Goal: Task Accomplishment & Management: Manage account settings

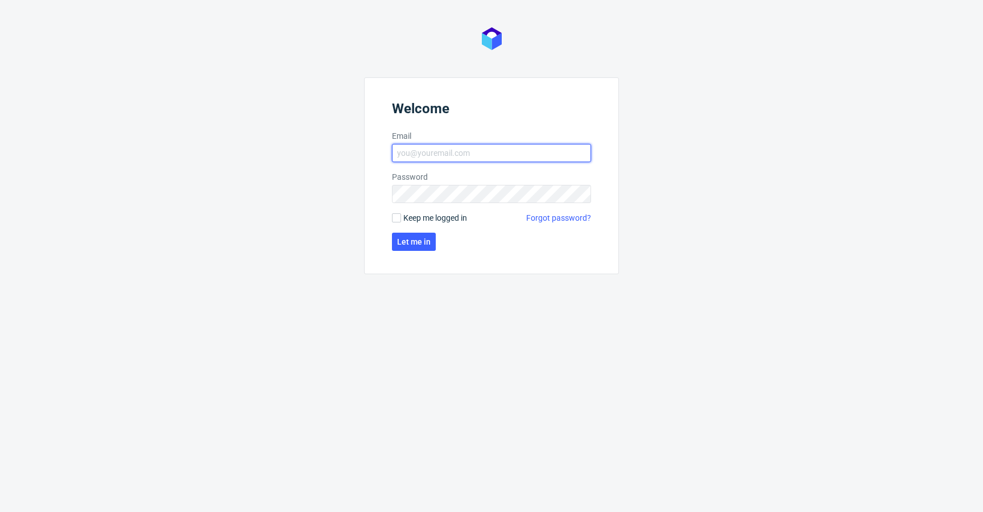
type input "[EMAIL_ADDRESS][DOMAIN_NAME]"
click at [417, 209] on form "Welcome Email [EMAIL_ADDRESS][DOMAIN_NAME] Password Keep me logged in Forgot pa…" at bounding box center [491, 175] width 255 height 197
click at [422, 216] on span "Keep me logged in" at bounding box center [435, 217] width 64 height 11
click at [401, 216] on input "Keep me logged in" at bounding box center [396, 217] width 9 height 9
checkbox input "true"
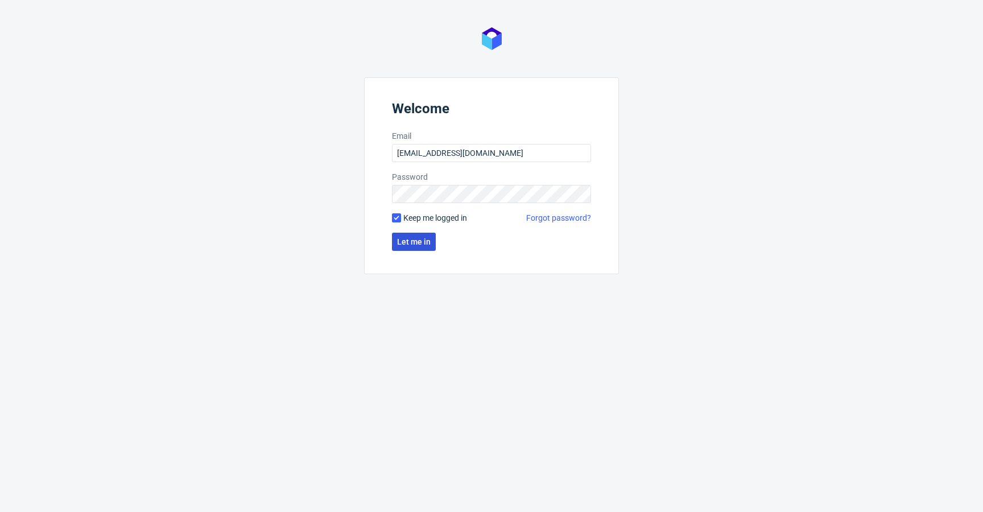
click at [424, 244] on span "Let me in" at bounding box center [414, 242] width 34 height 8
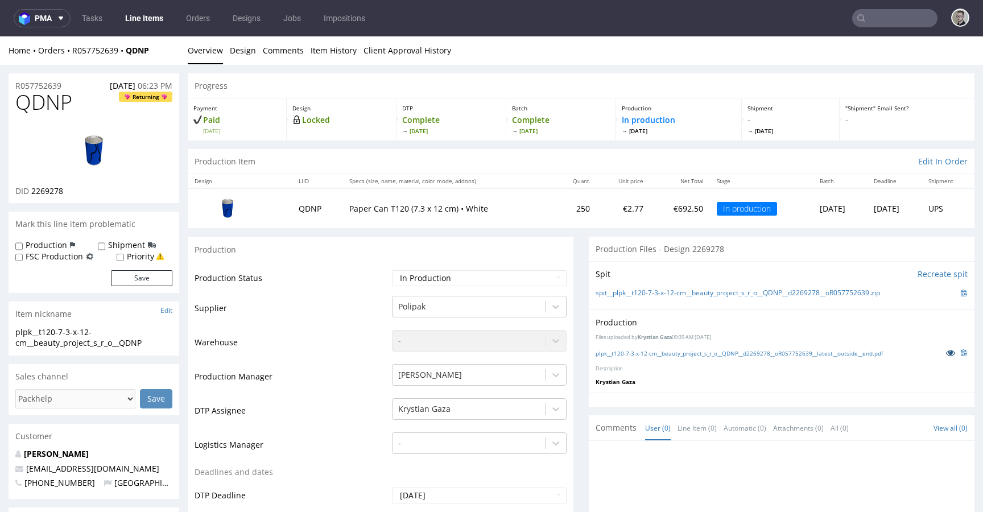
click at [946, 352] on icon at bounding box center [950, 353] width 9 height 8
click at [234, 52] on link "Design" at bounding box center [243, 50] width 26 height 28
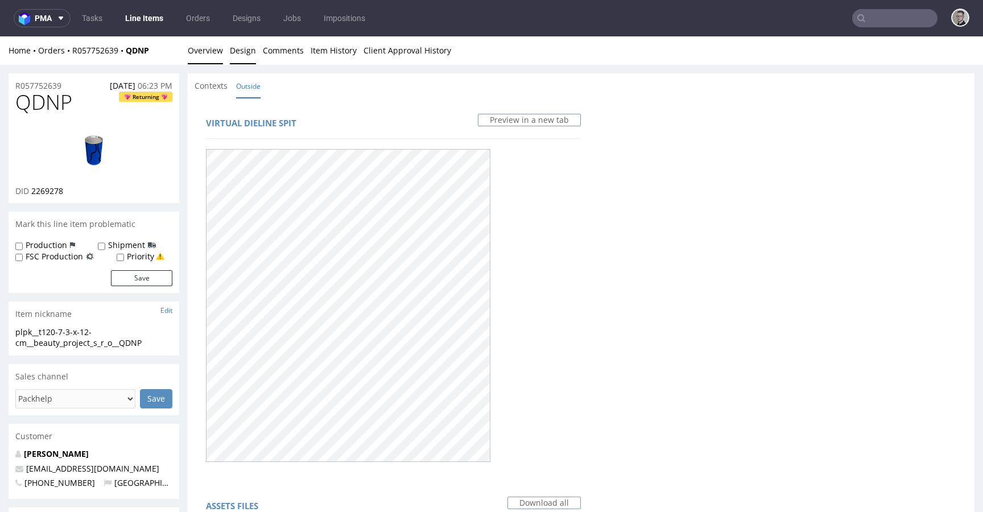
click at [203, 62] on link "Overview" at bounding box center [205, 50] width 35 height 28
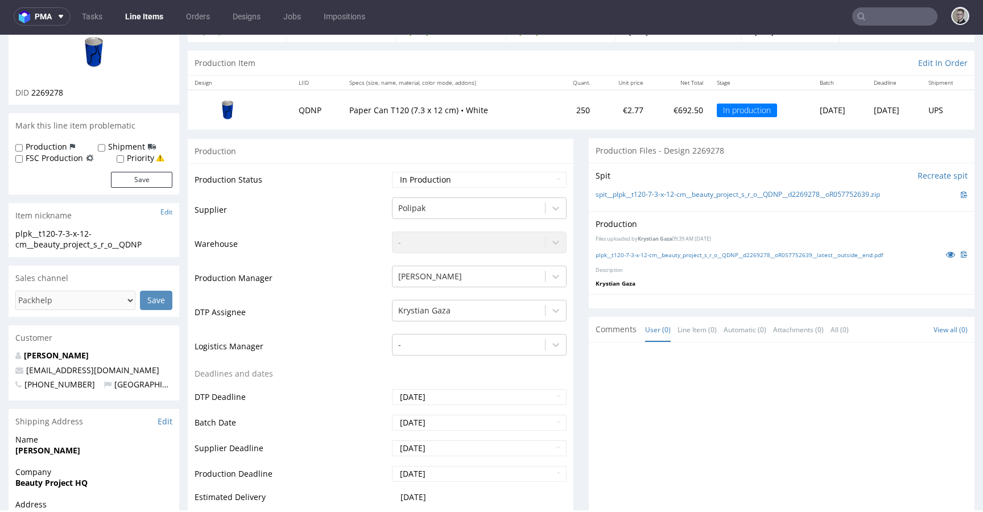
scroll to position [3, 0]
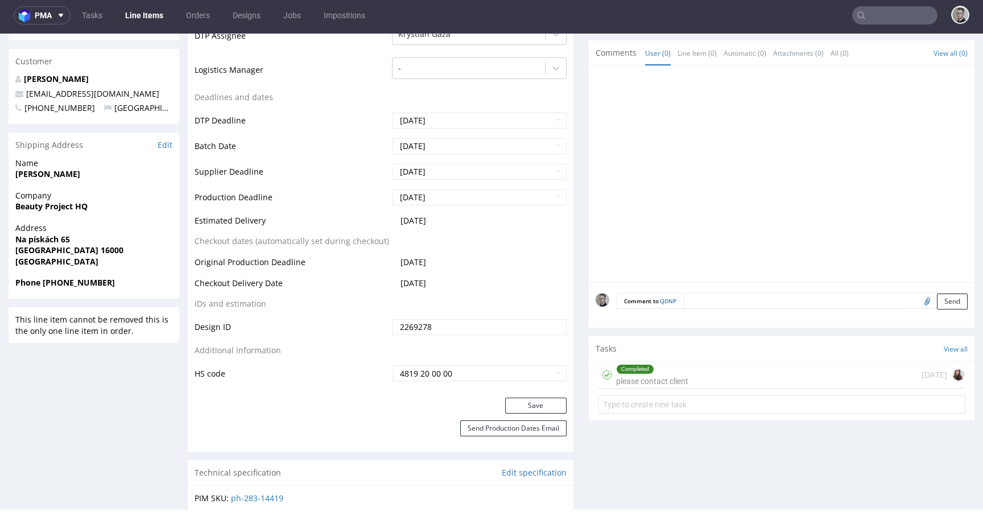
click at [680, 380] on div "Completed please contact client" at bounding box center [652, 375] width 72 height 26
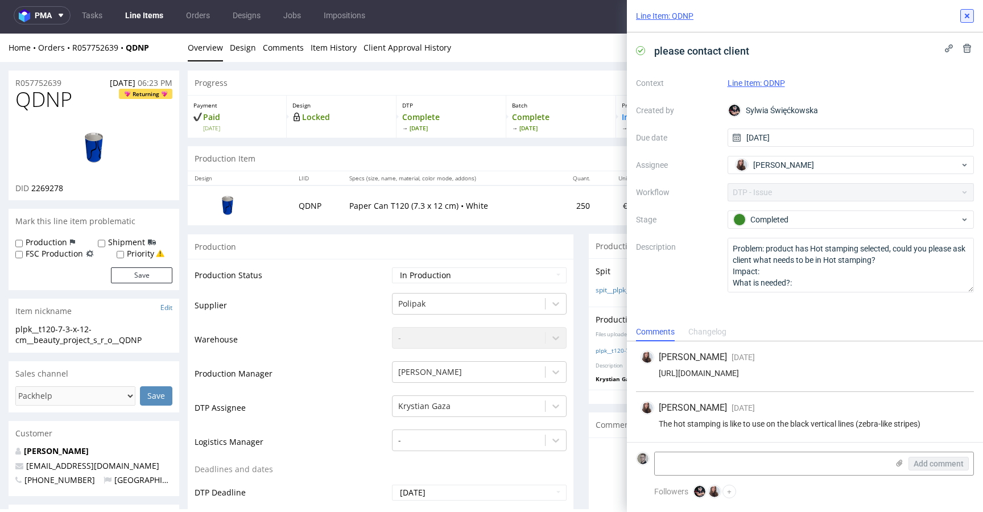
click at [965, 15] on icon at bounding box center [967, 15] width 9 height 9
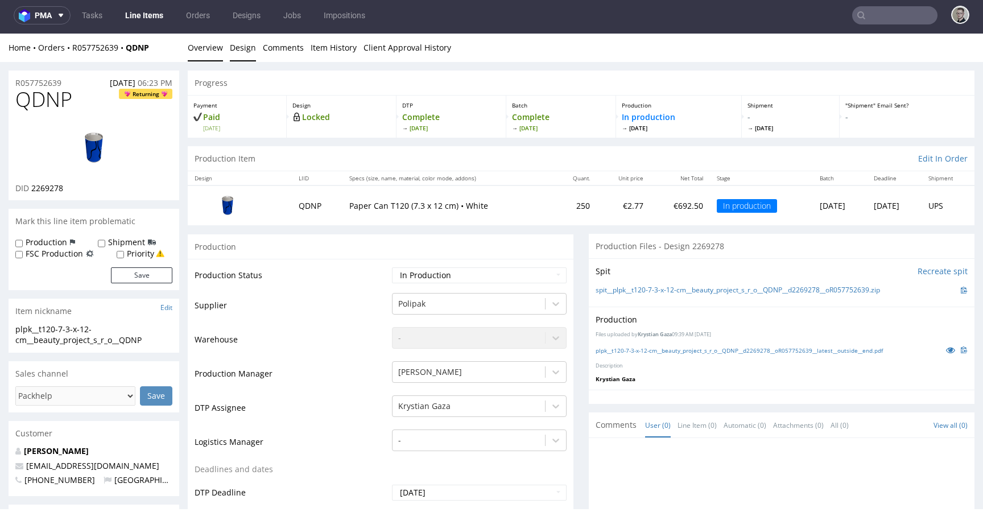
click at [241, 51] on link "Design" at bounding box center [243, 48] width 26 height 28
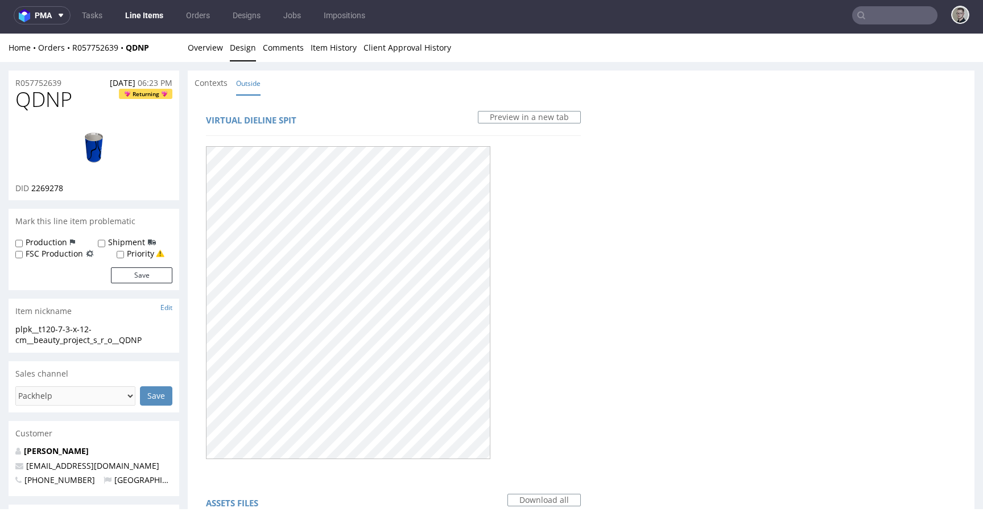
click at [668, 238] on div "Virtual dieline spit Preview in a new tab Assets files Download all Filename Li…" at bounding box center [581, 504] width 787 height 819
click at [219, 48] on link "Overview" at bounding box center [205, 48] width 35 height 28
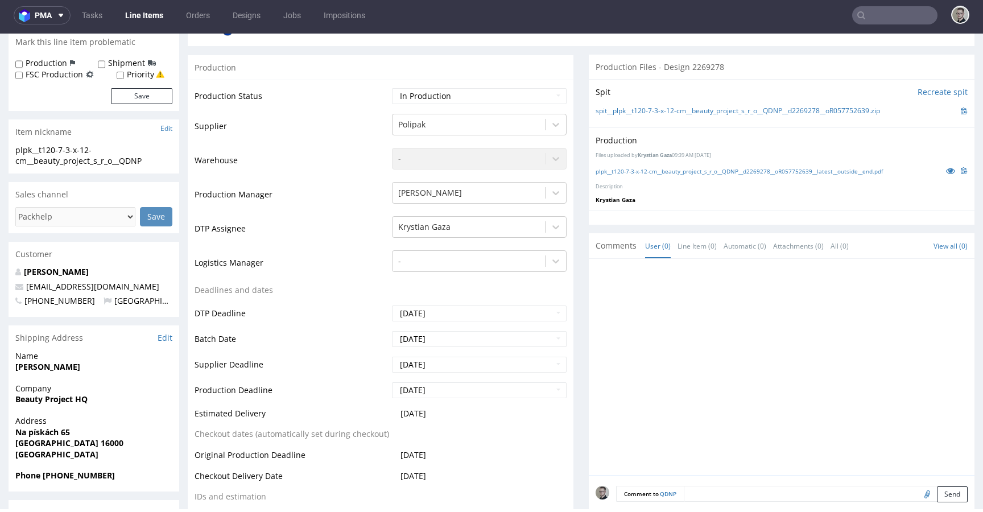
scroll to position [447, 0]
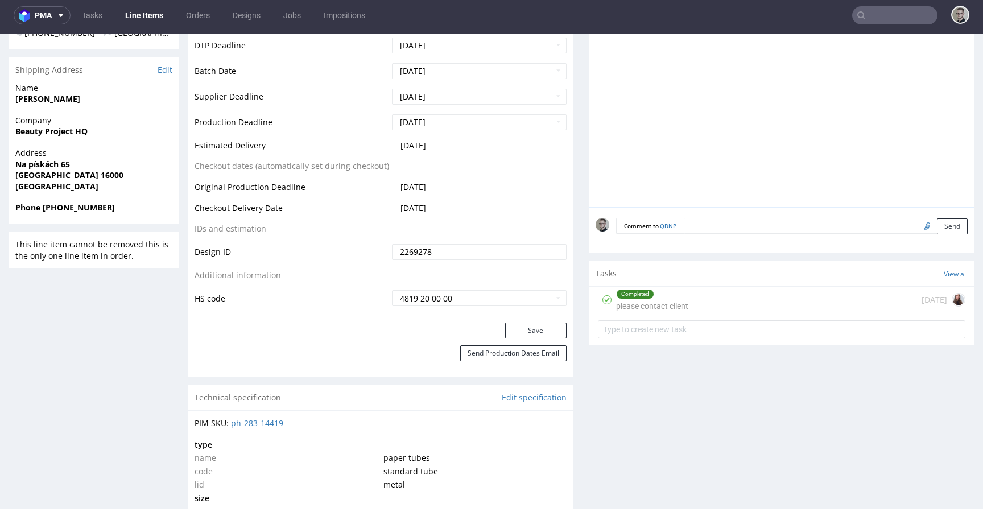
click at [721, 300] on div "Completed please contact client 6 days ago" at bounding box center [782, 300] width 368 height 27
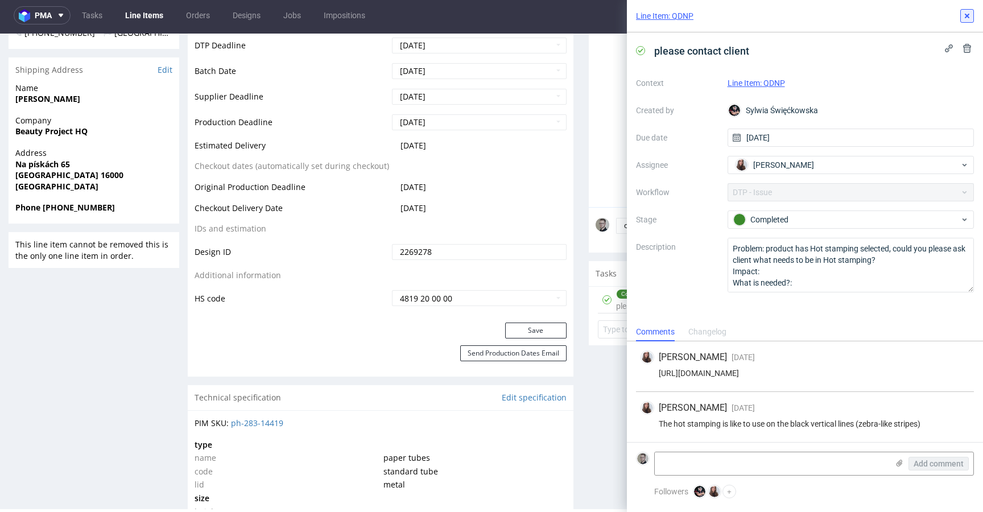
click at [963, 13] on icon at bounding box center [967, 15] width 9 height 9
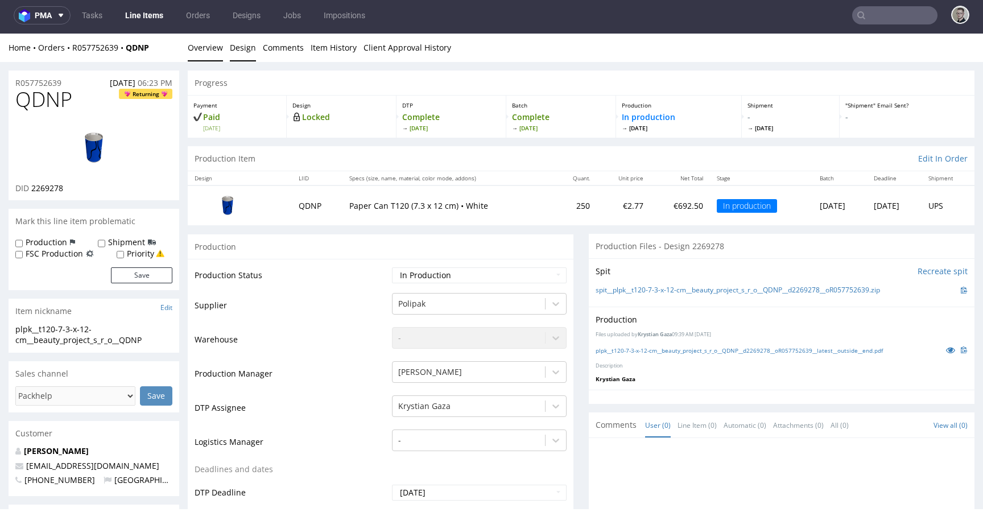
click at [241, 51] on link "Design" at bounding box center [243, 48] width 26 height 28
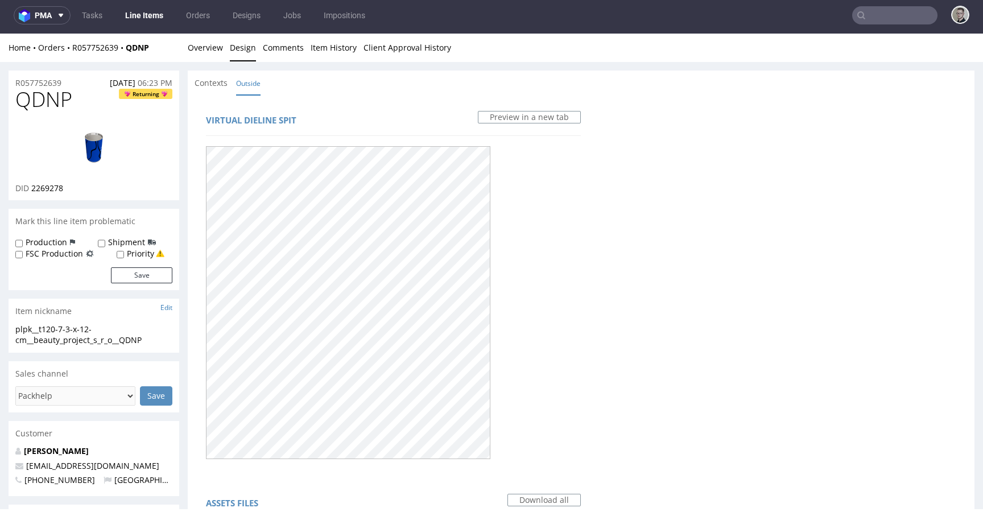
scroll to position [427, 0]
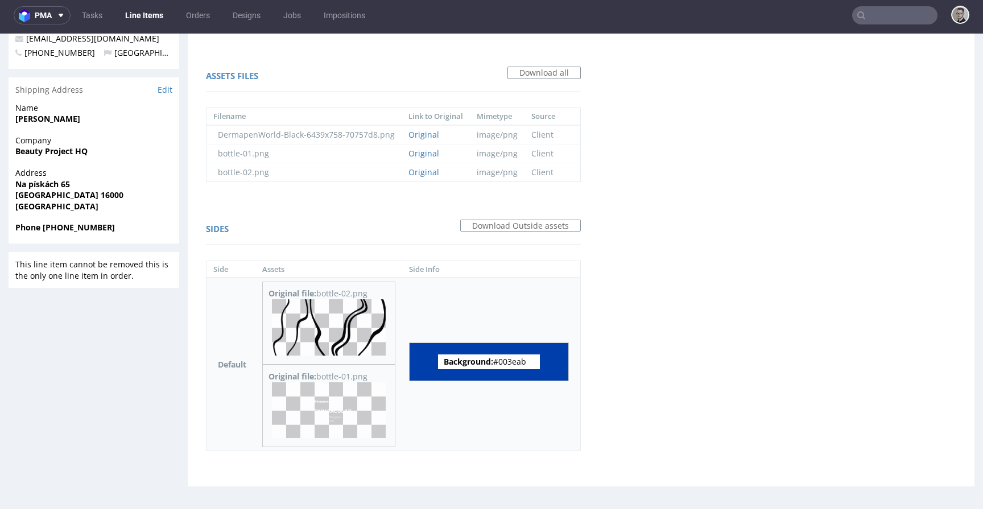
click at [348, 323] on img at bounding box center [329, 327] width 114 height 56
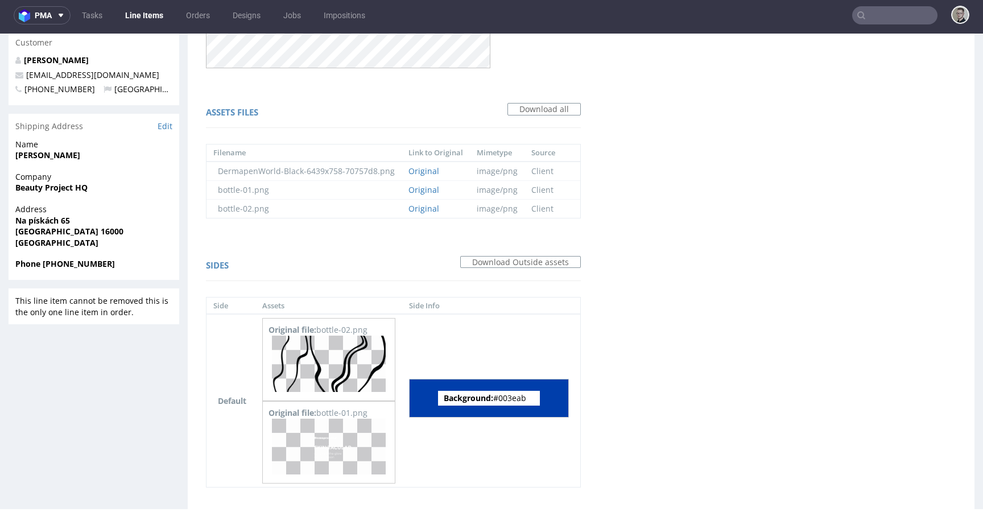
scroll to position [0, 0]
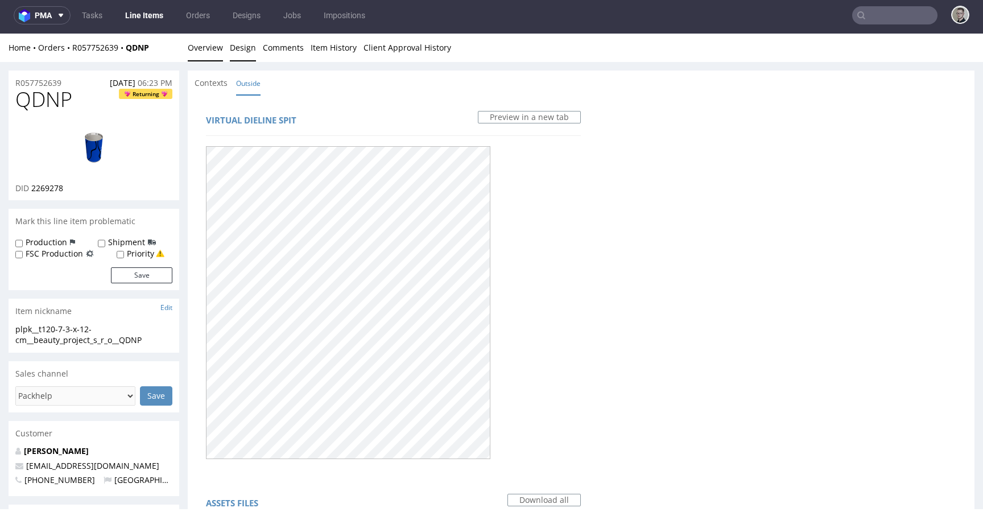
click at [212, 52] on link "Overview" at bounding box center [205, 48] width 35 height 28
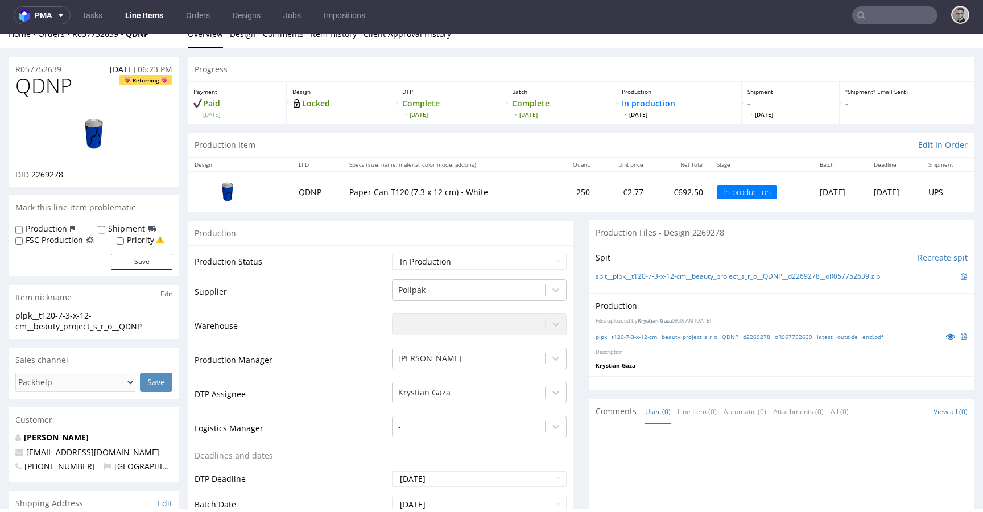
scroll to position [366, 0]
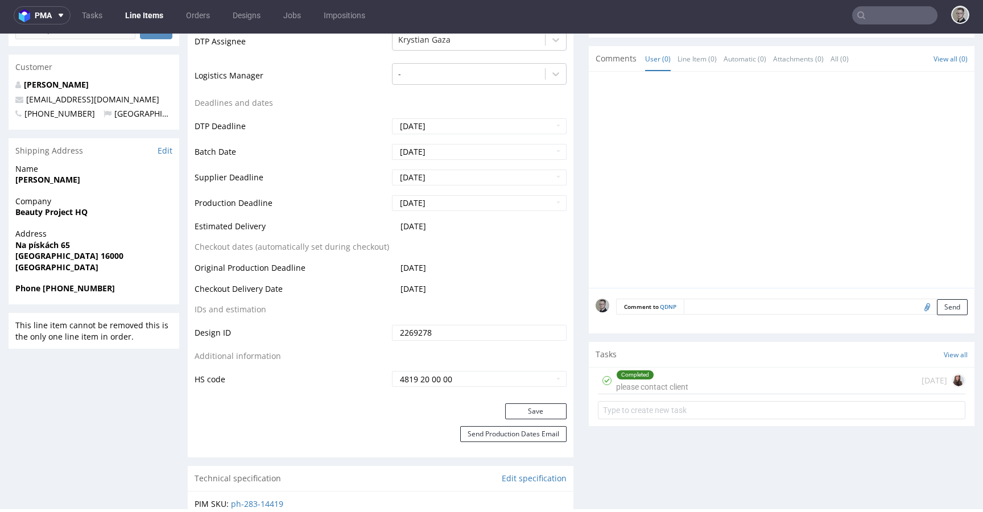
click at [732, 381] on div "Completed please contact client 6 days ago" at bounding box center [782, 381] width 368 height 27
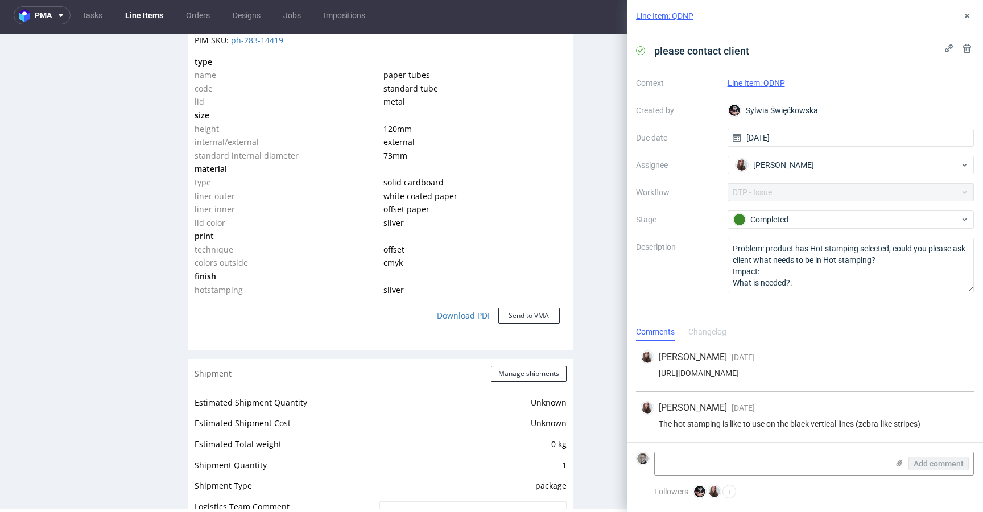
scroll to position [809, 0]
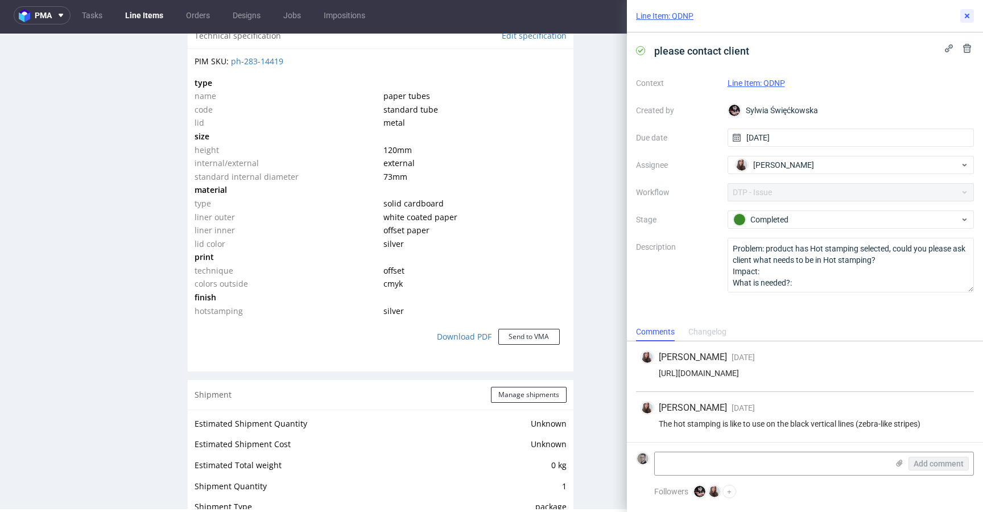
click at [966, 18] on icon at bounding box center [967, 15] width 9 height 9
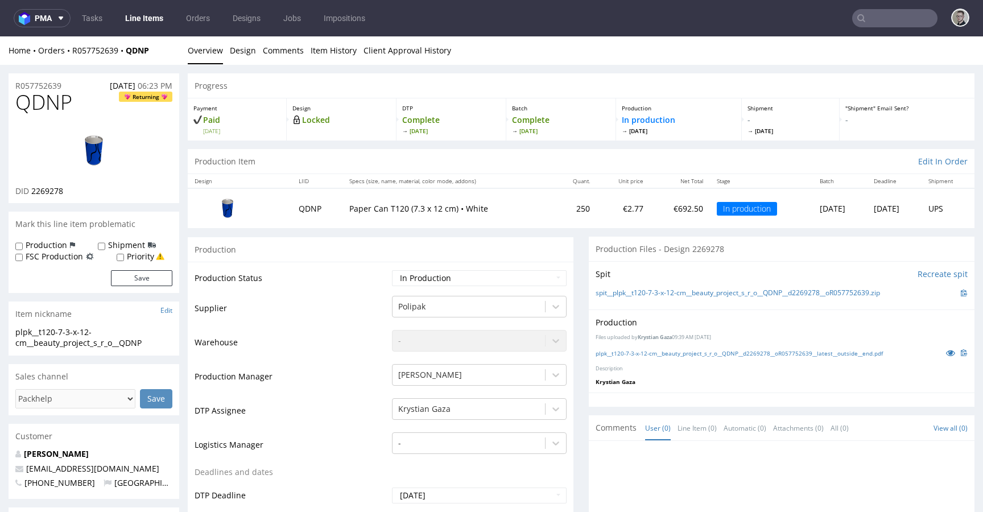
scroll to position [2, 0]
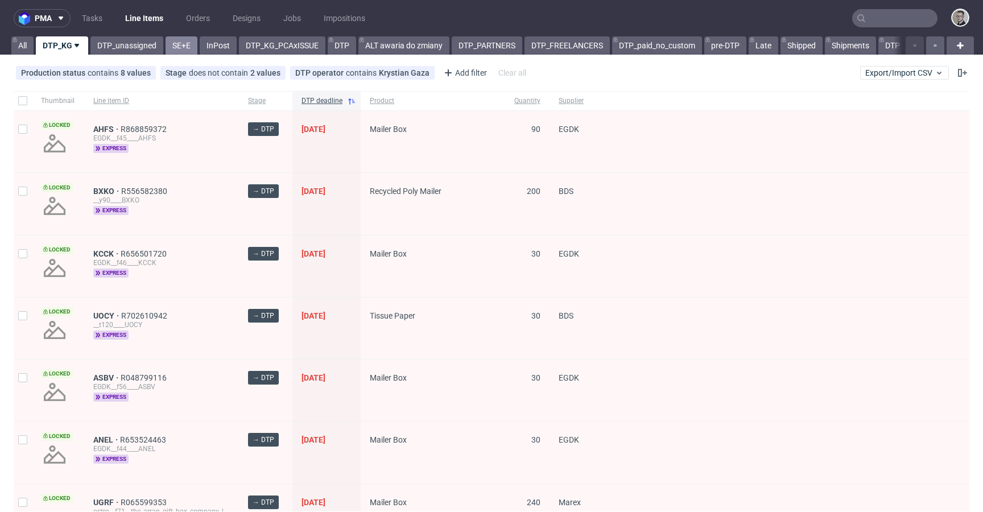
click at [178, 44] on link "SE+E" at bounding box center [182, 45] width 32 height 18
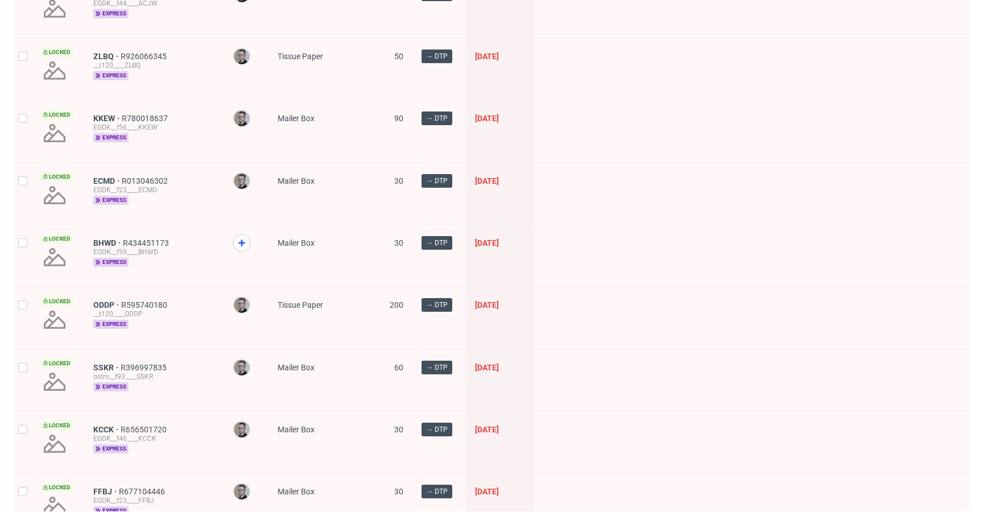
scroll to position [633, 0]
click at [241, 112] on icon at bounding box center [242, 119] width 14 height 14
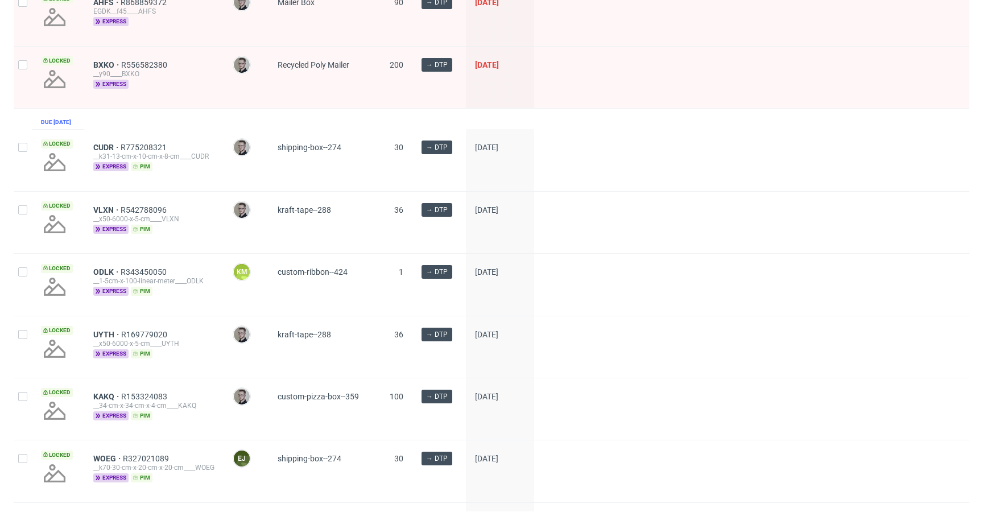
scroll to position [1532, 0]
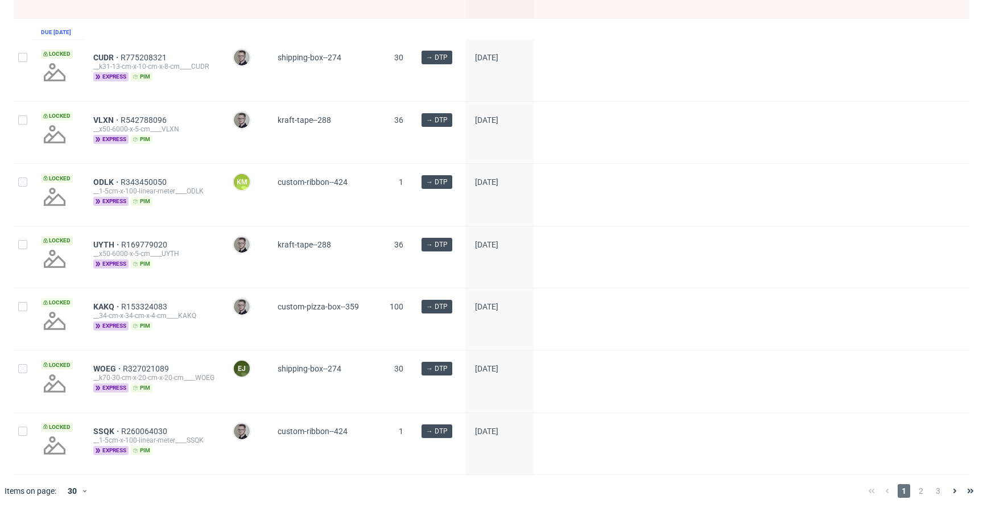
click at [915, 491] on span "2" at bounding box center [921, 491] width 13 height 14
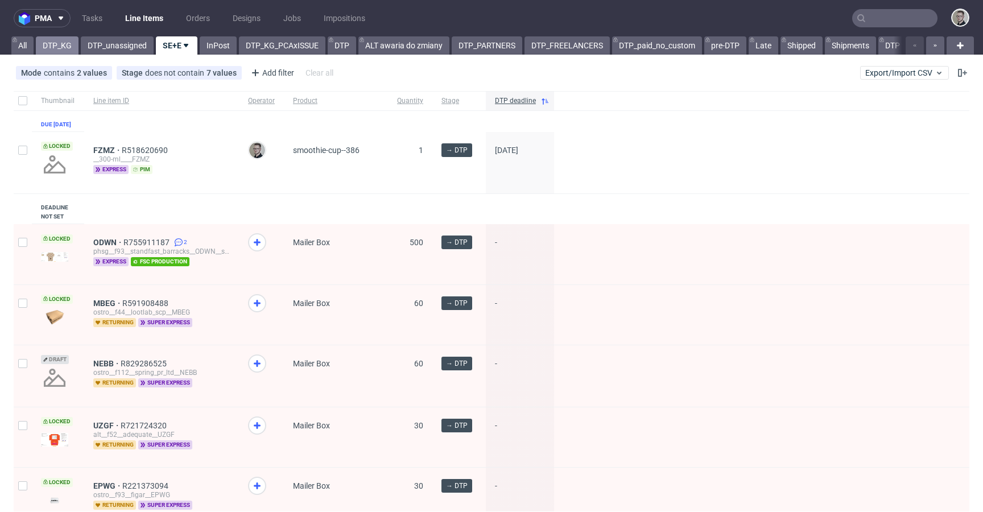
click at [64, 47] on link "DTP_KG" at bounding box center [57, 45] width 43 height 18
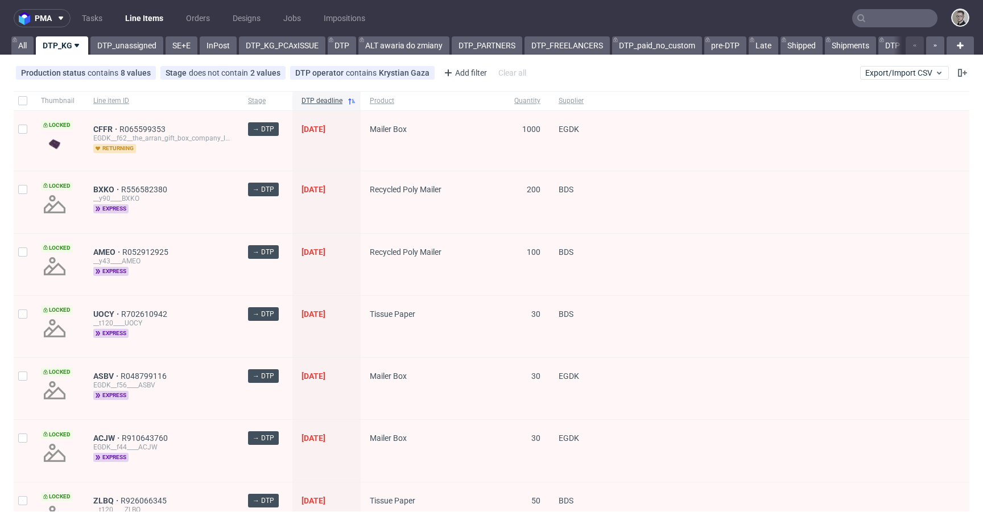
drag, startPoint x: 108, startPoint y: 130, endPoint x: 107, endPoint y: 147, distance: 17.1
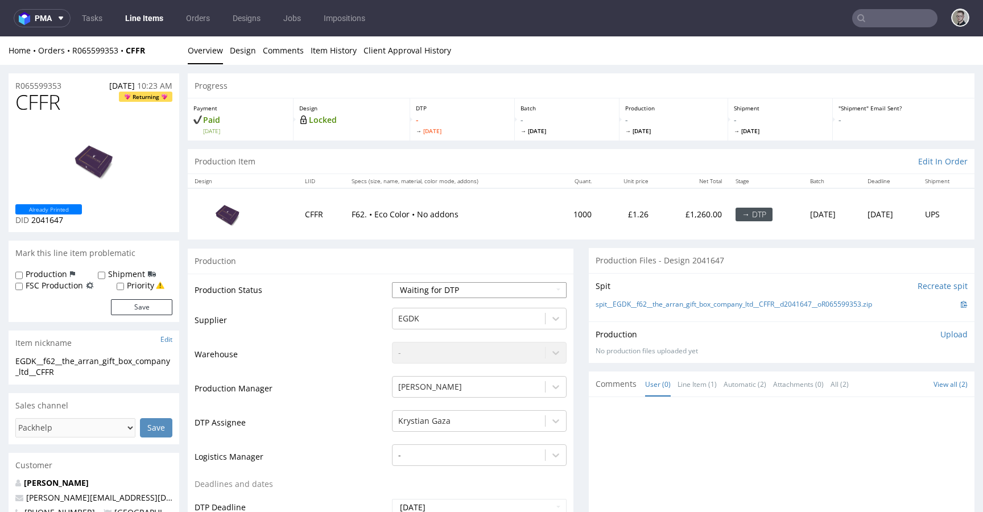
click at [450, 290] on select "Waiting for Artwork Waiting for Diecut Waiting for Mockup Waiting for DTP Waiti…" at bounding box center [479, 290] width 175 height 16
select select "dtp_in_process"
click at [392, 282] on select "Waiting for Artwork Waiting for Diecut Waiting for Mockup Waiting for DTP Waiti…" at bounding box center [479, 290] width 175 height 16
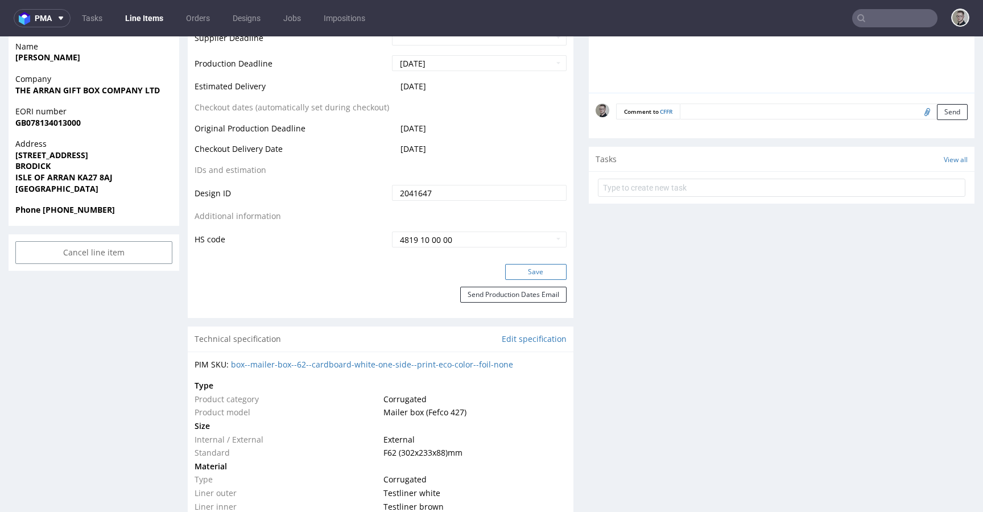
click at [543, 274] on button "Save" at bounding box center [535, 272] width 61 height 16
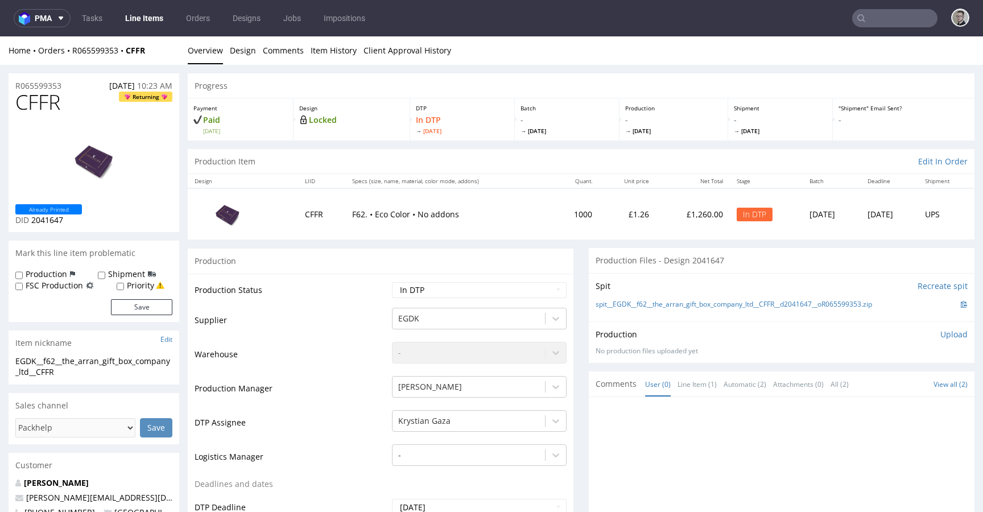
click at [751, 295] on div "Spit Recreate spit spit__EGDK__f62__the_arran_gift_box_company_ltd__CFFR__d2041…" at bounding box center [782, 297] width 386 height 48
click at [739, 307] on link "spit__EGDK__f62__the_arran_gift_box_company_ltd__CFFR__d2041647__oR065599353.zip" at bounding box center [734, 305] width 277 height 10
click at [941, 332] on p "Upload" at bounding box center [954, 334] width 27 height 11
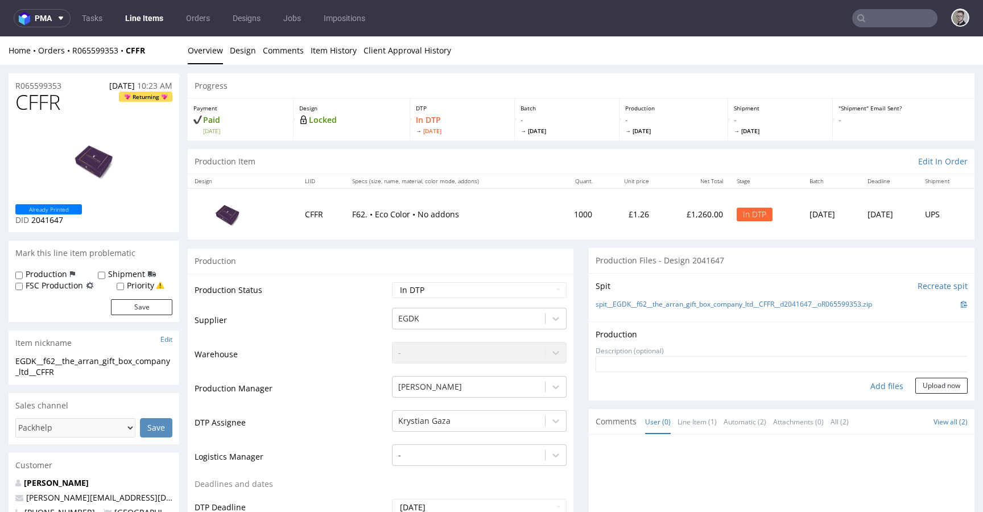
click at [878, 385] on div "Add files" at bounding box center [887, 386] width 57 height 17
type input "C:\fakepath\EGDK__f62__the_arran_gift_box_company_ltd__CFFR__d2041647__oR065599…"
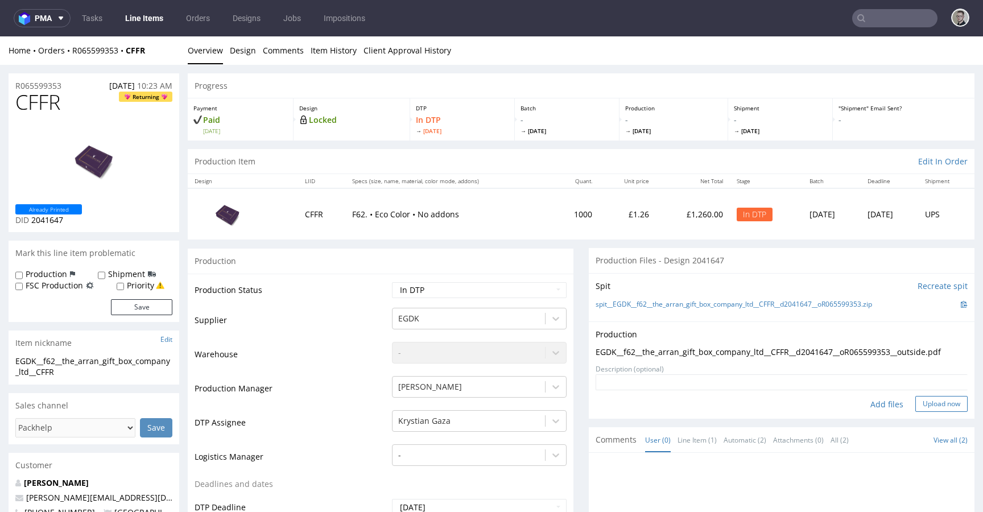
click at [916, 398] on button "Upload now" at bounding box center [942, 404] width 52 height 16
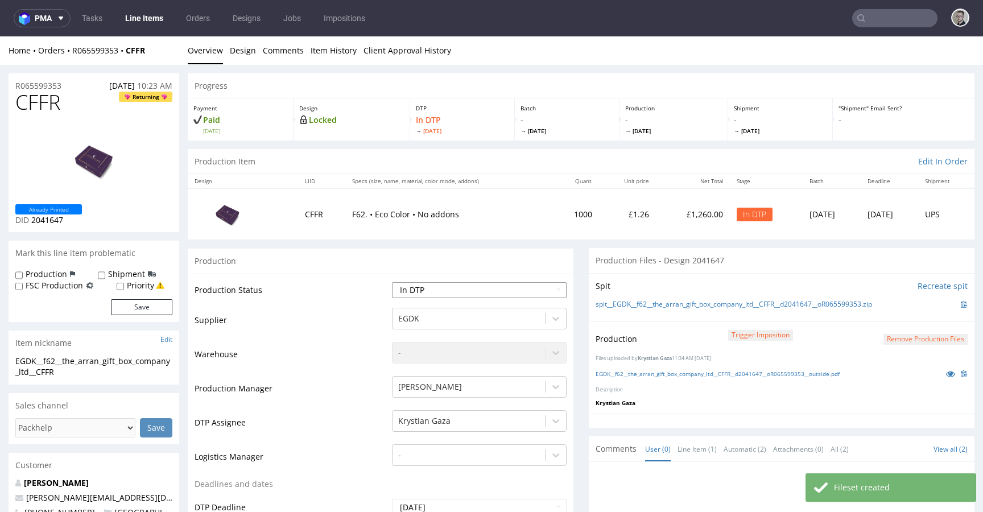
click at [452, 285] on select "Waiting for Artwork Waiting for Diecut Waiting for Mockup Waiting for DTP Waiti…" at bounding box center [479, 290] width 175 height 16
select select "dtp_production_ready"
click at [392, 282] on select "Waiting for Artwork Waiting for Diecut Waiting for Mockup Waiting for DTP Waiti…" at bounding box center [479, 290] width 175 height 16
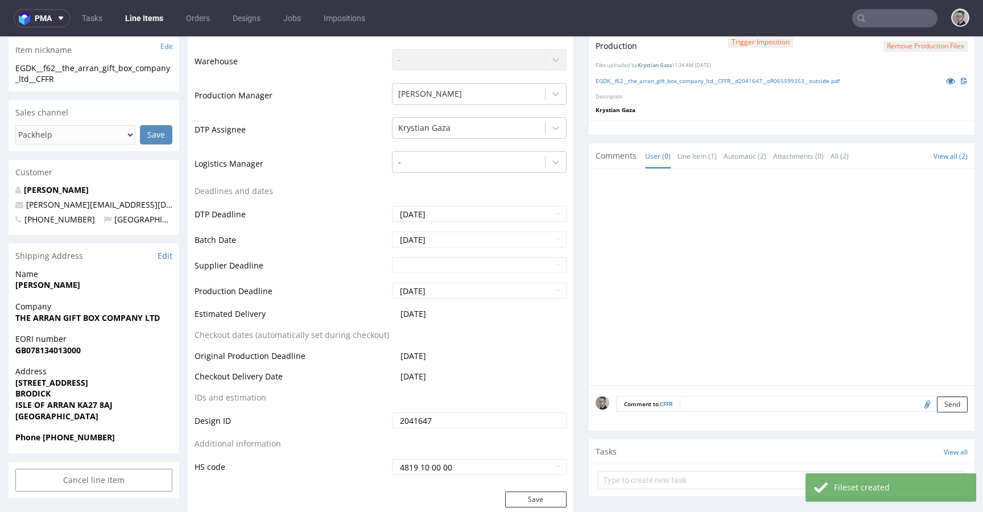
scroll to position [458, 0]
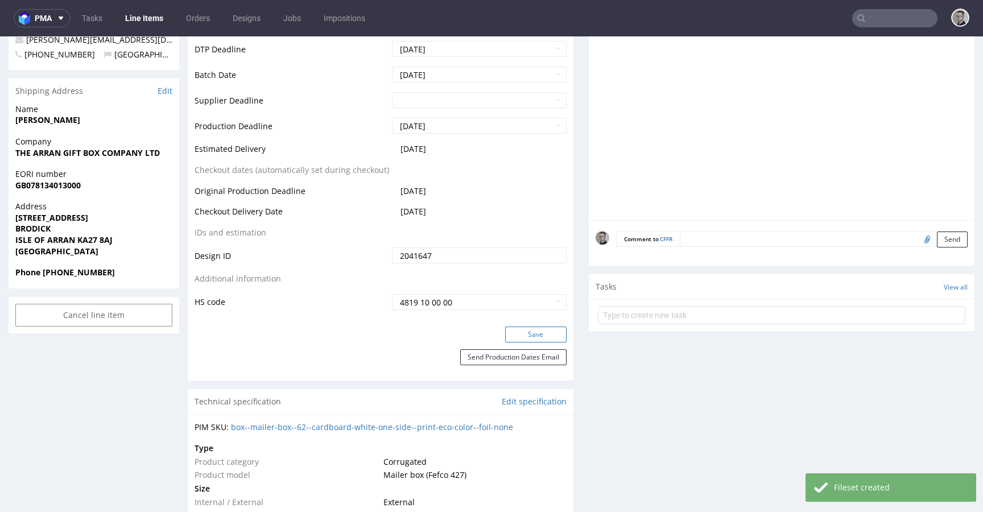
click at [542, 328] on button "Save" at bounding box center [535, 335] width 61 height 16
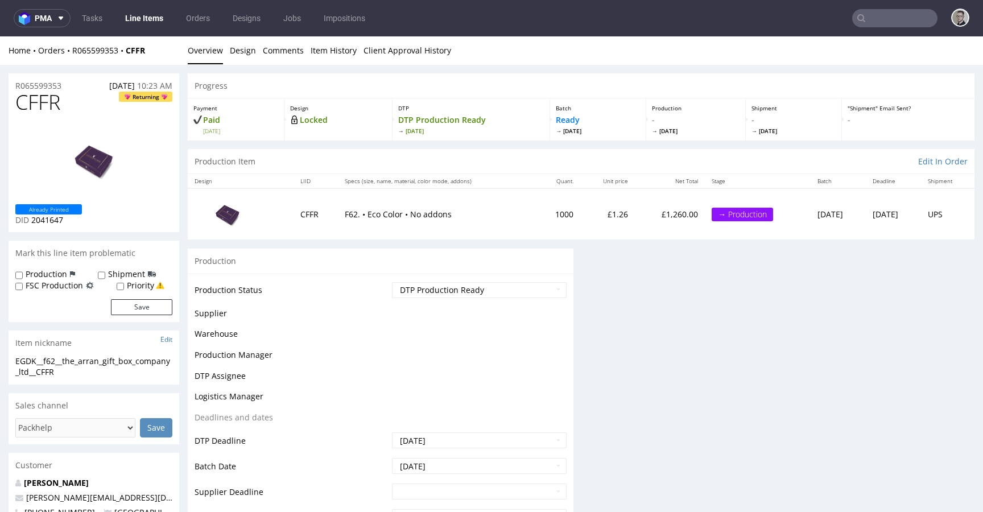
scroll to position [0, 0]
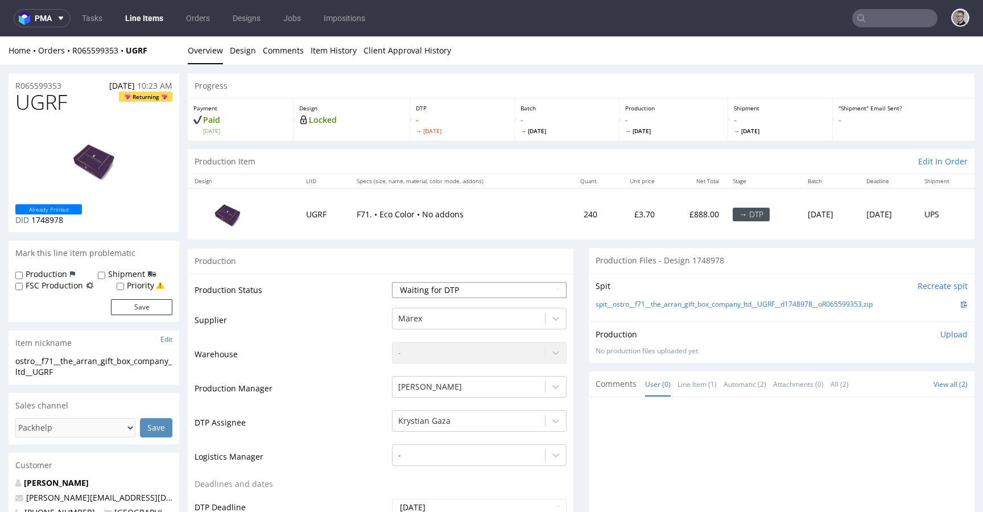
click at [468, 286] on select "Waiting for Artwork Waiting for Diecut Waiting for Mockup Waiting for DTP Waiti…" at bounding box center [479, 290] width 175 height 16
select select "dtp_in_process"
click at [392, 282] on select "Waiting for Artwork Waiting for Diecut Waiting for Mockup Waiting for DTP Waiti…" at bounding box center [479, 290] width 175 height 16
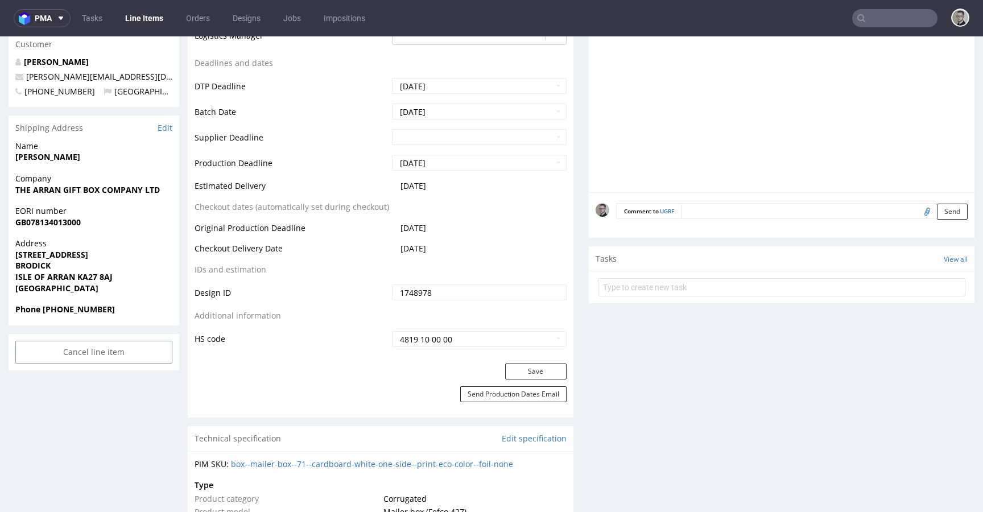
scroll to position [423, 0]
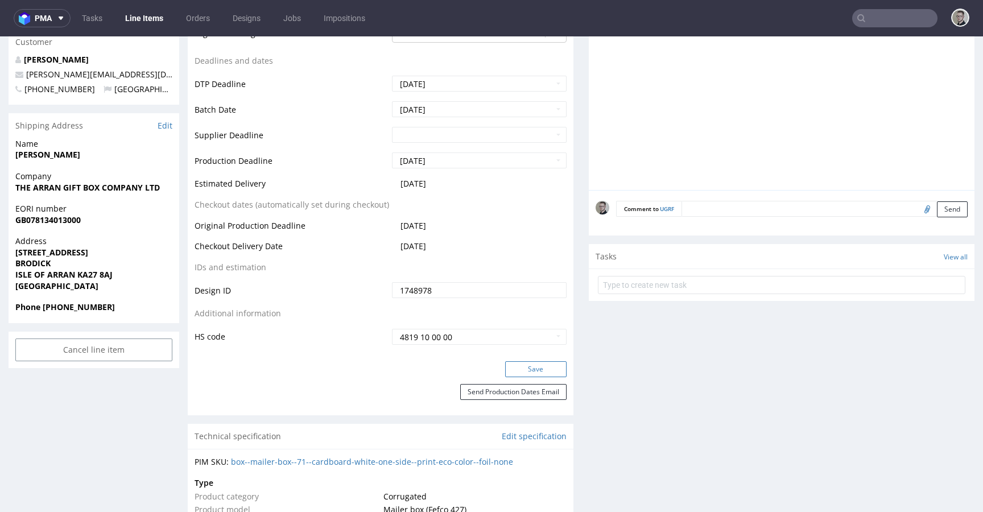
click at [538, 366] on button "Save" at bounding box center [535, 369] width 61 height 16
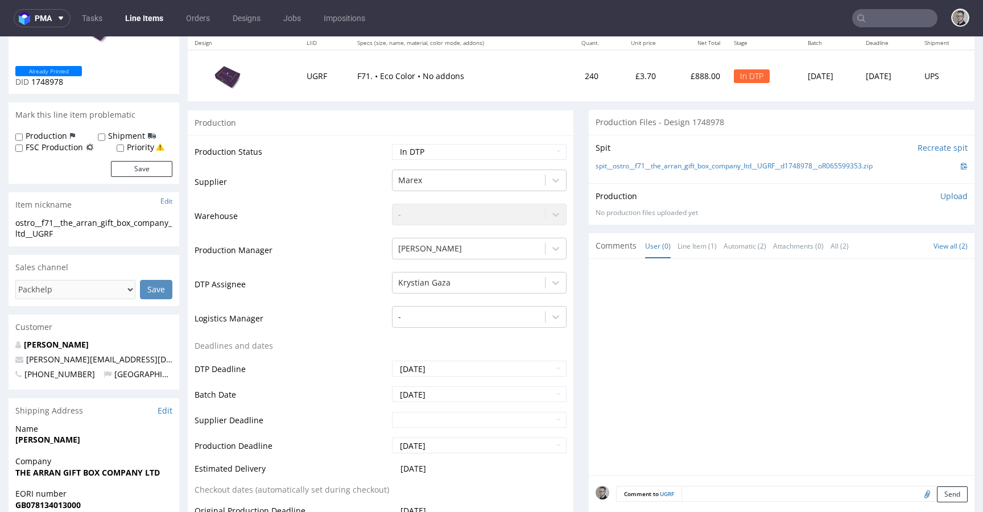
scroll to position [0, 0]
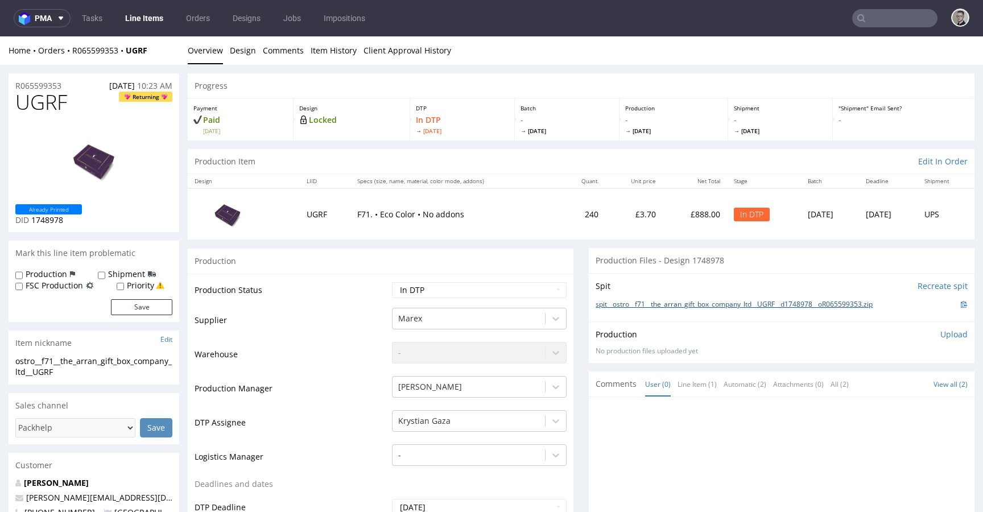
click at [686, 300] on link "spit__ostro__f71__the_arran_gift_box_company_ltd__UGRF__d1748978__oR065599353.z…" at bounding box center [734, 305] width 277 height 10
click at [941, 339] on p "Upload" at bounding box center [954, 334] width 27 height 11
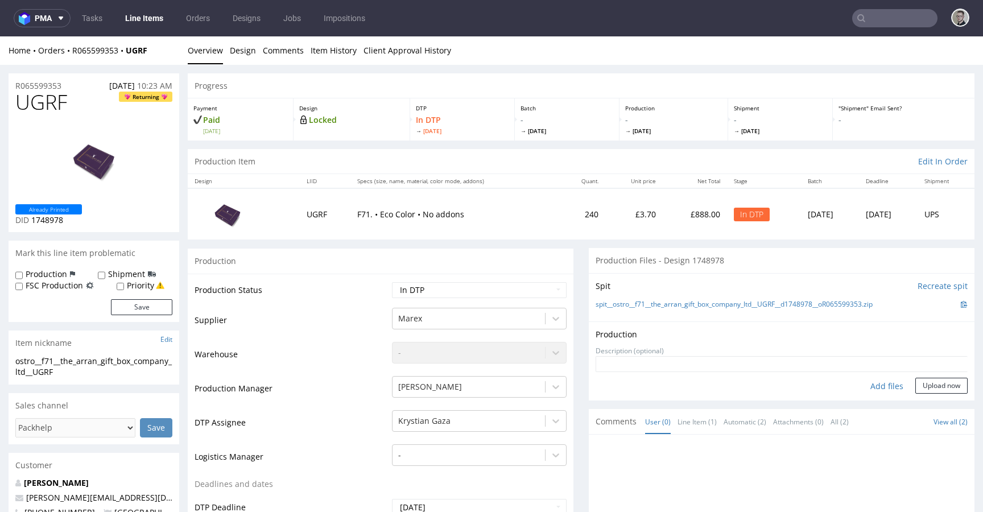
click at [882, 386] on div "Add files" at bounding box center [887, 386] width 57 height 17
type input "C:\fakepath\ostro__f71__the_arran_gift_box_company_ltd__UGRF__d1748978__oR06559…"
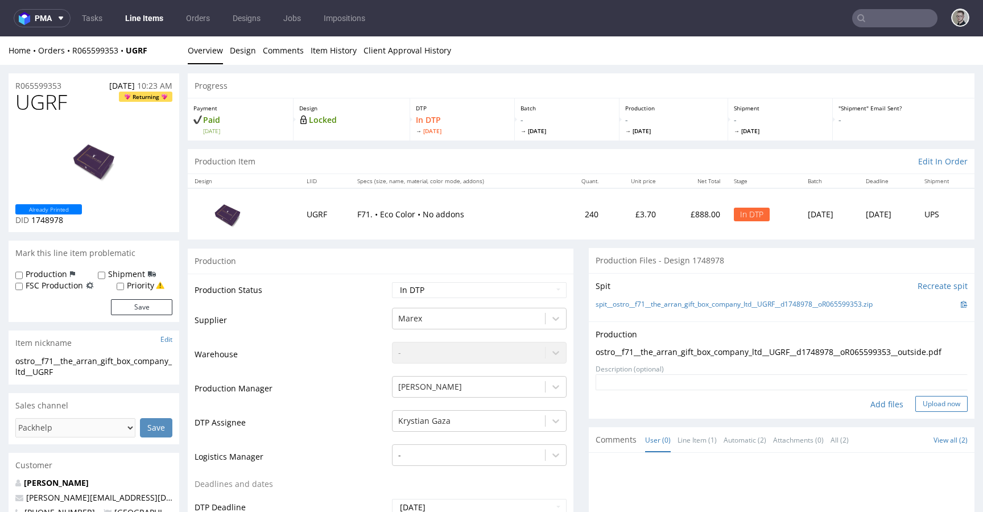
click at [920, 407] on button "Upload now" at bounding box center [942, 404] width 52 height 16
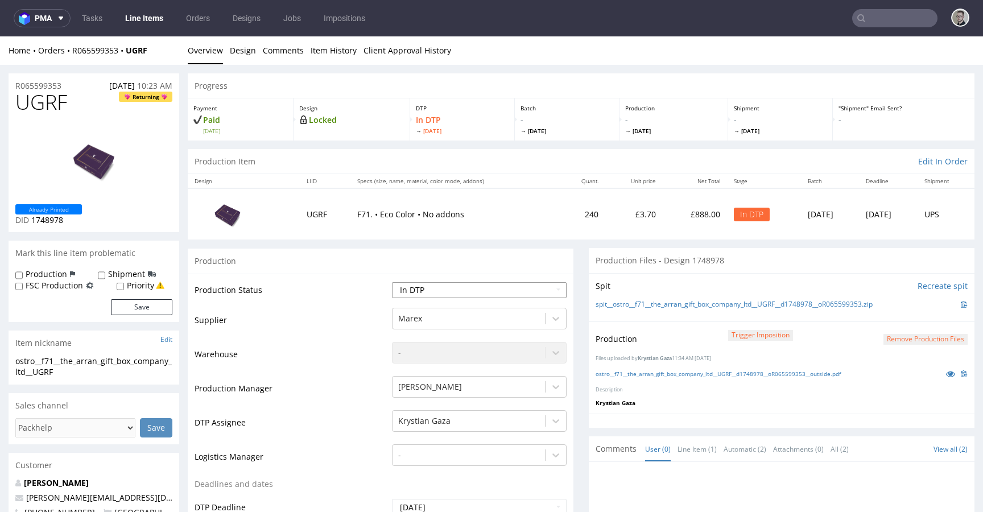
click at [452, 290] on select "Waiting for Artwork Waiting for Diecut Waiting for Mockup Waiting for DTP Waiti…" at bounding box center [479, 290] width 175 height 16
select select "dtp_production_ready"
click at [392, 282] on select "Waiting for Artwork Waiting for Diecut Waiting for Mockup Waiting for DTP Waiti…" at bounding box center [479, 290] width 175 height 16
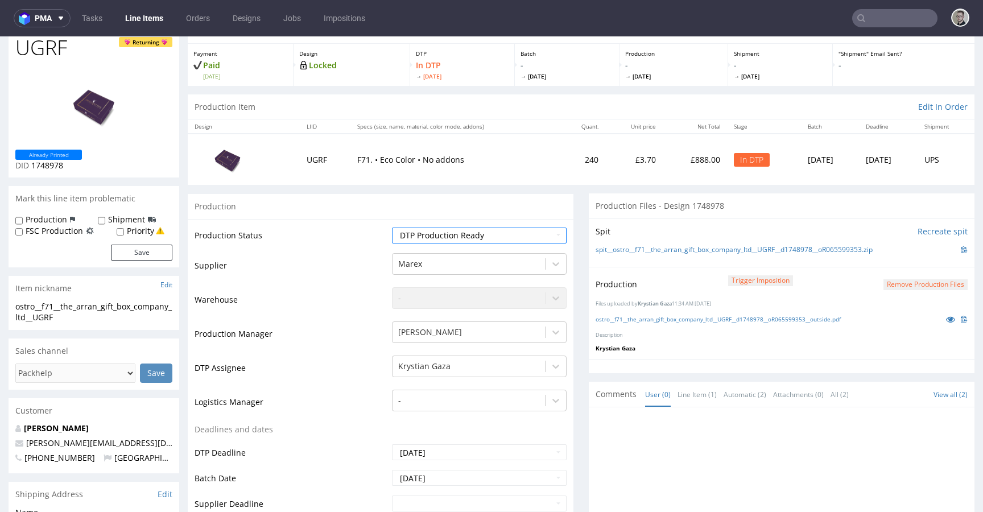
scroll to position [104, 0]
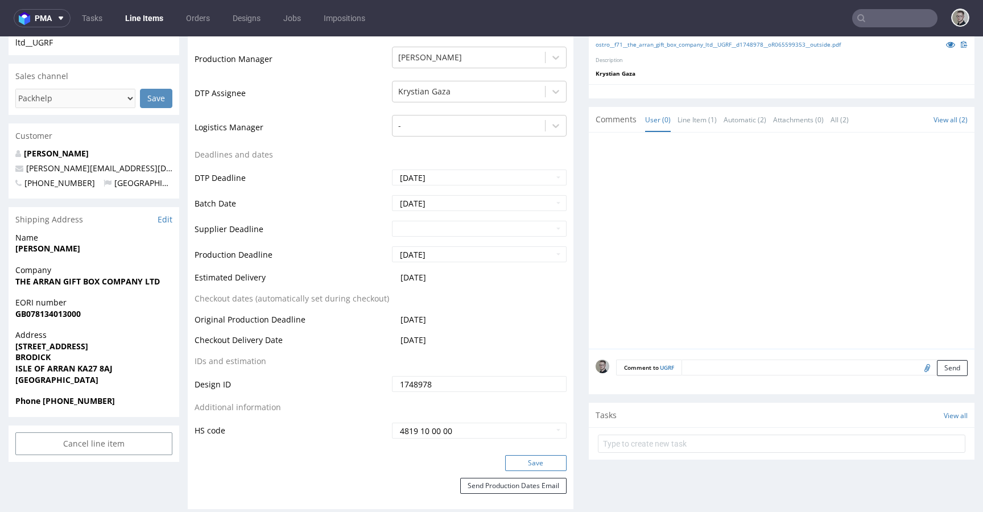
click at [553, 463] on button "Save" at bounding box center [535, 463] width 61 height 16
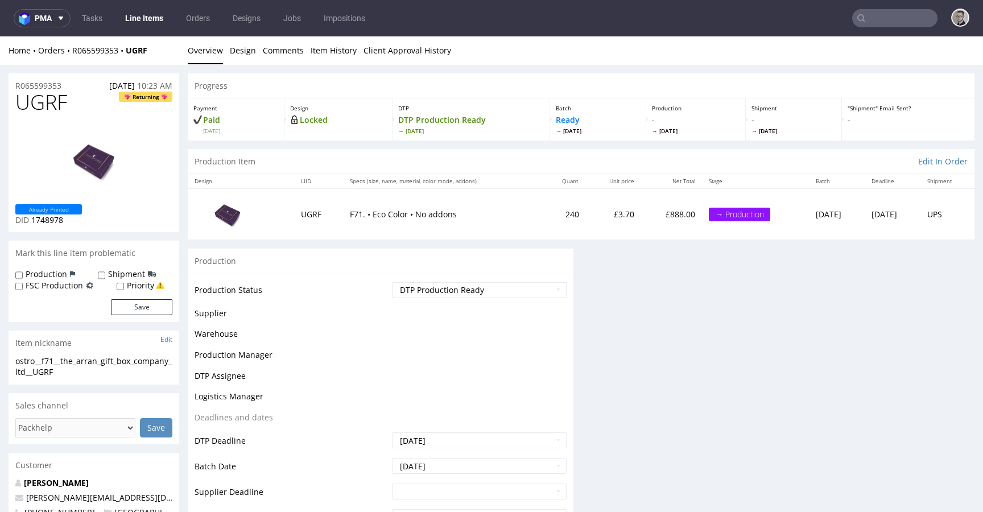
scroll to position [0, 0]
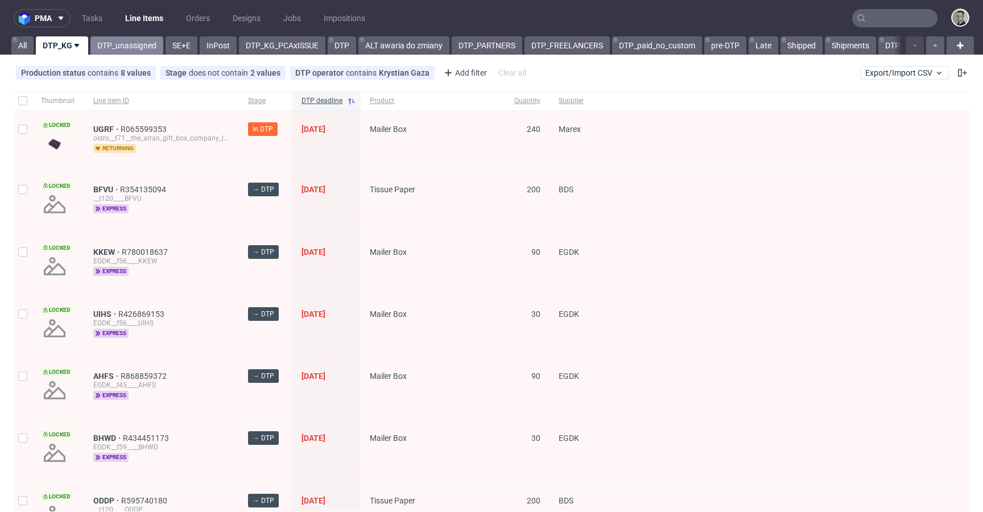
click at [137, 43] on link "DTP_unassigned" at bounding box center [126, 45] width 73 height 18
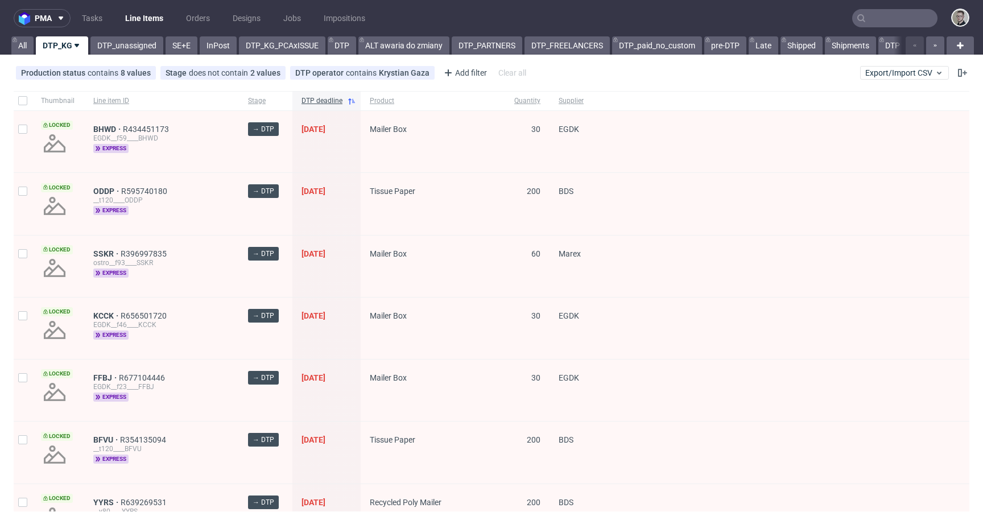
click at [135, 36] on nav "pma Tasks Line Items Orders Designs Jobs Impositions" at bounding box center [491, 18] width 983 height 36
click at [143, 46] on link "DTP_unassigned" at bounding box center [126, 45] width 73 height 18
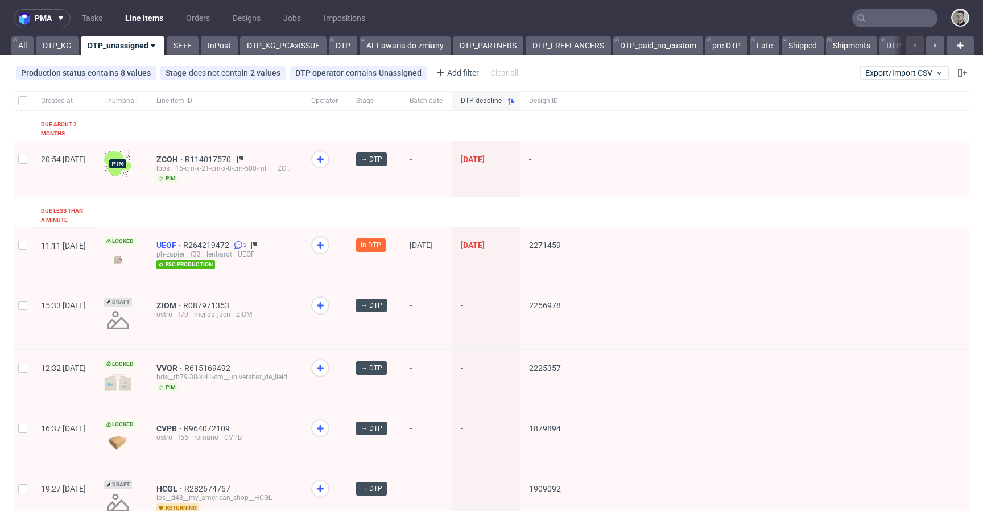
click at [183, 241] on span "UEOF" at bounding box center [169, 245] width 27 height 9
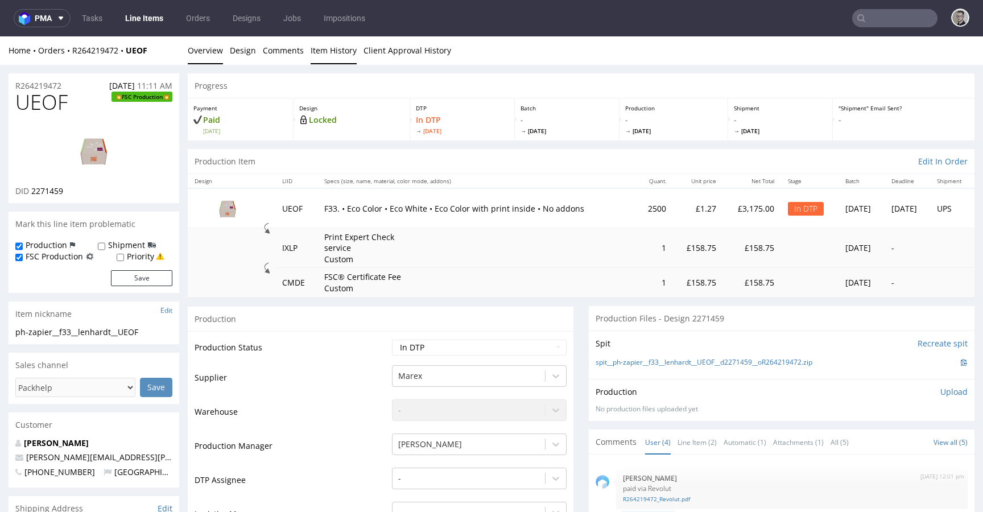
click at [326, 53] on link "Item History" at bounding box center [334, 50] width 46 height 28
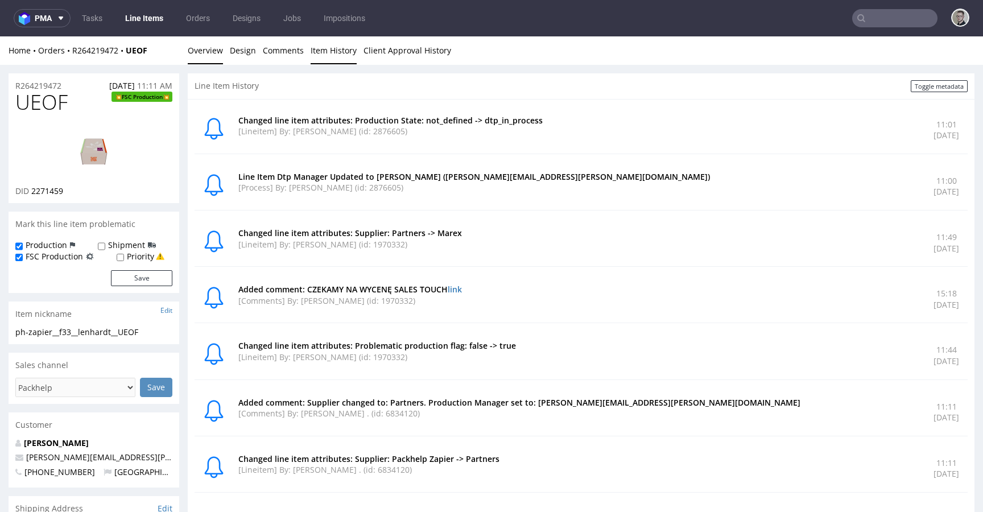
click at [209, 57] on link "Overview" at bounding box center [205, 50] width 35 height 28
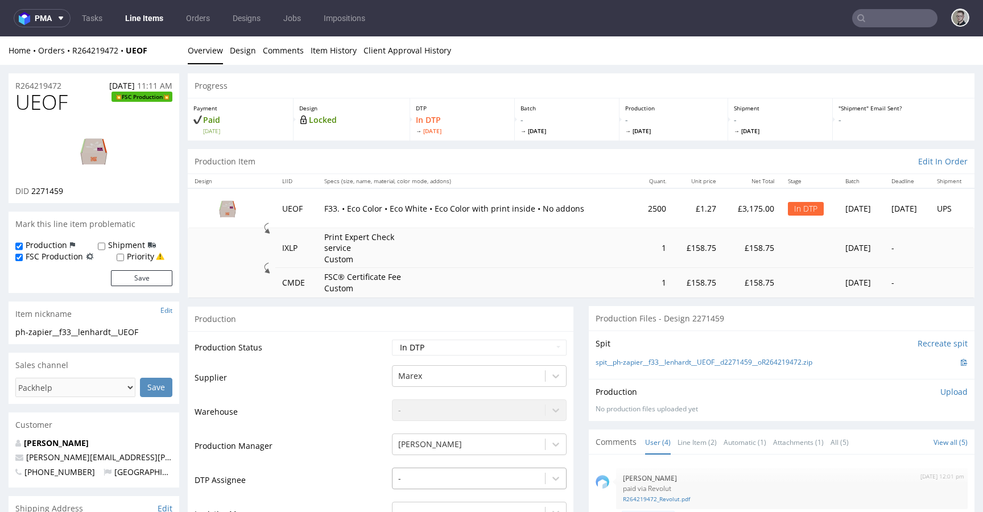
click at [471, 477] on div "-" at bounding box center [479, 476] width 175 height 16
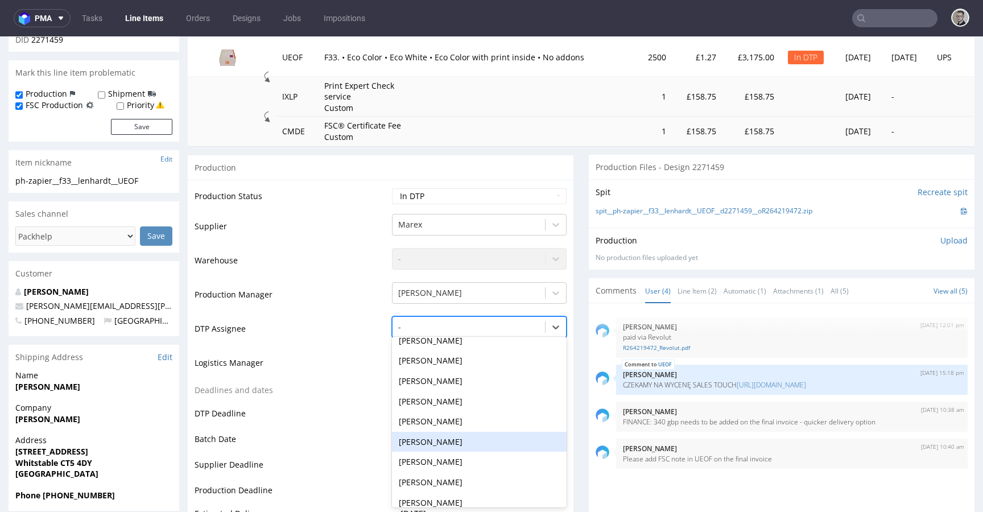
scroll to position [137, 0]
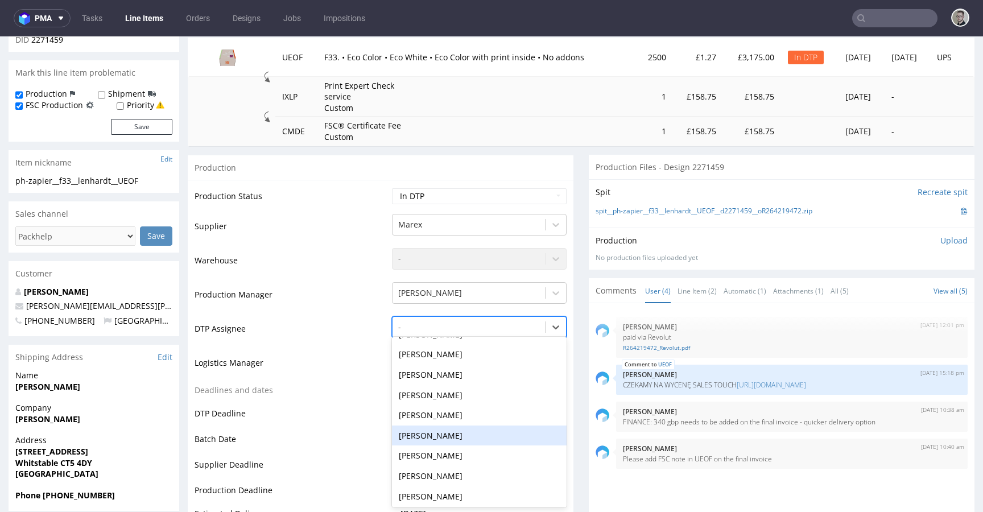
drag, startPoint x: 453, startPoint y: 436, endPoint x: 471, endPoint y: 430, distance: 18.7
click at [453, 436] on div "Elżbieta Jelińska" at bounding box center [479, 436] width 175 height 20
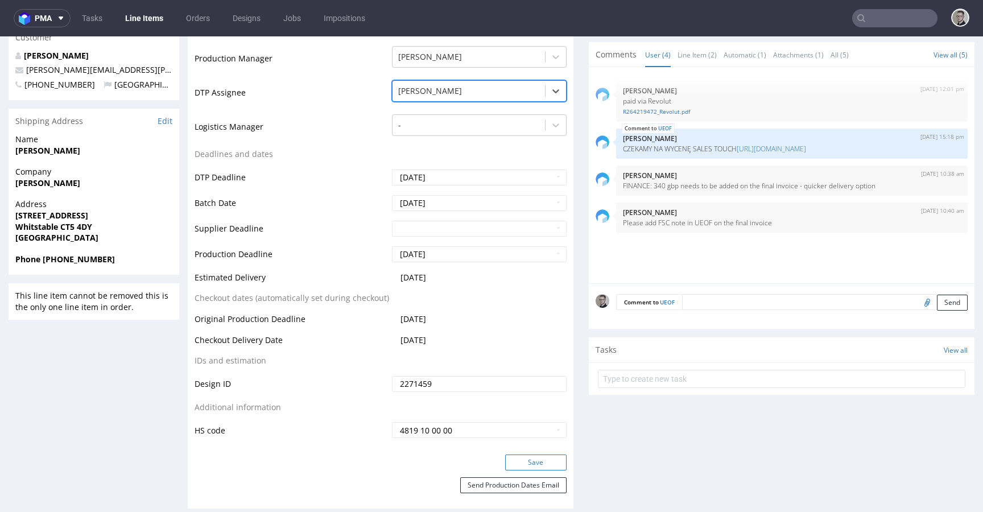
click at [533, 463] on button "Save" at bounding box center [535, 463] width 61 height 16
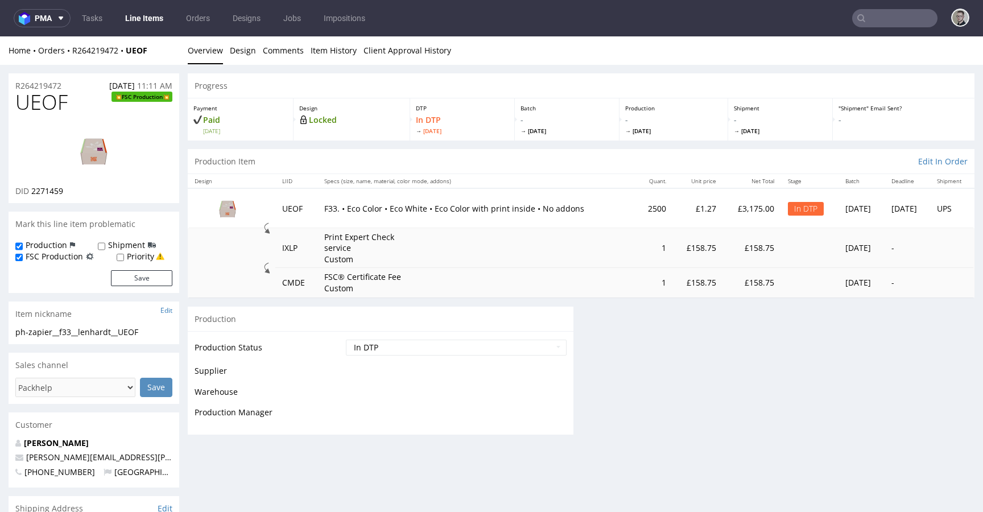
scroll to position [0, 0]
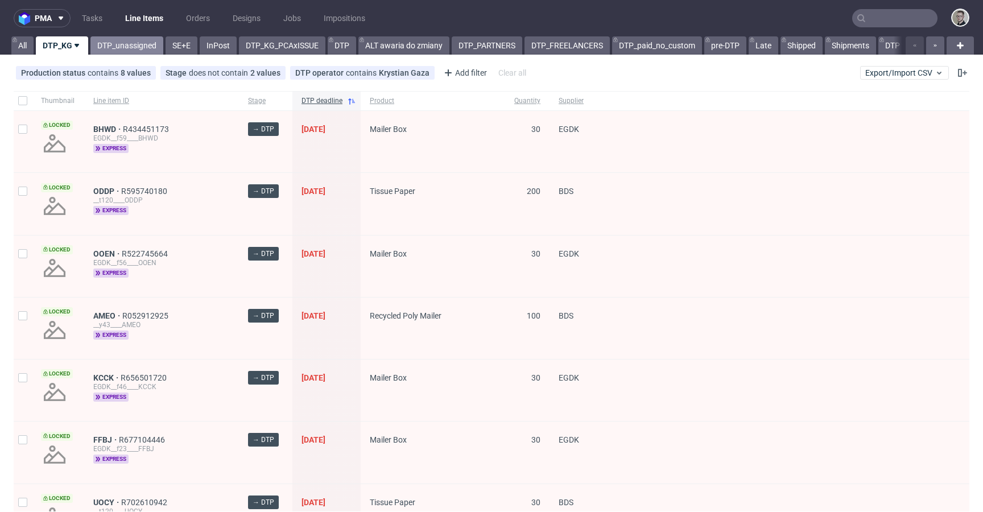
click at [124, 48] on link "DTP_unassigned" at bounding box center [126, 45] width 73 height 18
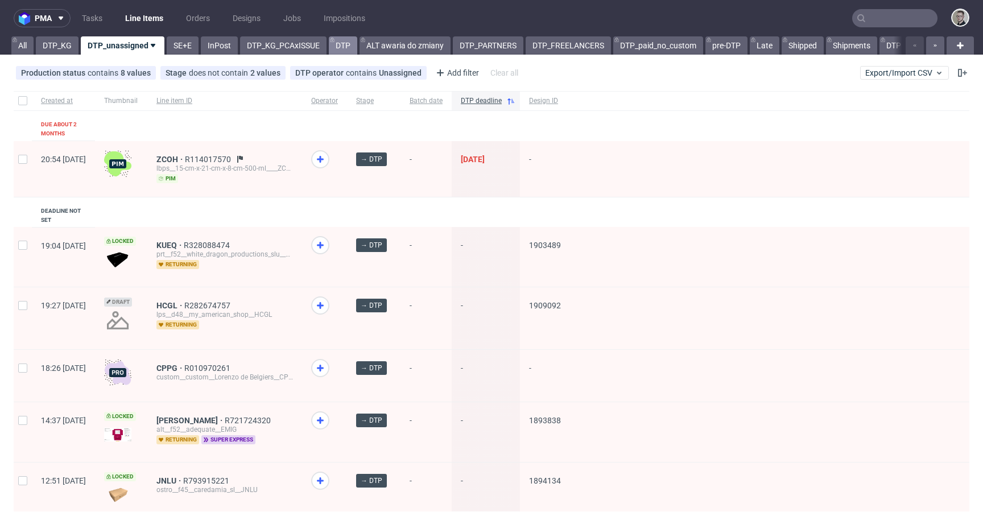
click at [350, 50] on link "DTP" at bounding box center [343, 45] width 28 height 18
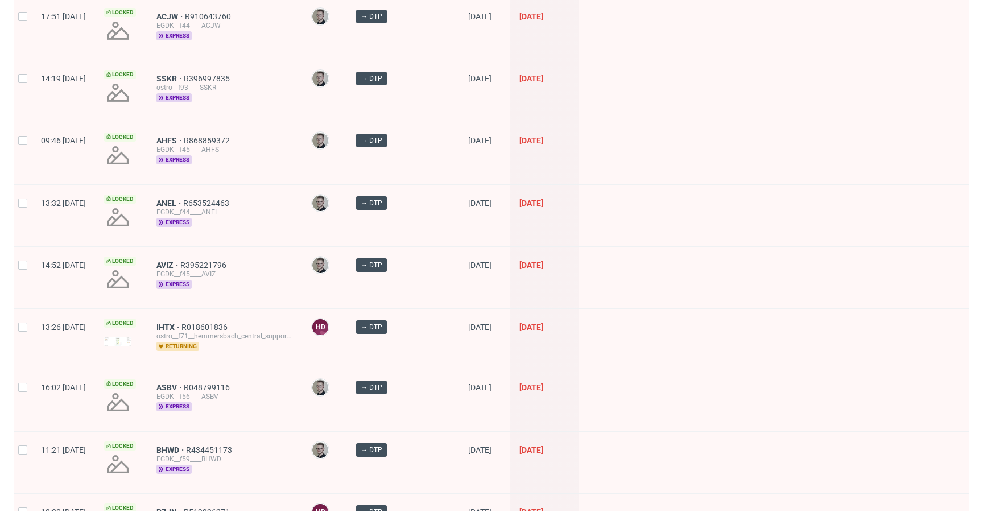
scroll to position [1583, 0]
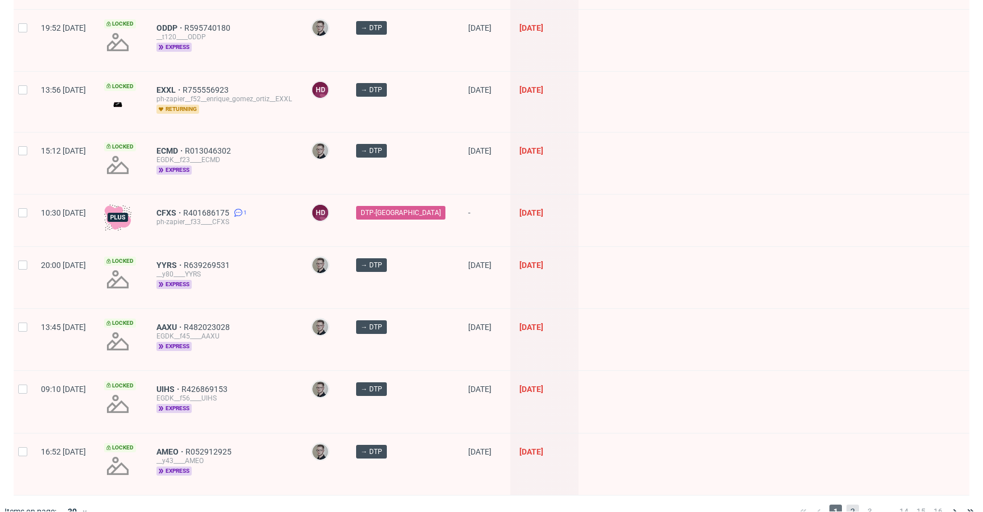
click at [847, 505] on span "2" at bounding box center [853, 512] width 13 height 14
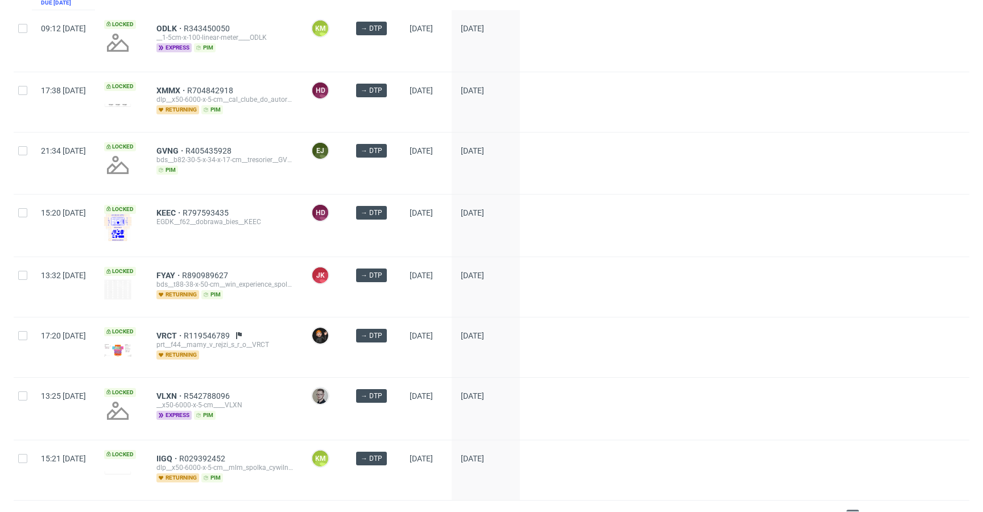
scroll to position [1499, 0]
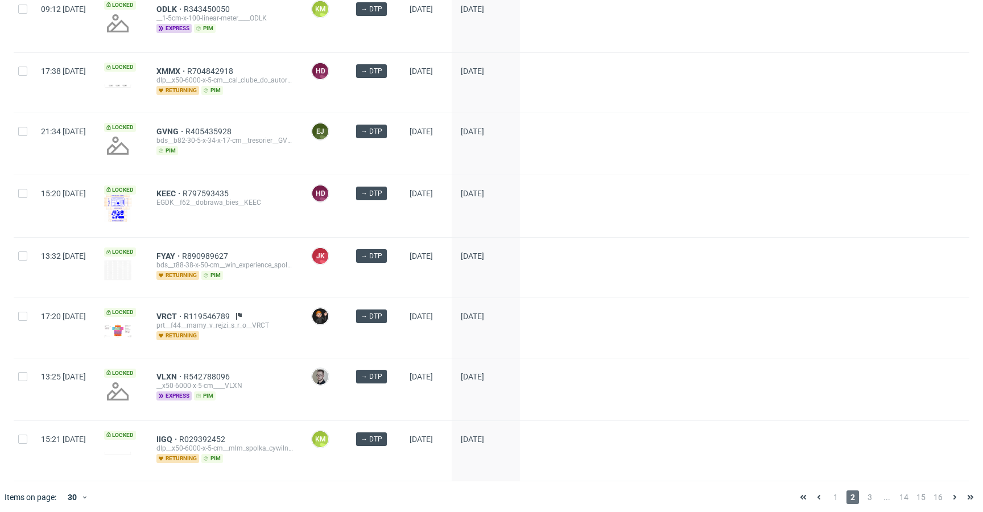
click at [864, 490] on span "3" at bounding box center [870, 497] width 13 height 14
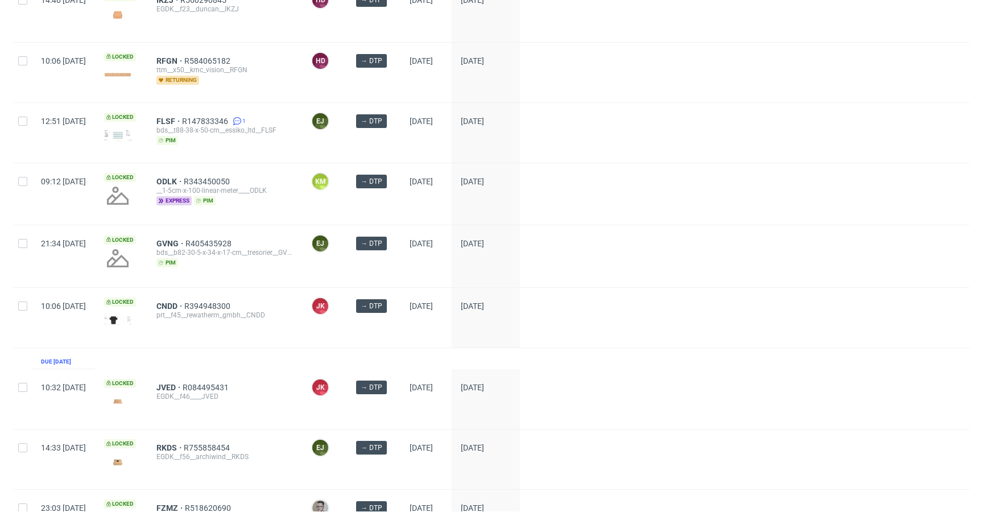
scroll to position [1503, 0]
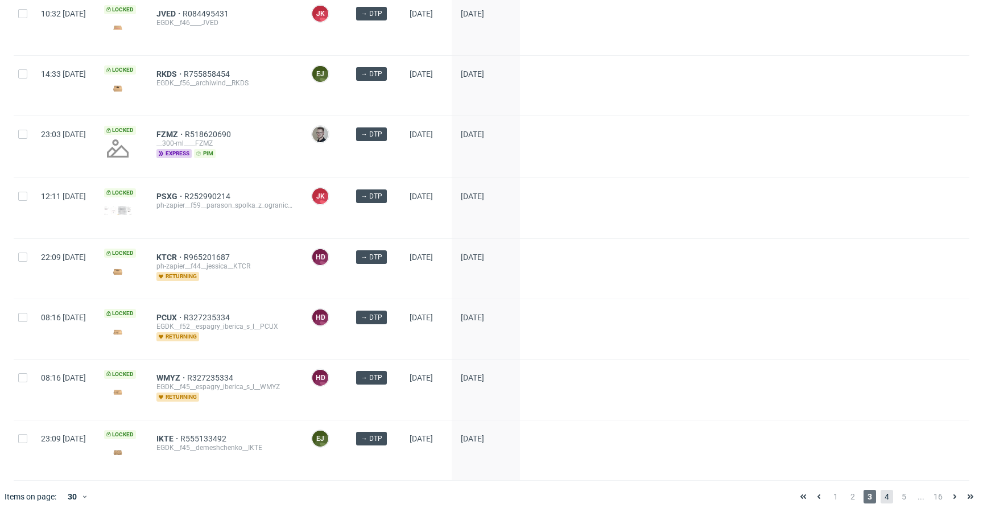
click at [881, 490] on span "4" at bounding box center [887, 497] width 13 height 14
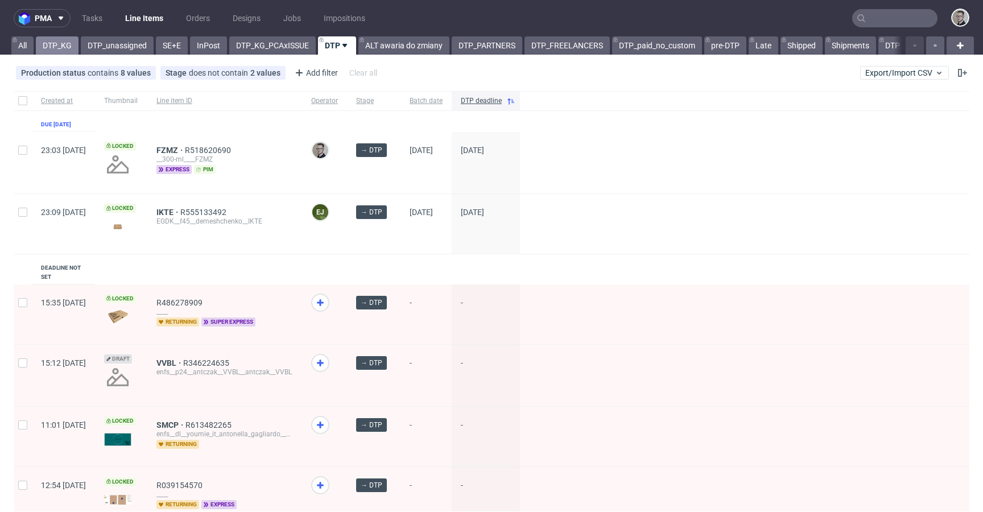
click at [56, 51] on link "DTP_KG" at bounding box center [57, 45] width 43 height 18
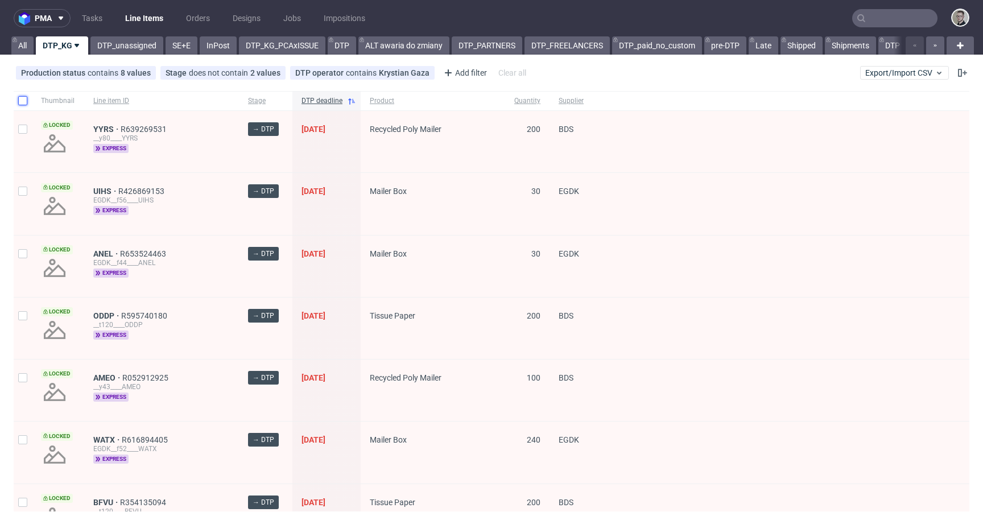
click at [24, 96] on input "checkbox" at bounding box center [22, 100] width 9 height 9
checkbox input "true"
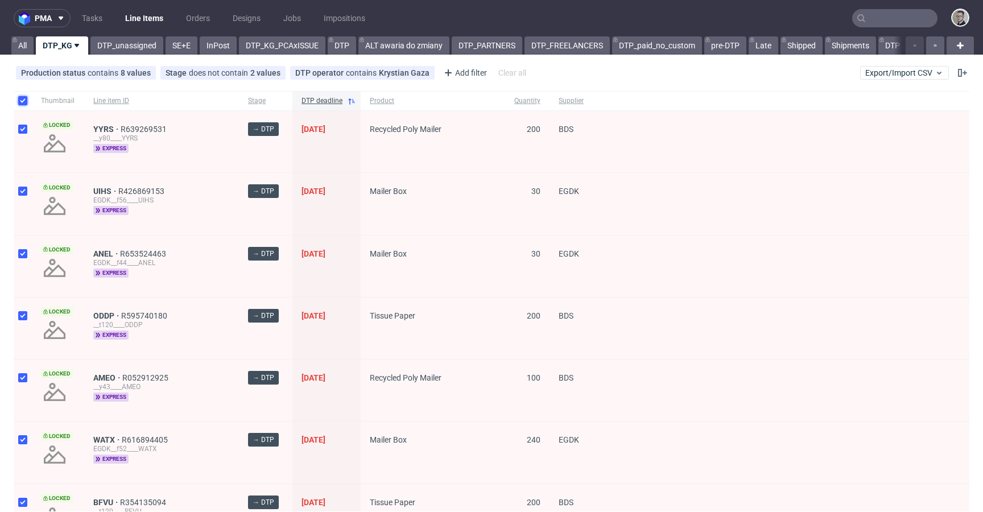
checkbox input "true"
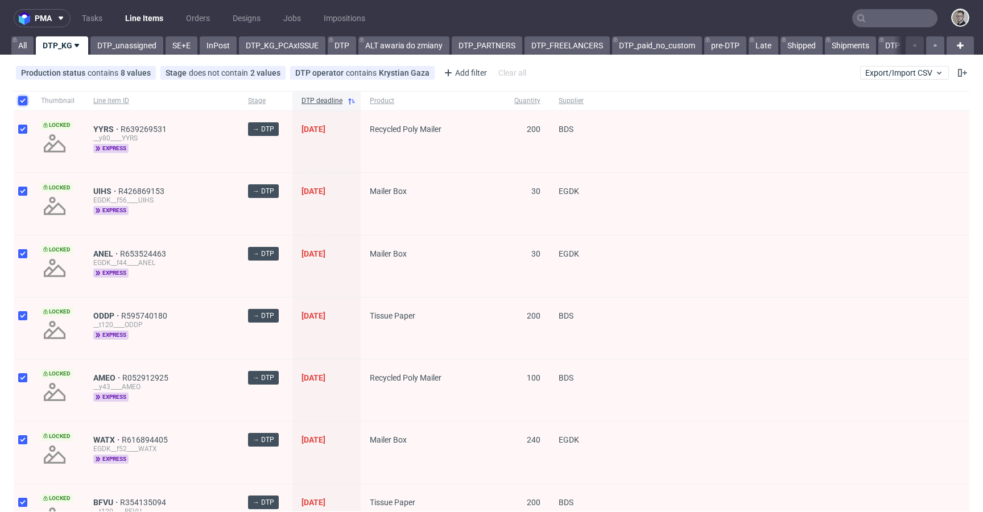
checkbox input "true"
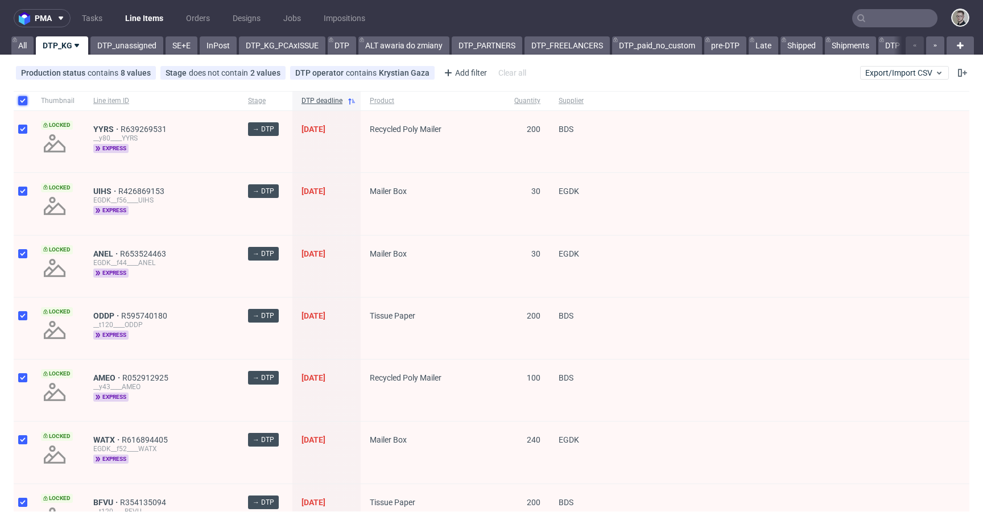
checkbox input "true"
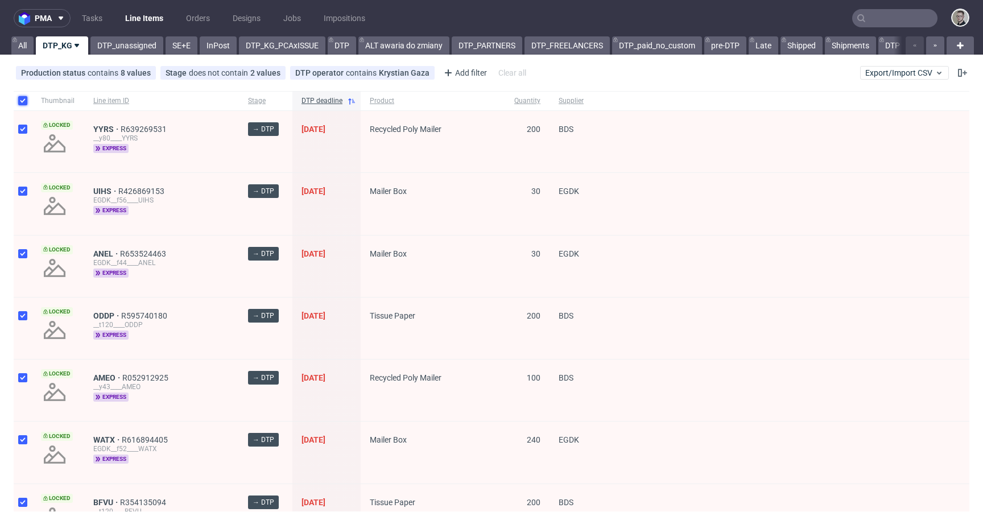
checkbox input "true"
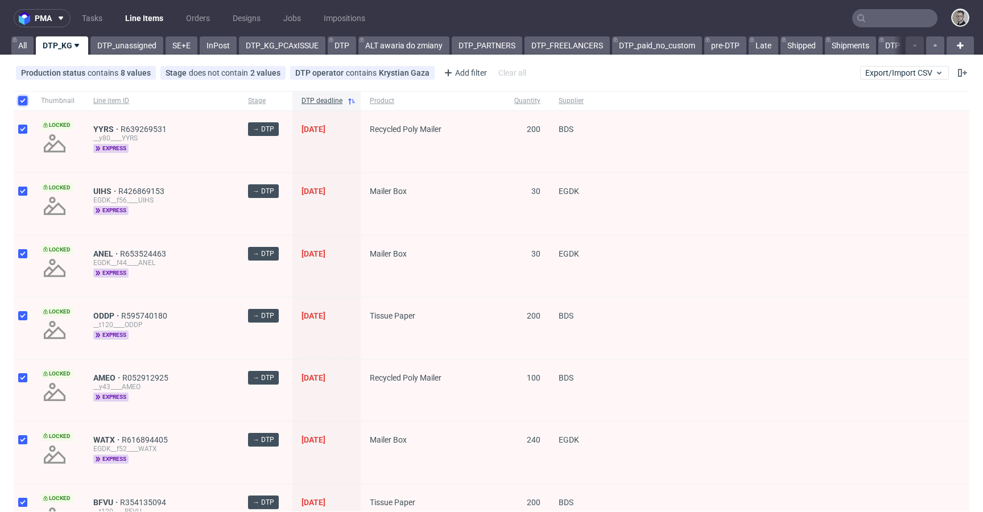
checkbox input "true"
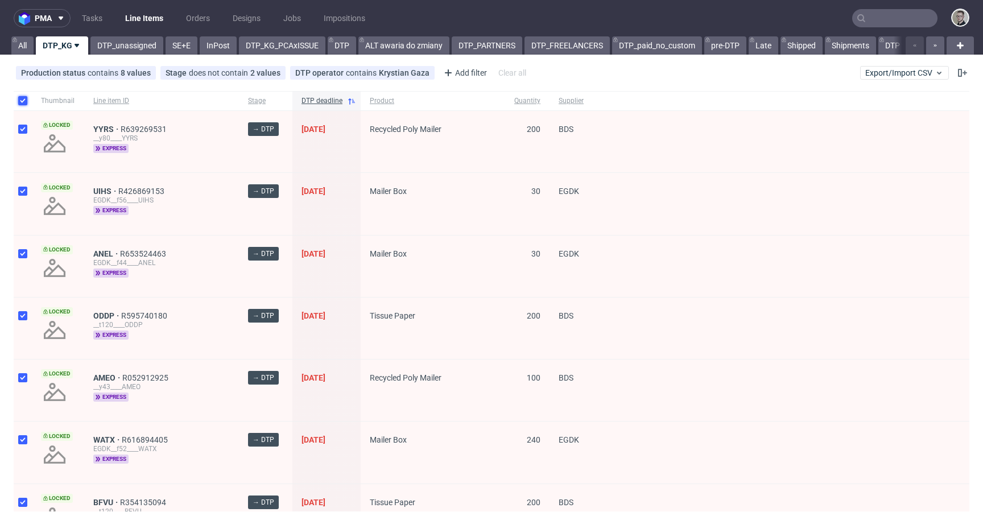
checkbox input "true"
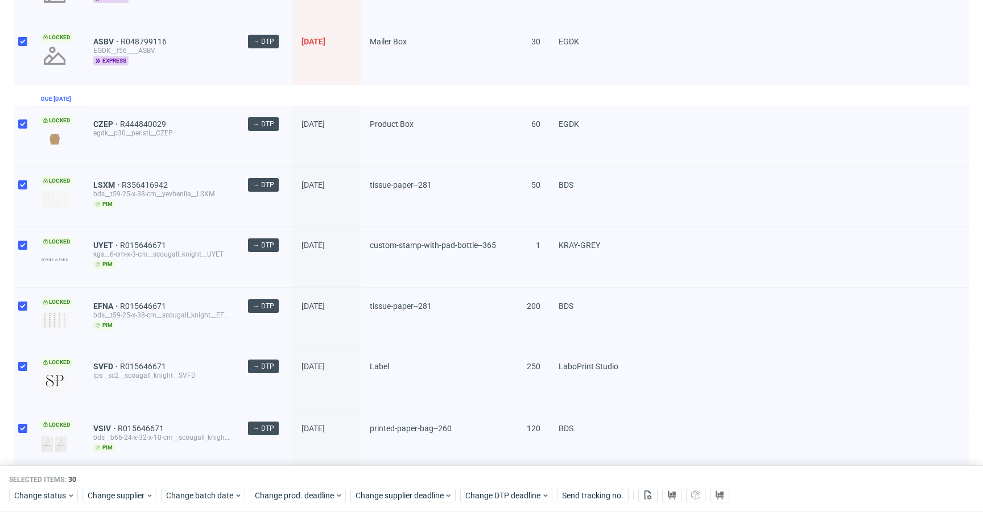
scroll to position [1566, 0]
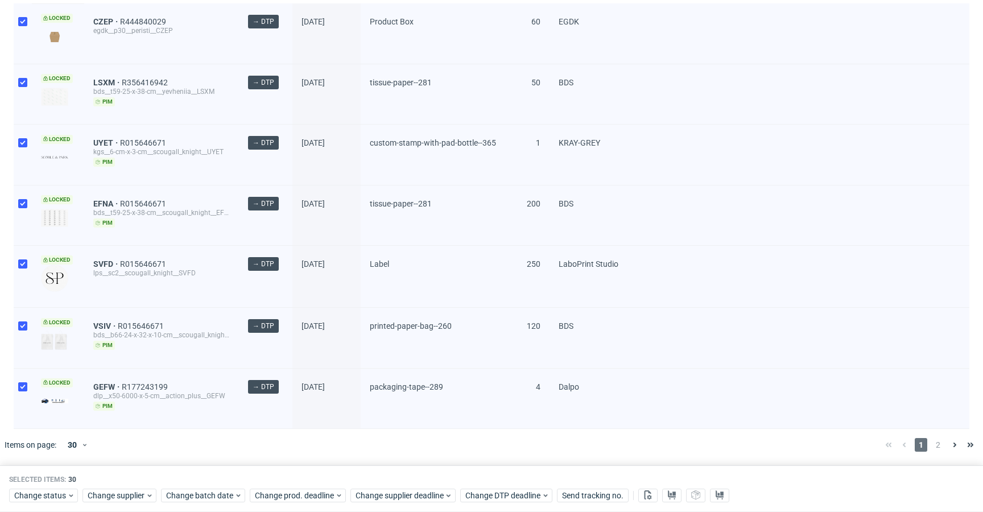
click at [24, 378] on div at bounding box center [23, 399] width 18 height 60
checkbox input "false"
click at [23, 330] on input "checkbox" at bounding box center [22, 325] width 9 height 9
checkbox input "false"
click at [22, 241] on div at bounding box center [23, 215] width 18 height 60
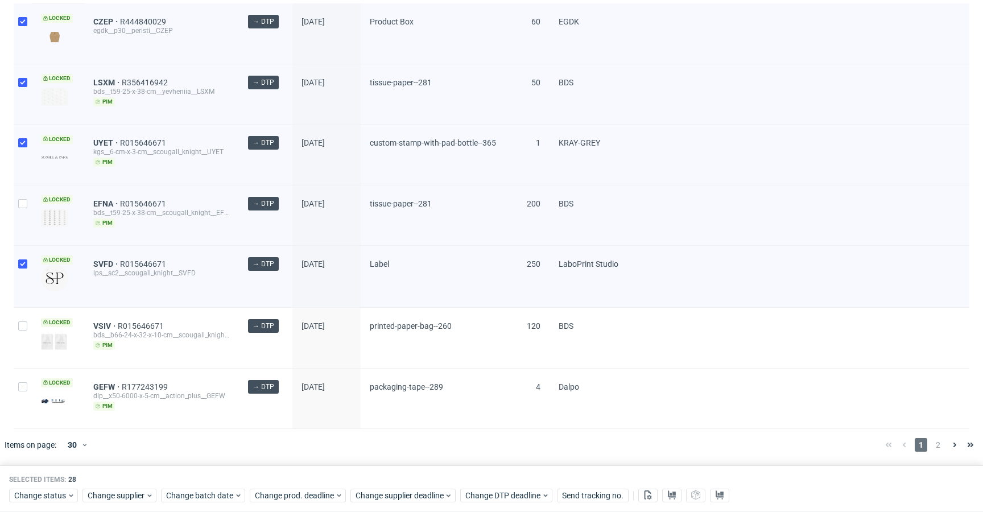
checkbox input "false"
click at [19, 268] on div at bounding box center [23, 276] width 18 height 61
checkbox input "false"
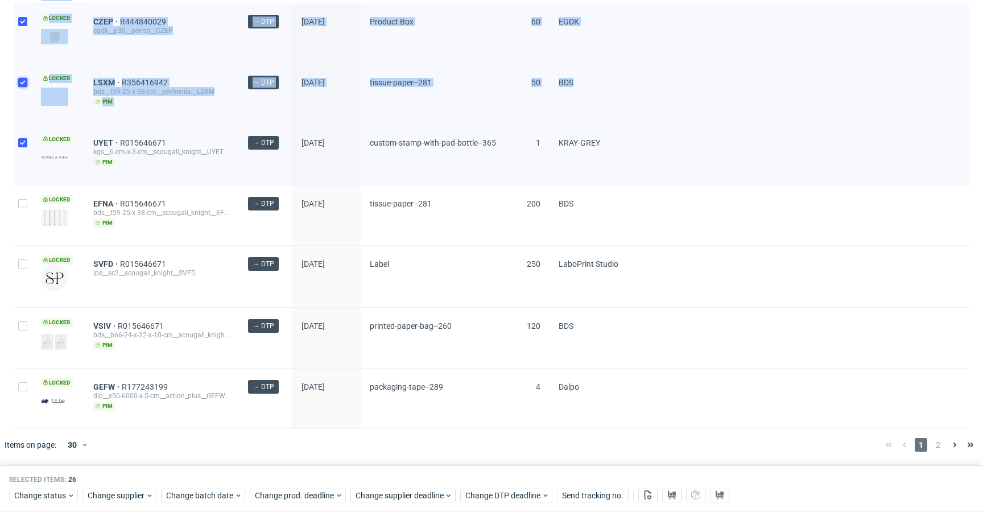
click at [22, 86] on input "checkbox" at bounding box center [22, 82] width 9 height 9
checkbox input "false"
click at [24, 140] on input "checkbox" at bounding box center [22, 142] width 9 height 9
checkbox input "false"
click at [23, 39] on div at bounding box center [23, 33] width 18 height 60
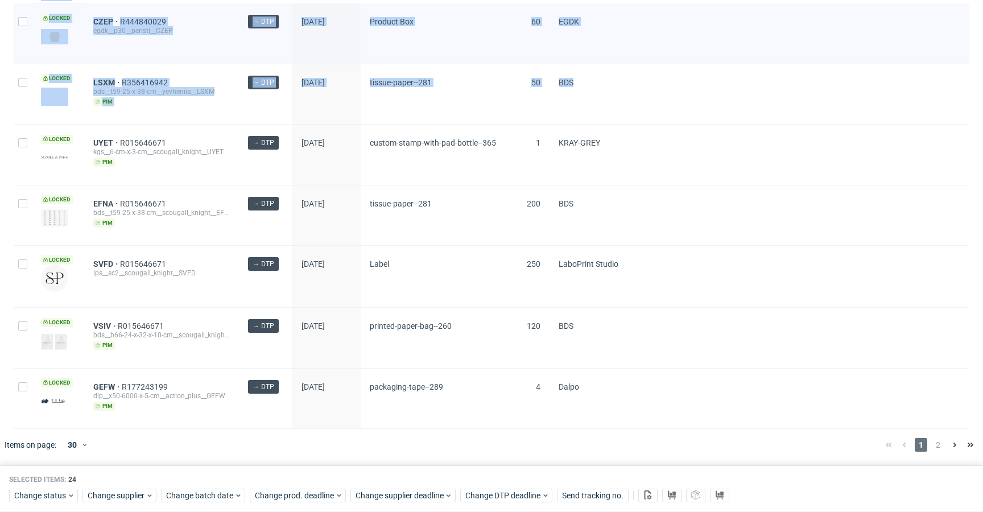
checkbox input "false"
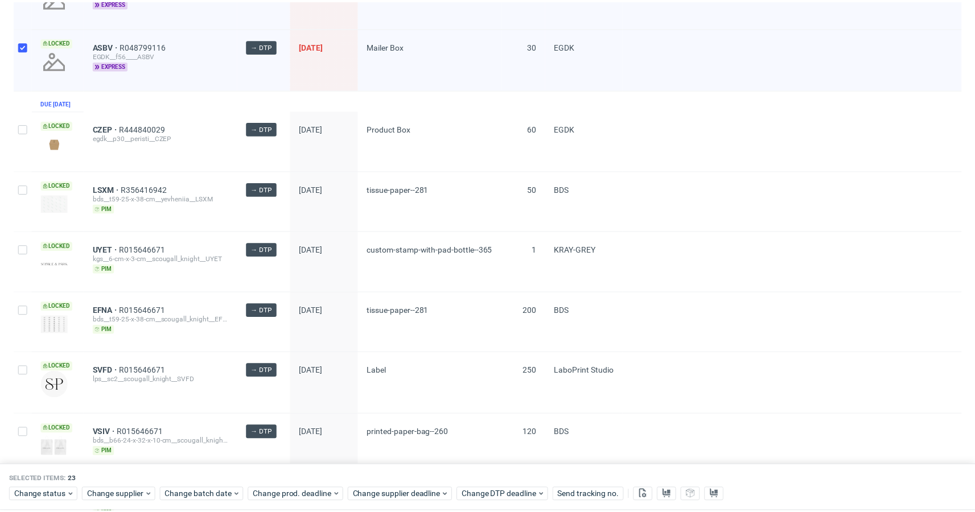
scroll to position [1451, 0]
drag, startPoint x: 43, startPoint y: 498, endPoint x: 48, endPoint y: 486, distance: 13.0
click at [43, 498] on span "Change status" at bounding box center [40, 495] width 53 height 11
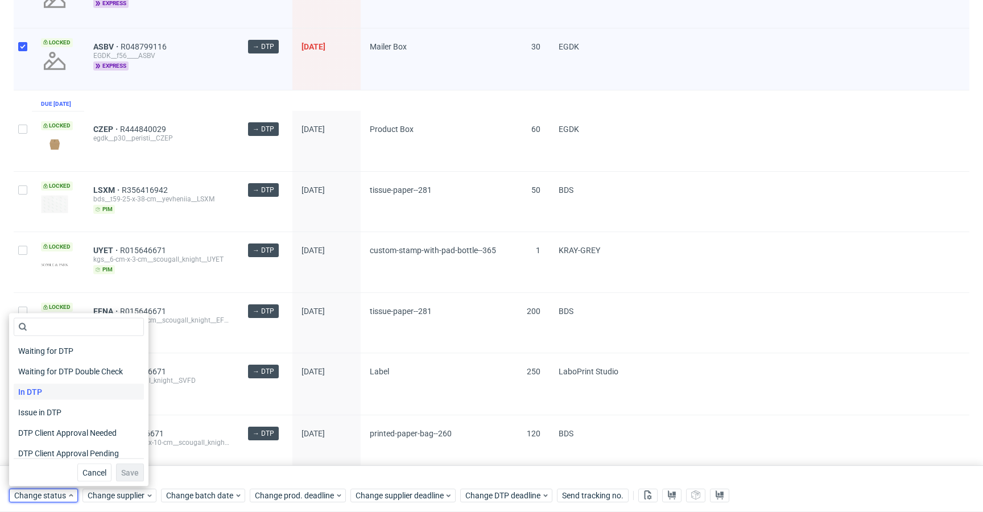
click at [61, 391] on div "In DTP" at bounding box center [79, 392] width 130 height 16
click at [123, 470] on span "Save" at bounding box center [130, 473] width 18 height 8
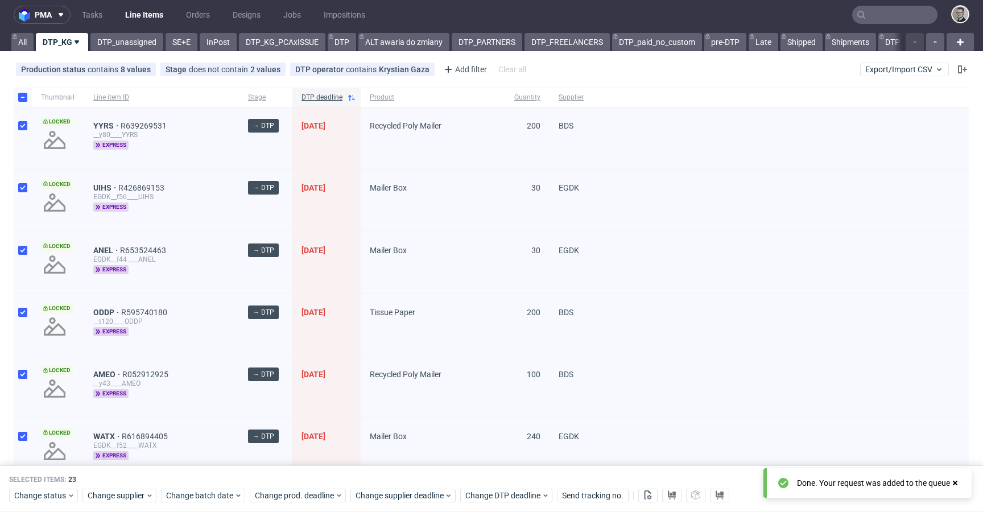
scroll to position [0, 0]
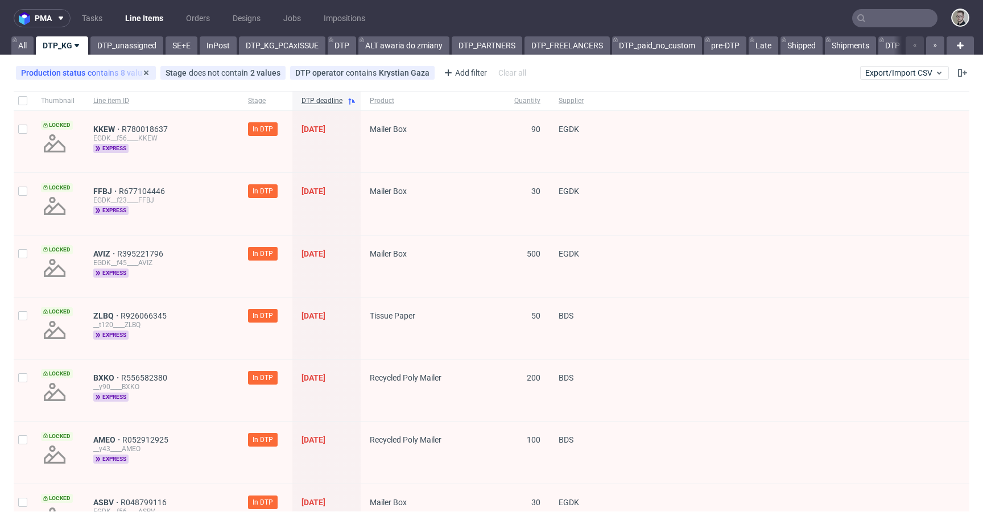
click at [69, 66] on div "Production status contains 8 values Not Defined, Waiting for DTP, Waiting for D…" at bounding box center [86, 73] width 140 height 14
click at [109, 76] on div "Production status contains 8 values" at bounding box center [86, 72] width 130 height 9
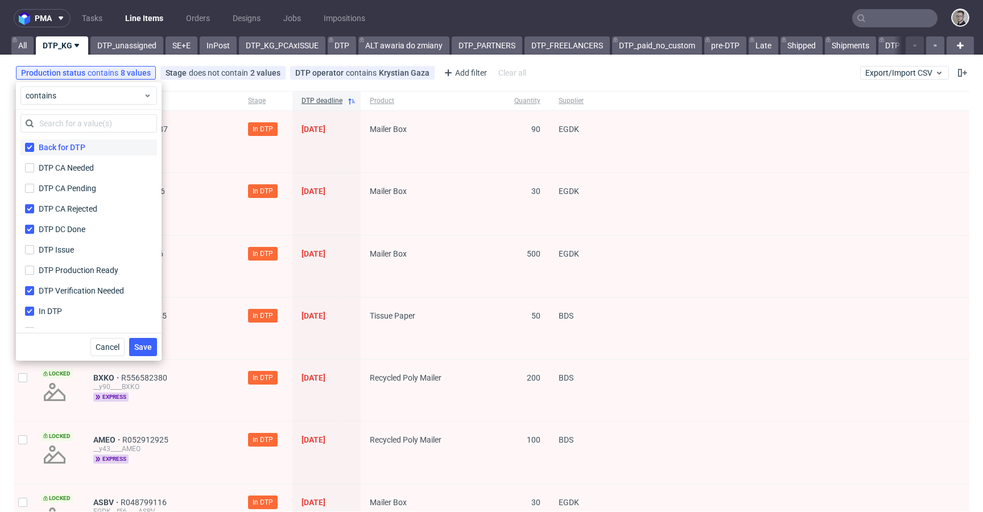
click at [53, 145] on div "Back for DTP" at bounding box center [62, 147] width 47 height 11
click at [34, 145] on input "Back for DTP" at bounding box center [29, 147] width 9 height 9
checkbox input "false"
drag, startPoint x: 60, startPoint y: 205, endPoint x: 57, endPoint y: 212, distance: 6.9
click at [60, 206] on div "DTP CA Rejected" at bounding box center [69, 208] width 61 height 11
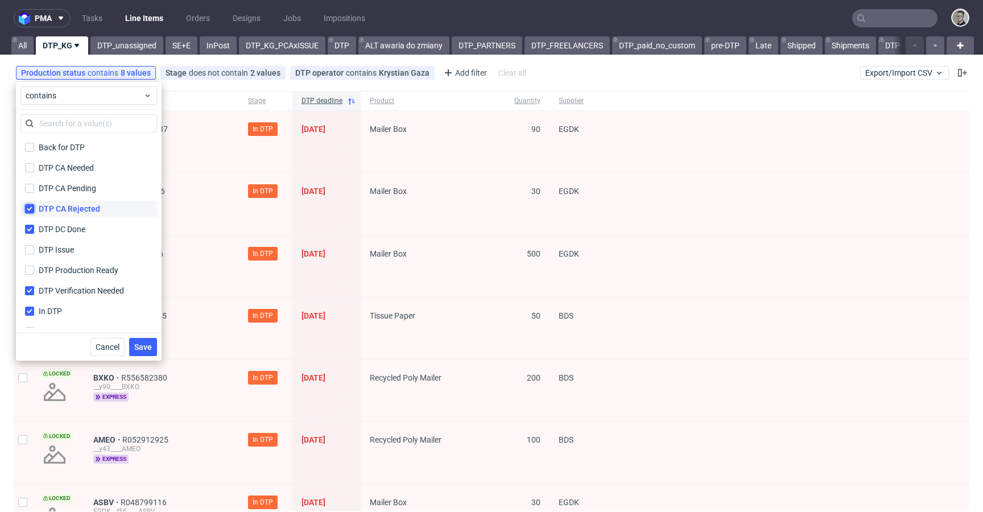
click at [34, 206] on input "DTP CA Rejected" at bounding box center [29, 208] width 9 height 9
checkbox input "false"
click at [62, 229] on div "DTP DC Done" at bounding box center [62, 229] width 47 height 11
click at [34, 229] on input "DTP DC Done" at bounding box center [29, 229] width 9 height 9
checkbox input "false"
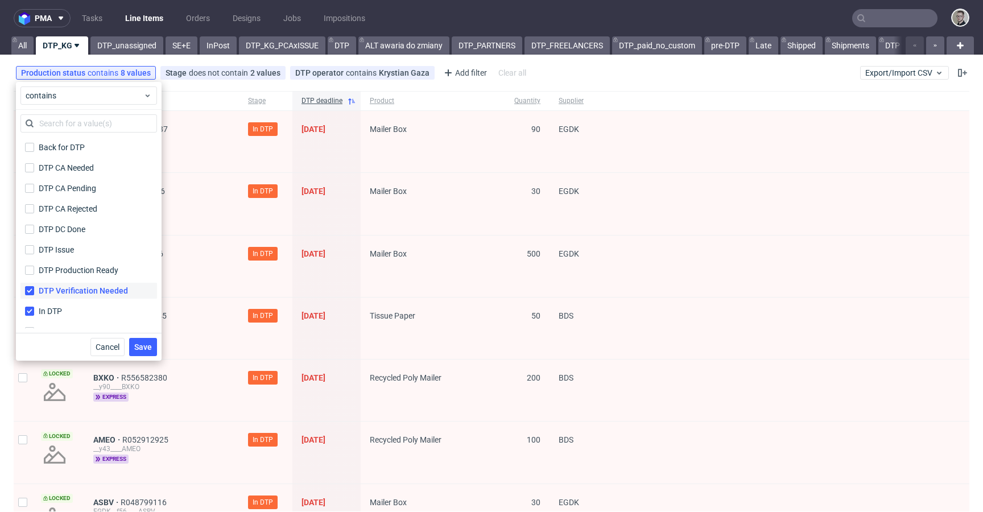
click at [70, 294] on div "DTP Verification Needed" at bounding box center [83, 290] width 89 height 11
click at [34, 294] on input "DTP Verification Needed" at bounding box center [29, 290] width 9 height 9
checkbox input "false"
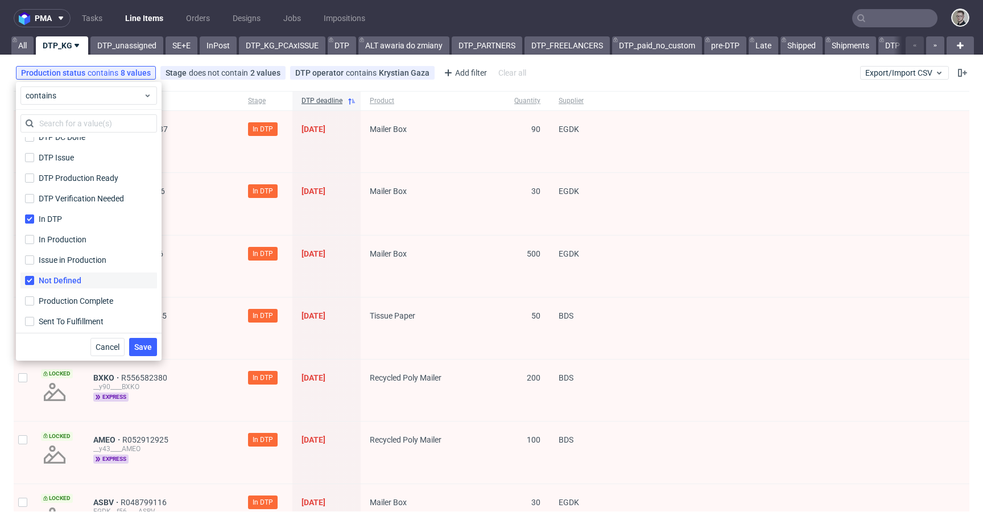
click at [72, 275] on div "Not Defined" at bounding box center [60, 280] width 43 height 11
click at [34, 276] on input "Not Defined" at bounding box center [29, 280] width 9 height 9
checkbox input "false"
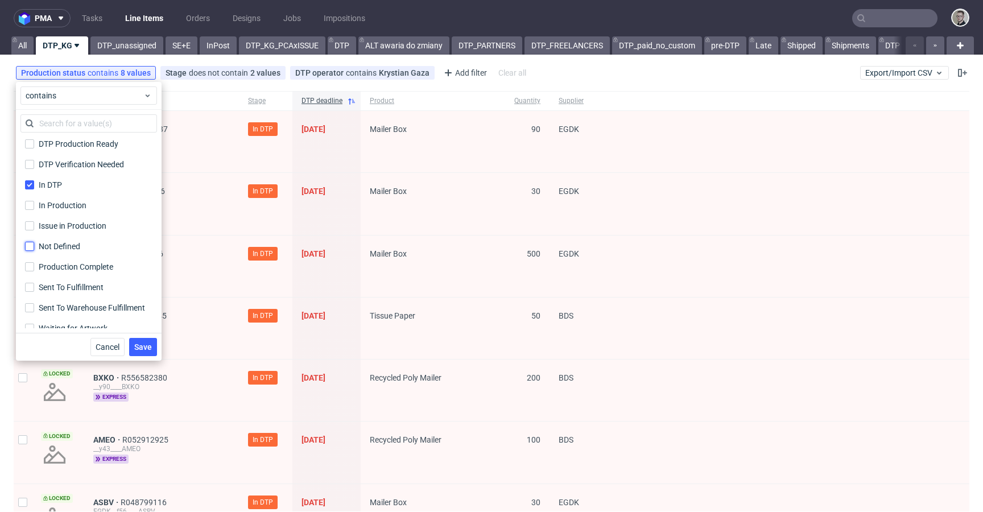
scroll to position [218, 0]
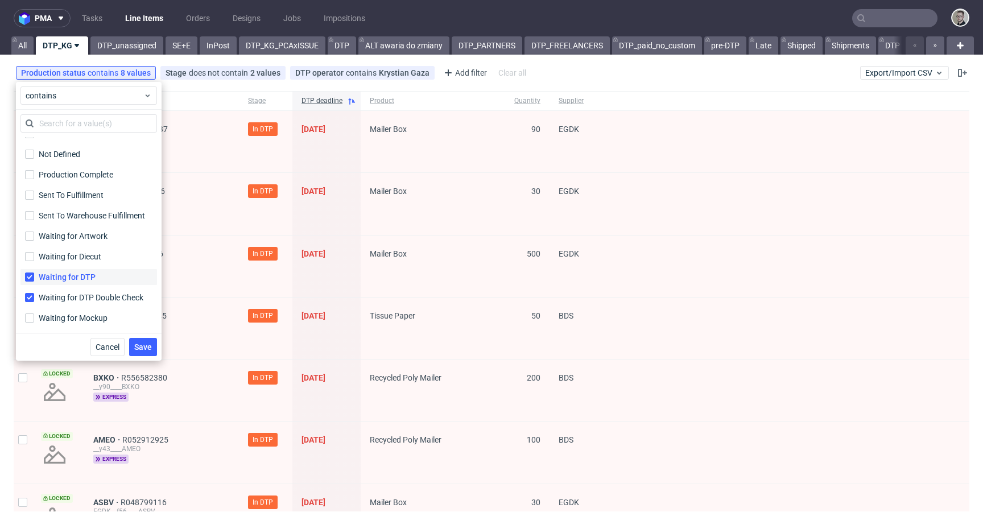
click at [75, 279] on div "Waiting for DTP" at bounding box center [67, 276] width 57 height 11
click at [34, 279] on input "Waiting for DTP" at bounding box center [29, 277] width 9 height 9
checkbox input "false"
click at [82, 296] on div "Waiting for DTP Double Check" at bounding box center [93, 297] width 108 height 11
click at [34, 296] on input "Waiting for DTP Double Check Waiting for DTP Double Check" at bounding box center [29, 297] width 9 height 9
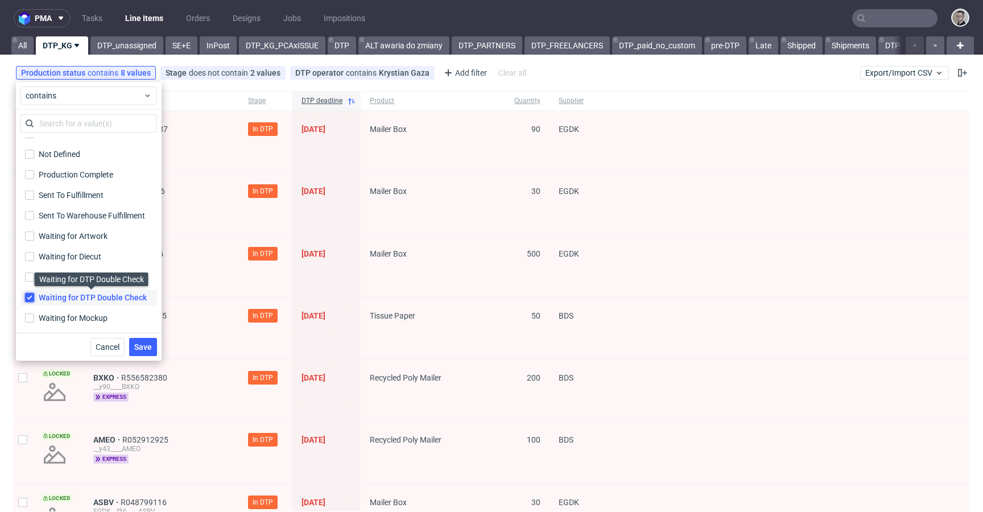
checkbox input "false"
click at [146, 348] on span "Save" at bounding box center [143, 347] width 18 height 8
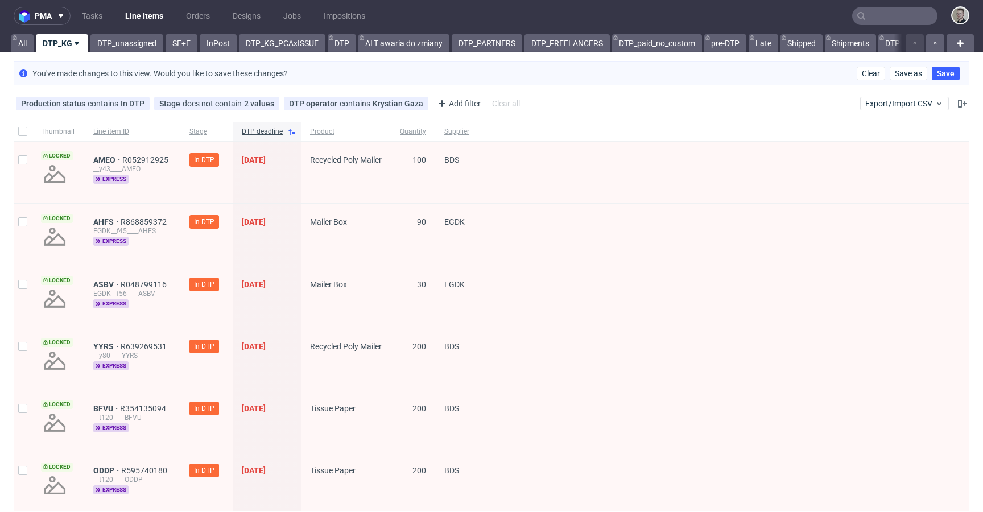
scroll to position [0, 0]
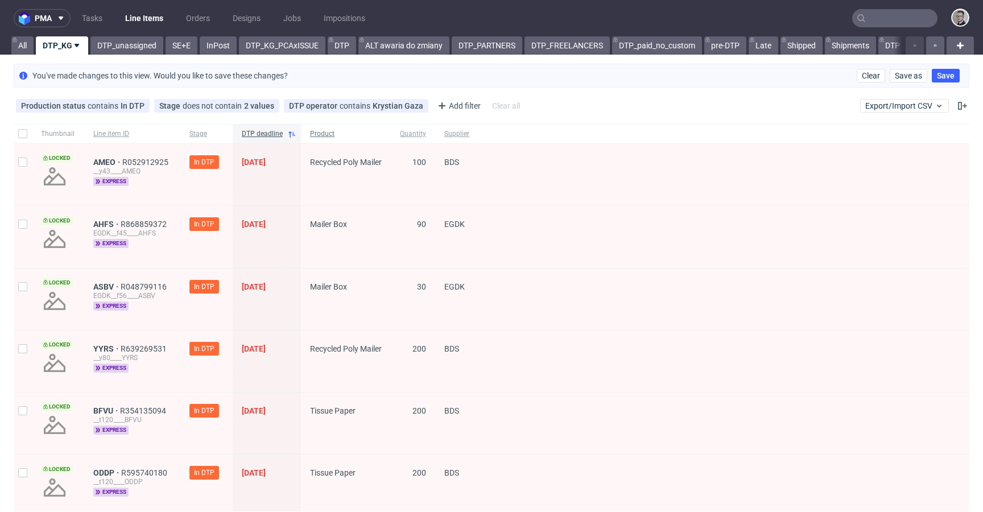
click at [311, 127] on div "Product" at bounding box center [346, 133] width 90 height 19
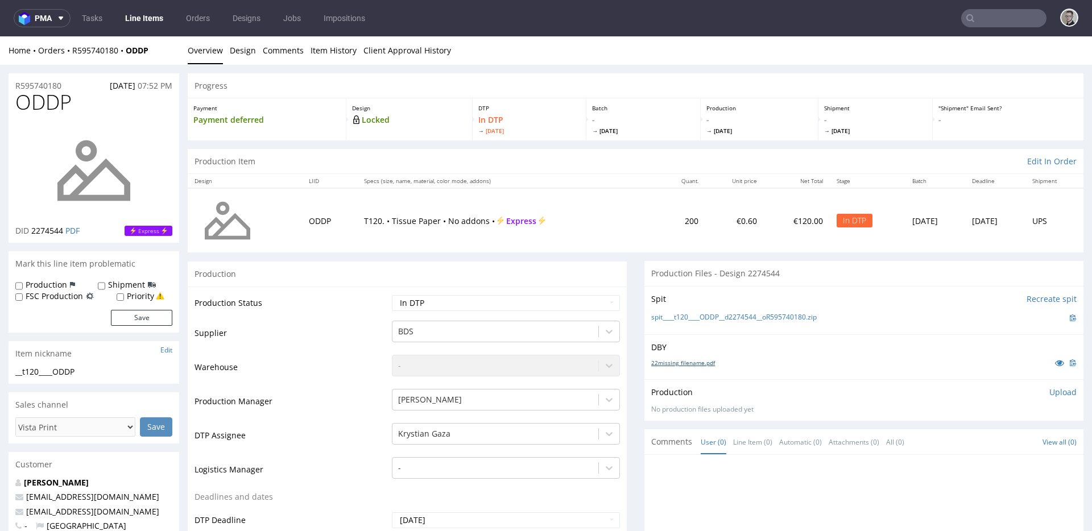
click at [692, 364] on link "22missing_filename.pdf" at bounding box center [684, 363] width 64 height 8
click at [737, 316] on link "spit____t120____ODDP__d2274544__oR595740180.zip" at bounding box center [735, 318] width 166 height 10
click at [240, 59] on link "Design" at bounding box center [243, 50] width 26 height 28
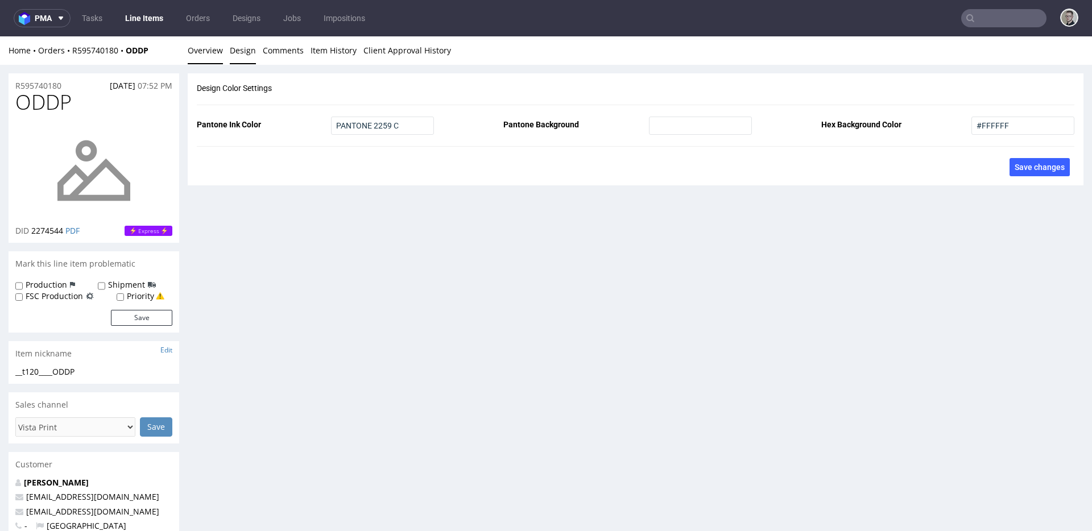
click at [212, 55] on link "Overview" at bounding box center [205, 50] width 35 height 28
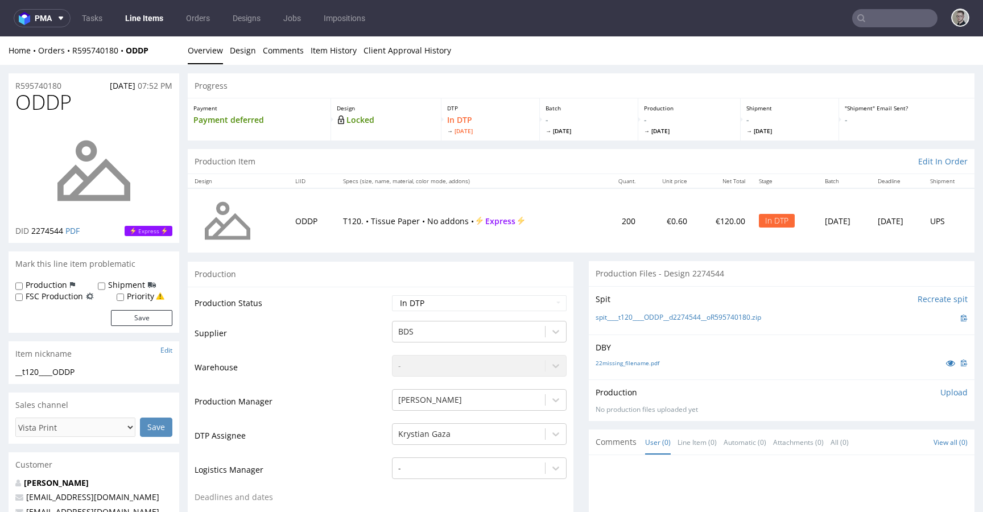
click at [924, 393] on div "Production Upload" at bounding box center [782, 392] width 372 height 11
click at [941, 394] on p "Upload" at bounding box center [954, 392] width 27 height 11
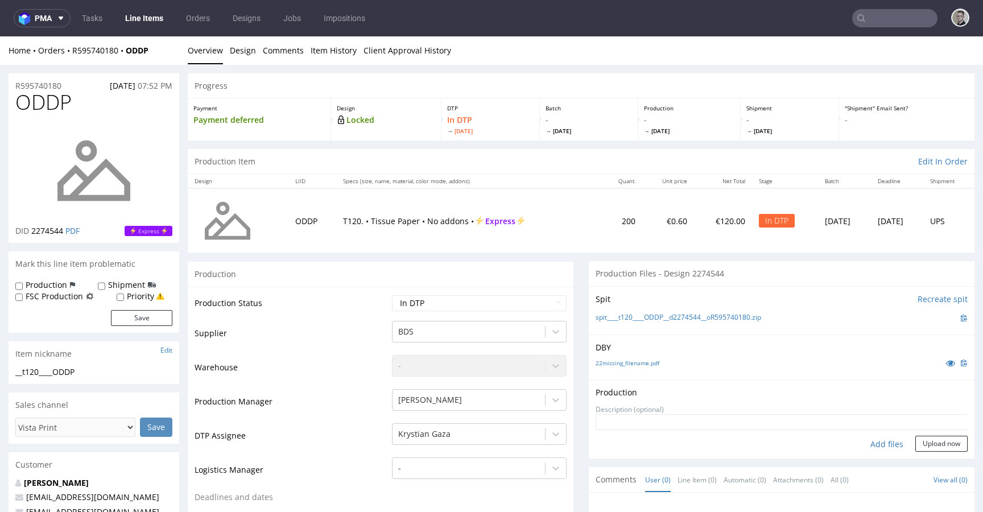
click at [868, 451] on div "Add files" at bounding box center [887, 444] width 57 height 17
type input "C:\fakepath\__t120____ODDP__d2274544__oR595740180__latest__front.pdf"
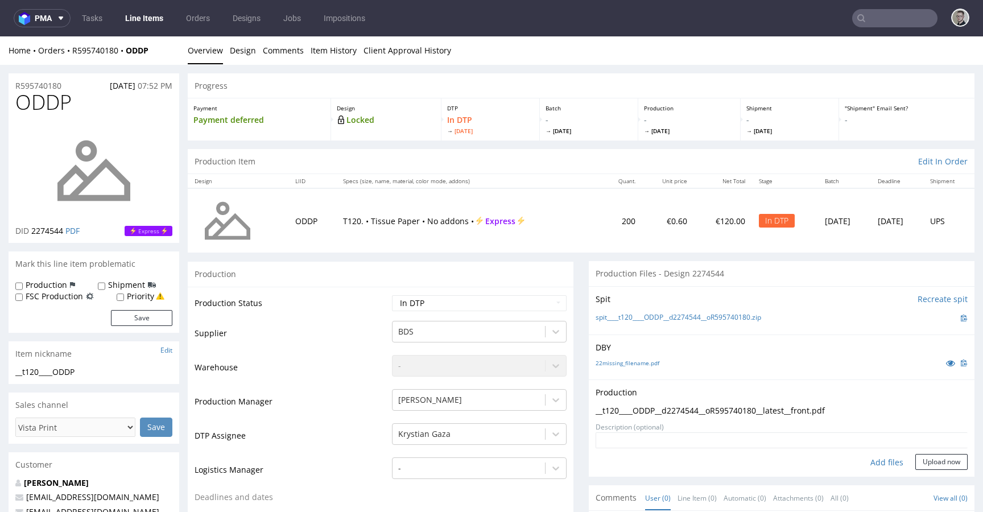
click at [921, 453] on form "Add files Upload now" at bounding box center [782, 451] width 372 height 38
click at [922, 461] on button "Upload now" at bounding box center [942, 462] width 52 height 16
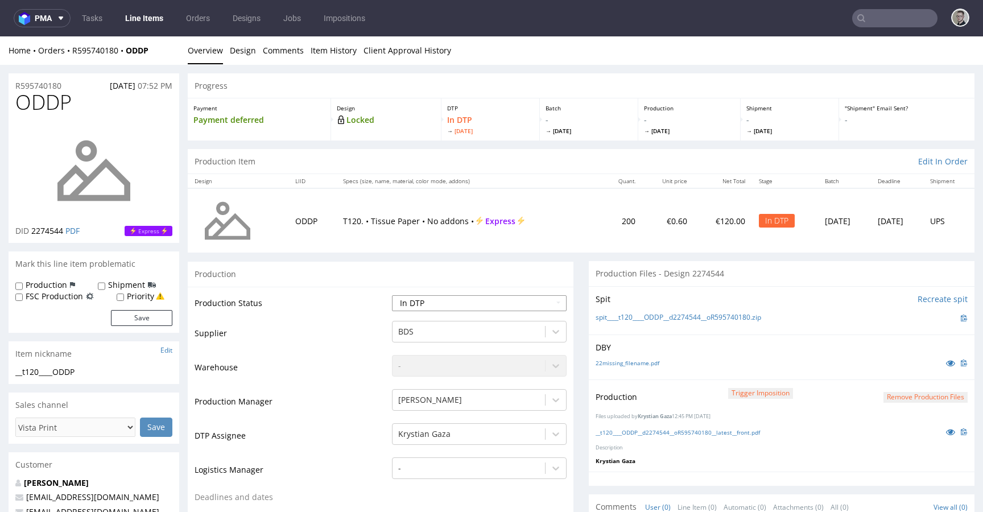
click at [486, 305] on select "Waiting for Artwork Waiting for Diecut Waiting for Mockup Waiting for DTP Waiti…" at bounding box center [479, 303] width 175 height 16
select select "dtp_production_ready"
click at [392, 295] on select "Waiting for Artwork Waiting for Diecut Waiting for Mockup Waiting for DTP Waiti…" at bounding box center [479, 303] width 175 height 16
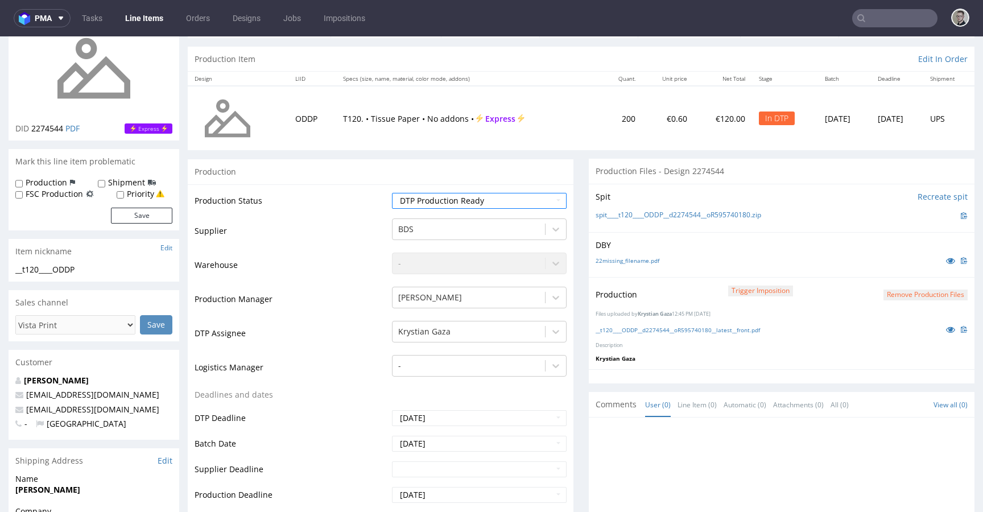
scroll to position [349, 0]
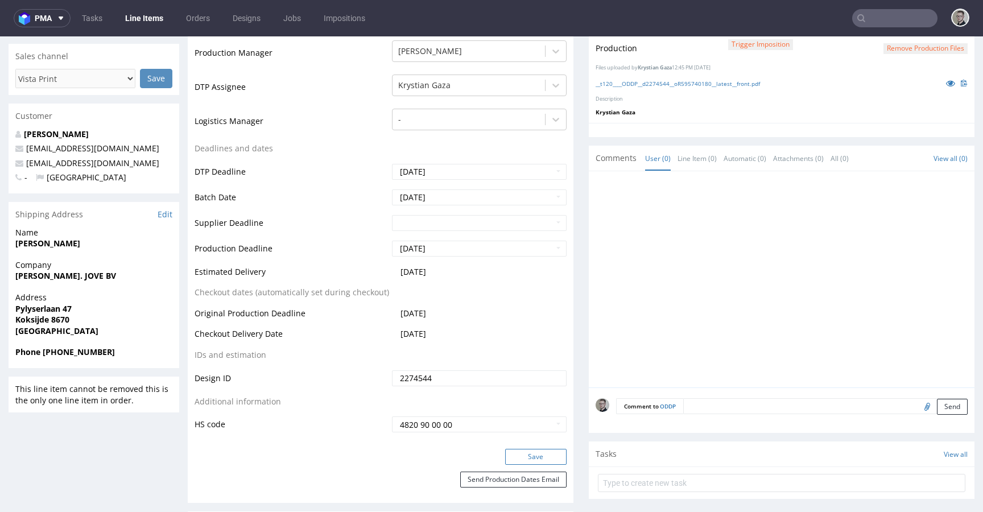
click at [523, 463] on div "Save" at bounding box center [381, 460] width 386 height 23
click at [525, 460] on button "Save" at bounding box center [535, 457] width 61 height 16
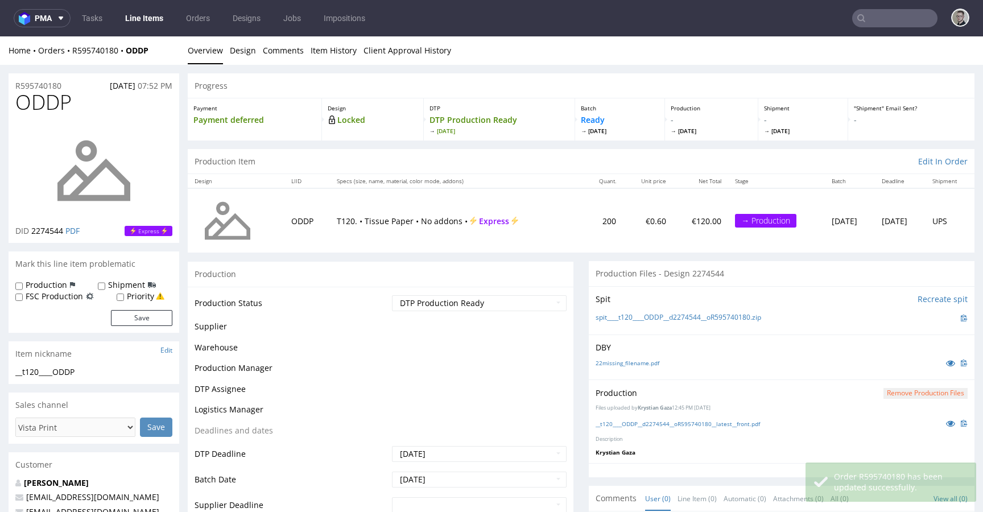
scroll to position [0, 0]
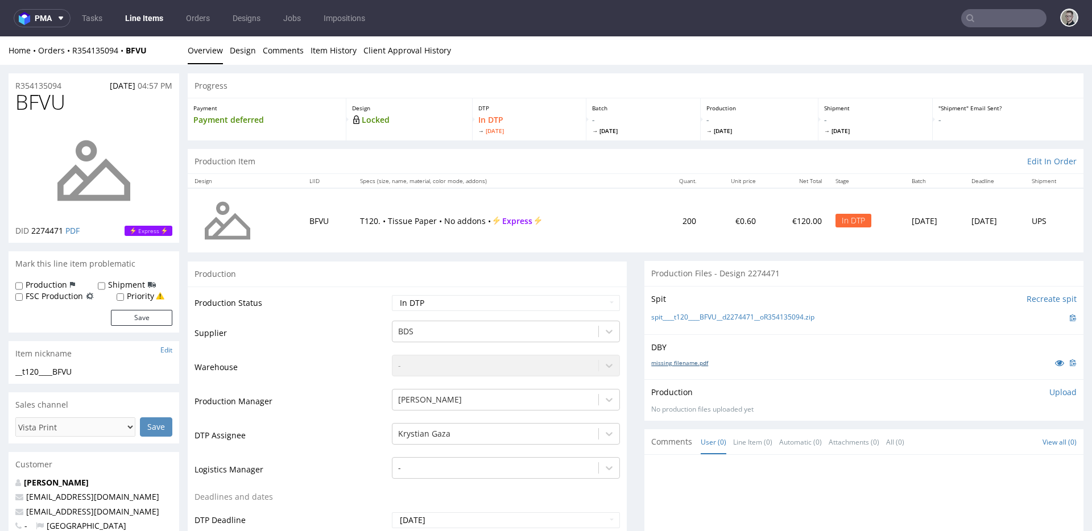
click at [683, 363] on link "missing_filename.pdf" at bounding box center [680, 363] width 57 height 8
click at [707, 316] on link "spit____t120____BFVU__d2274471__oR354135094.zip" at bounding box center [733, 318] width 163 height 10
click at [238, 50] on link "Design" at bounding box center [243, 50] width 26 height 28
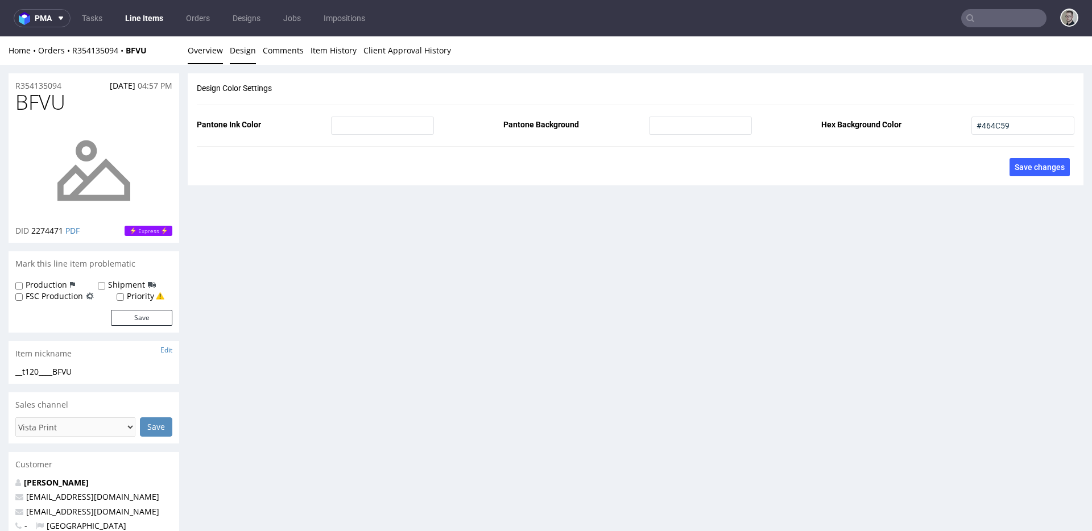
click at [213, 53] on link "Overview" at bounding box center [205, 50] width 35 height 28
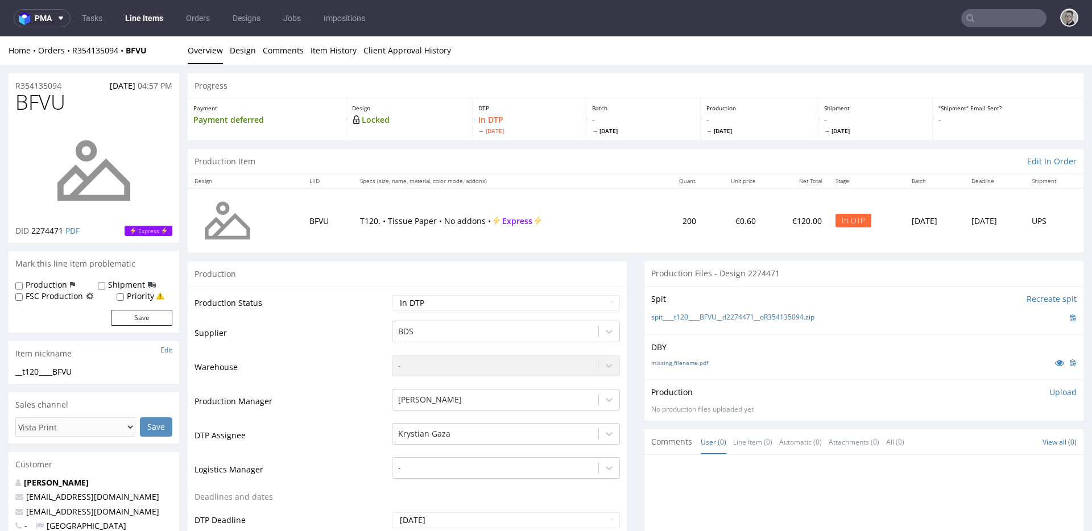
click at [56, 282] on label "Production" at bounding box center [47, 284] width 42 height 11
click at [23, 282] on input "Production" at bounding box center [18, 286] width 7 height 9
checkbox input "true"
click at [141, 313] on button "Save" at bounding box center [141, 318] width 61 height 16
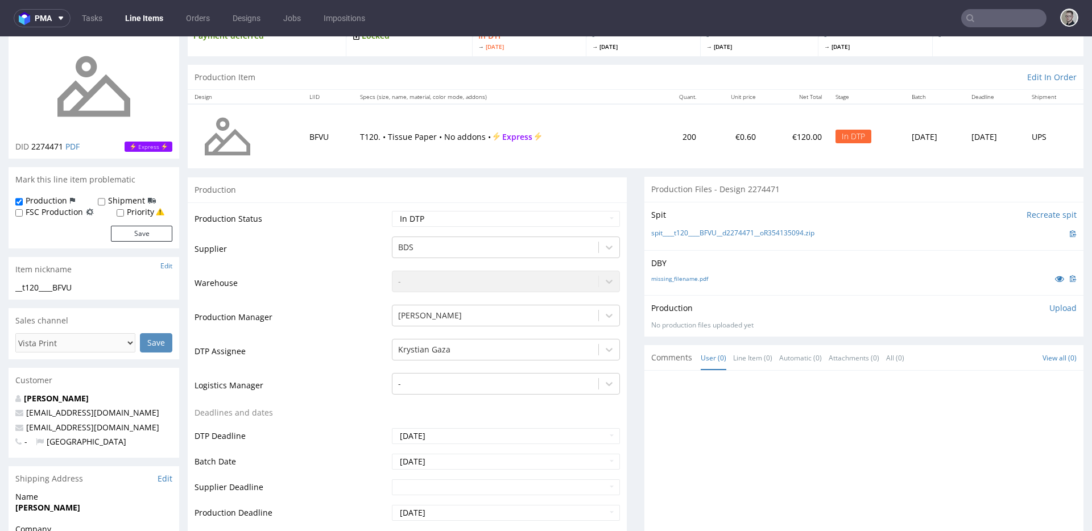
scroll to position [188, 0]
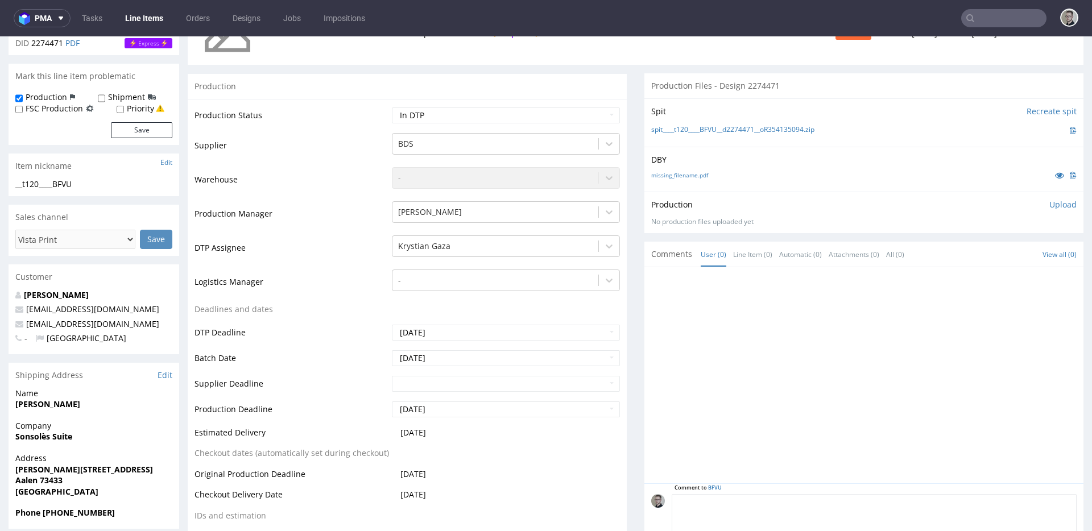
click at [808, 502] on textarea at bounding box center [874, 518] width 405 height 49
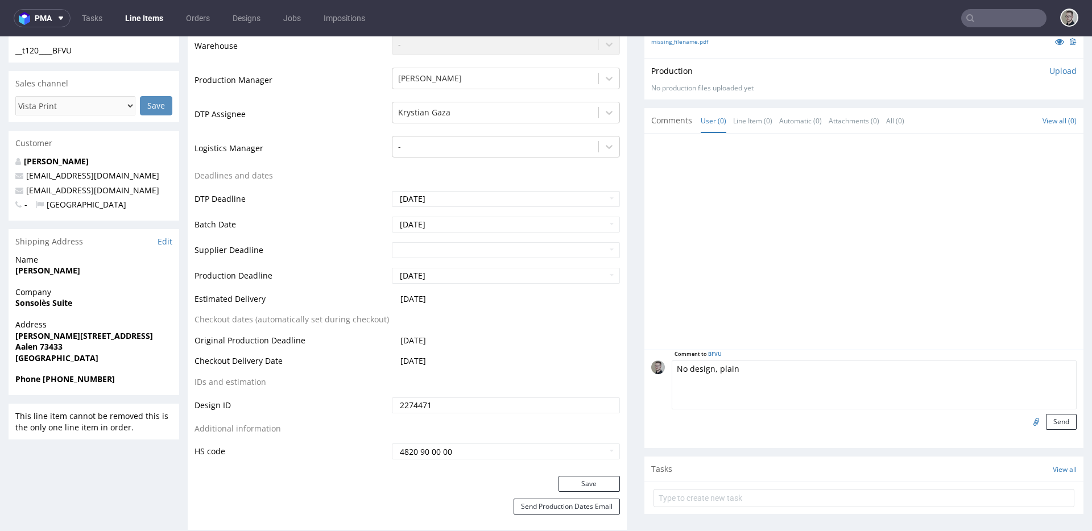
scroll to position [566, 0]
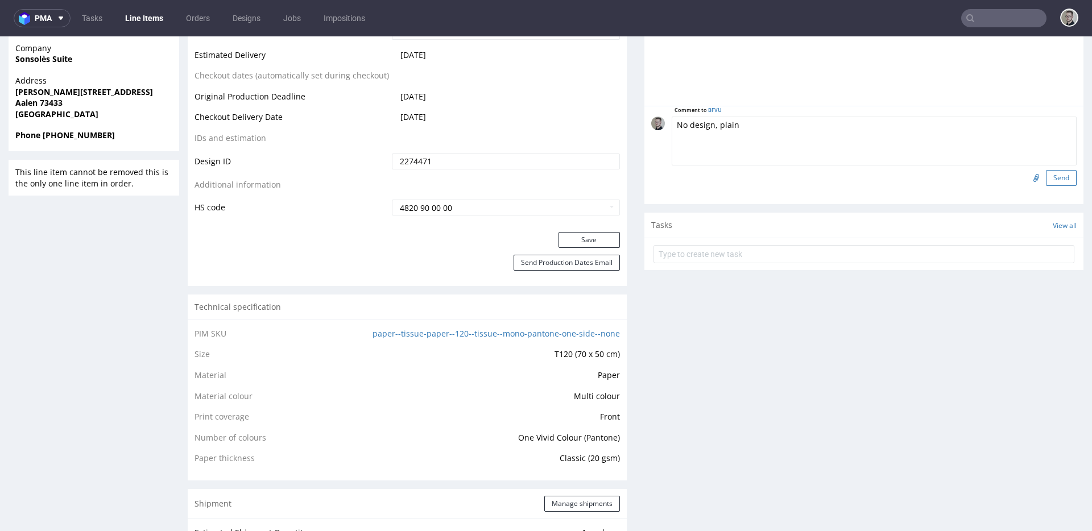
type textarea "No design, plain"
click at [983, 175] on button "Send" at bounding box center [1061, 178] width 31 height 16
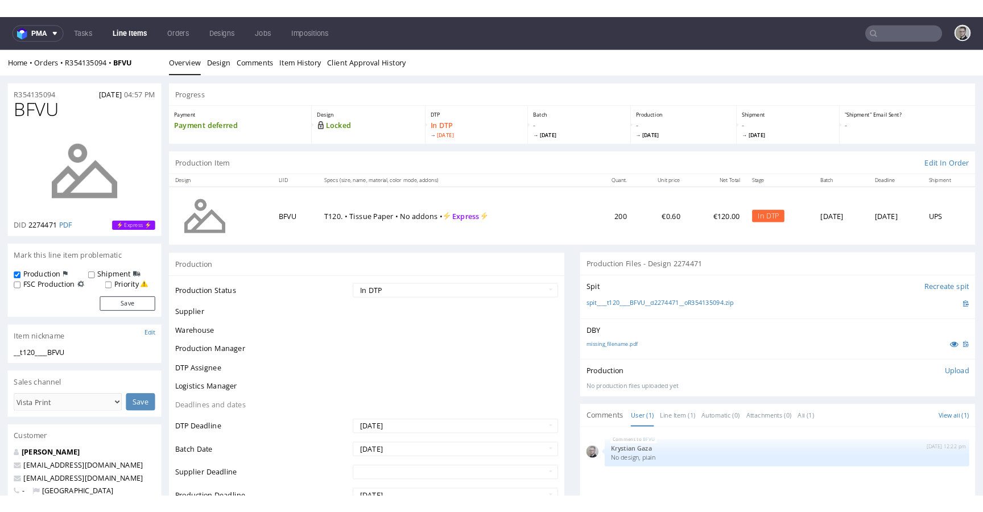
scroll to position [0, 0]
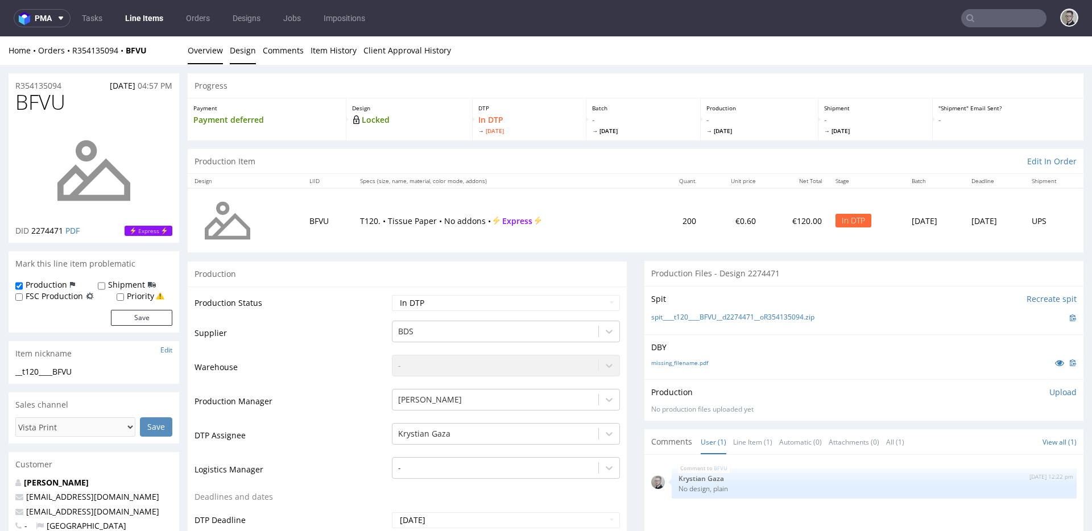
click at [242, 53] on link "Design" at bounding box center [243, 50] width 26 height 28
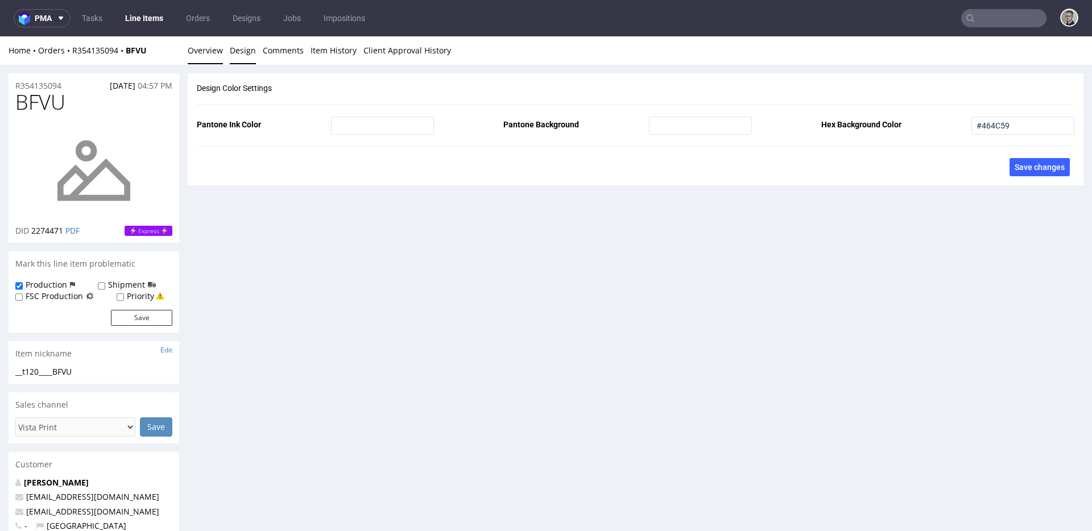
click at [213, 51] on link "Overview" at bounding box center [205, 50] width 35 height 28
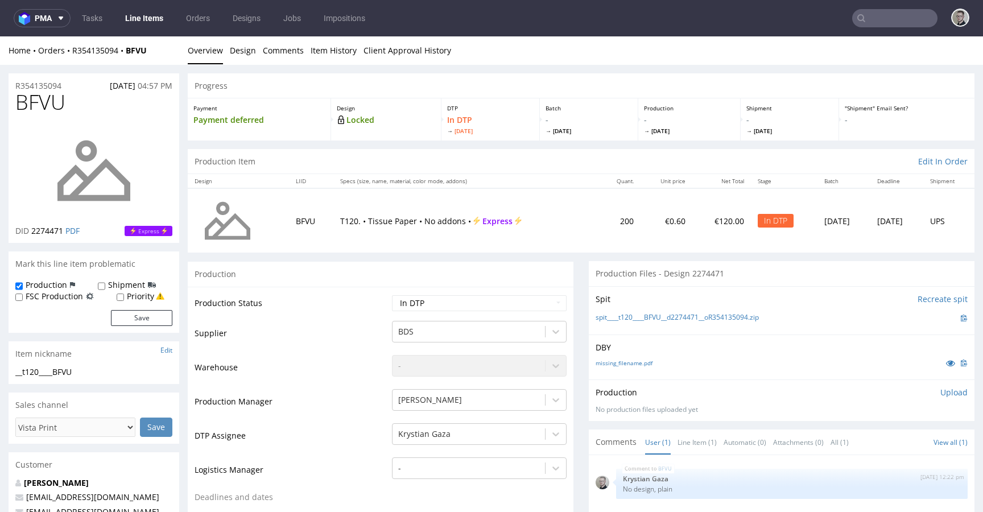
click at [941, 389] on p "Upload" at bounding box center [954, 392] width 27 height 11
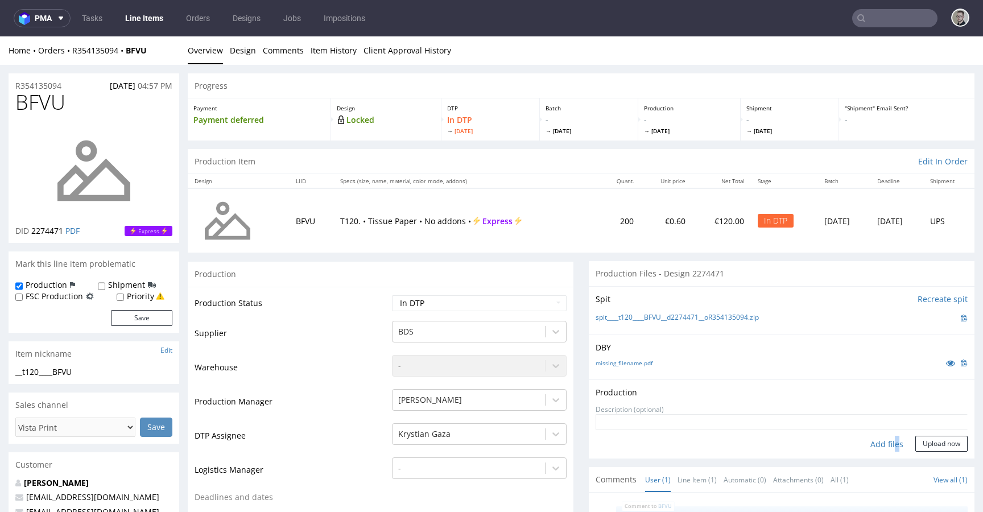
click at [879, 446] on div "Add files" at bounding box center [887, 444] width 57 height 17
type input "C:\fakepath\__t120____BFVU__d2274471__oR354135094__latest__front.pdf"
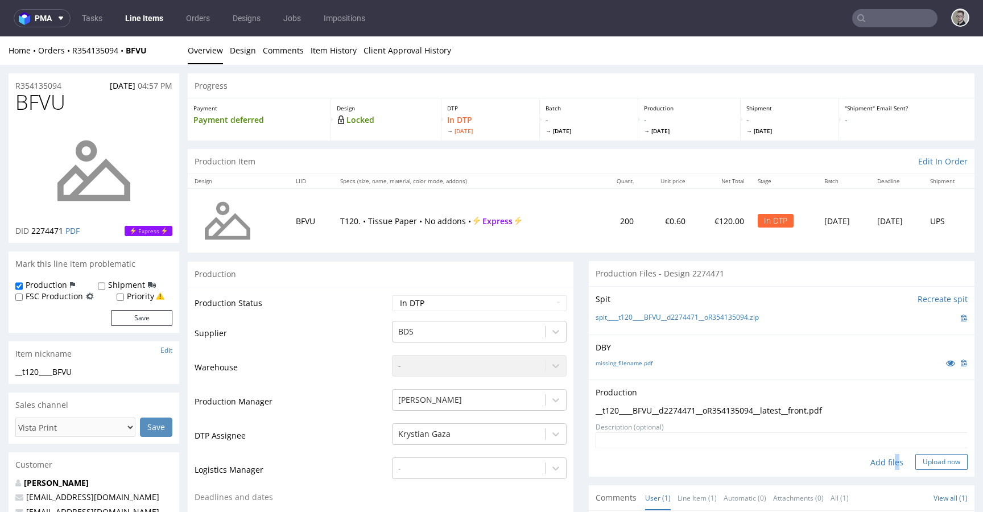
click at [918, 463] on button "Upload now" at bounding box center [942, 462] width 52 height 16
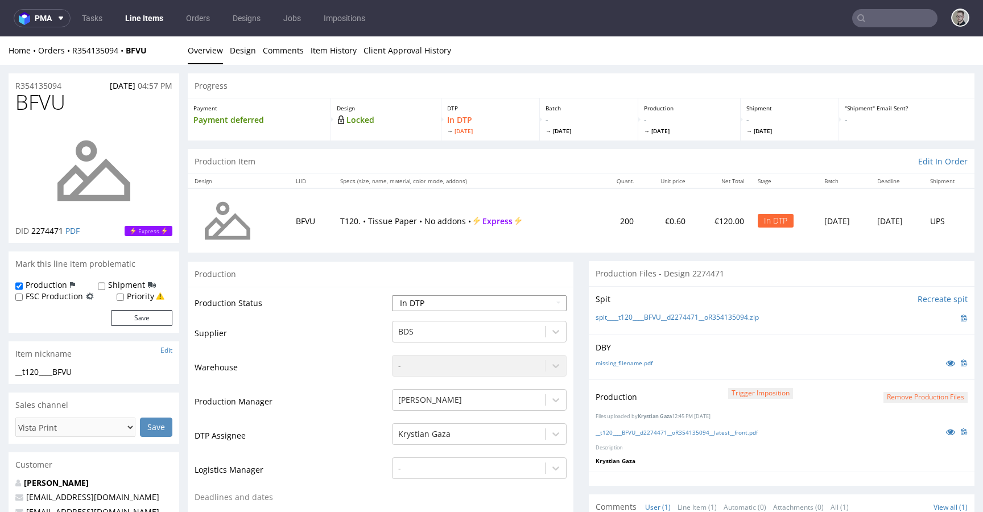
click at [459, 303] on select "Waiting for Artwork Waiting for Diecut Waiting for Mockup Waiting for DTP Waiti…" at bounding box center [479, 303] width 175 height 16
select select "dtp_production_ready"
click at [392, 295] on select "Waiting for Artwork Waiting for Diecut Waiting for Mockup Waiting for DTP Waiti…" at bounding box center [479, 303] width 175 height 16
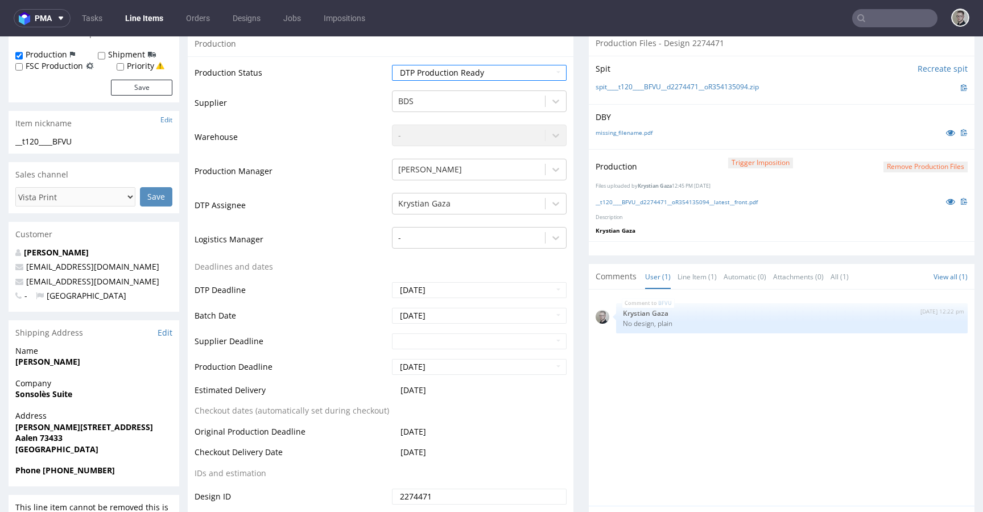
scroll to position [319, 0]
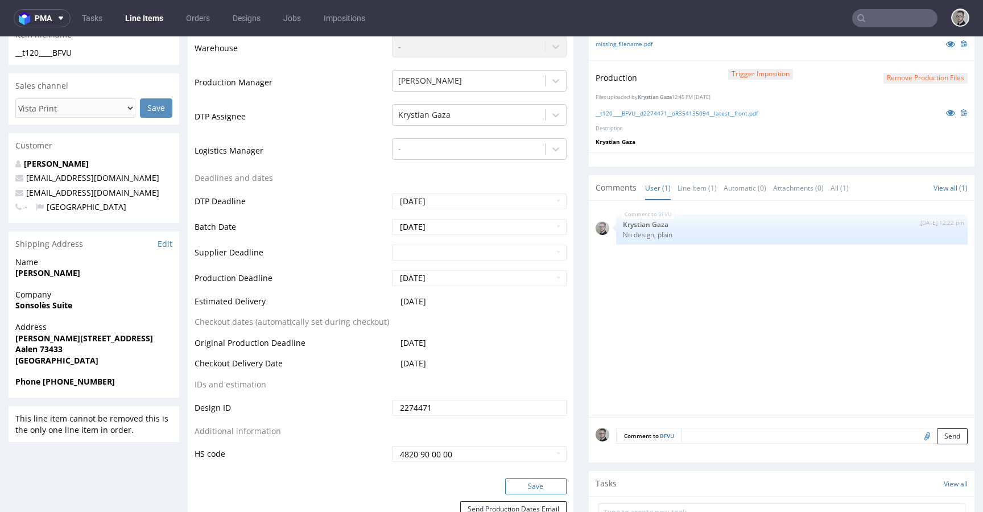
click at [525, 486] on button "Save" at bounding box center [535, 487] width 61 height 16
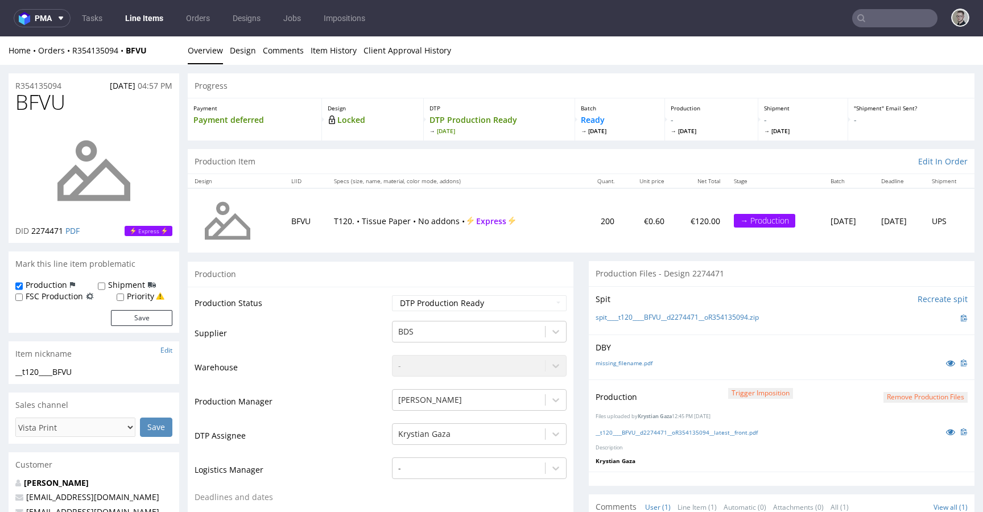
scroll to position [0, 0]
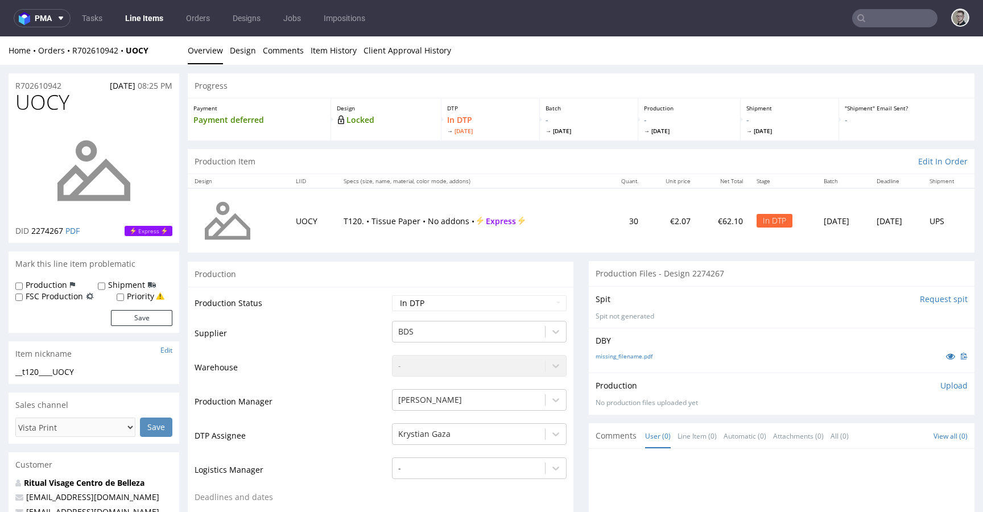
click at [932, 301] on input "Request spit" at bounding box center [944, 299] width 48 height 11
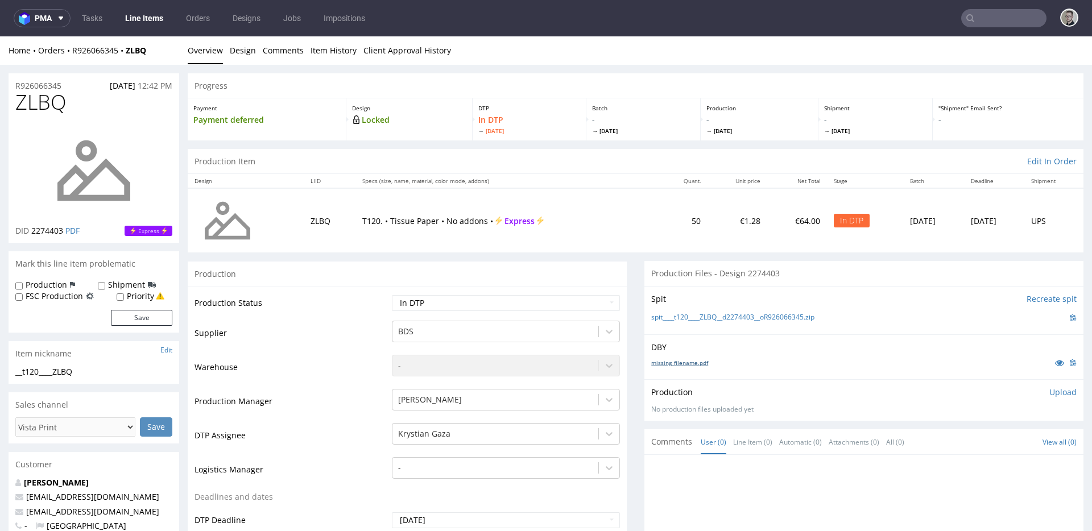
click at [690, 361] on link "missing_filename.pdf" at bounding box center [680, 363] width 57 height 8
click at [750, 317] on link "spit____t120____ZLBQ__d2274403__oR926066345.zip" at bounding box center [733, 318] width 163 height 10
click at [238, 54] on link "Design" at bounding box center [243, 50] width 26 height 28
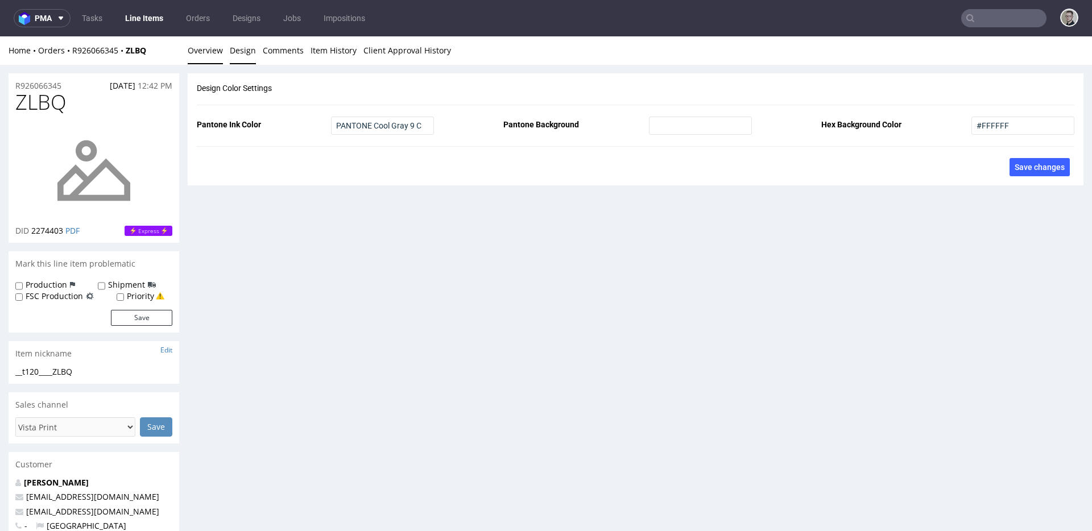
click at [209, 54] on link "Overview" at bounding box center [205, 50] width 35 height 28
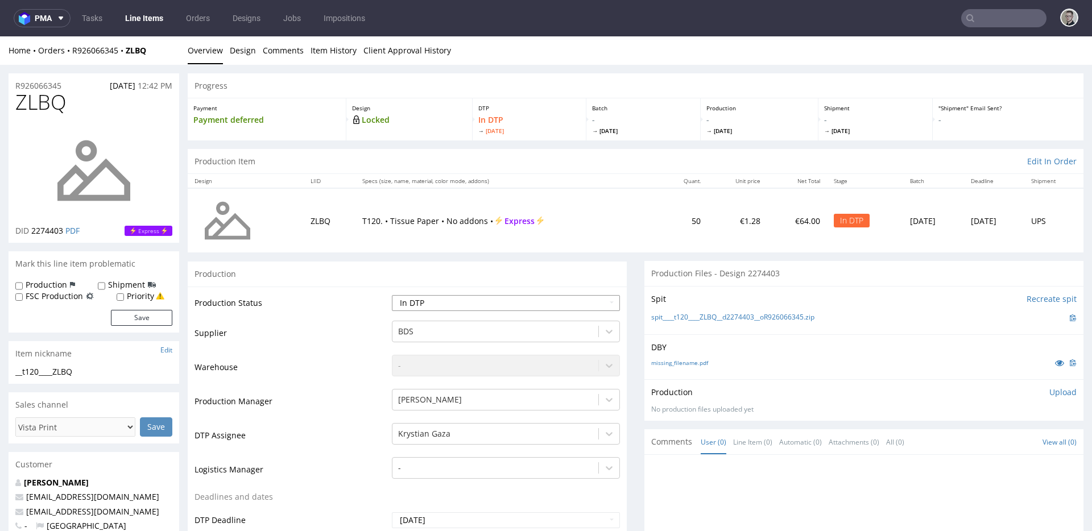
click at [446, 303] on select "Waiting for Artwork Waiting for Diecut Waiting for Mockup Waiting for DTP Waiti…" at bounding box center [506, 303] width 228 height 16
click at [983, 358] on link at bounding box center [1060, 363] width 20 height 13
click at [467, 299] on select "Waiting for Artwork Waiting for Diecut Waiting for Mockup Waiting for DTP Waiti…" at bounding box center [506, 303] width 228 height 16
select select "dtp_issue"
click at [392, 295] on select "Waiting for Artwork Waiting for Diecut Waiting for Mockup Waiting for DTP Waiti…" at bounding box center [506, 303] width 228 height 16
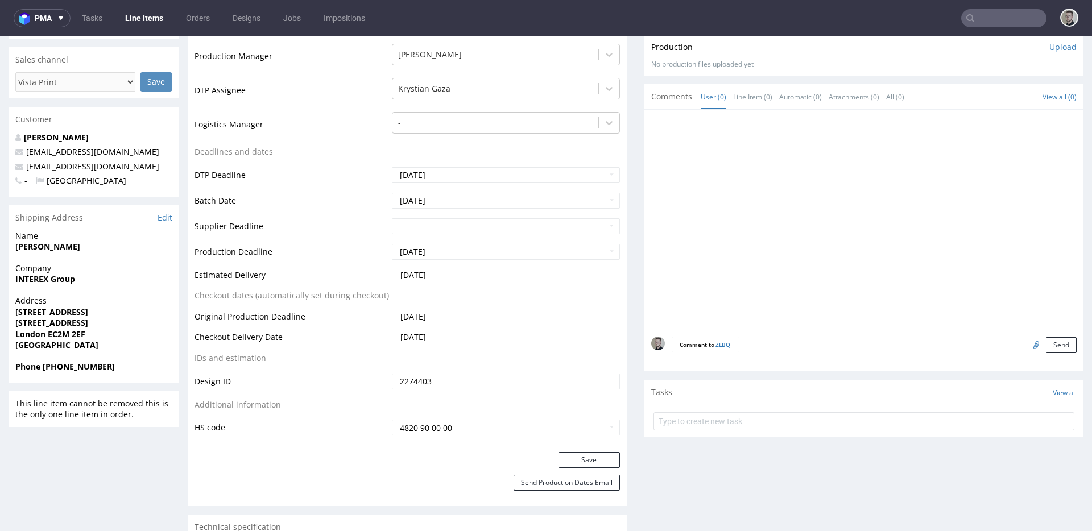
scroll to position [348, 0]
click at [604, 459] on button "Save" at bounding box center [589, 458] width 61 height 16
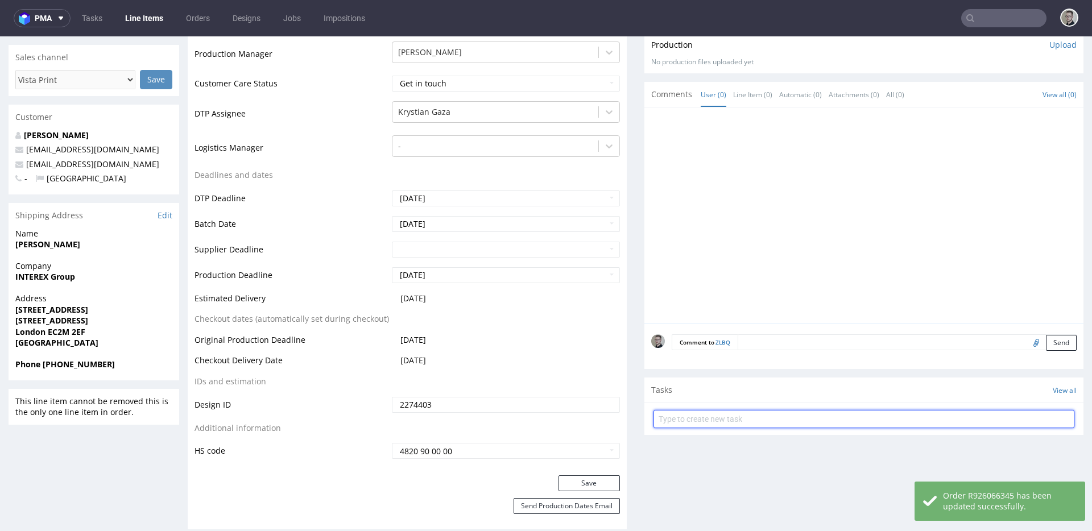
click at [746, 423] on input "text" at bounding box center [864, 419] width 421 height 18
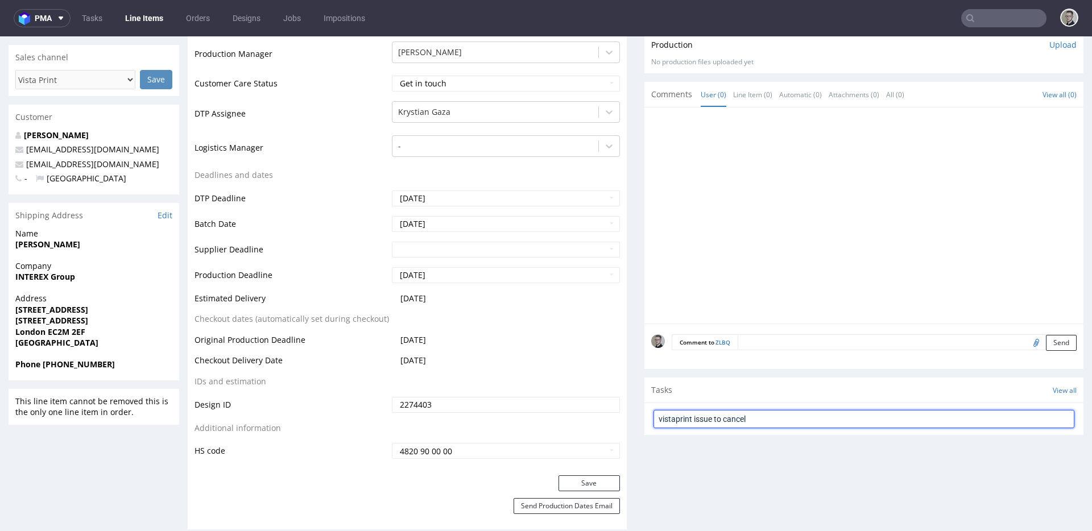
type input "vistaprint issue to cancel"
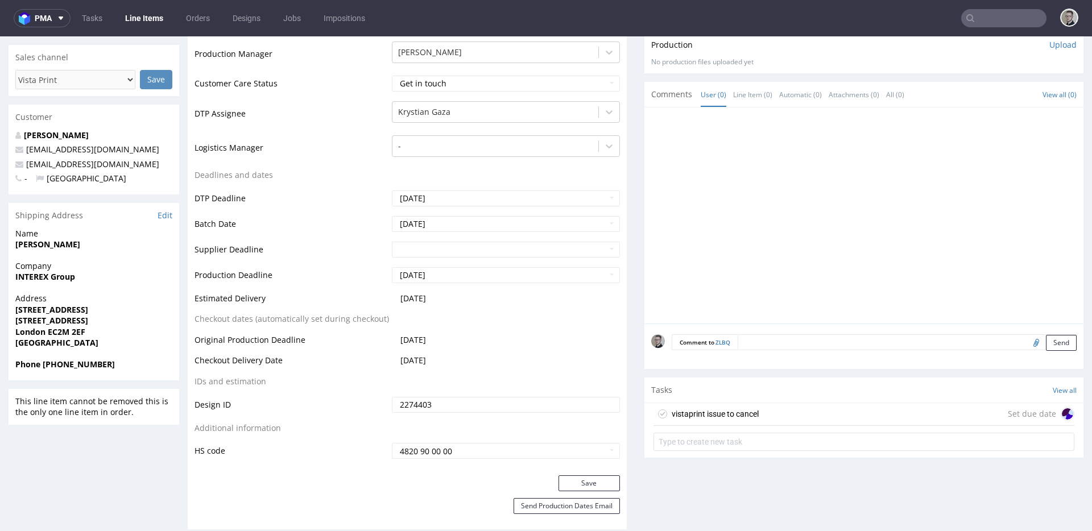
click at [733, 413] on div "vistaprint issue to cancel" at bounding box center [715, 414] width 87 height 14
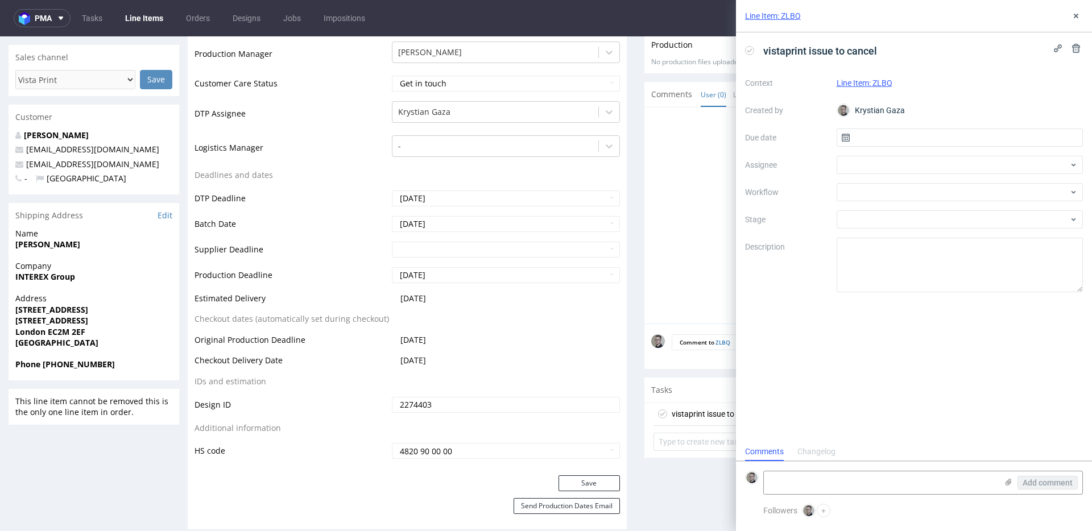
scroll to position [9, 0]
click at [888, 140] on input "text" at bounding box center [960, 138] width 247 height 18
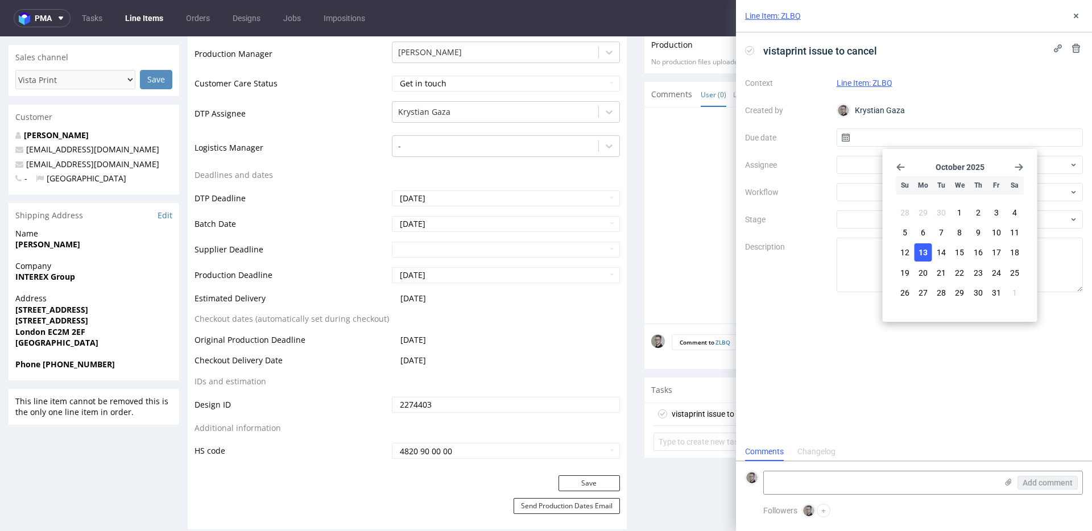
click at [930, 253] on button "13" at bounding box center [924, 253] width 18 height 18
type input "[DATE]"
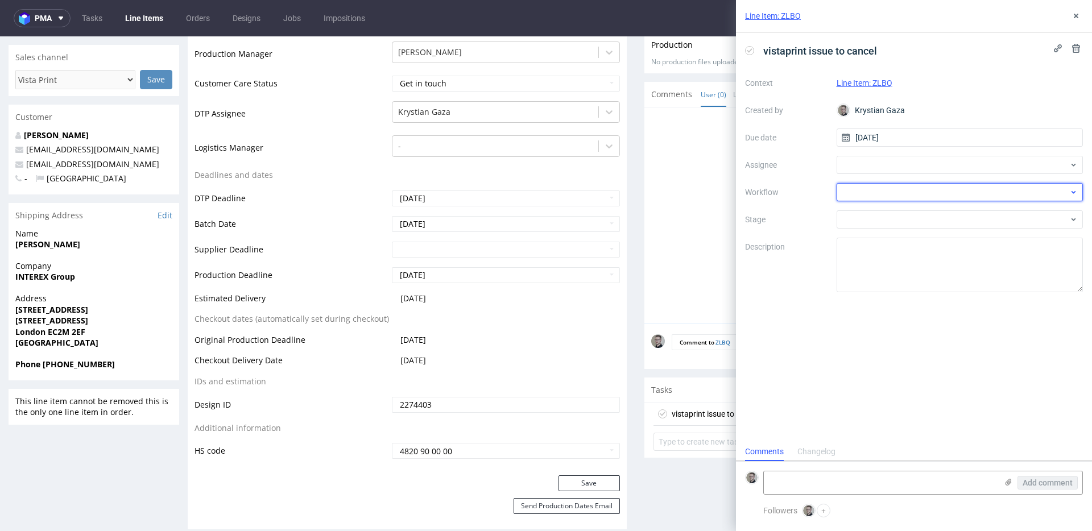
click at [905, 188] on div at bounding box center [960, 192] width 247 height 18
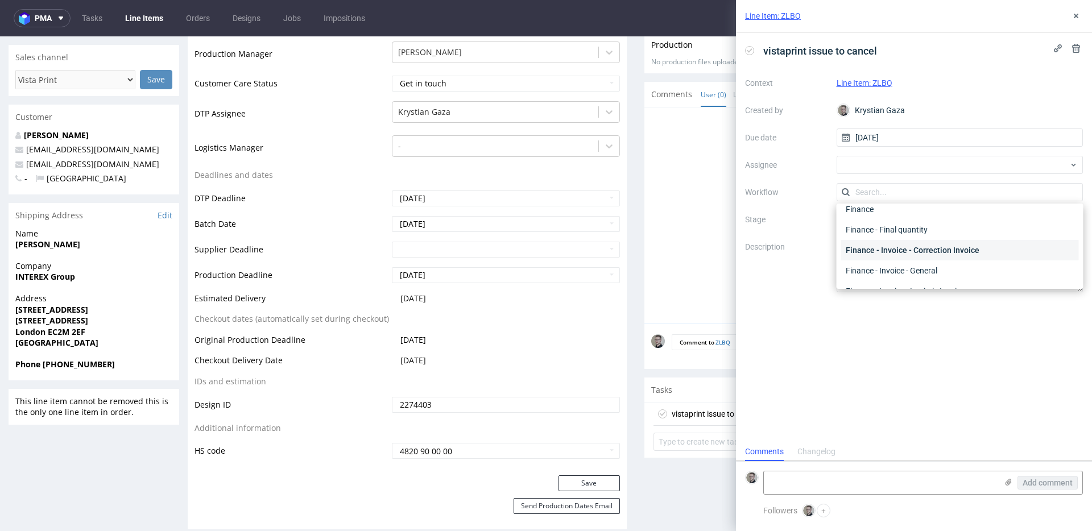
scroll to position [0, 0]
click at [915, 258] on div "DTP - Issue" at bounding box center [961, 254] width 238 height 20
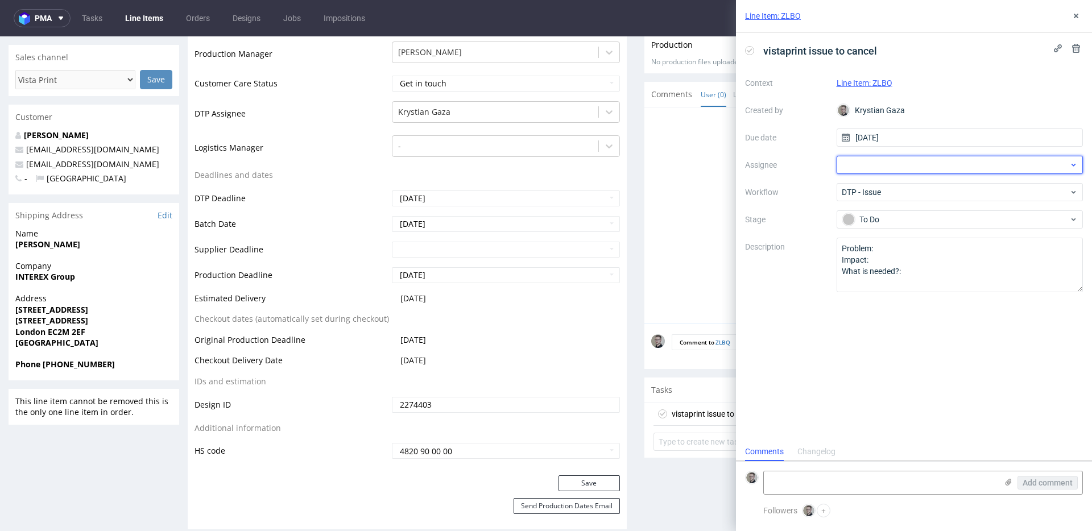
click at [912, 167] on div at bounding box center [960, 165] width 247 height 18
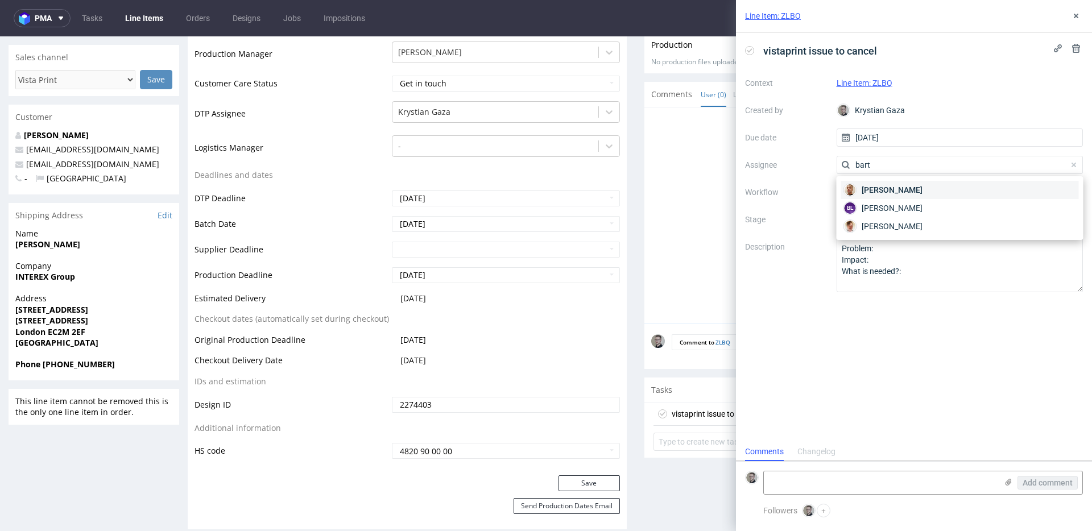
type input "bart"
click at [906, 190] on span "Bartłomiej Leśniczuk" at bounding box center [892, 189] width 61 height 11
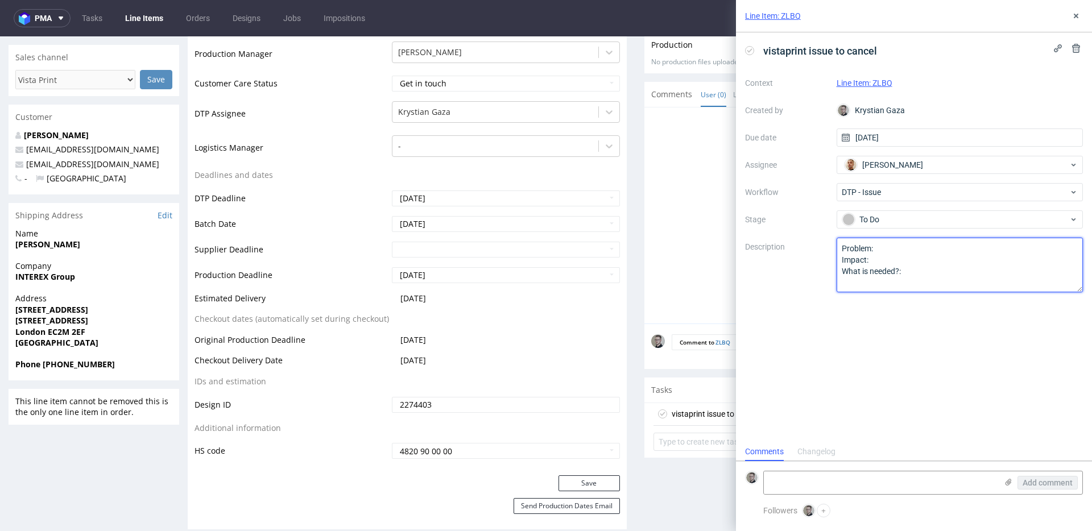
drag, startPoint x: 929, startPoint y: 308, endPoint x: 517, endPoint y: 133, distance: 447.7
type textarea "Almost 100% ink coverage (20% max ink coverage is allowed)"
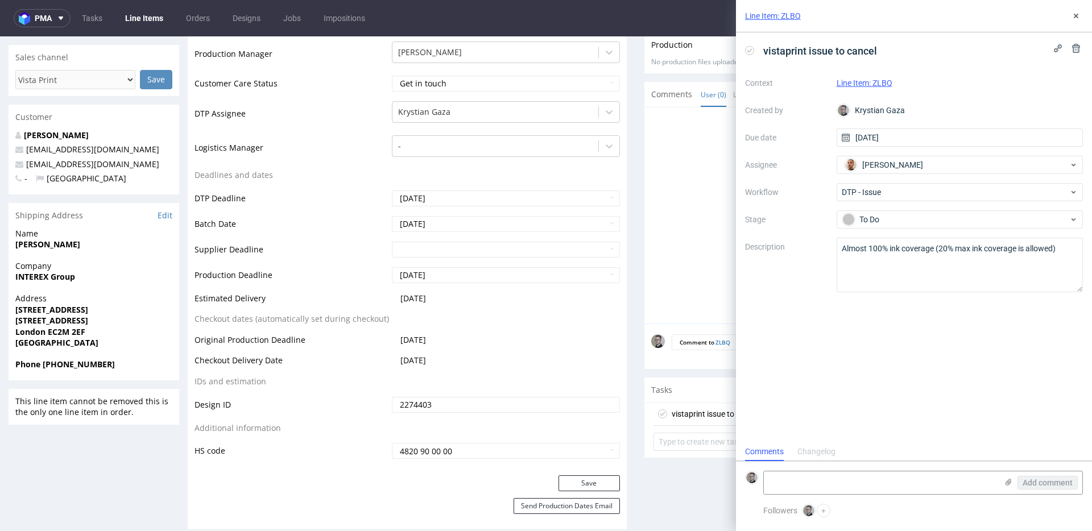
click at [983, 401] on div "vistaprint issue to cancel Context Line Item: ZLBQ Created by Krystian Gaza Due…" at bounding box center [914, 237] width 356 height 410
click at [983, 17] on icon at bounding box center [1076, 15] width 9 height 9
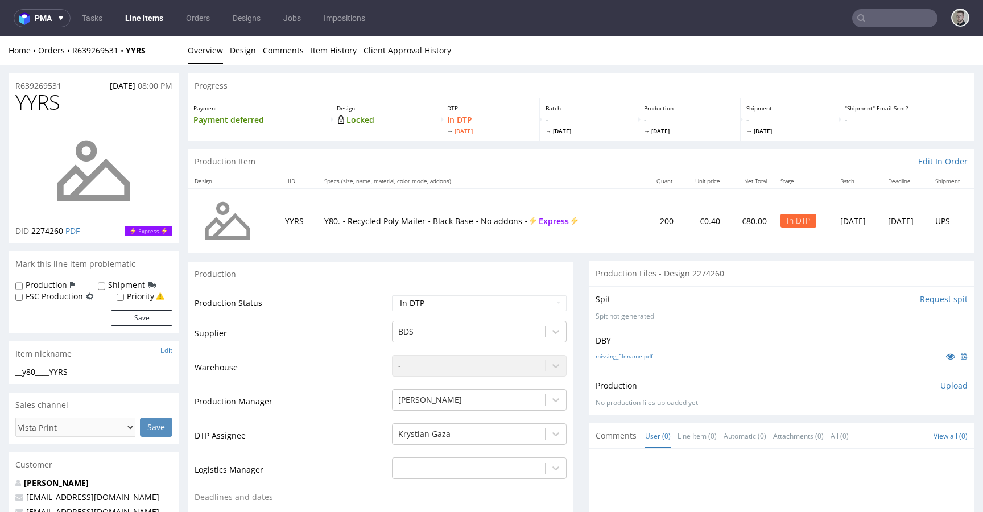
click at [920, 303] on input "Request spit" at bounding box center [944, 299] width 48 height 11
click at [923, 298] on input "Request spit" at bounding box center [944, 299] width 48 height 11
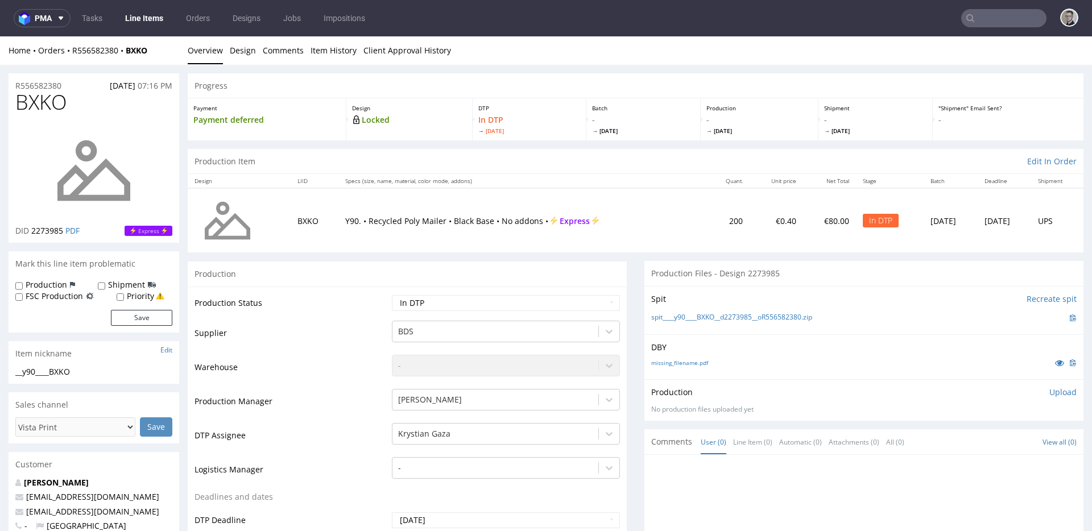
click at [688, 368] on div "missing_filename.pdf" at bounding box center [865, 363] width 426 height 13
click at [688, 367] on div "missing_filename.pdf" at bounding box center [865, 363] width 426 height 13
click at [694, 362] on link "missing_filename.pdf" at bounding box center [680, 363] width 57 height 8
click at [756, 317] on link "spit____y90____BXKO__d2273985__oR556582380.zip" at bounding box center [732, 318] width 161 height 10
click at [238, 56] on link "Design" at bounding box center [243, 50] width 26 height 28
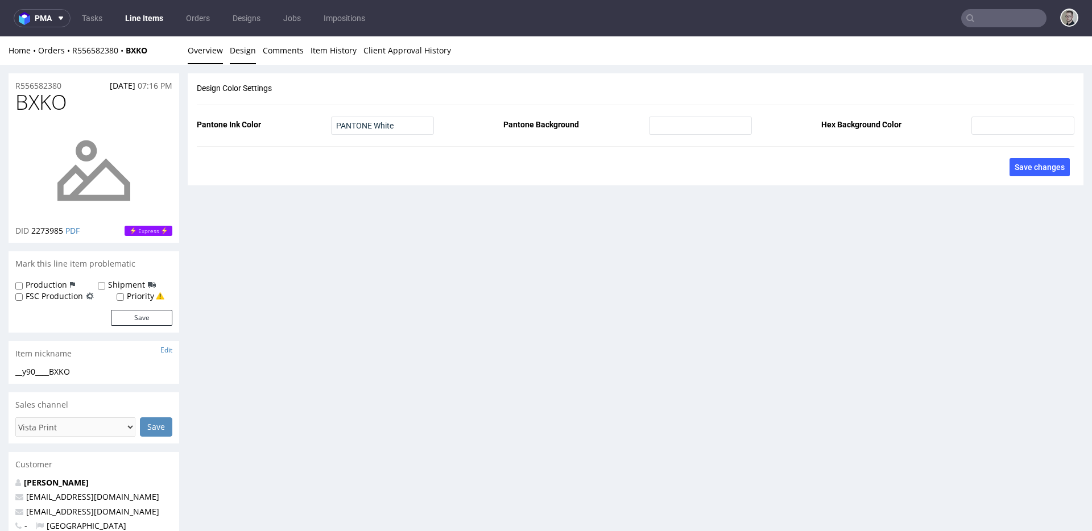
click at [209, 57] on link "Overview" at bounding box center [205, 50] width 35 height 28
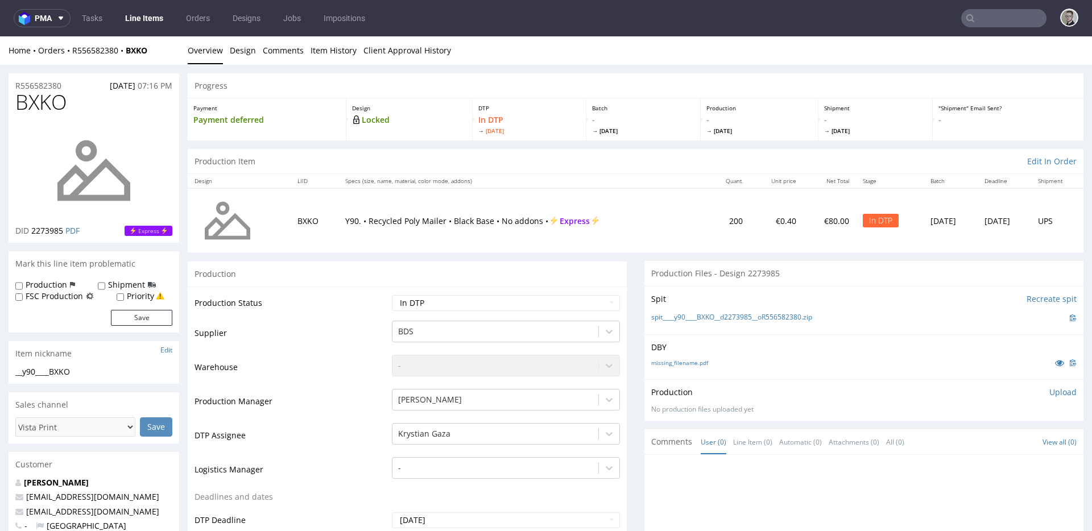
click at [50, 288] on label "Production" at bounding box center [47, 284] width 42 height 11
click at [23, 288] on input "Production" at bounding box center [18, 286] width 7 height 9
checkbox input "true"
click at [127, 315] on button "Save" at bounding box center [141, 318] width 61 height 16
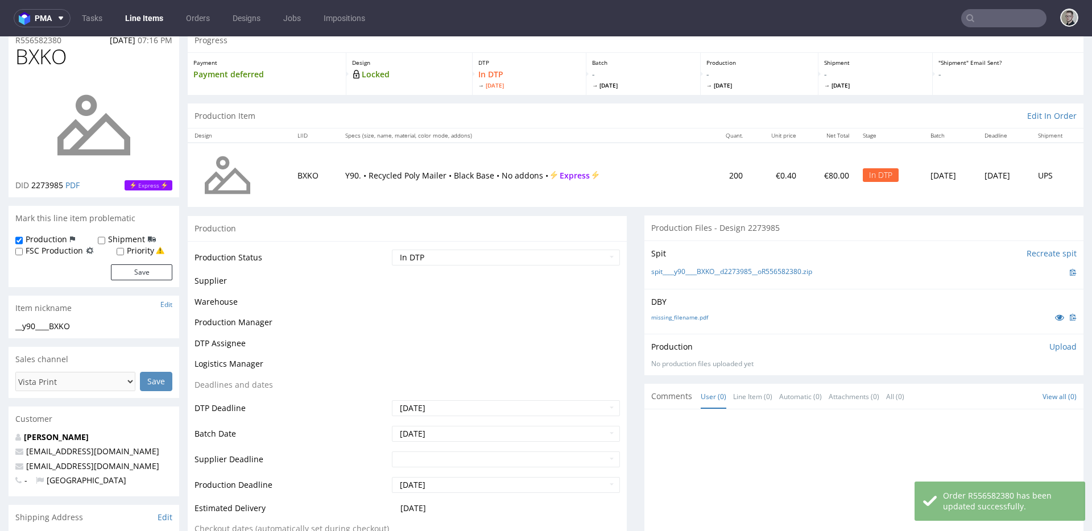
scroll to position [362, 0]
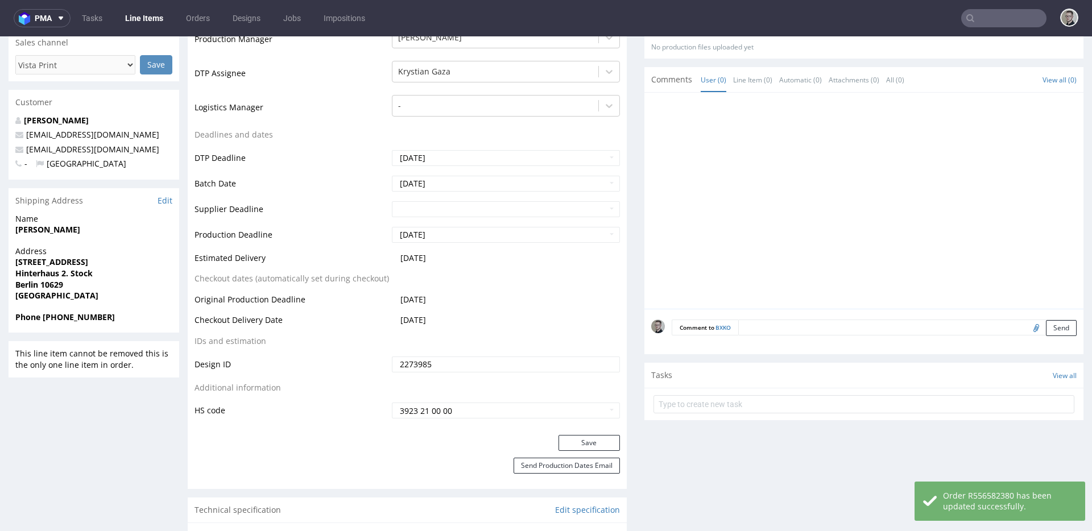
click at [920, 333] on textarea at bounding box center [908, 328] width 339 height 16
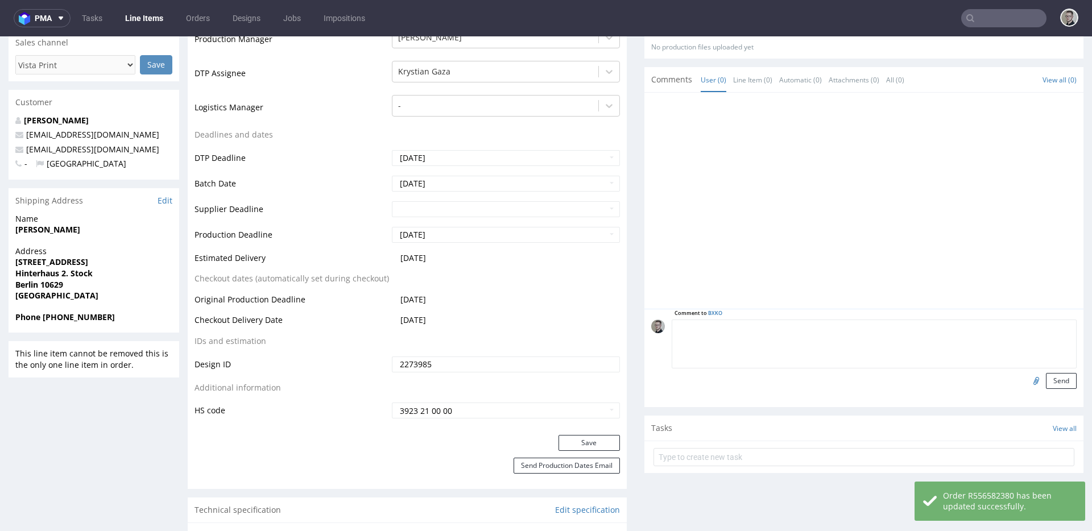
paste textarea "Print Color - Pantone White (set as 100% Magenta named Pantone White for design…"
type textarea "Print Color - Pantone White (set as 100% Magenta named Pantone White for design…"
click at [983, 380] on button "Send" at bounding box center [1061, 381] width 31 height 16
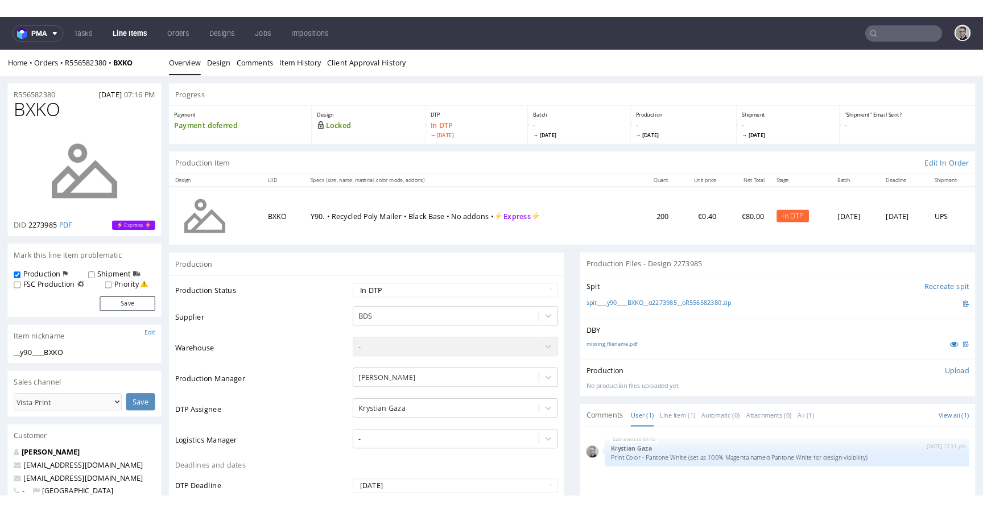
scroll to position [0, 0]
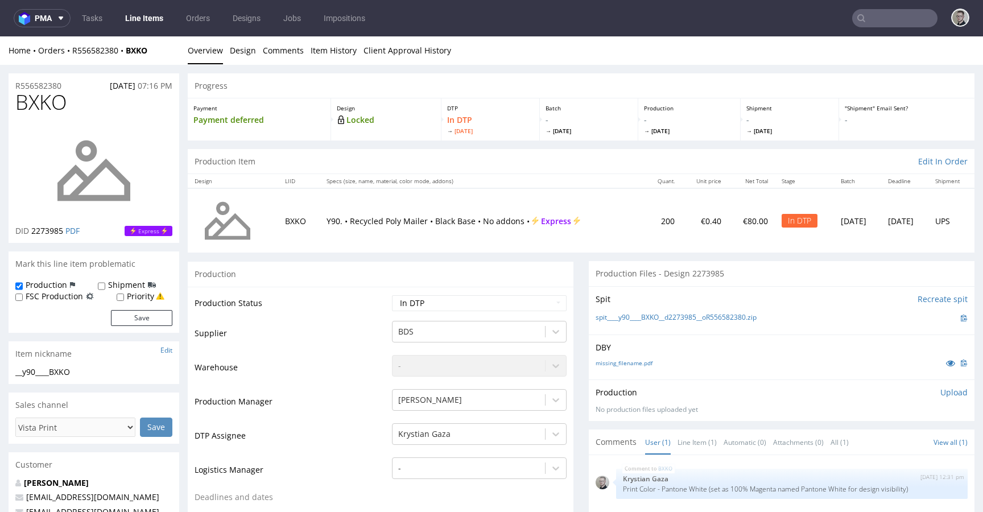
click at [942, 397] on p "Upload" at bounding box center [954, 392] width 27 height 11
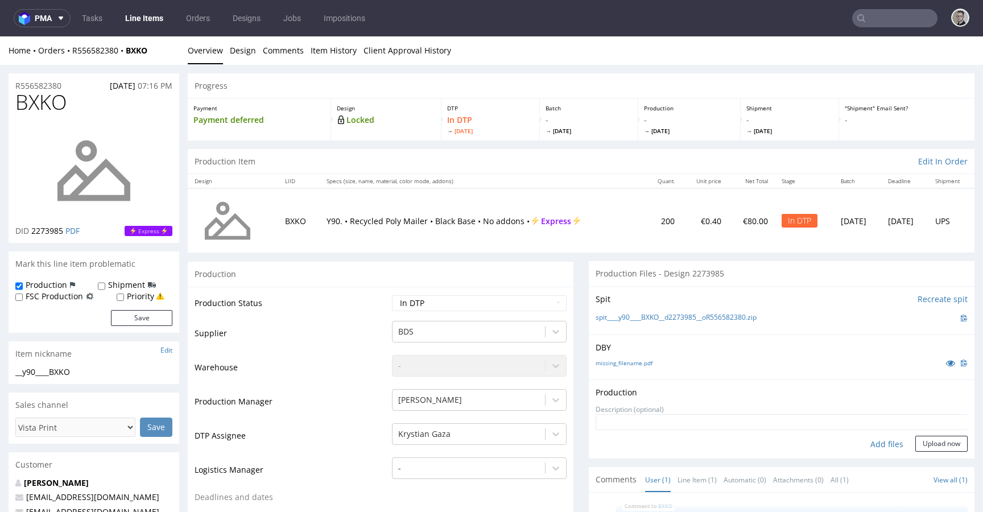
click at [861, 445] on div "Add files" at bounding box center [887, 444] width 57 height 17
type input "C:\fakepath\__y90____BXKO__d2273985__oR556582380__latest__front.pdf"
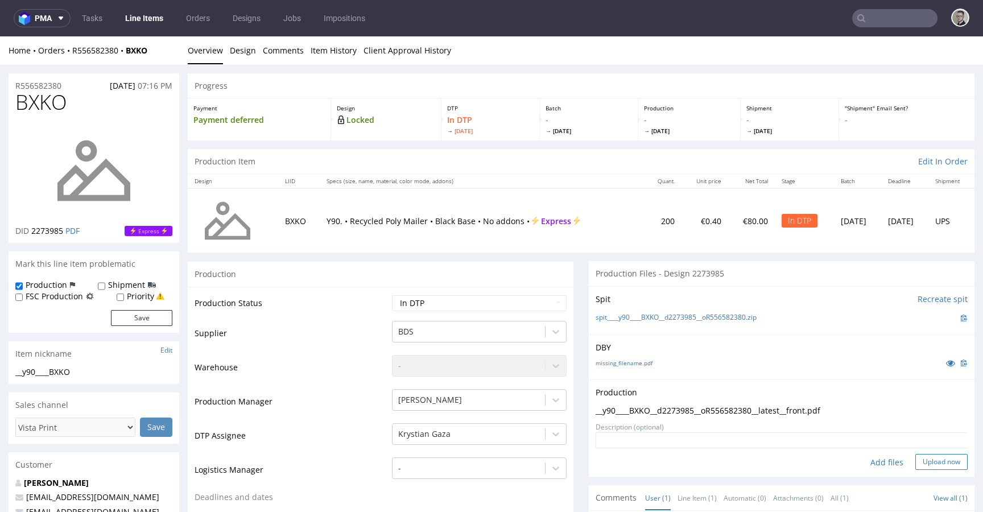
click at [939, 460] on button "Upload now" at bounding box center [942, 462] width 52 height 16
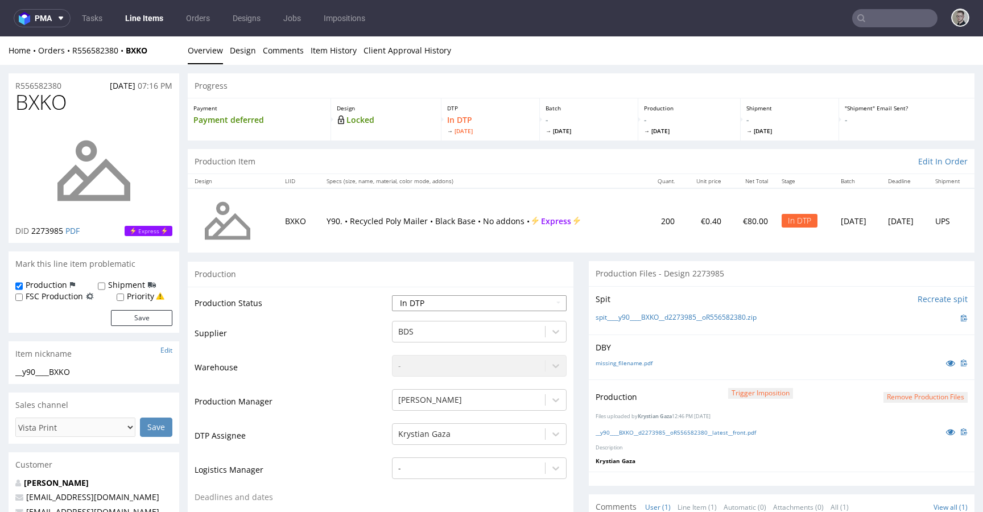
click at [502, 302] on select "Waiting for Artwork Waiting for Diecut Waiting for Mockup Waiting for DTP Waiti…" at bounding box center [479, 303] width 175 height 16
select select "dtp_production_ready"
click at [392, 295] on select "Waiting for Artwork Waiting for Diecut Waiting for Mockup Waiting for DTP Waiti…" at bounding box center [479, 303] width 175 height 16
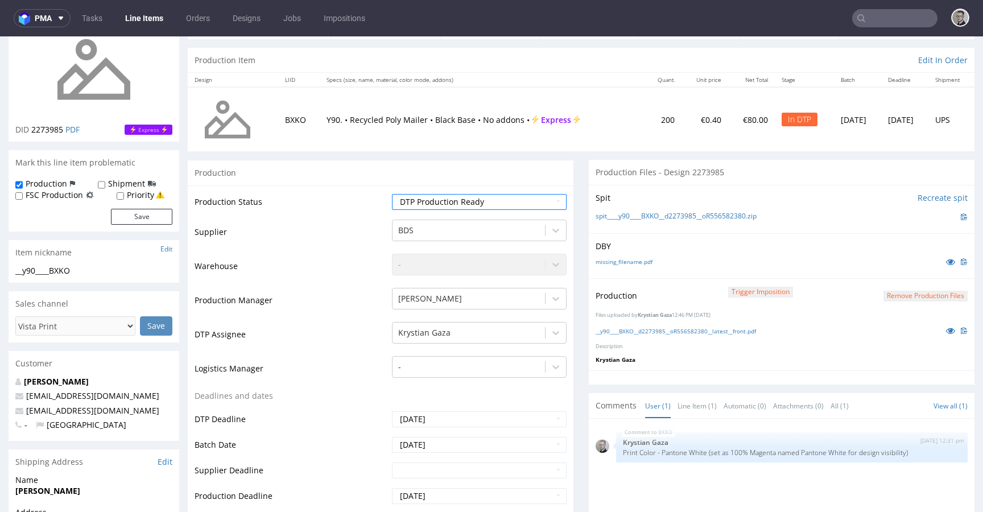
scroll to position [361, 0]
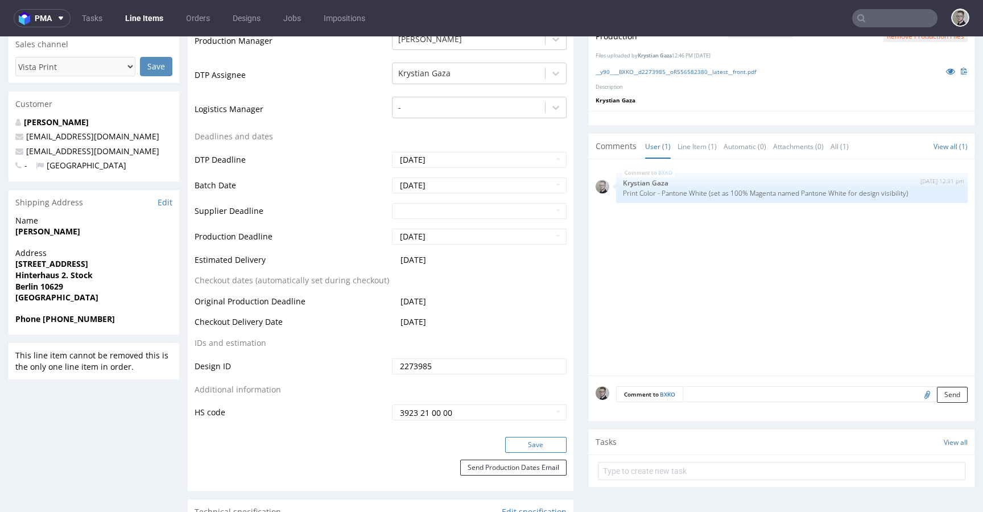
click at [534, 443] on button "Save" at bounding box center [535, 445] width 61 height 16
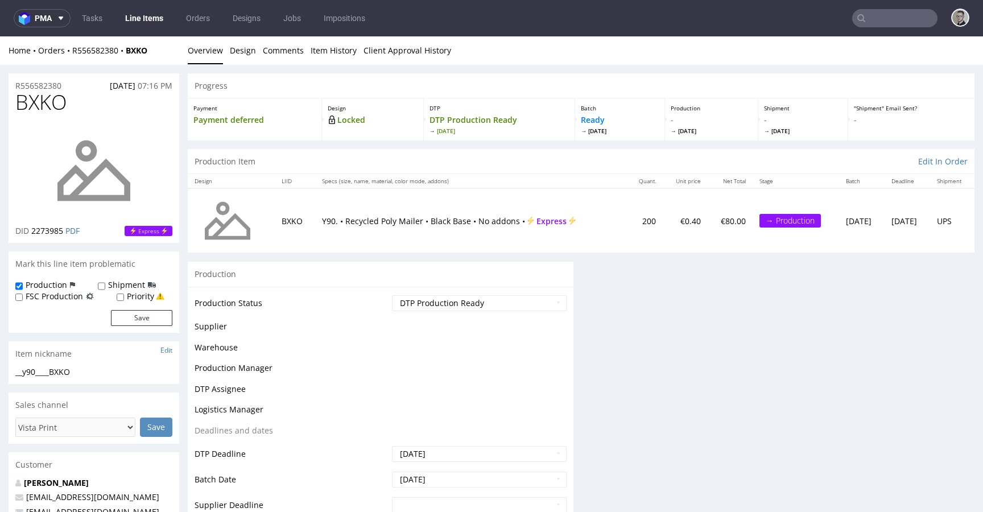
scroll to position [0, 0]
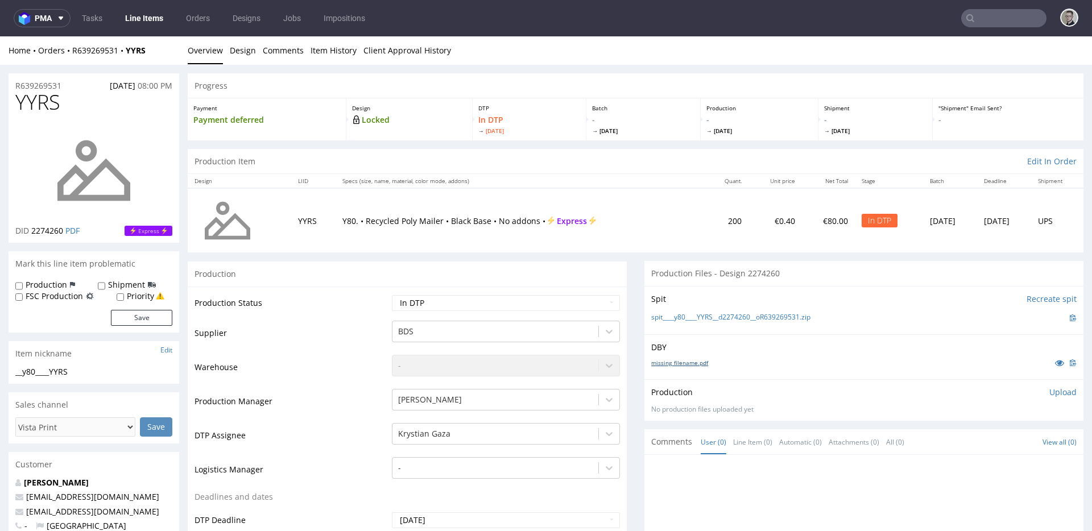
click at [662, 362] on link "missing_filename.pdf" at bounding box center [680, 363] width 57 height 8
click at [716, 318] on link "spit____y80____YYRS__d2274260__oR639269531.zip" at bounding box center [731, 318] width 159 height 10
click at [258, 60] on div "Home Orders R639269531 YYRS Overview Design Comments Item History Client Approv…" at bounding box center [546, 50] width 1092 height 28
click at [238, 56] on link "Design" at bounding box center [243, 50] width 26 height 28
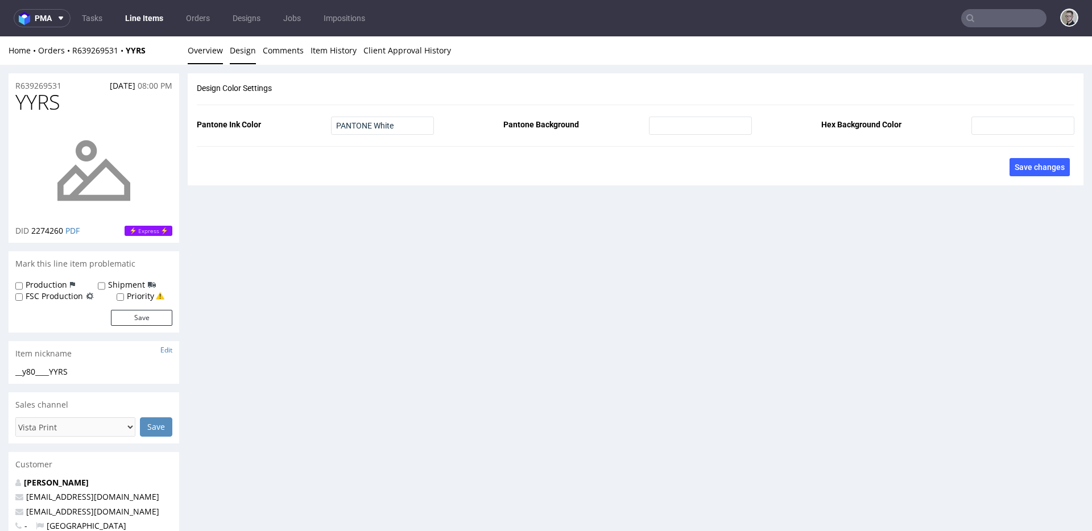
click at [209, 55] on link "Overview" at bounding box center [205, 50] width 35 height 28
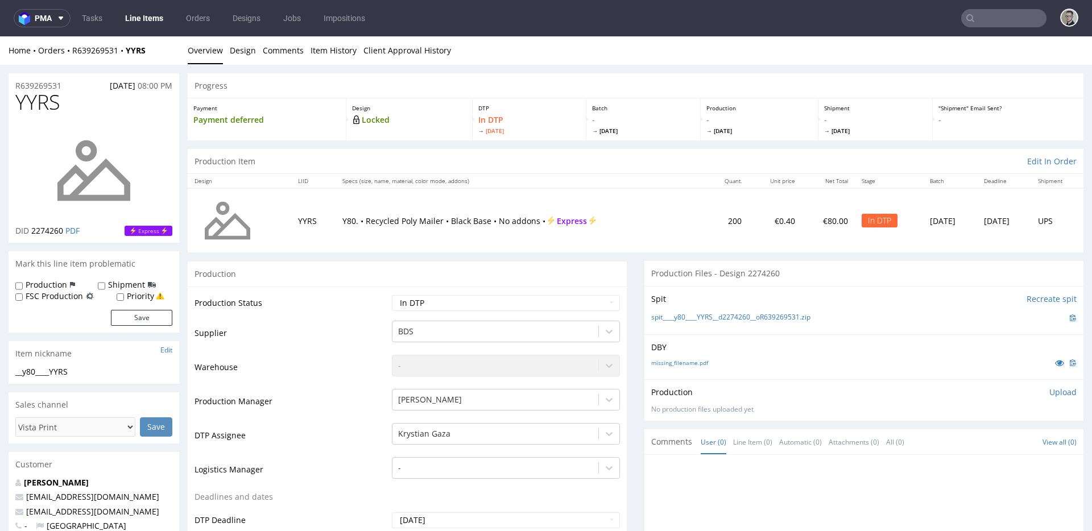
click at [60, 286] on label "Production" at bounding box center [47, 284] width 42 height 11
click at [23, 286] on input "Production" at bounding box center [18, 286] width 7 height 9
checkbox input "true"
click at [150, 323] on button "Save" at bounding box center [141, 318] width 61 height 16
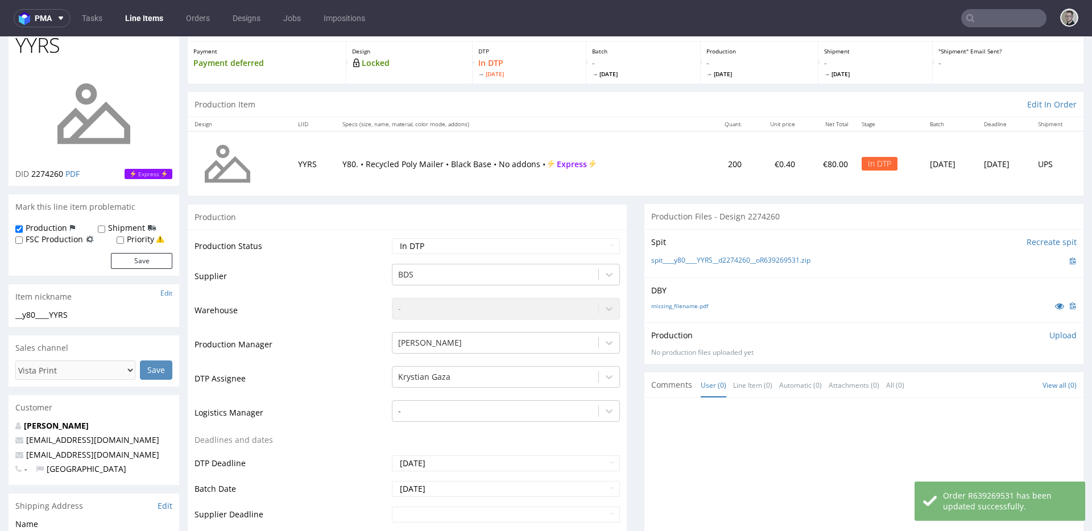
scroll to position [333, 0]
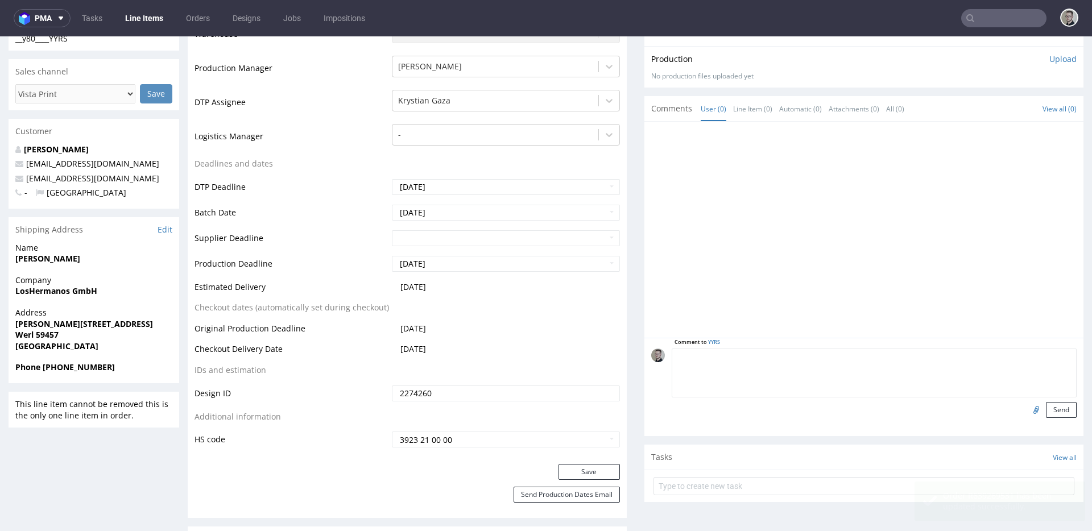
click at [913, 353] on textarea at bounding box center [874, 373] width 405 height 49
paste textarea "Print Color - Pantone White (set as 100% Magenta named Pantone White for design…"
type textarea "Print Color - Pantone White (set as 100% Magenta named Pantone White for design…"
click at [983, 419] on div "Comment to YYRS Print Color - Pantone White (set as 100% Magenta named Pantone …" at bounding box center [864, 387] width 439 height 98
click at [983, 409] on button "Send" at bounding box center [1061, 410] width 31 height 16
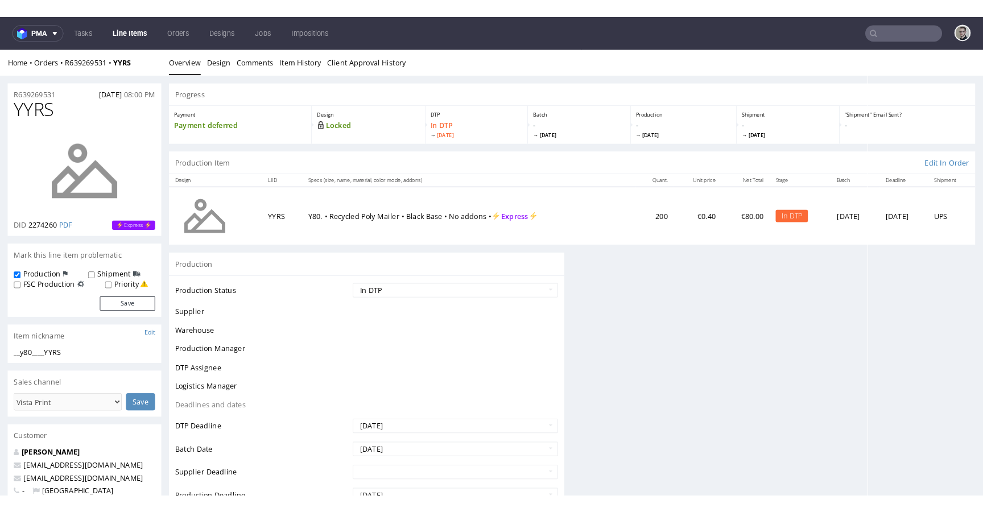
scroll to position [0, 0]
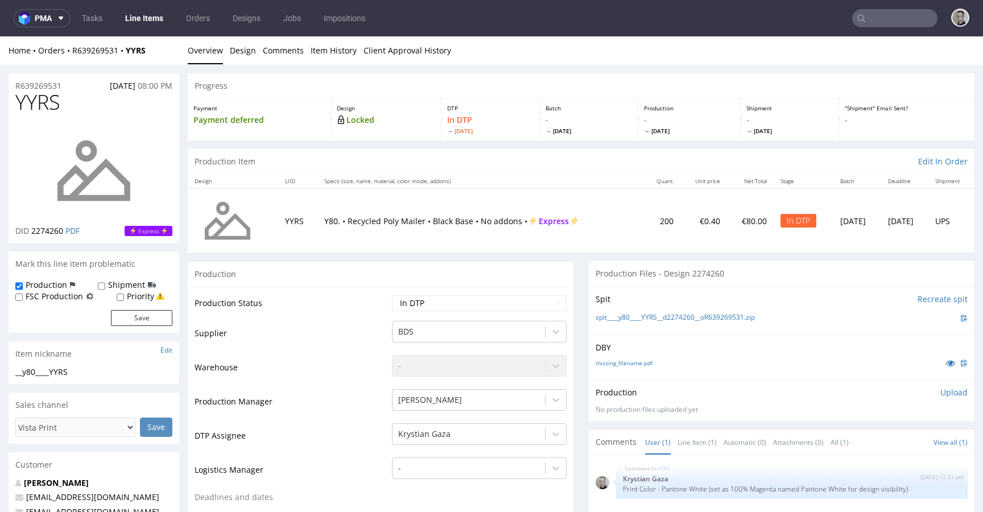
click at [941, 393] on p "Upload" at bounding box center [954, 392] width 27 height 11
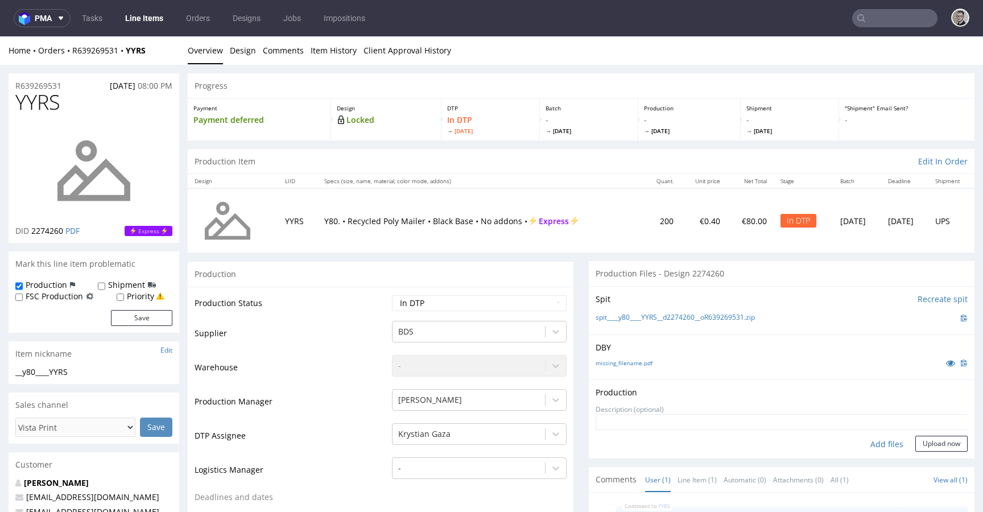
click at [871, 444] on div "Add files" at bounding box center [887, 444] width 57 height 17
type input "C:\fakepath\__y80____YYRS__d2274260__oR639269531__latest__front.pdf"
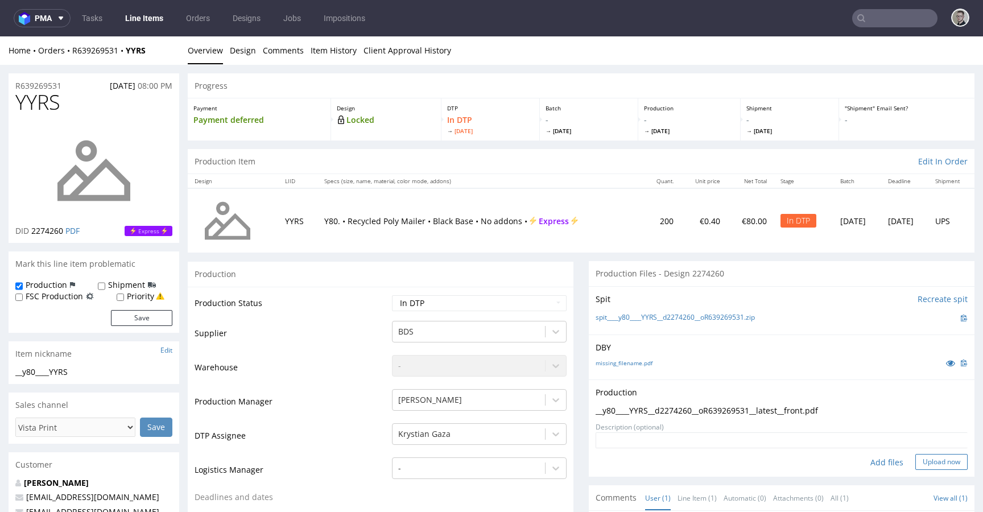
click at [922, 460] on button "Upload now" at bounding box center [942, 462] width 52 height 16
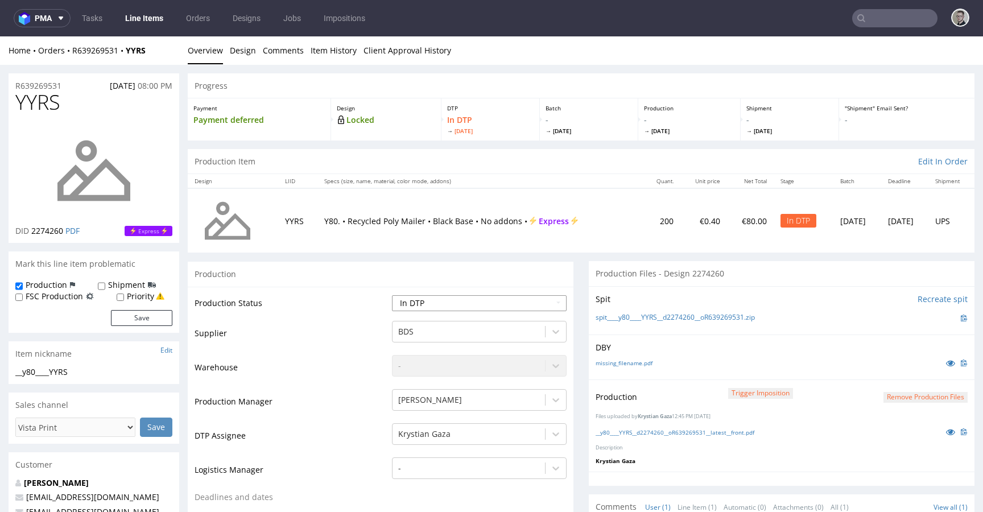
click at [470, 308] on select "Waiting for Artwork Waiting for Diecut Waiting for Mockup Waiting for DTP Waiti…" at bounding box center [479, 303] width 175 height 16
select select "dtp_production_ready"
click at [392, 295] on select "Waiting for Artwork Waiting for Diecut Waiting for Mockup Waiting for DTP Waiti…" at bounding box center [479, 303] width 175 height 16
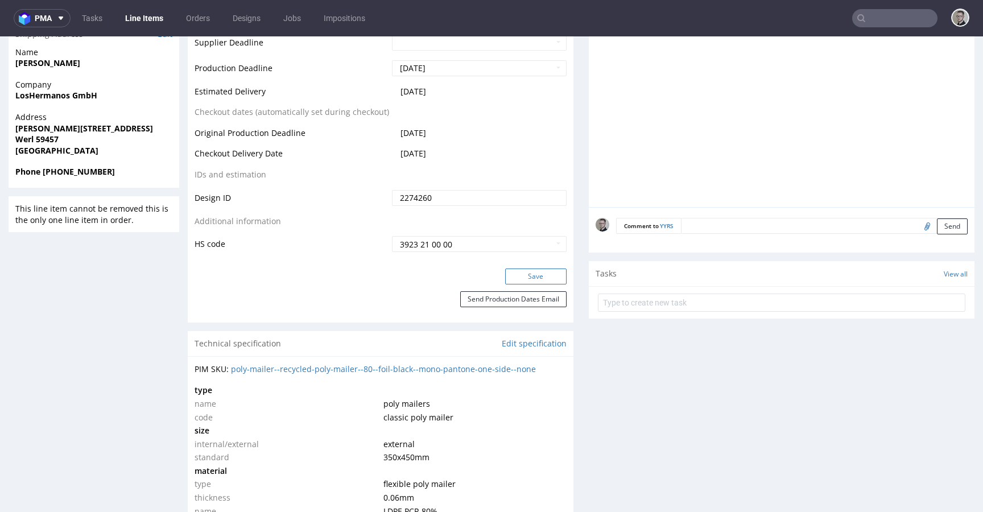
click at [537, 281] on button "Save" at bounding box center [535, 277] width 61 height 16
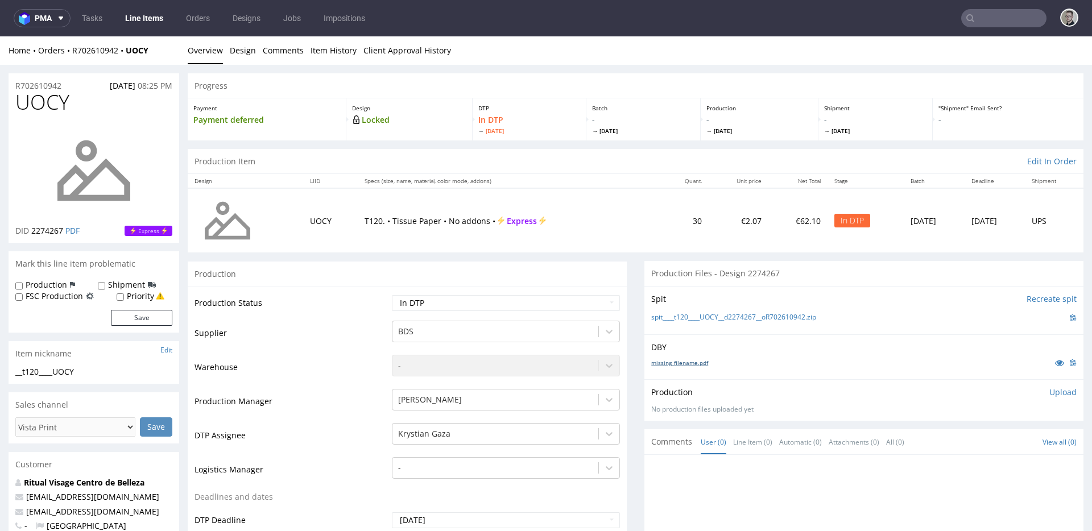
click at [671, 365] on link "missing_filename.pdf" at bounding box center [680, 363] width 57 height 8
click at [729, 316] on link "spit____t120____UOCY__d2274267__oR702610942.zip" at bounding box center [734, 318] width 165 height 10
click at [233, 56] on link "Design" at bounding box center [243, 50] width 26 height 28
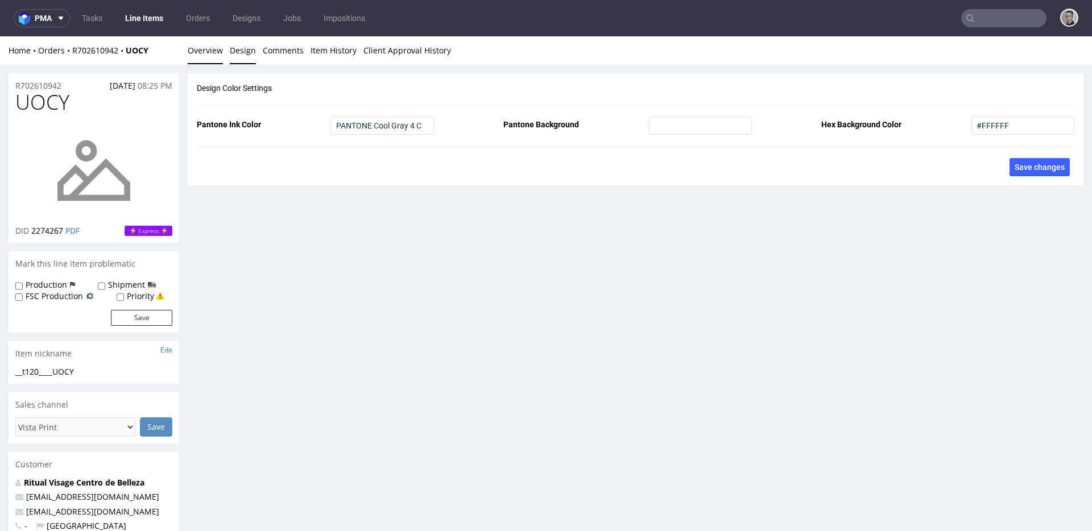
drag, startPoint x: 204, startPoint y: 55, endPoint x: 220, endPoint y: 43, distance: 19.8
click at [204, 55] on link "Overview" at bounding box center [205, 50] width 35 height 28
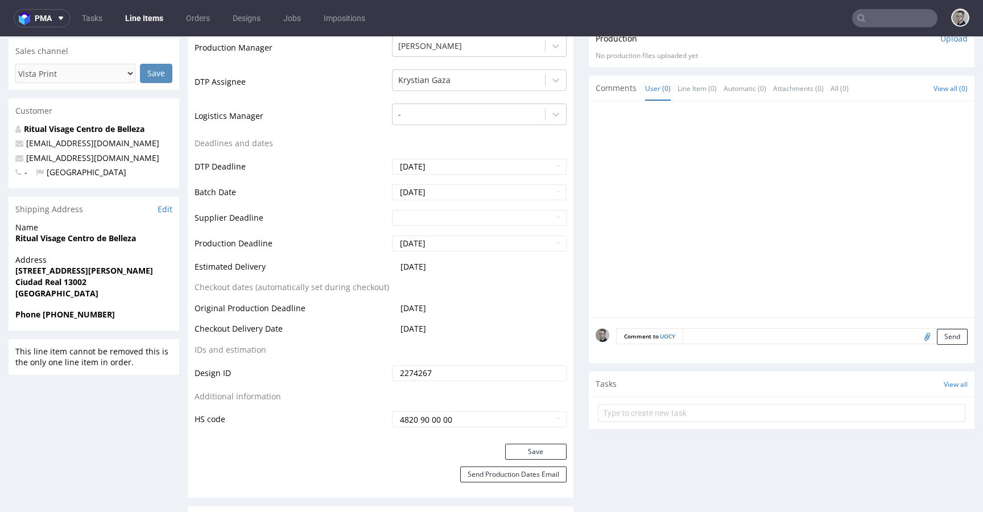
scroll to position [374, 0]
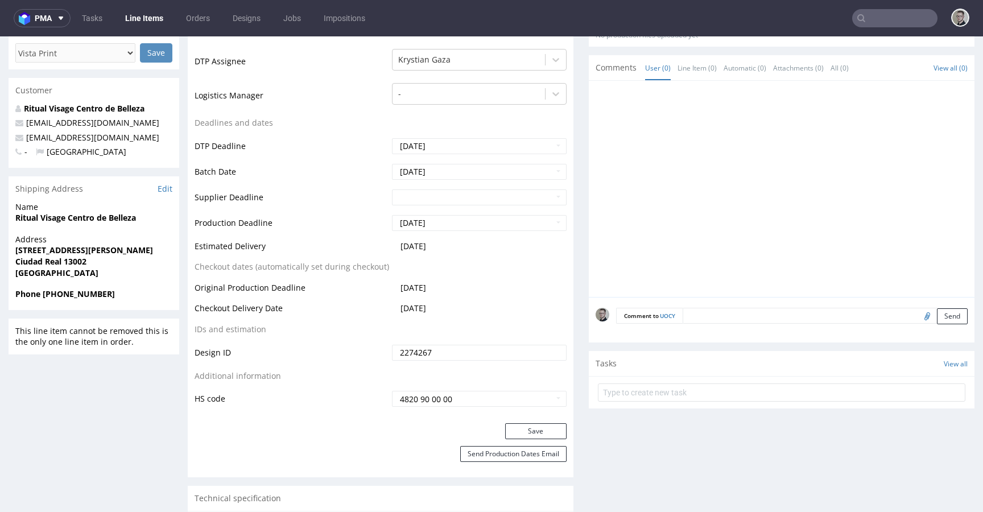
click at [725, 323] on div "Comment to UOCY Send" at bounding box center [782, 320] width 386 height 46
drag, startPoint x: 732, startPoint y: 317, endPoint x: 801, endPoint y: 334, distance: 71.5
click at [731, 317] on textarea at bounding box center [825, 316] width 285 height 16
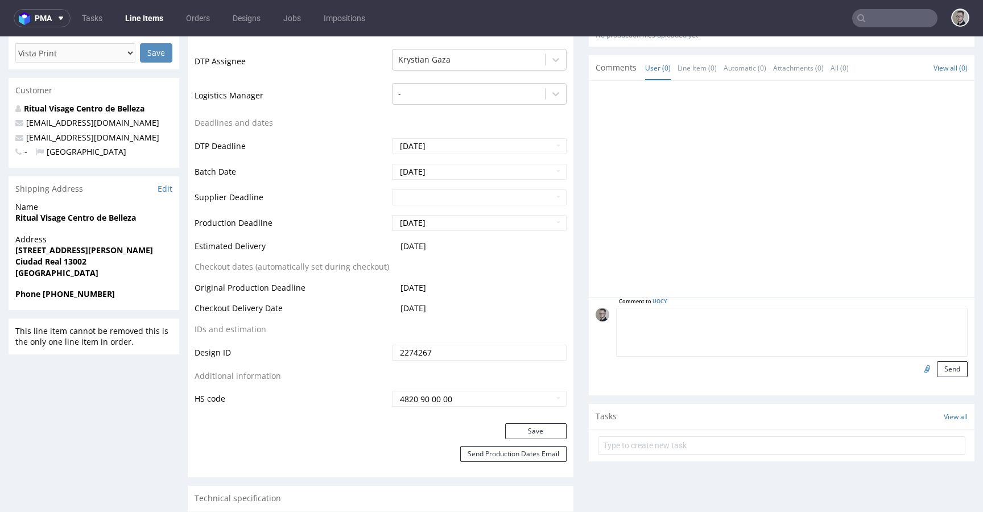
paste textarea "ISSUE: Texts in the design are smaller than minimal 2mm height and some white l…"
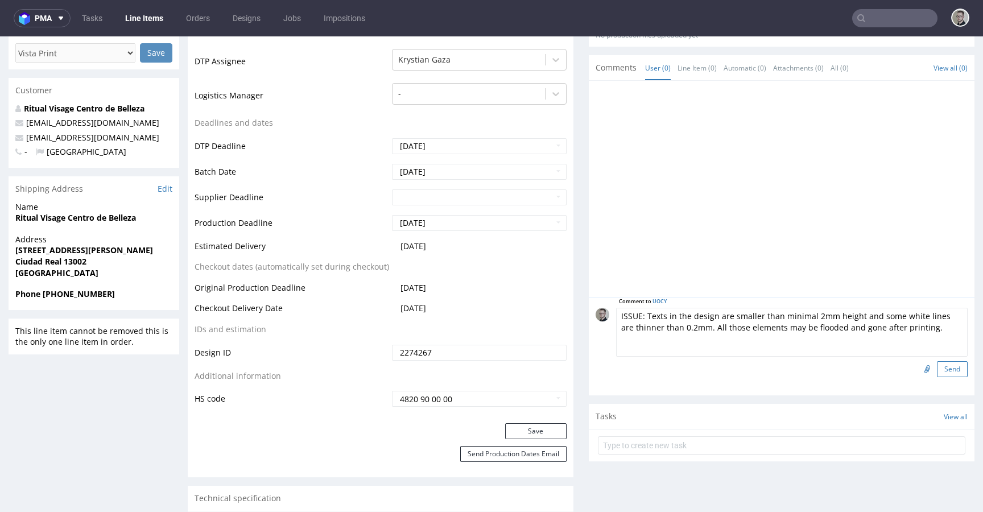
type textarea "ISSUE: Texts in the design are smaller than minimal 2mm height and some white l…"
click at [937, 372] on button "Send" at bounding box center [952, 369] width 31 height 16
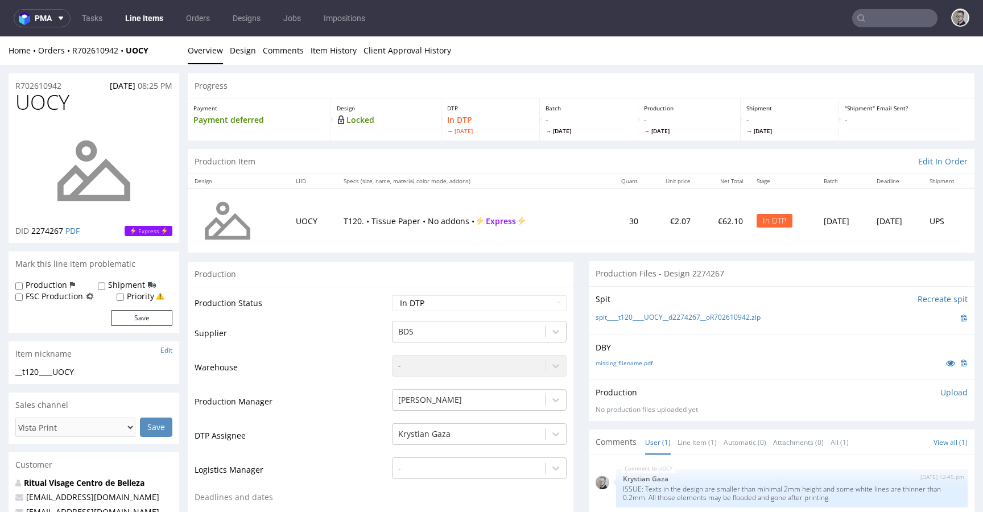
scroll to position [0, 0]
click at [943, 396] on p "Upload" at bounding box center [954, 392] width 27 height 11
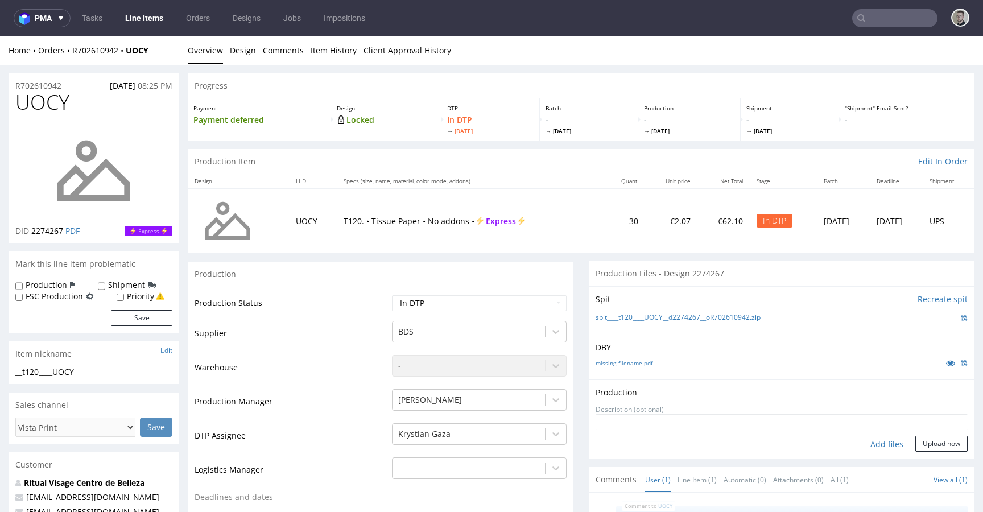
click at [865, 446] on div "Add files" at bounding box center [887, 444] width 57 height 17
type input "C:\fakepath\__t120____UOCY__d2274267__oR702610942__latest__front.pdf"
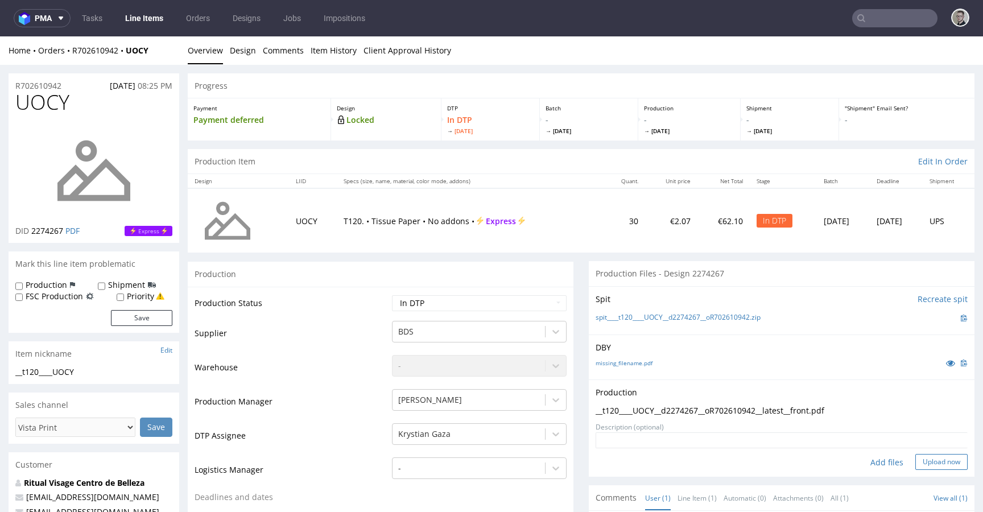
click at [929, 461] on button "Upload now" at bounding box center [942, 462] width 52 height 16
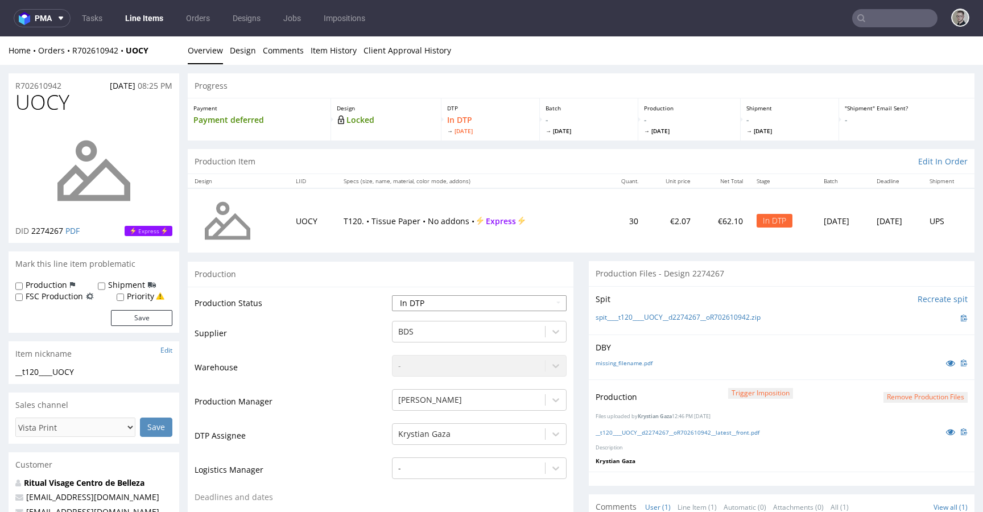
click at [465, 305] on select "Waiting for Artwork Waiting for Diecut Waiting for Mockup Waiting for DTP Waiti…" at bounding box center [479, 303] width 175 height 16
select select "dtp_production_ready"
click at [392, 295] on select "Waiting for Artwork Waiting for Diecut Waiting for Mockup Waiting for DTP Waiti…" at bounding box center [479, 303] width 175 height 16
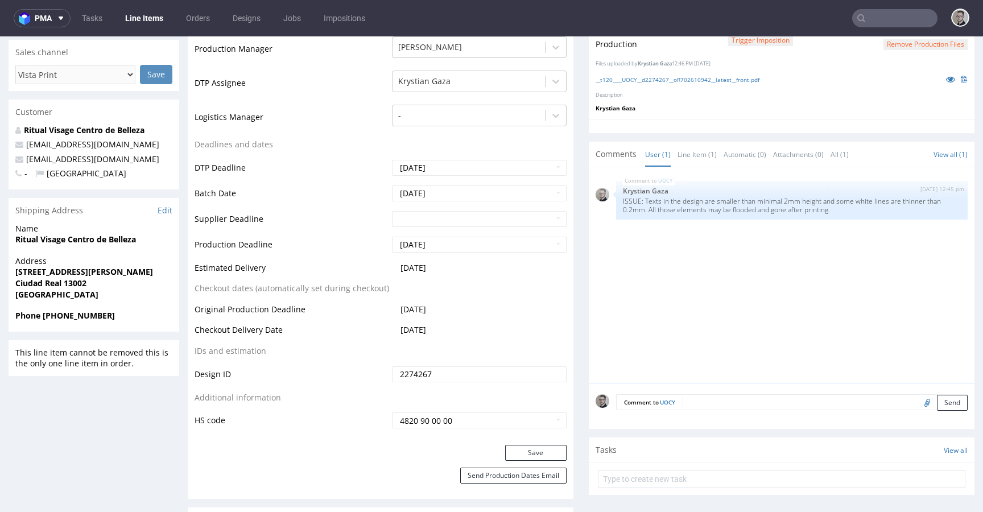
scroll to position [361, 0]
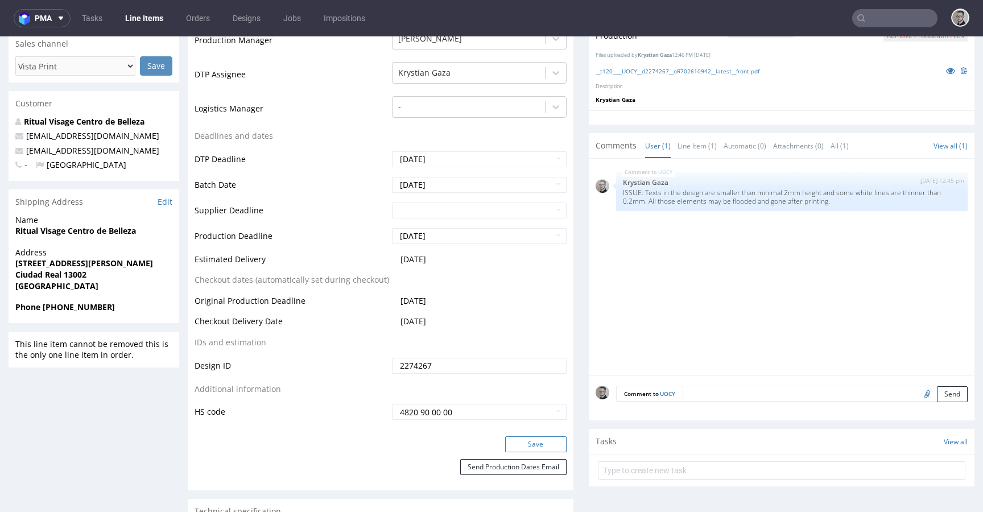
click at [533, 442] on button "Save" at bounding box center [535, 444] width 61 height 16
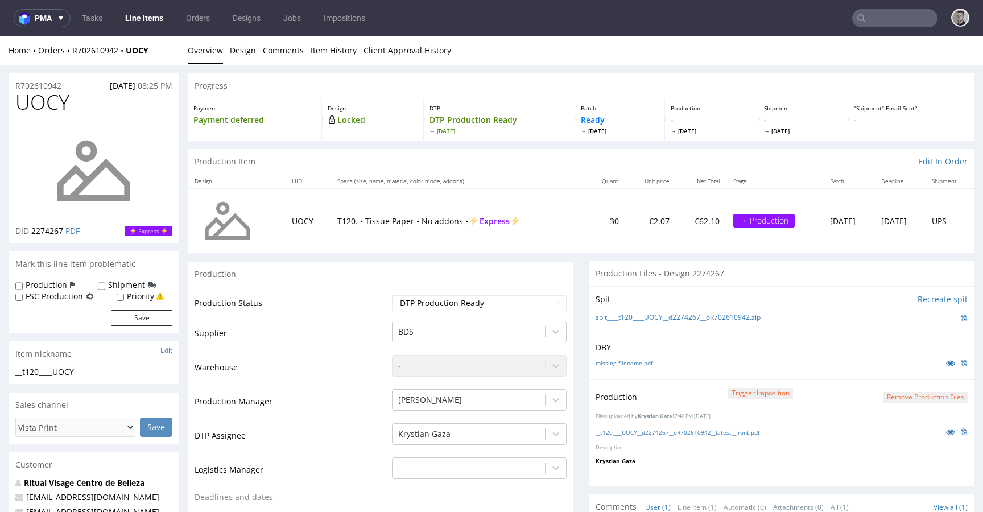
scroll to position [0, 0]
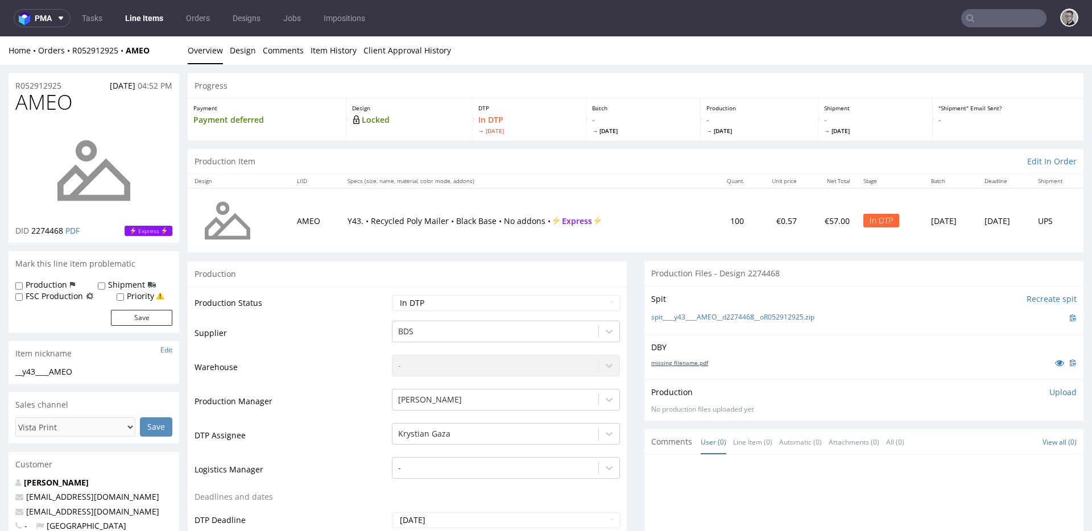
click at [681, 364] on link "missing_filename.pdf" at bounding box center [680, 363] width 57 height 8
click at [762, 318] on link "spit____y43____AMEO__d2274468__oR052912925.zip" at bounding box center [733, 318] width 163 height 10
click at [244, 52] on link "Design" at bounding box center [243, 50] width 26 height 28
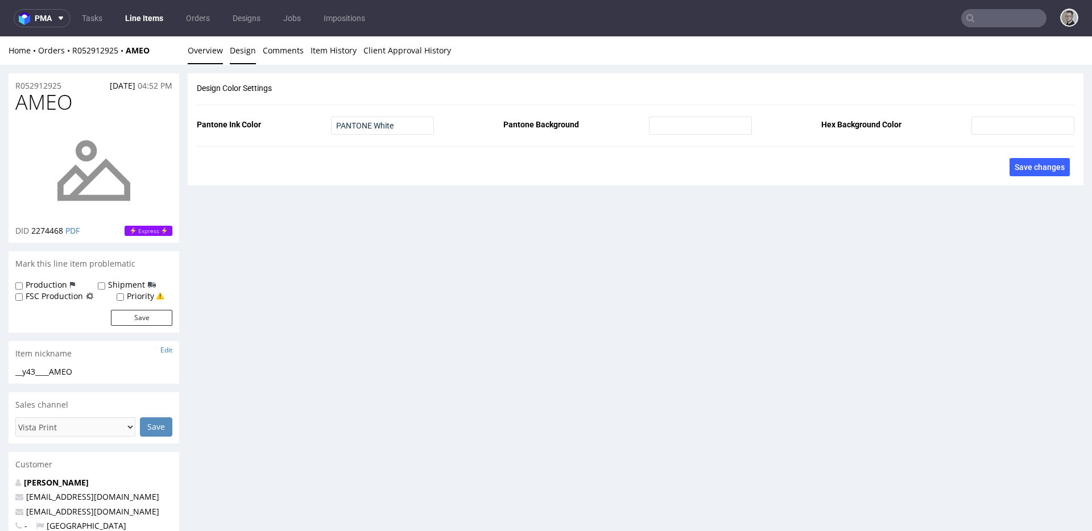
click at [210, 52] on link "Overview" at bounding box center [205, 50] width 35 height 28
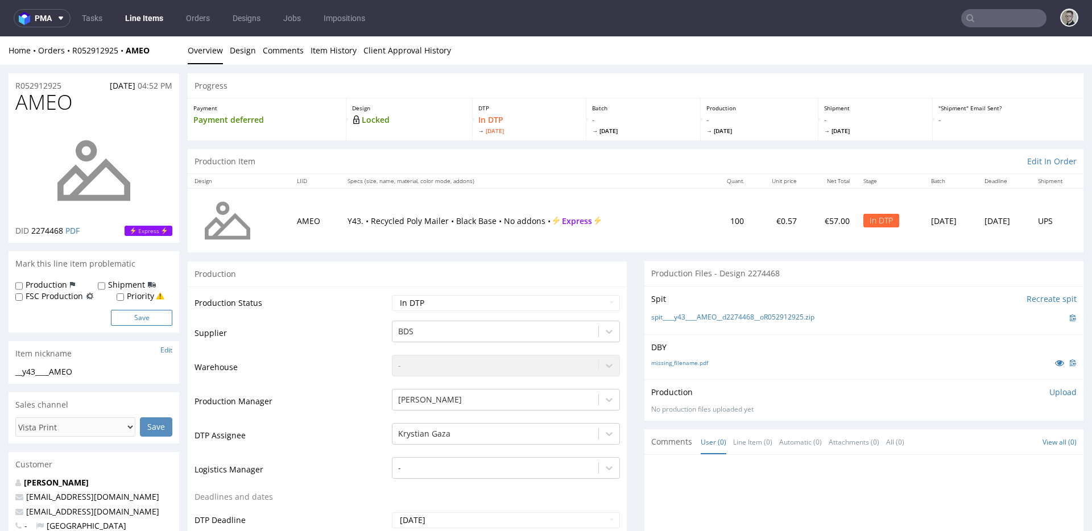
drag, startPoint x: 48, startPoint y: 283, endPoint x: 137, endPoint y: 311, distance: 93.0
click at [48, 284] on label "Production" at bounding box center [47, 284] width 42 height 11
click at [23, 284] on input "Production" at bounding box center [18, 286] width 7 height 9
checkbox input "true"
click at [158, 323] on button "Save" at bounding box center [141, 318] width 61 height 16
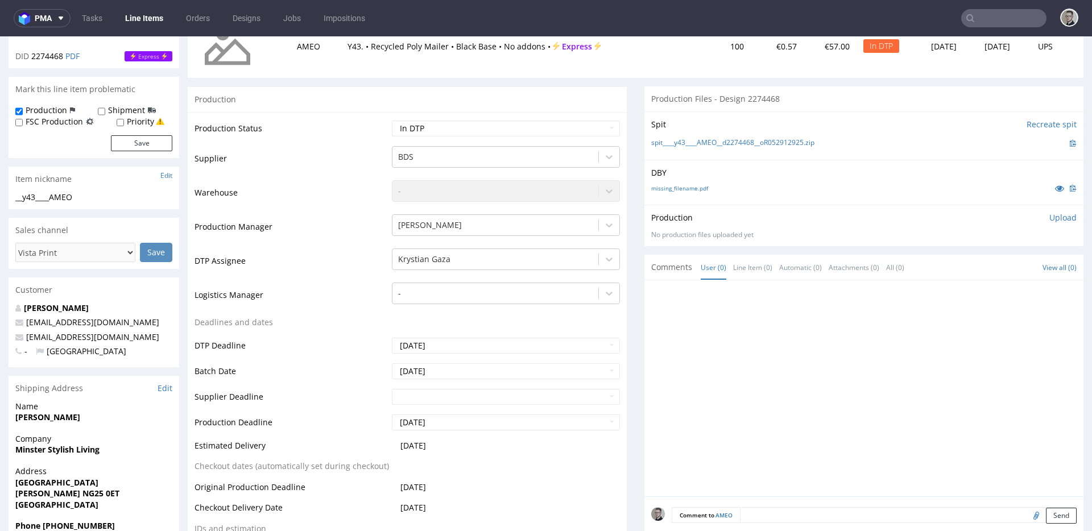
scroll to position [365, 0]
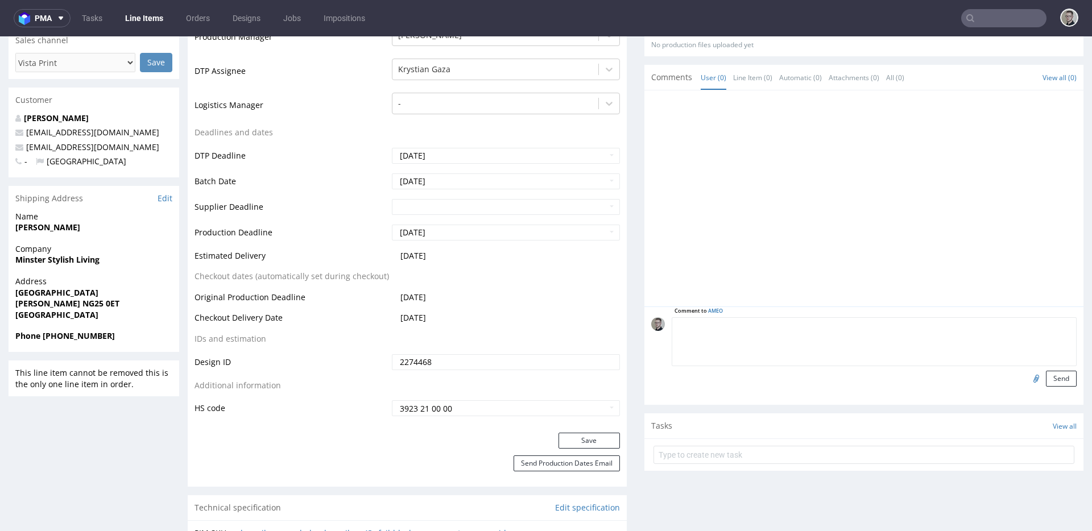
click at [913, 332] on textarea at bounding box center [874, 342] width 405 height 49
paste textarea "Print Color - Pantone White (set as 100% Magenta named Pantone White for design…"
type textarea "Print Color - Pantone White (set as 100% Magenta named Pantone White for design…"
click at [983, 378] on button "Send" at bounding box center [1061, 379] width 31 height 16
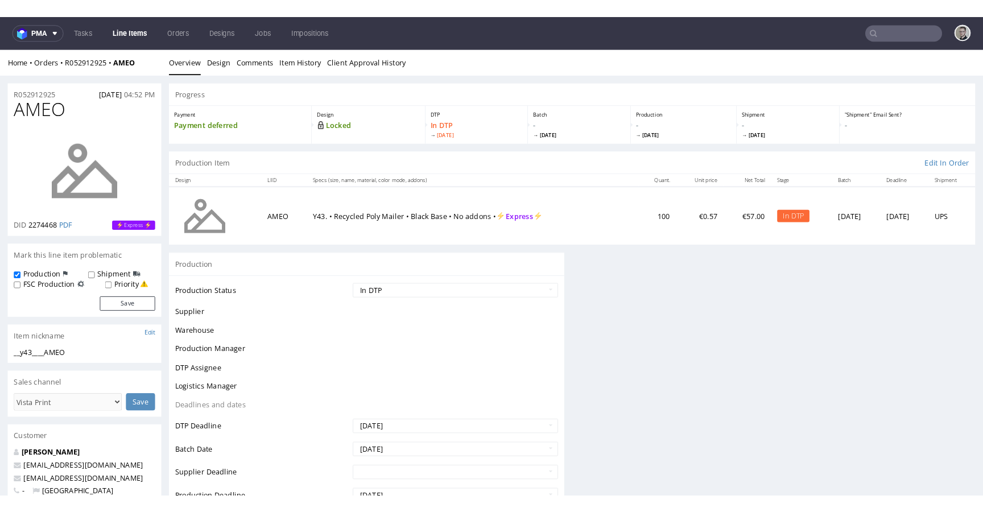
scroll to position [0, 0]
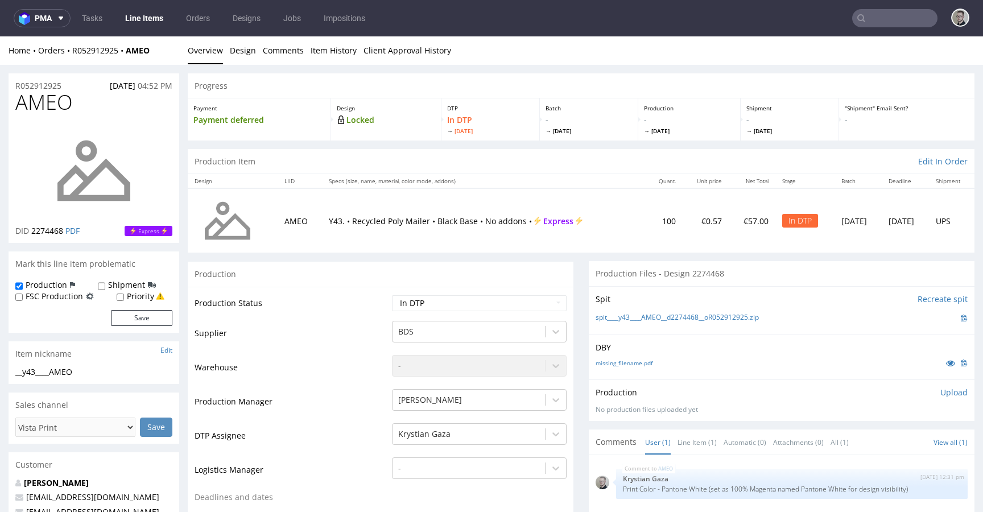
click at [941, 395] on p "Upload" at bounding box center [954, 392] width 27 height 11
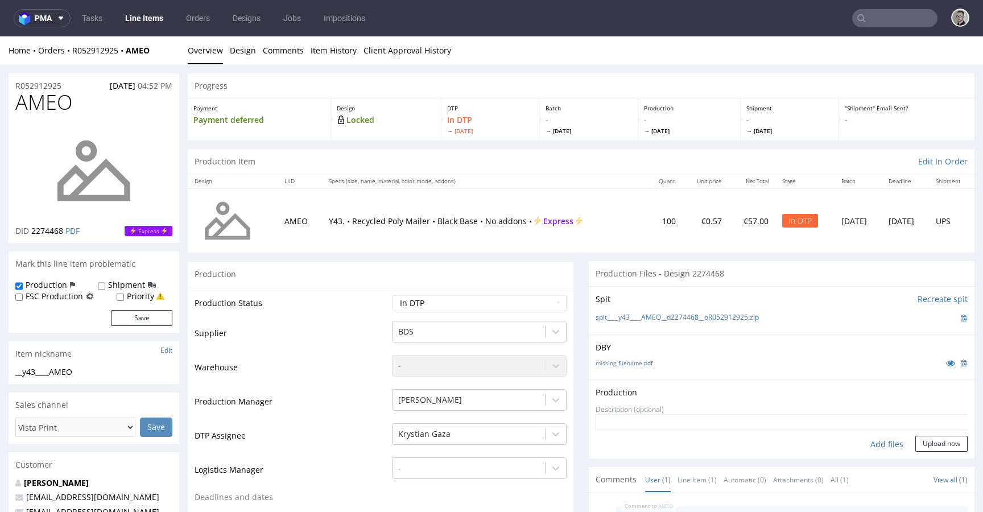
click at [879, 440] on div "Add files" at bounding box center [887, 444] width 57 height 17
type input "C:\fakepath\__y43____AMEO__d2274468__oR052912925__latest__front.pdf"
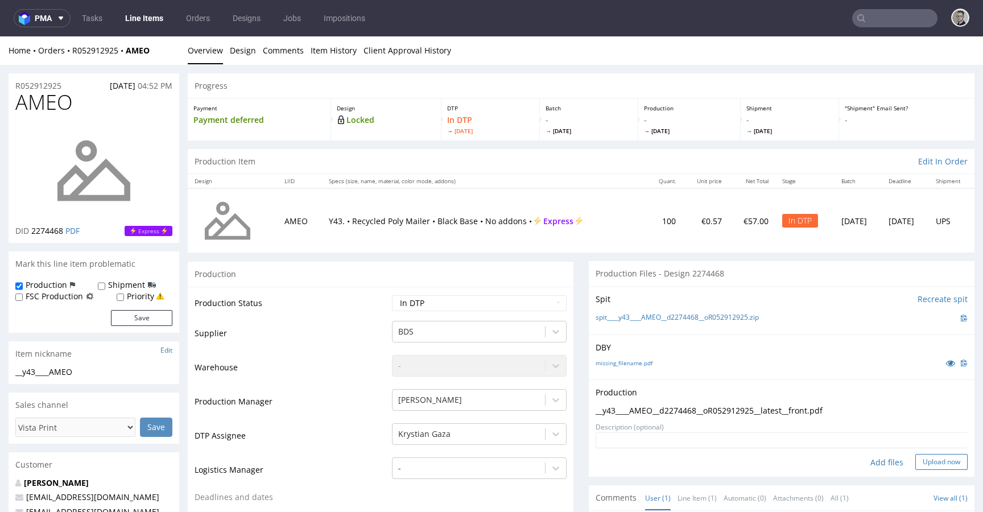
click at [922, 463] on button "Upload now" at bounding box center [942, 462] width 52 height 16
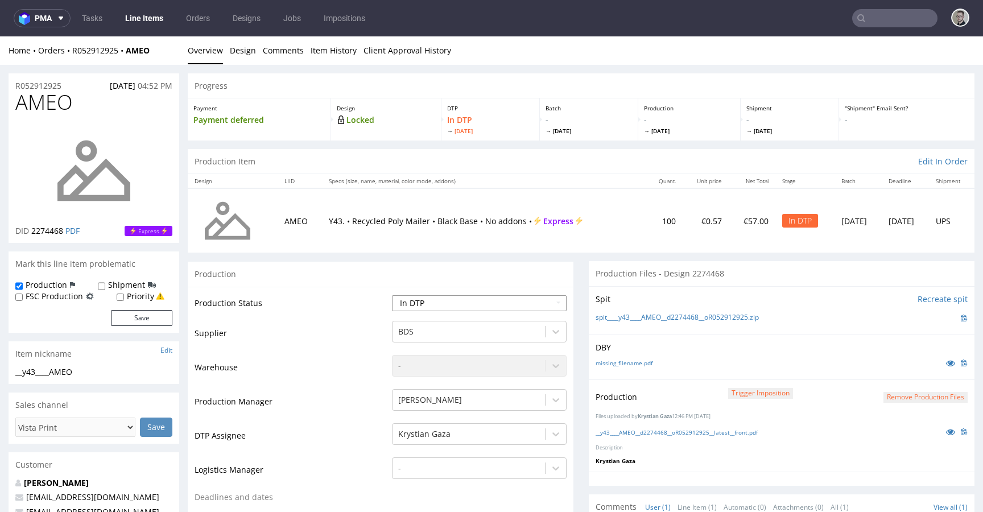
click at [480, 302] on select "Waiting for Artwork Waiting for Diecut Waiting for Mockup Waiting for DTP Waiti…" at bounding box center [479, 303] width 175 height 16
select select "dtp_production_ready"
click at [392, 295] on select "Waiting for Artwork Waiting for Diecut Waiting for Mockup Waiting for DTP Waiti…" at bounding box center [479, 303] width 175 height 16
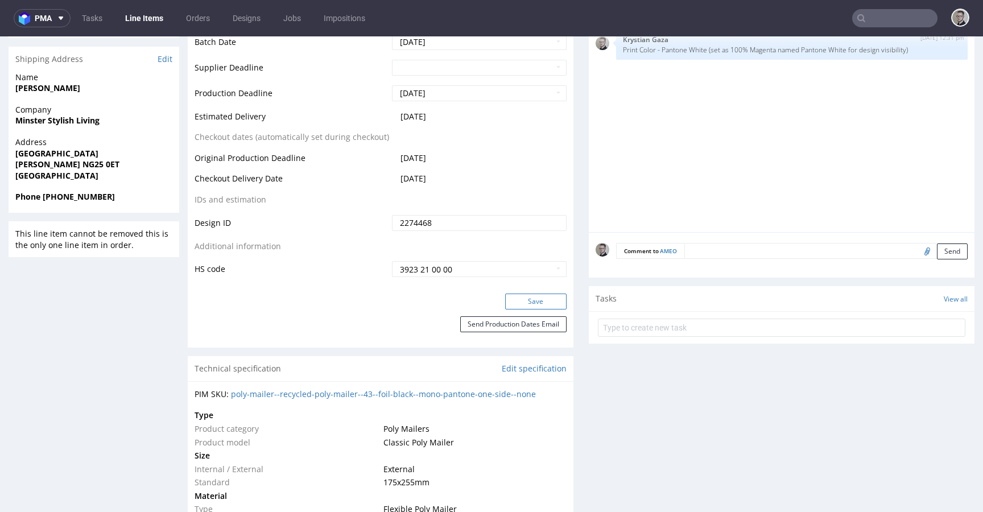
click at [516, 303] on button "Save" at bounding box center [535, 302] width 61 height 16
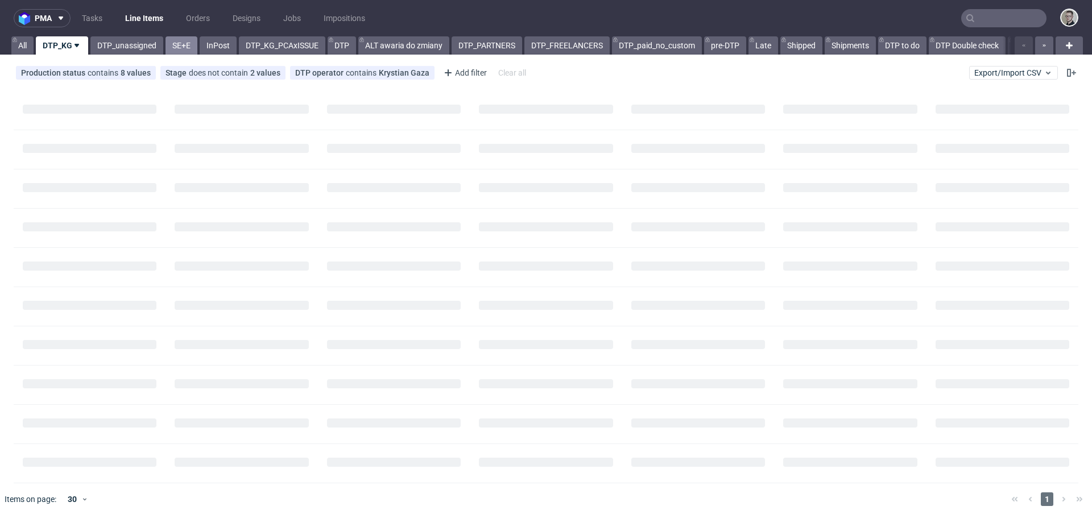
click at [179, 47] on link "SE+E" at bounding box center [182, 45] width 32 height 18
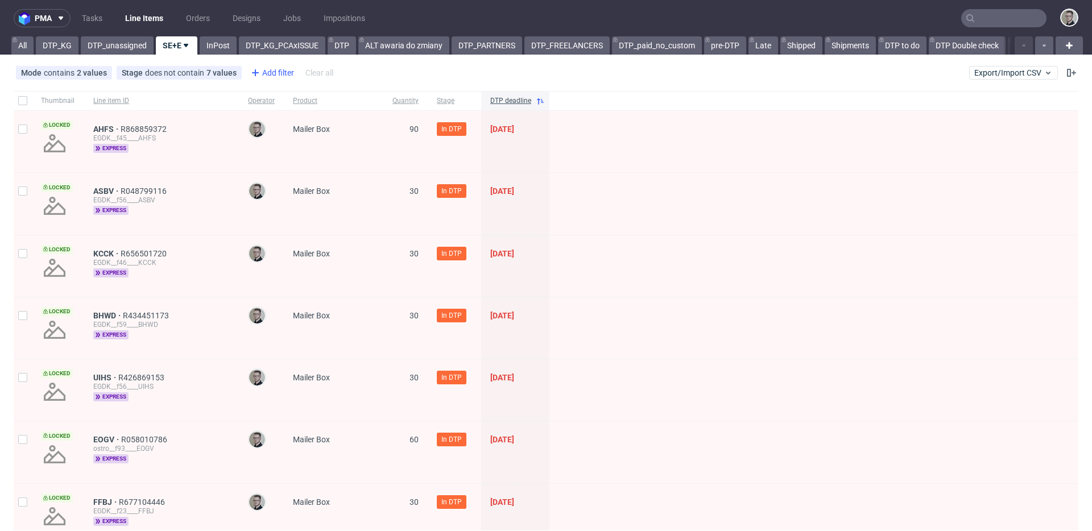
click at [284, 72] on div "Add filter" at bounding box center [271, 73] width 50 height 18
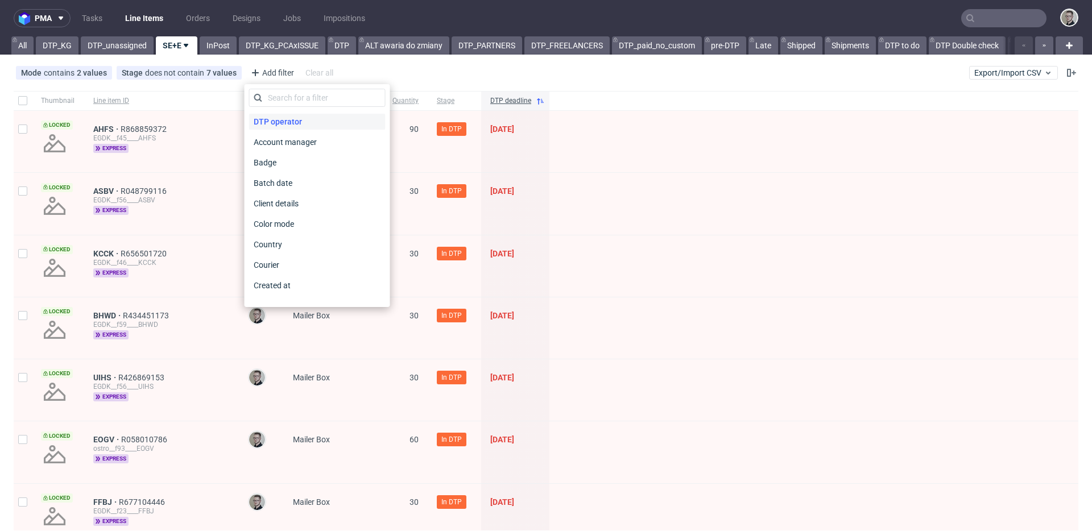
click at [291, 123] on span "DTP operator" at bounding box center [277, 122] width 57 height 16
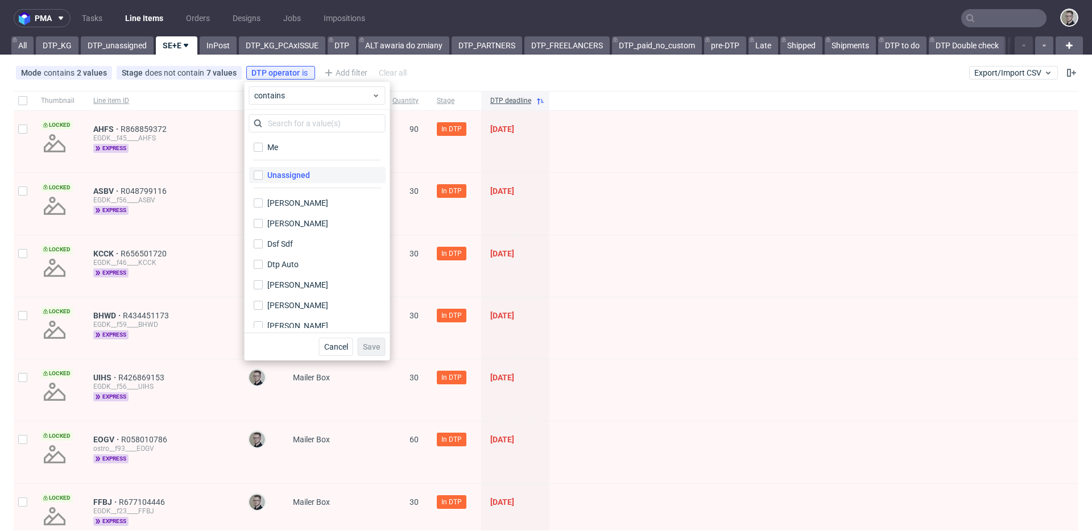
click at [310, 176] on label "Unassigned" at bounding box center [317, 175] width 137 height 16
click at [263, 176] on input "Unassigned" at bounding box center [258, 175] width 9 height 9
checkbox input "true"
click at [369, 348] on span "Save" at bounding box center [372, 347] width 18 height 8
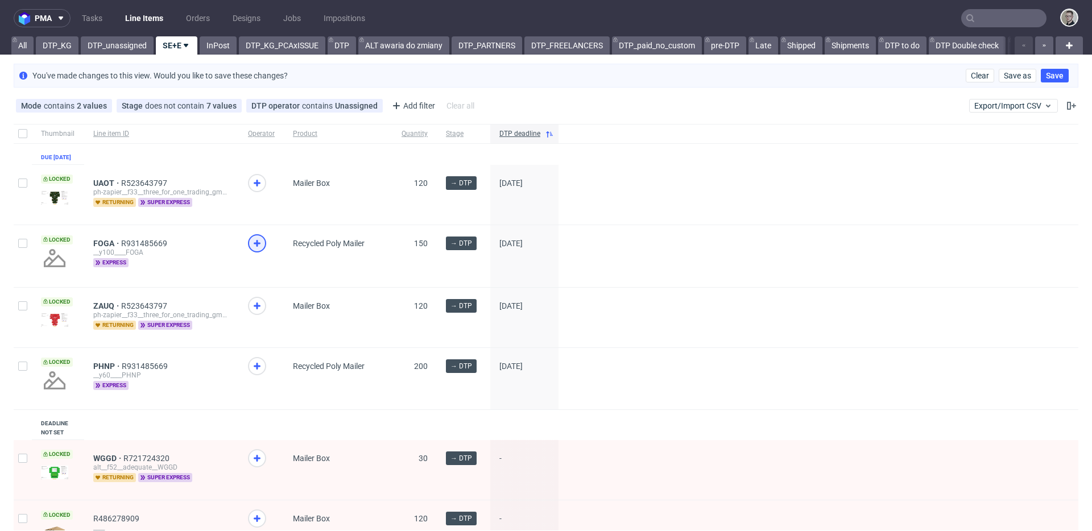
click at [253, 250] on icon at bounding box center [257, 244] width 14 height 14
click at [253, 372] on icon at bounding box center [257, 367] width 14 height 14
drag, startPoint x: 96, startPoint y: 315, endPoint x: 105, endPoint y: 295, distance: 21.7
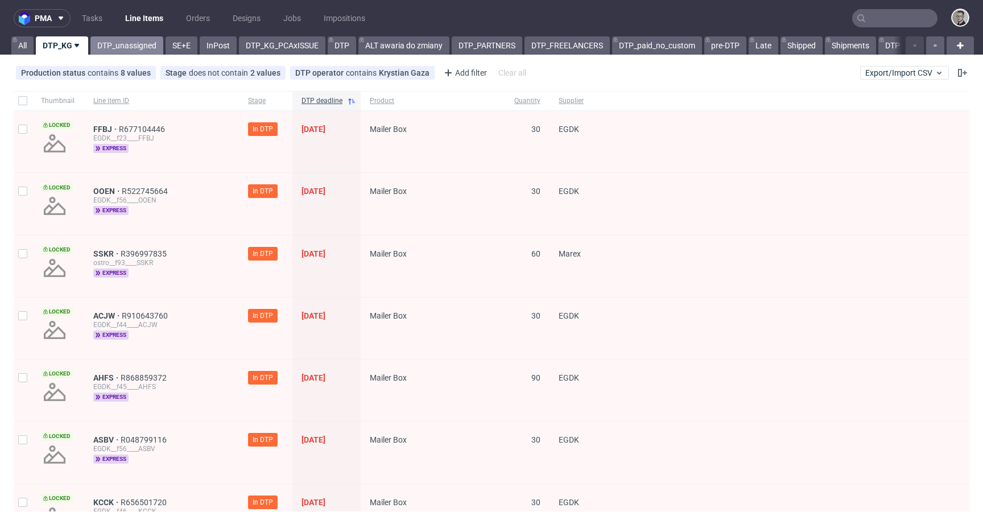
click at [99, 44] on link "DTP_unassigned" at bounding box center [126, 45] width 73 height 18
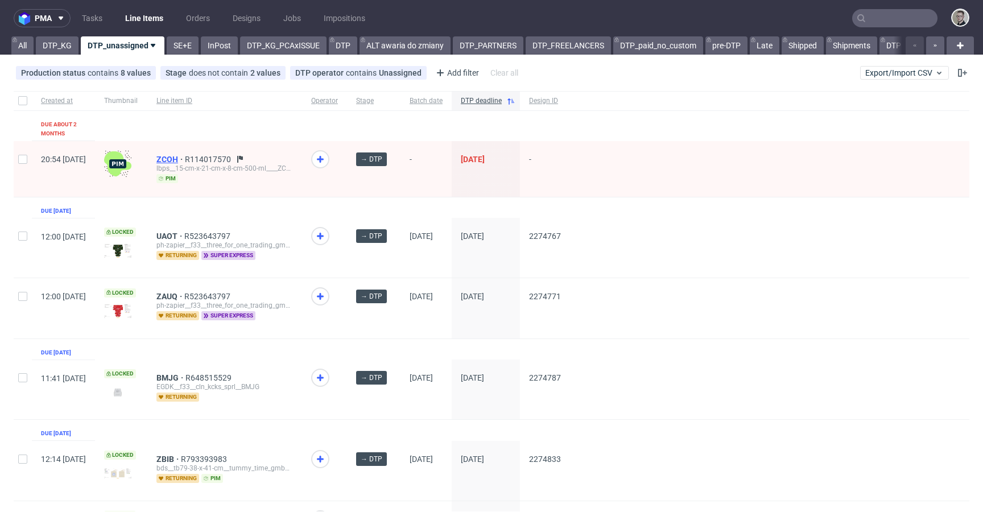
click at [185, 155] on span "ZCOH" at bounding box center [170, 159] width 28 height 9
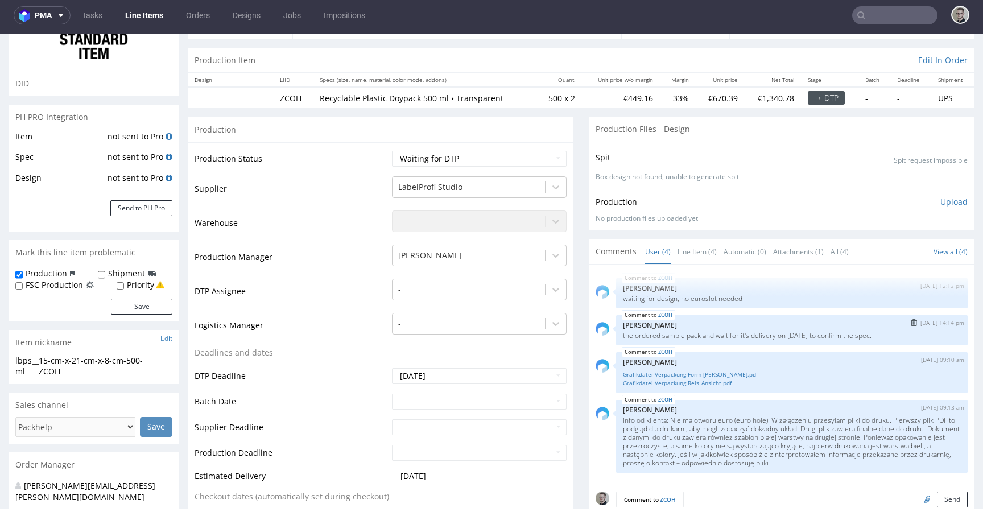
scroll to position [166, 0]
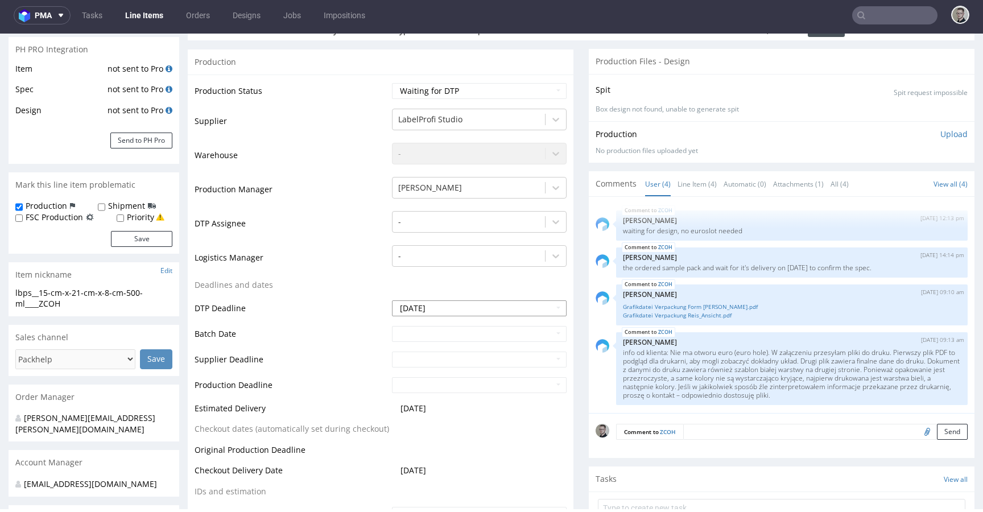
click at [484, 306] on input "2025-08-25" at bounding box center [479, 308] width 175 height 16
click at [502, 174] on icon at bounding box center [502, 172] width 3 height 8
click at [432, 240] on td "14" at bounding box center [434, 240] width 17 height 17
type input "2025-10-14"
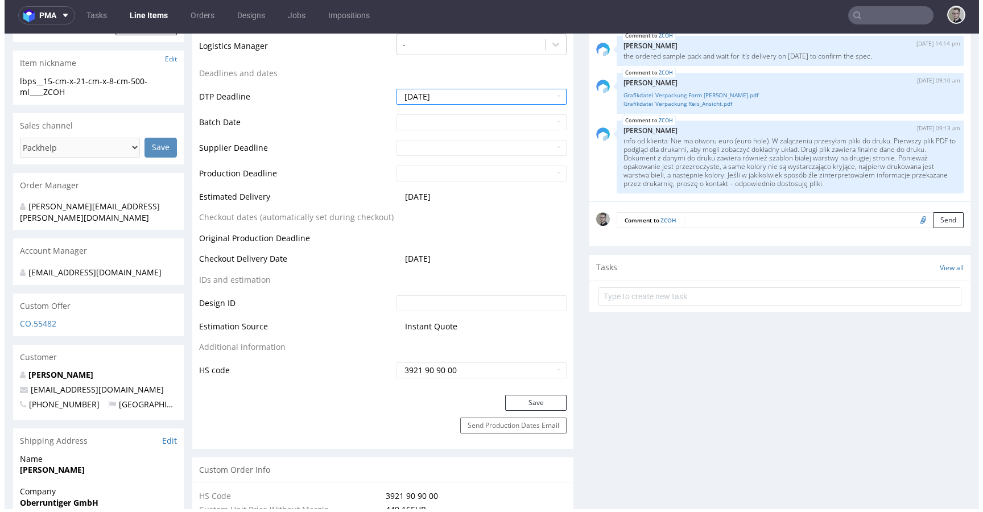
scroll to position [382, 0]
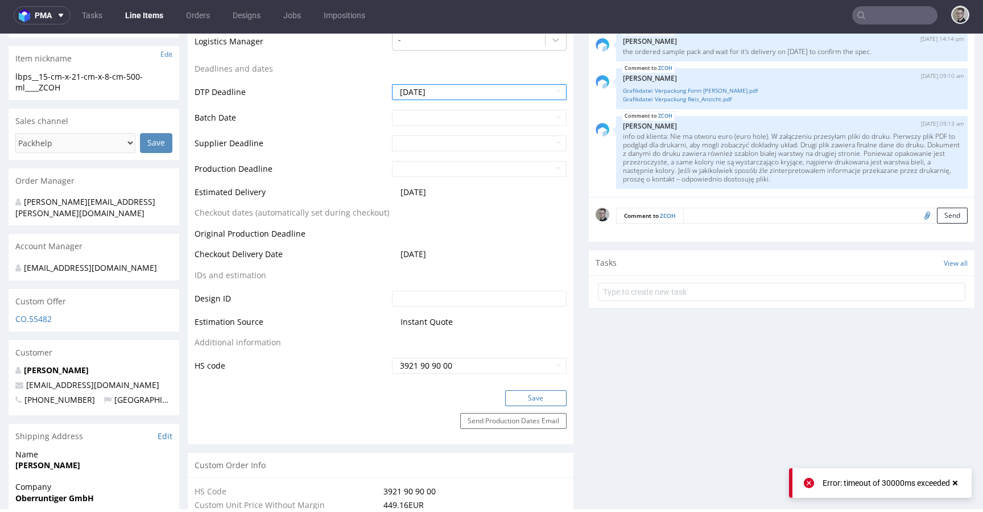
click at [542, 395] on button "Save" at bounding box center [535, 398] width 61 height 16
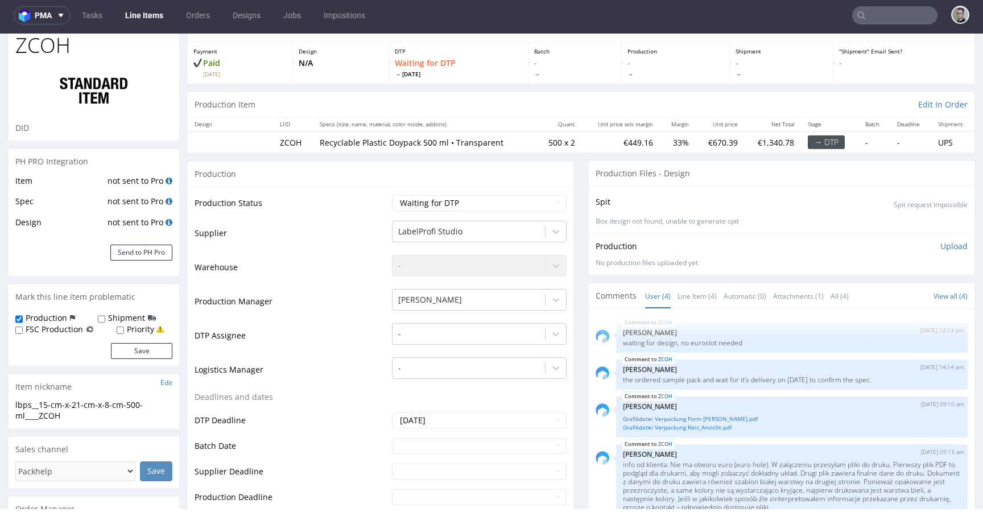
scroll to position [0, 0]
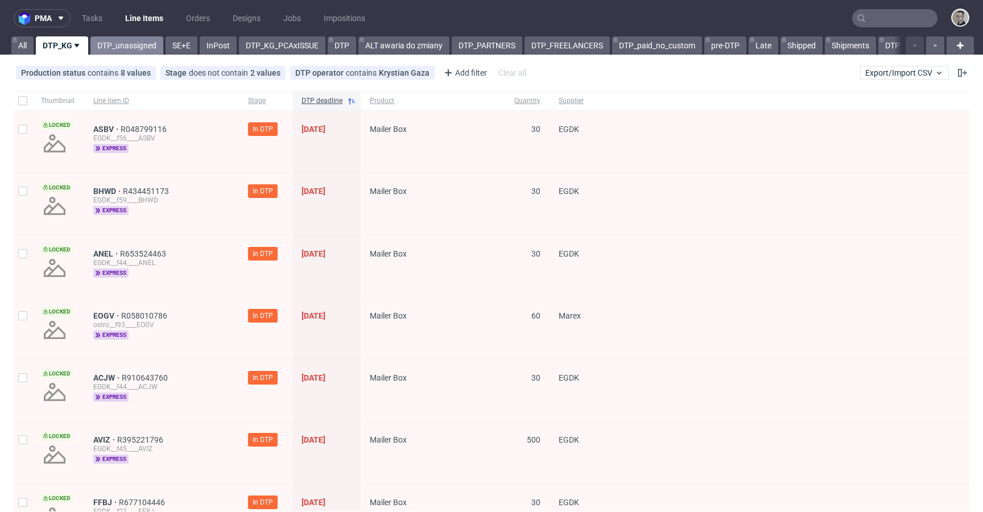
click at [111, 50] on link "DTP_unassigned" at bounding box center [126, 45] width 73 height 18
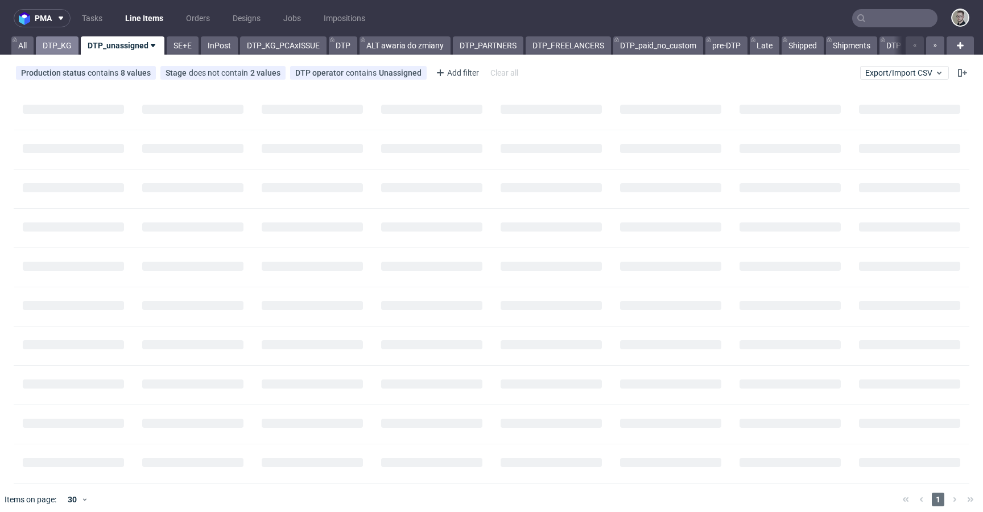
click at [56, 41] on link "DTP_KG" at bounding box center [57, 45] width 43 height 18
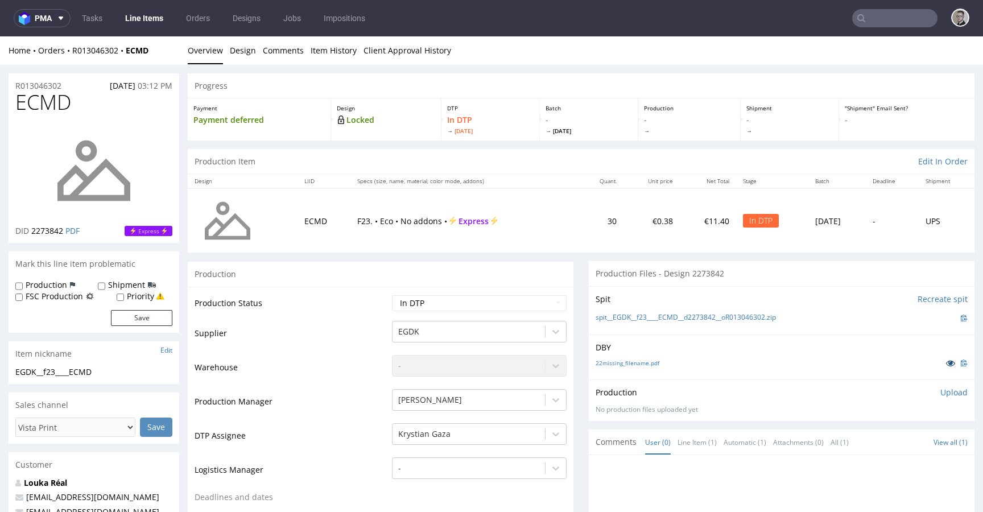
click at [946, 362] on icon at bounding box center [950, 363] width 9 height 8
click at [627, 362] on link "22missing_filename.pdf" at bounding box center [628, 363] width 64 height 8
click at [685, 316] on link "spit__EGDK__f23____ECMD__d2273842__oR013046302.zip" at bounding box center [686, 318] width 180 height 10
click at [941, 391] on p "Upload" at bounding box center [954, 392] width 27 height 11
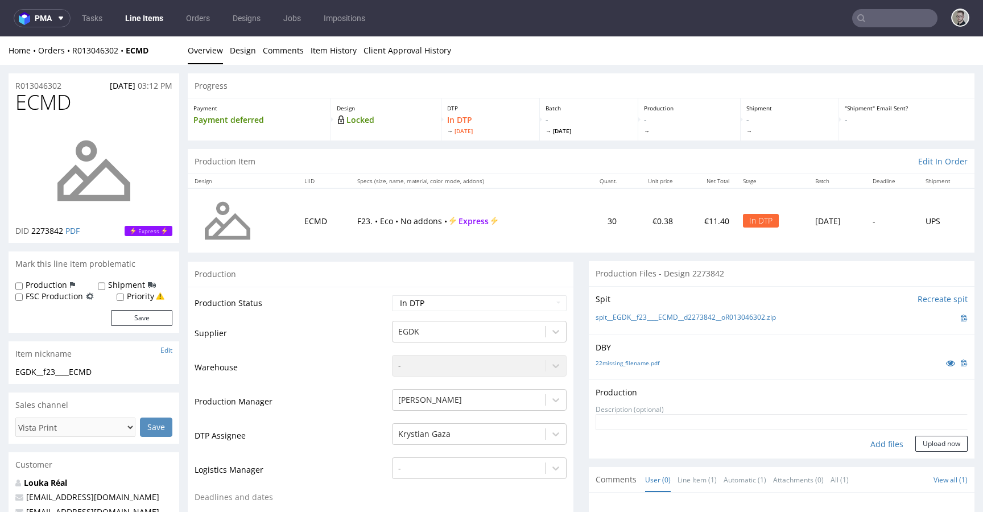
click at [875, 441] on div "Add files" at bounding box center [887, 444] width 57 height 17
type input "C:\fakepath\EGDK__f23____ECMD__d2273842__oR013046302__latest__outside.pdf"
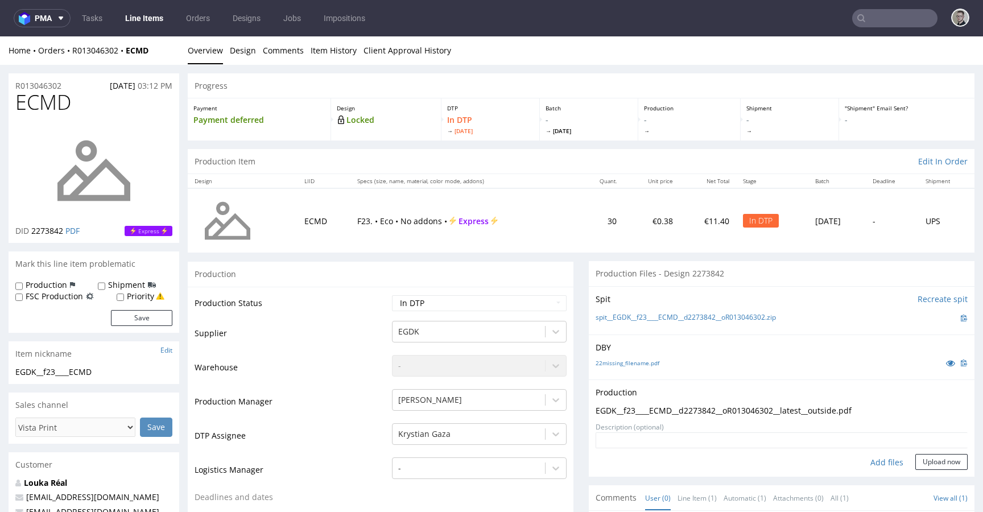
drag, startPoint x: 875, startPoint y: 441, endPoint x: 920, endPoint y: 453, distance: 46.7
click at [920, 453] on form "Add files Upload now" at bounding box center [782, 451] width 372 height 38
click at [917, 461] on button "Upload now" at bounding box center [942, 462] width 52 height 16
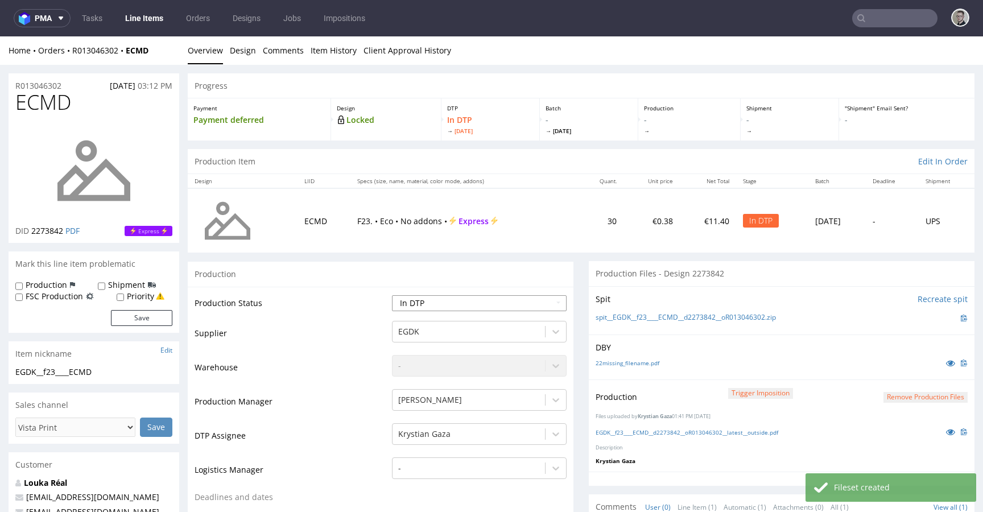
click at [479, 297] on select "Waiting for Artwork Waiting for Diecut Waiting for Mockup Waiting for DTP Waiti…" at bounding box center [479, 303] width 175 height 16
select select "dtp_production_ready"
click at [392, 295] on select "Waiting for Artwork Waiting for Diecut Waiting for Mockup Waiting for DTP Waiti…" at bounding box center [479, 303] width 175 height 16
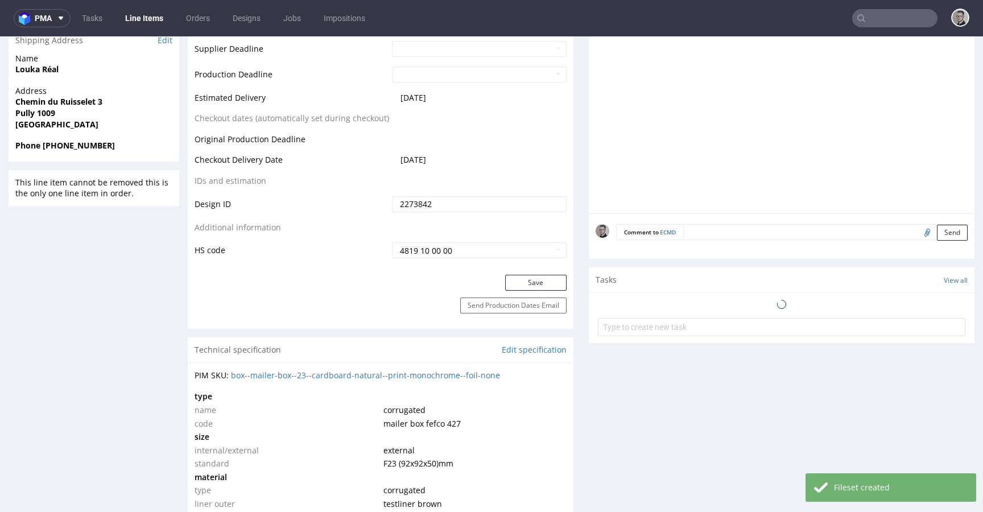
scroll to position [525, 0]
click at [541, 282] on button "Save" at bounding box center [535, 281] width 61 height 16
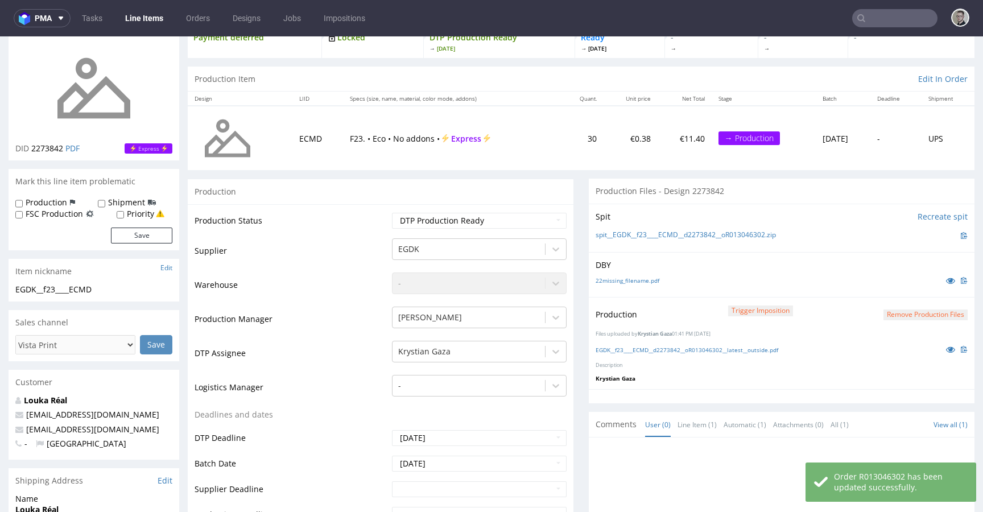
scroll to position [370, 0]
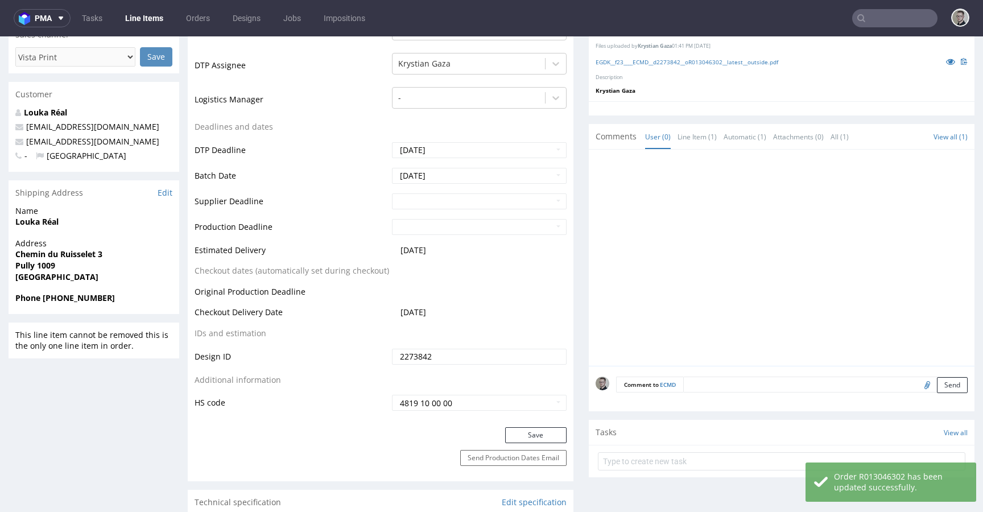
drag, startPoint x: 728, startPoint y: 386, endPoint x: 713, endPoint y: 382, distance: 16.0
click at [728, 387] on textarea at bounding box center [825, 385] width 285 height 16
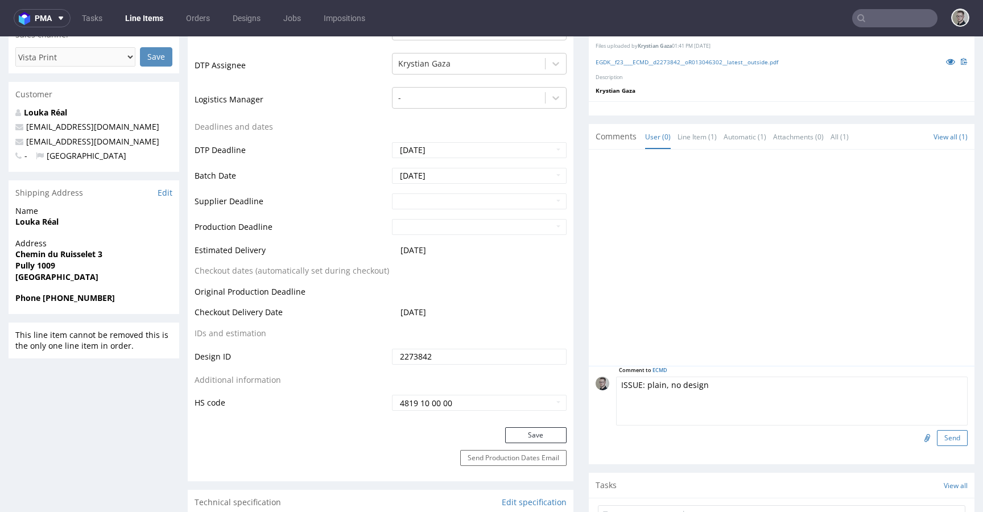
type textarea "ISSUE: plain, no design"
click at [937, 434] on button "Send" at bounding box center [952, 438] width 31 height 16
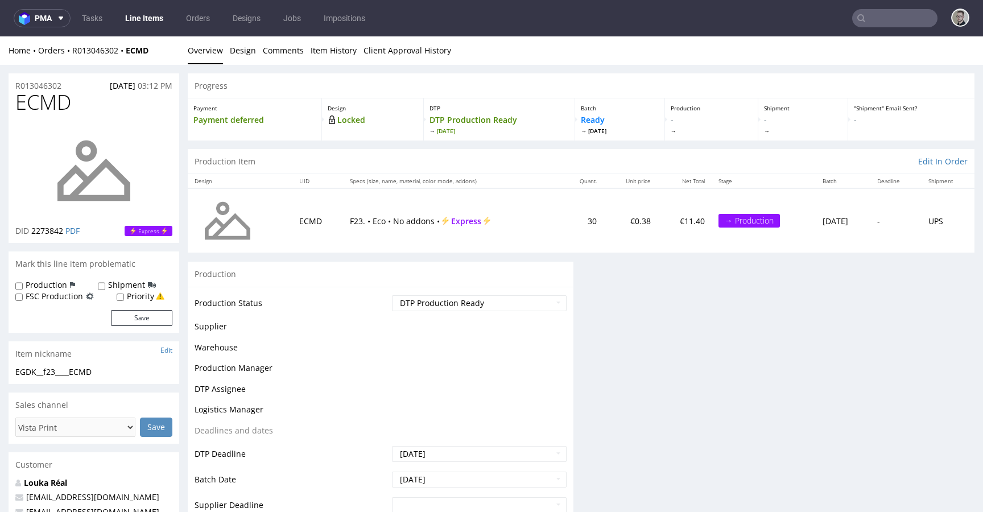
scroll to position [0, 0]
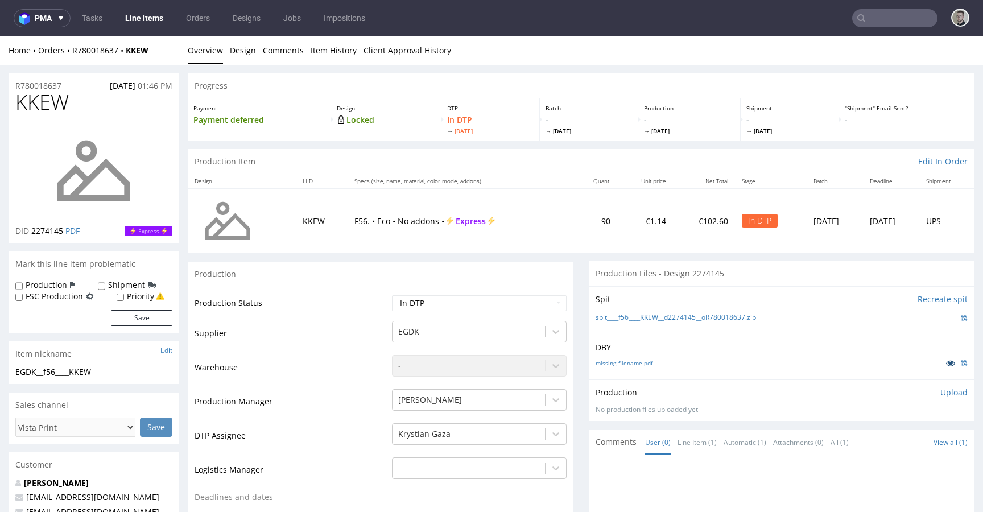
click at [946, 364] on icon at bounding box center [950, 363] width 9 height 8
click at [607, 362] on link "missing_filename.pdf" at bounding box center [624, 363] width 57 height 8
click at [678, 315] on link "spit____f56____KKEW__d2274145__oR780018637.zip" at bounding box center [676, 318] width 160 height 10
click at [946, 364] on icon at bounding box center [950, 363] width 9 height 8
click at [630, 361] on link "missing_filename.pdf" at bounding box center [624, 363] width 57 height 8
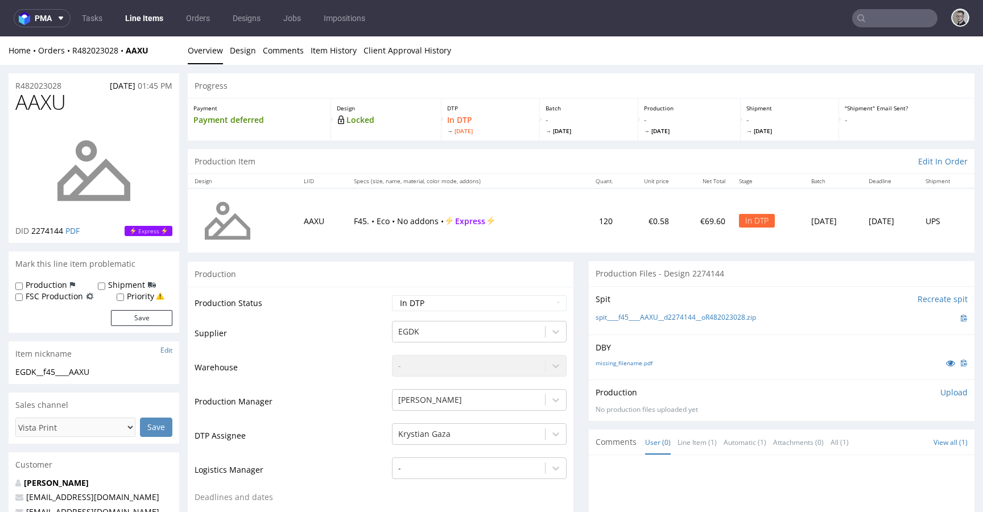
click at [679, 362] on div "missing_filename.pdf" at bounding box center [782, 363] width 372 height 13
click at [628, 362] on link "missing_filename.pdf" at bounding box center [624, 363] width 57 height 8
click at [650, 313] on link "spit____f45____AAXU__d2274144__oR482023028.zip" at bounding box center [676, 318] width 160 height 10
click at [941, 361] on link at bounding box center [951, 363] width 20 height 13
click at [616, 360] on link "missing_filename.pdf" at bounding box center [624, 363] width 57 height 8
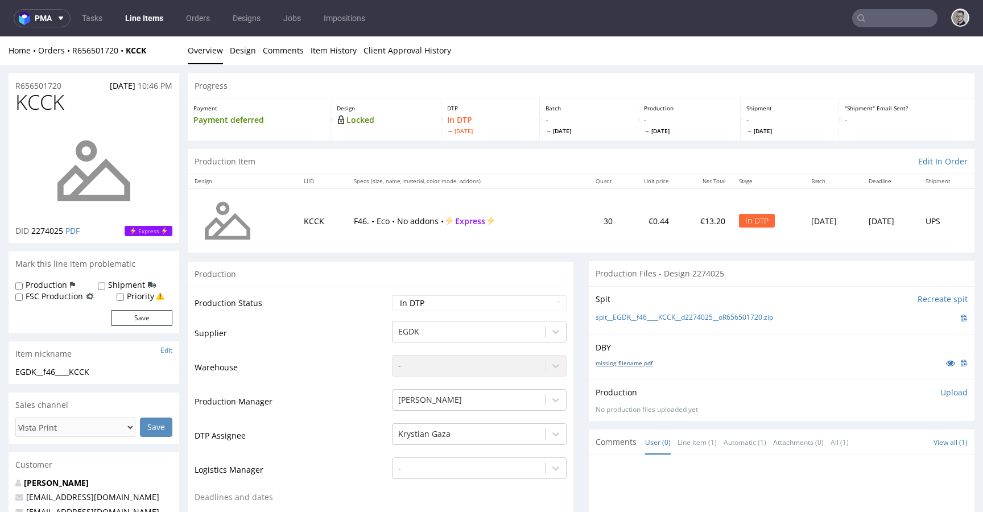
click at [638, 362] on link "missing_filename.pdf" at bounding box center [624, 363] width 57 height 8
click at [681, 314] on link "spit__EGDK__f46____KCCK__d2274025__oR656501720.zip" at bounding box center [685, 318] width 178 height 10
click at [946, 365] on icon at bounding box center [950, 363] width 9 height 8
click at [608, 360] on link "missing_filename.pdf" at bounding box center [624, 363] width 57 height 8
click at [619, 359] on link "missing_filename.pdf" at bounding box center [624, 363] width 57 height 8
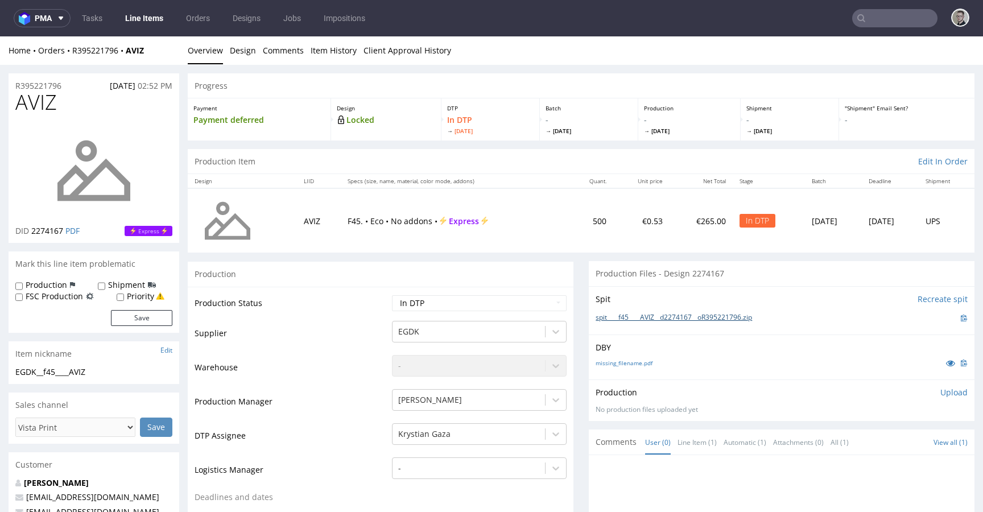
click at [648, 321] on link "spit____f45____AVIZ__d2274167__oR395221796.zip" at bounding box center [674, 318] width 156 height 10
click at [946, 362] on icon at bounding box center [950, 363] width 9 height 8
click at [620, 363] on link "22missing_filename.pdf" at bounding box center [628, 363] width 64 height 8
click at [683, 316] on link "spit____f93____EOGV__d2274312__oR058010786.zip" at bounding box center [676, 318] width 160 height 10
click at [946, 361] on icon at bounding box center [950, 363] width 9 height 8
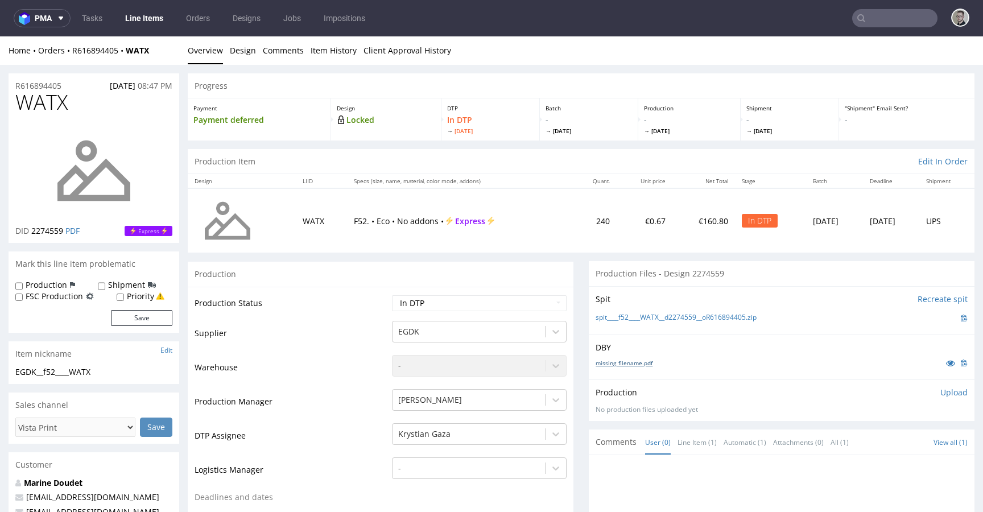
click at [636, 365] on link "missing_filename.pdf" at bounding box center [624, 363] width 57 height 8
click at [690, 321] on link "spit____f52____WATX__d2274559__oR616894405.zip" at bounding box center [676, 318] width 161 height 10
click at [946, 361] on icon at bounding box center [950, 363] width 9 height 8
click at [642, 363] on link "22missing_filename.pdf" at bounding box center [628, 363] width 64 height 8
drag, startPoint x: 674, startPoint y: 317, endPoint x: 786, endPoint y: 64, distance: 276.4
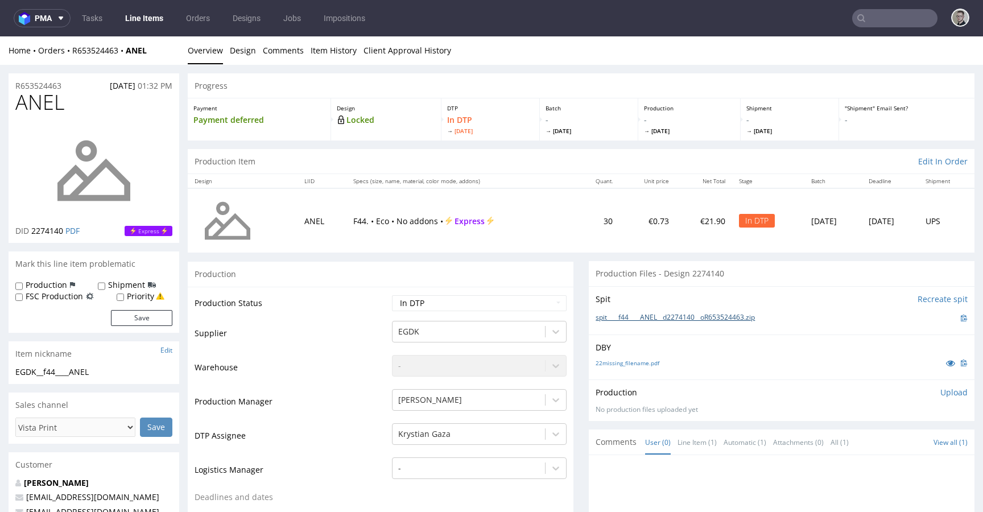
click at [734, 319] on link "spit____f44____ANEL__d2274140__oR653524463.zip" at bounding box center [675, 318] width 159 height 10
click at [946, 361] on icon at bounding box center [950, 363] width 9 height 8
click at [642, 369] on div "22missing_filename.pdf" at bounding box center [782, 363] width 372 height 13
click at [645, 365] on link "22missing_filename.pdf" at bounding box center [628, 363] width 64 height 8
click at [740, 320] on link "spit__EGDK__f56____UIHS__d2274343__oR426869153.zip" at bounding box center [684, 318] width 176 height 10
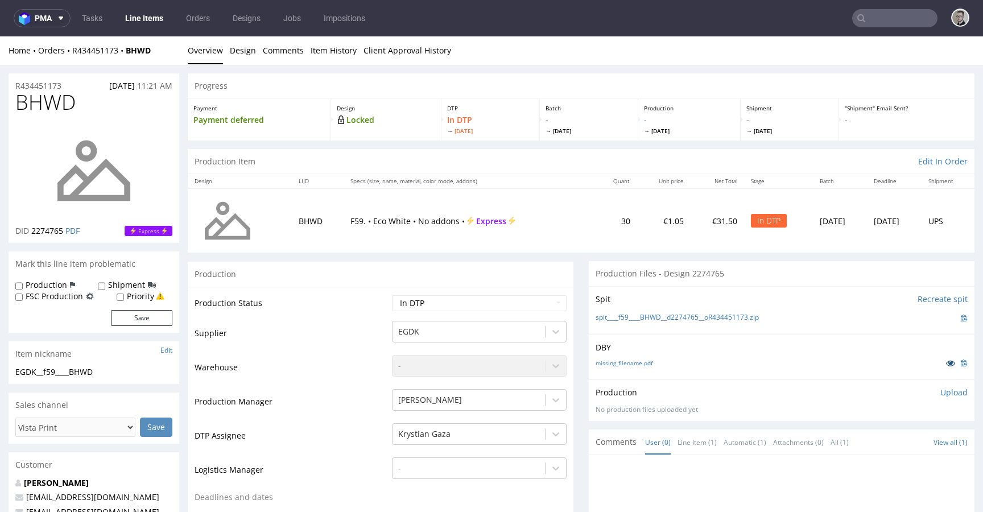
click at [946, 362] on icon at bounding box center [950, 363] width 9 height 8
click at [631, 366] on link "missing_filename.pdf" at bounding box center [624, 363] width 57 height 8
click at [720, 317] on link "spit____f59____BHWD__d2274765__oR434451173.zip" at bounding box center [677, 318] width 163 height 10
click at [946, 360] on icon at bounding box center [950, 363] width 9 height 8
click at [646, 364] on div "missing_filename.pdf" at bounding box center [782, 363] width 372 height 13
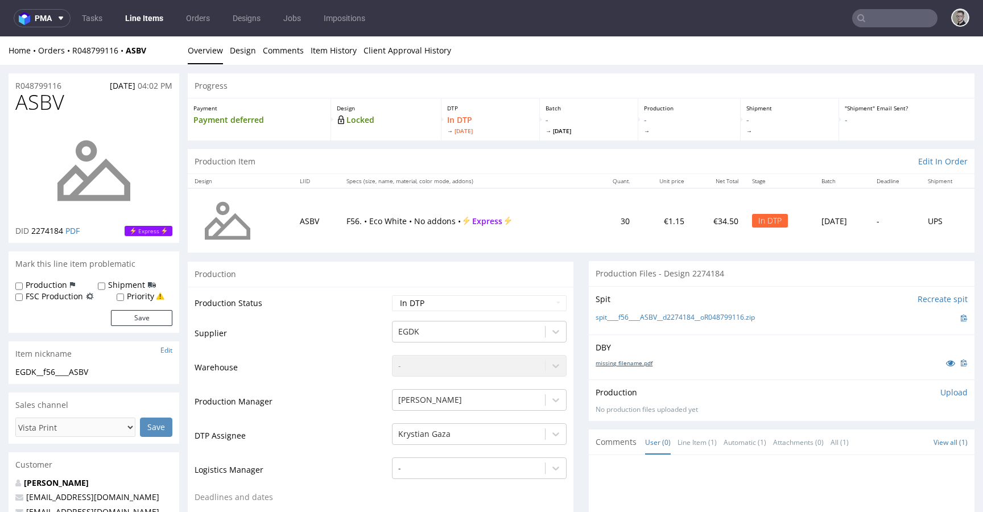
click at [640, 365] on link "missing_filename.pdf" at bounding box center [624, 363] width 57 height 8
click at [681, 316] on link "spit____f56____ASBV__d2274184__oR048799116.zip" at bounding box center [675, 318] width 159 height 10
click at [946, 362] on icon at bounding box center [950, 363] width 9 height 8
click at [946, 363] on icon at bounding box center [950, 363] width 9 height 8
click at [946, 364] on icon at bounding box center [950, 363] width 9 height 8
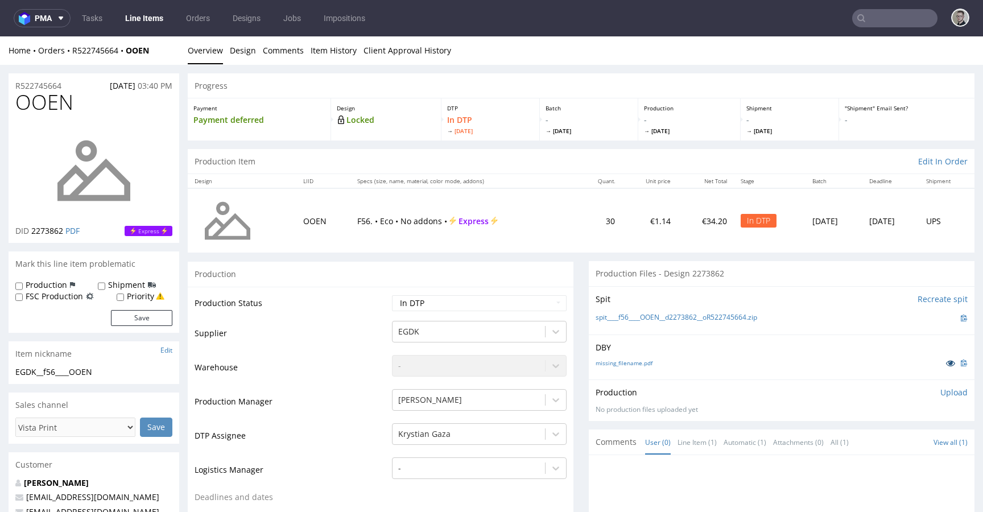
click at [946, 361] on icon at bounding box center [950, 363] width 9 height 8
click at [640, 359] on link "missing_filename.pdf" at bounding box center [624, 363] width 57 height 8
click at [946, 360] on icon at bounding box center [950, 363] width 9 height 8
click at [453, 310] on select "Waiting for Artwork Waiting for Diecut Waiting for Mockup Waiting for DTP Waiti…" at bounding box center [479, 303] width 175 height 16
select select "dtp_issue"
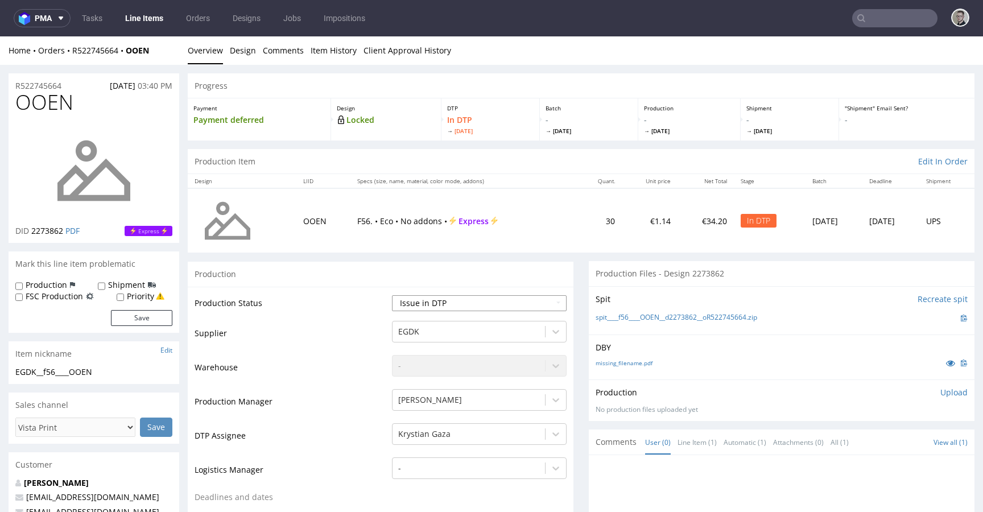
click at [392, 295] on select "Waiting for Artwork Waiting for Diecut Waiting for Mockup Waiting for DTP Waiti…" at bounding box center [479, 303] width 175 height 16
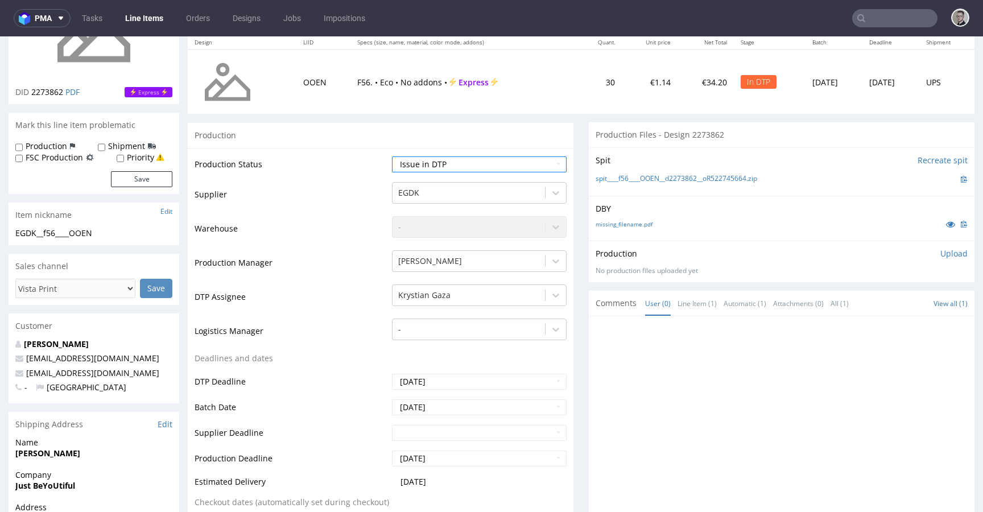
scroll to position [379, 0]
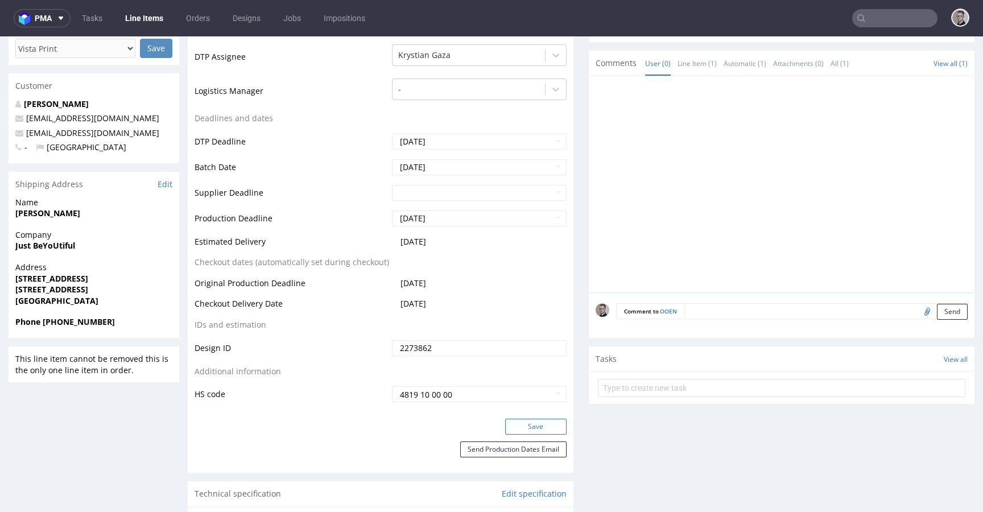
click at [545, 422] on button "Save" at bounding box center [535, 427] width 61 height 16
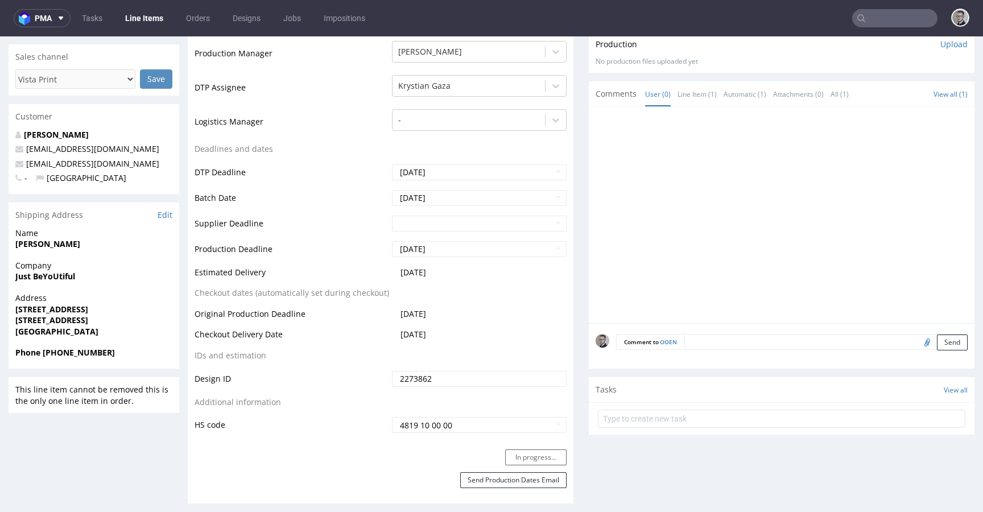
scroll to position [358, 0]
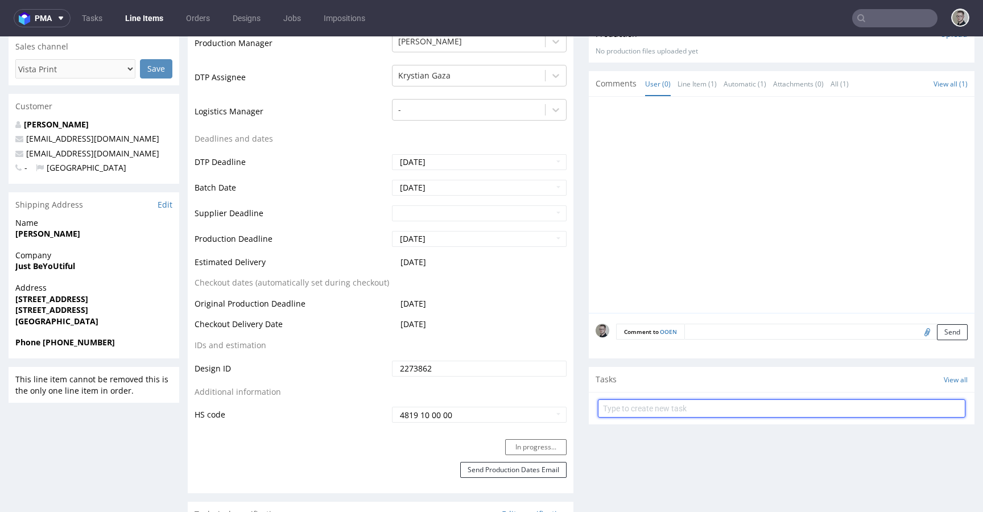
click at [630, 402] on input "text" at bounding box center [782, 408] width 368 height 18
type input "vistaprint issue to cancel"
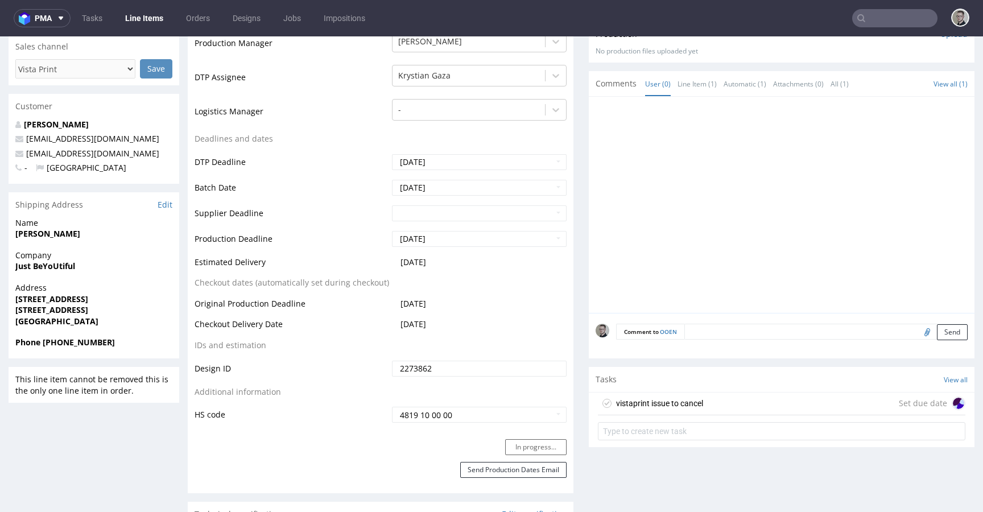
click at [758, 404] on div "vistaprint issue to cancel Set due date" at bounding box center [782, 404] width 368 height 23
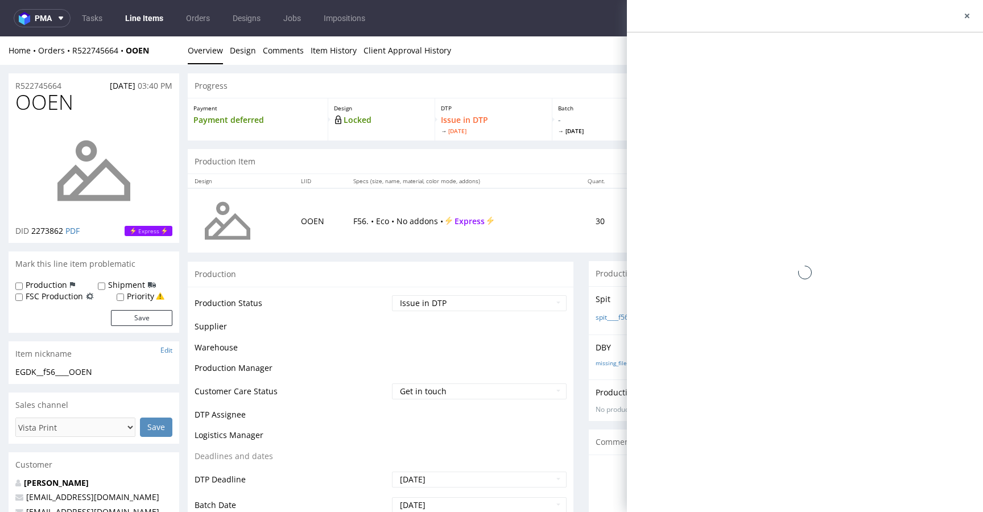
scroll to position [351, 0]
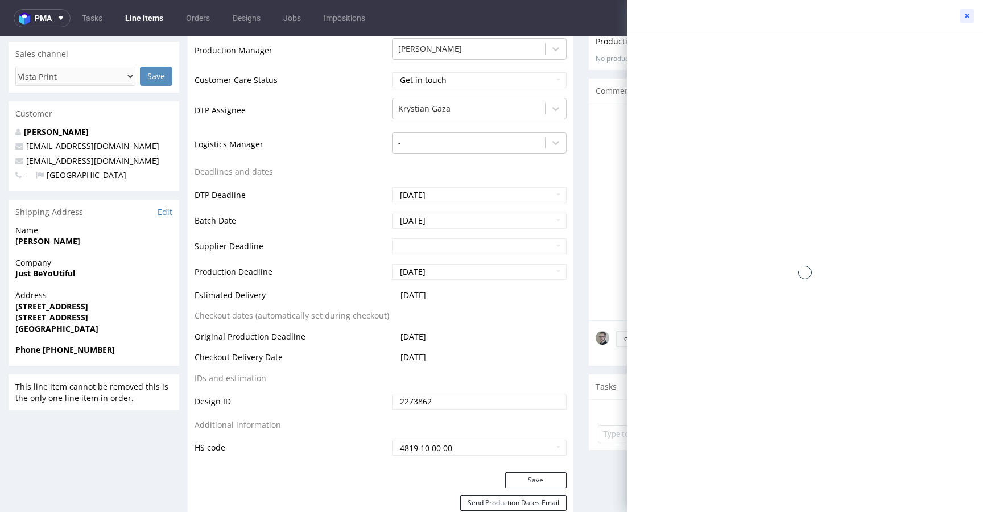
click at [968, 14] on use at bounding box center [967, 16] width 5 height 5
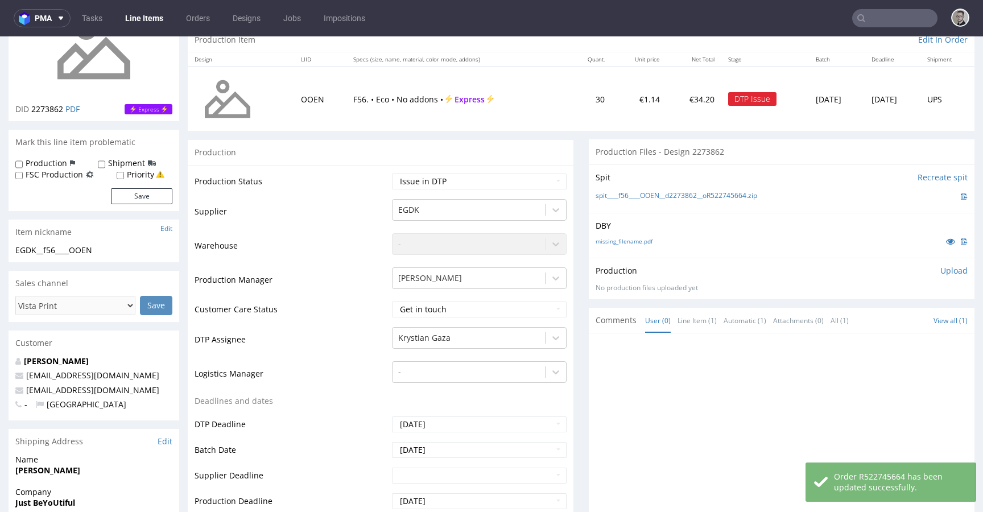
scroll to position [369, 0]
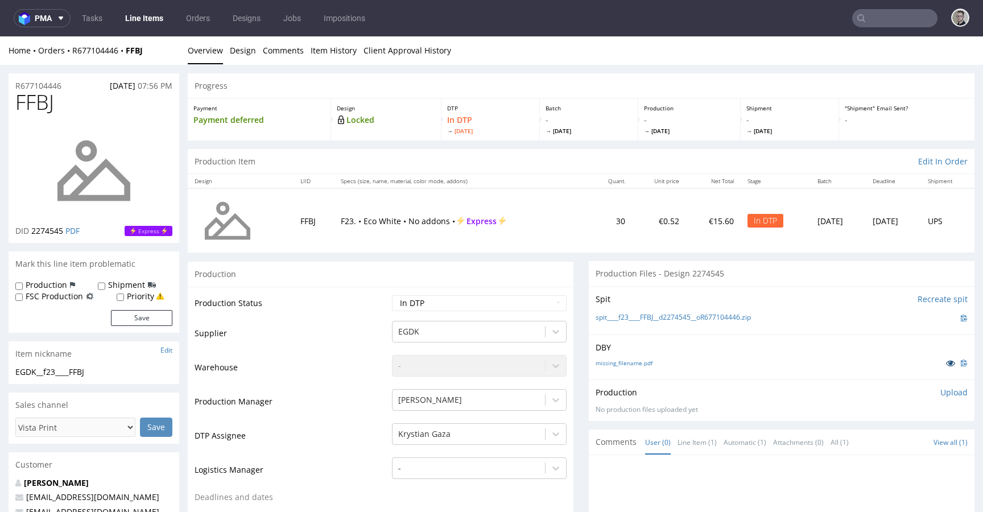
click at [946, 362] on icon at bounding box center [950, 363] width 9 height 8
click at [630, 363] on link "missing_filename.pdf" at bounding box center [624, 363] width 57 height 8
click at [681, 319] on link "spit____f23____FFBJ__d2274545__oR677104446.zip" at bounding box center [673, 318] width 155 height 10
drag, startPoint x: 937, startPoint y: 385, endPoint x: 923, endPoint y: 397, distance: 18.1
click at [933, 389] on div "Production Upload No production files uploaded yet Description (optional) Add f…" at bounding box center [782, 401] width 386 height 42
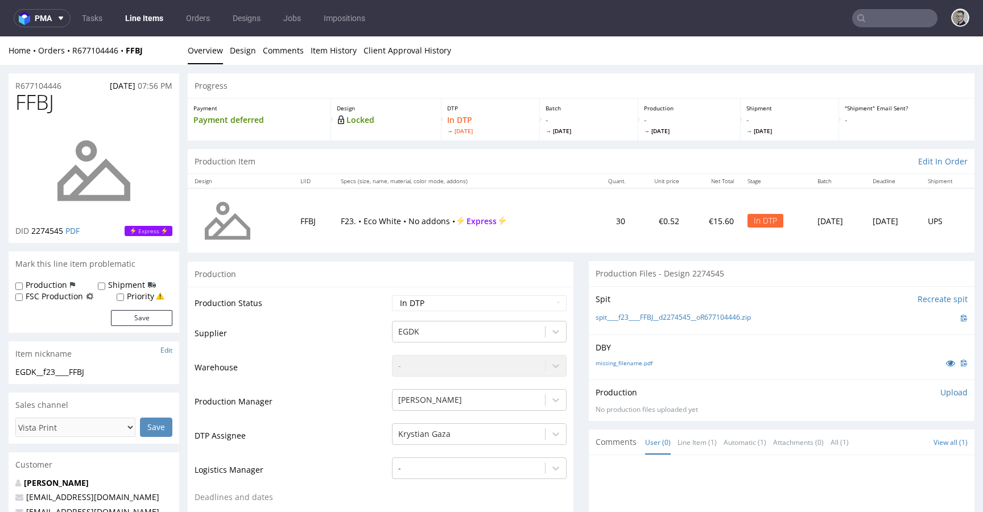
click at [927, 398] on div "Production Upload No production files uploaded yet Description (optional) Add f…" at bounding box center [782, 400] width 372 height 27
click at [941, 394] on p "Upload" at bounding box center [954, 392] width 27 height 11
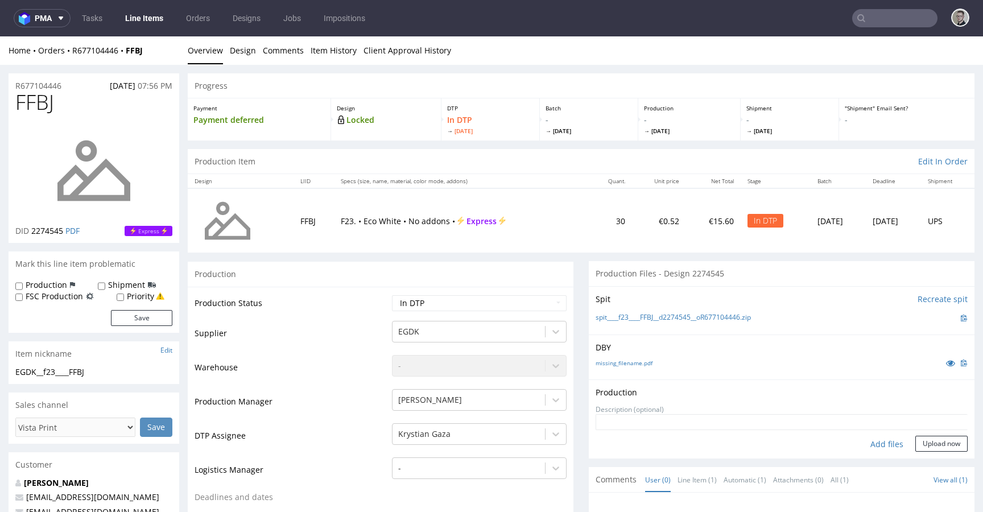
click at [875, 443] on div "Add files" at bounding box center [887, 444] width 57 height 17
type input "C:\fakepath\__f23____FFBJ__d2274545__oR677104446__latest__outside.pdf"
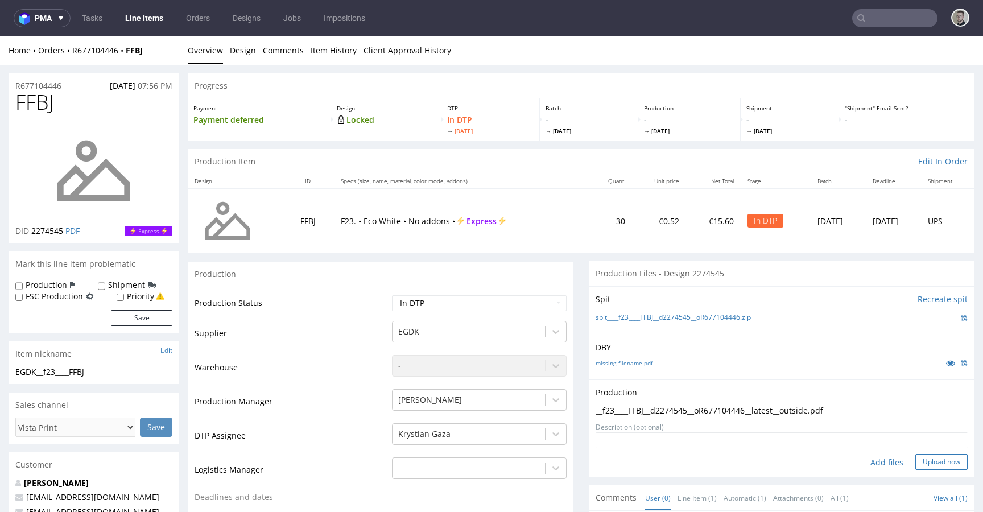
click at [924, 463] on button "Upload now" at bounding box center [942, 462] width 52 height 16
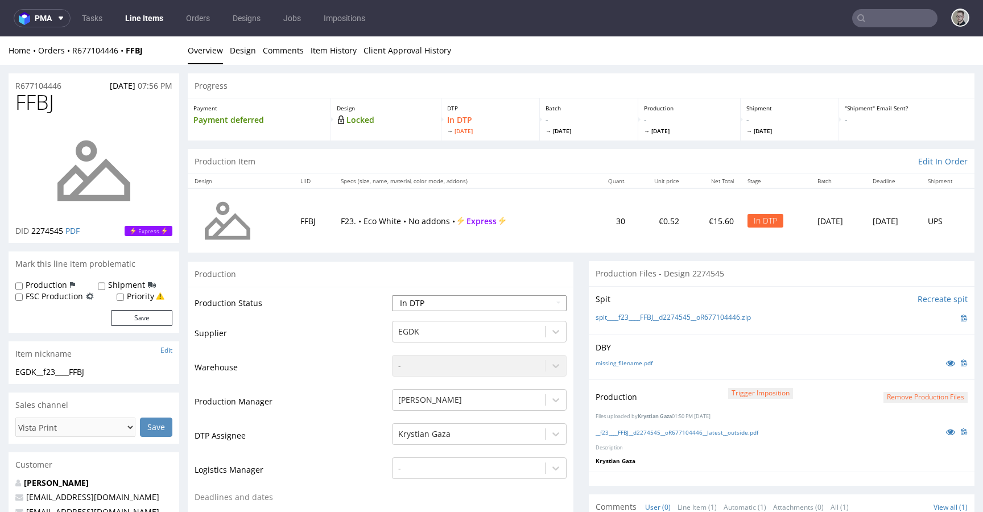
click at [526, 299] on select "Waiting for Artwork Waiting for Diecut Waiting for Mockup Waiting for DTP Waiti…" at bounding box center [479, 303] width 175 height 16
select select "dtp_production_ready"
click at [392, 295] on select "Waiting for Artwork Waiting for Diecut Waiting for Mockup Waiting for DTP Waiti…" at bounding box center [479, 303] width 175 height 16
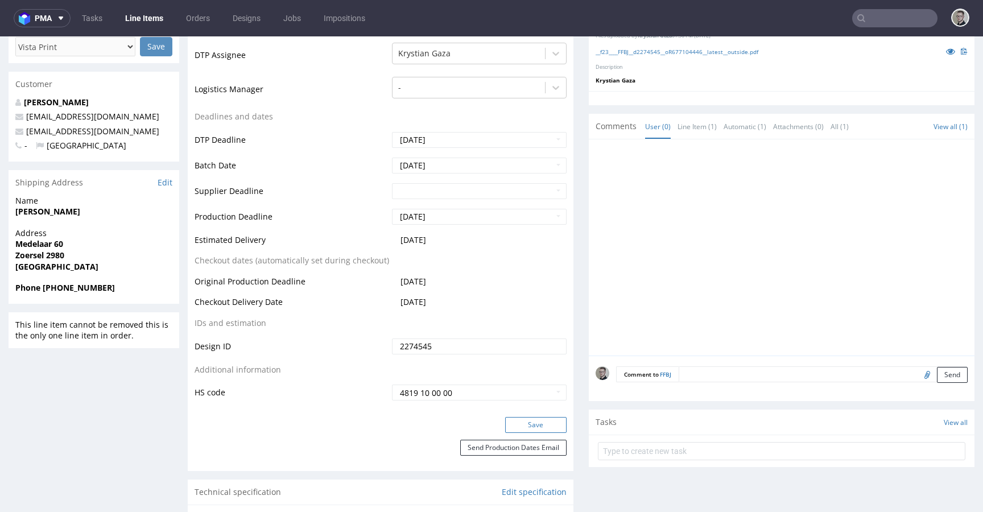
click at [543, 426] on button "Save" at bounding box center [535, 425] width 61 height 16
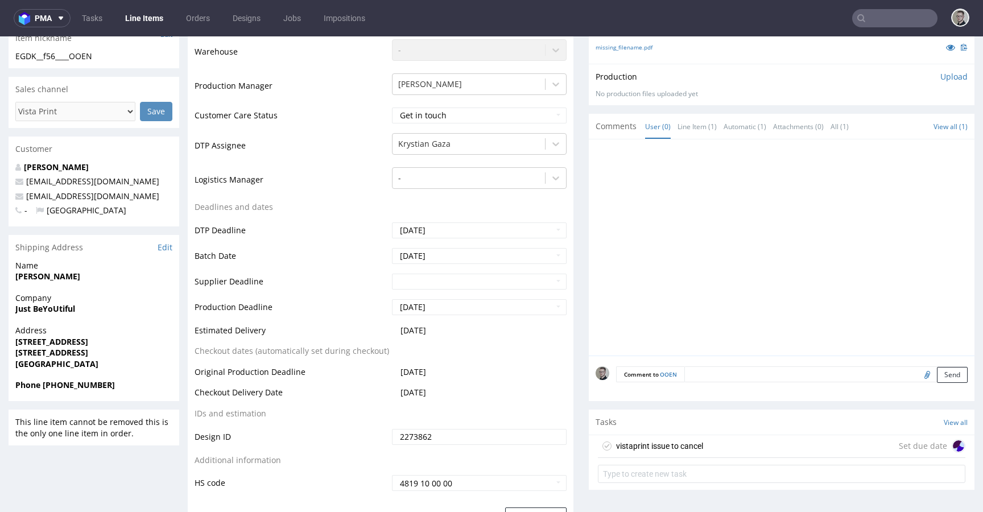
scroll to position [455, 0]
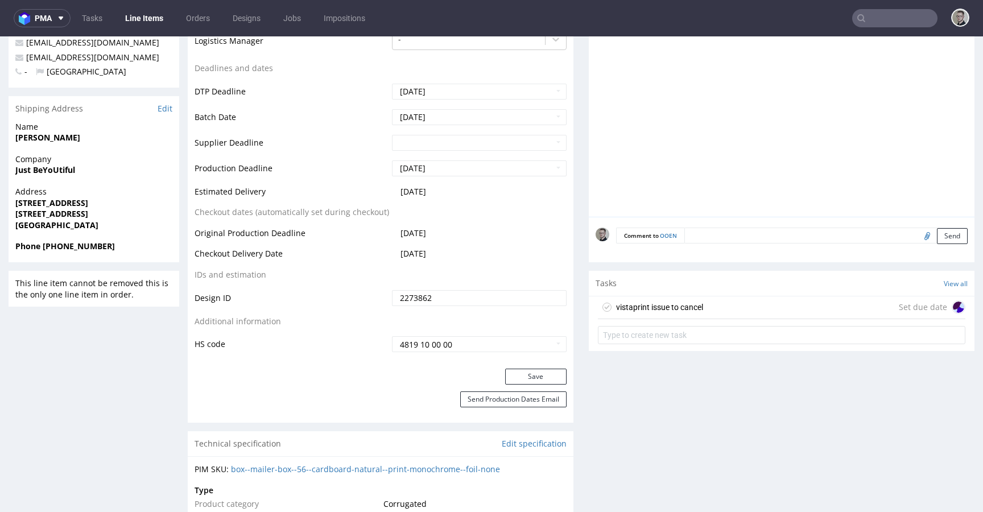
click at [731, 304] on div "vistaprint issue to cancel Set due date" at bounding box center [782, 307] width 368 height 23
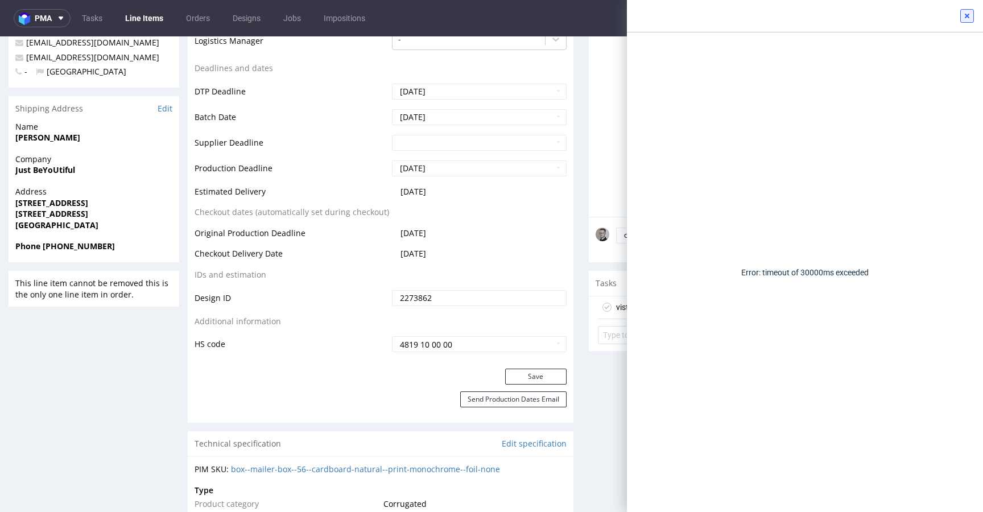
click at [963, 13] on icon at bounding box center [967, 15] width 9 height 9
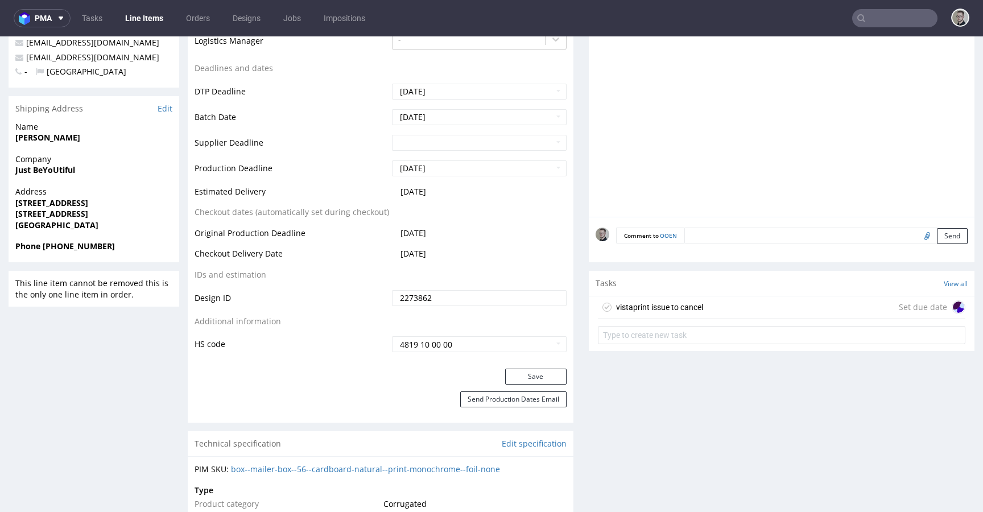
click at [722, 308] on div "vistaprint issue to cancel Set due date" at bounding box center [782, 307] width 368 height 23
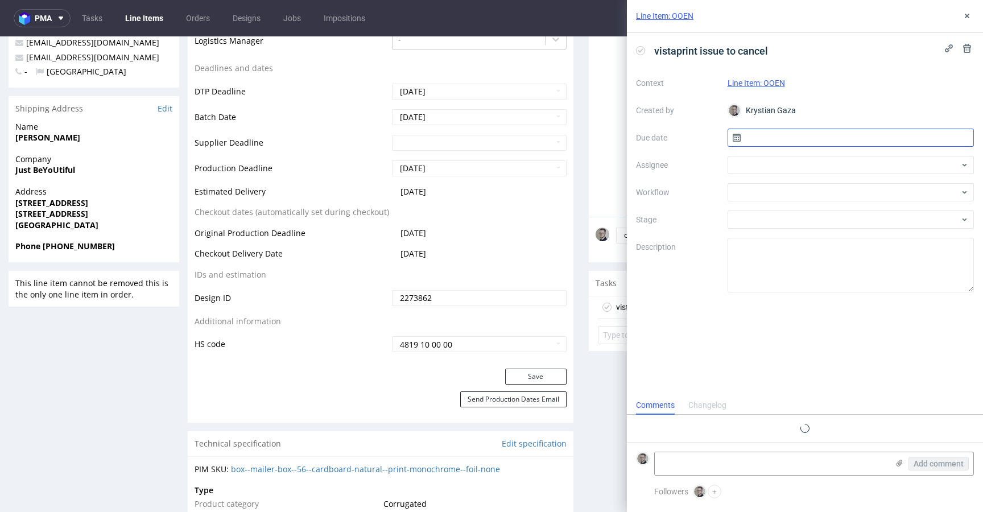
click at [835, 133] on input "text" at bounding box center [851, 138] width 247 height 18
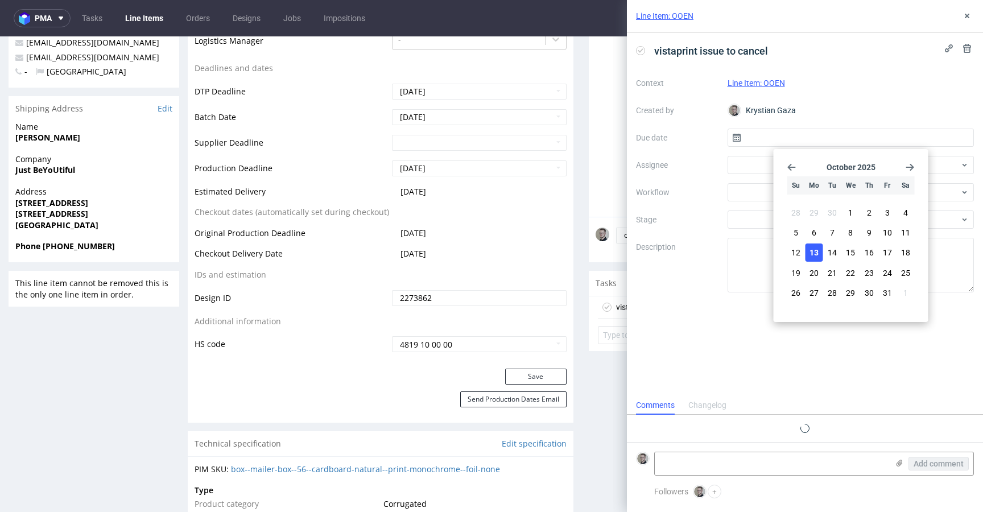
click at [817, 255] on span "13" at bounding box center [814, 252] width 9 height 11
type input "[DATE]"
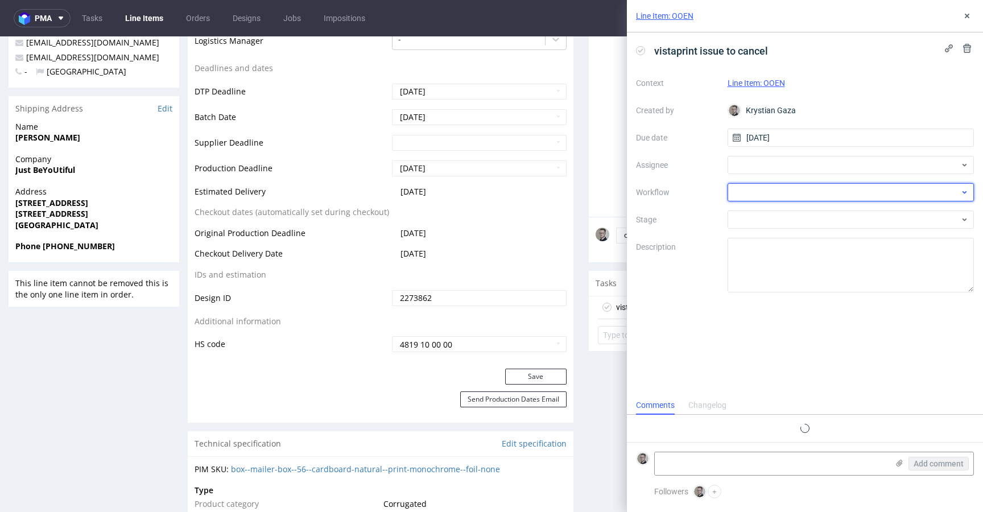
click at [780, 187] on div at bounding box center [851, 192] width 247 height 18
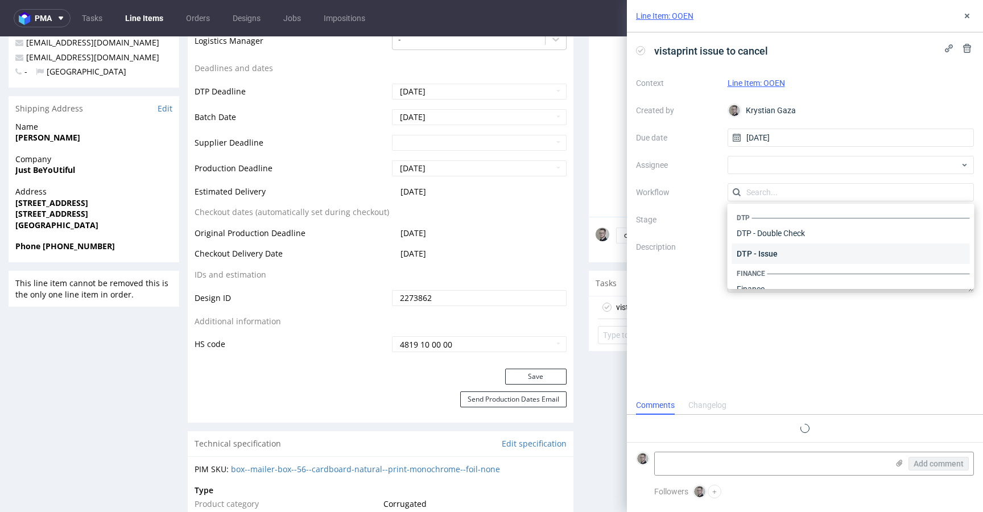
click at [775, 258] on div "DTP - Issue" at bounding box center [851, 254] width 238 height 20
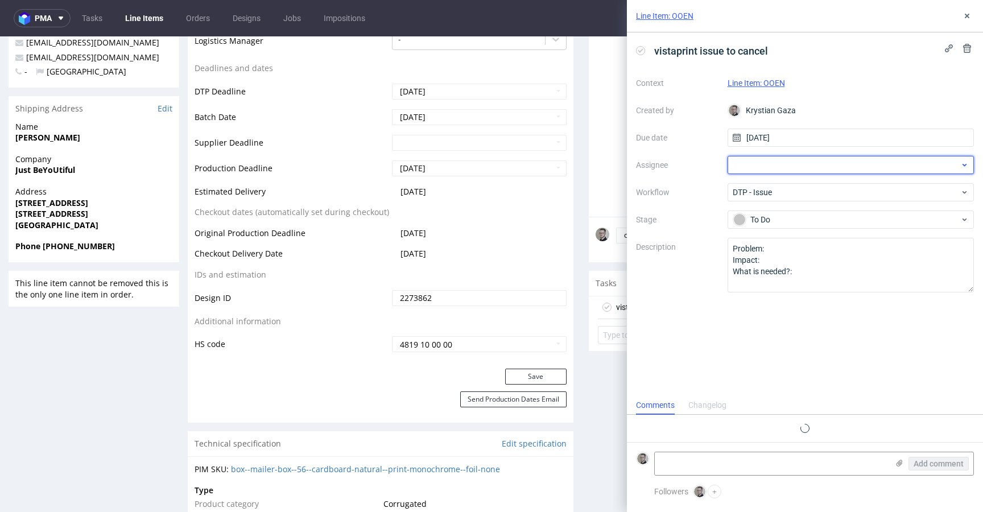
click at [782, 163] on div at bounding box center [851, 165] width 247 height 18
click at [781, 167] on input "text" at bounding box center [851, 165] width 247 height 18
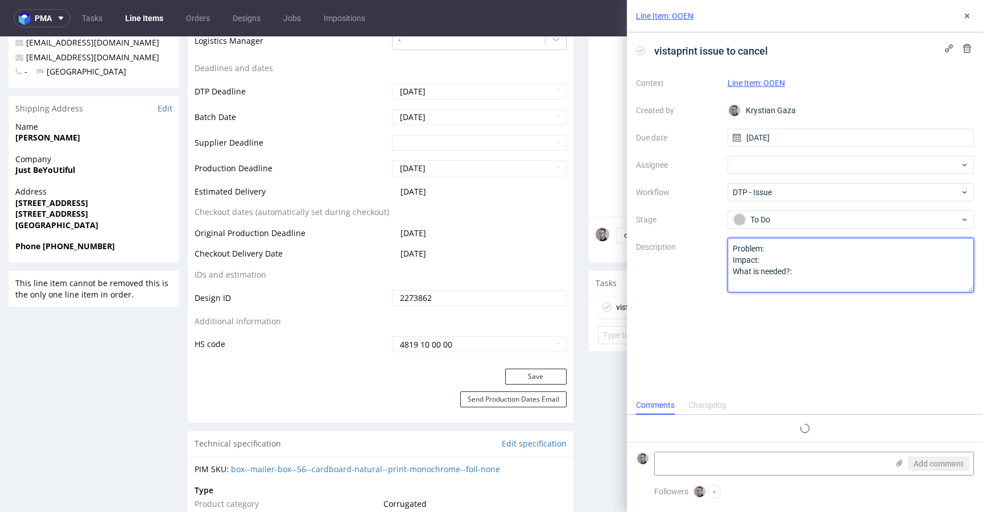
click at [815, 269] on textarea "Problem: Impact: What is needed?:" at bounding box center [851, 265] width 247 height 55
drag, startPoint x: 824, startPoint y: 305, endPoint x: 537, endPoint y: 189, distance: 309.9
paste textarea "Multicolor design (different shades of color) on one color design."
type textarea "Multicolor design (different shades of color) on one color design."
click at [838, 336] on div "vistaprint issue to cancel Context Line Item: OOEN Created by Krystian Gaza Due…" at bounding box center [805, 214] width 356 height 364
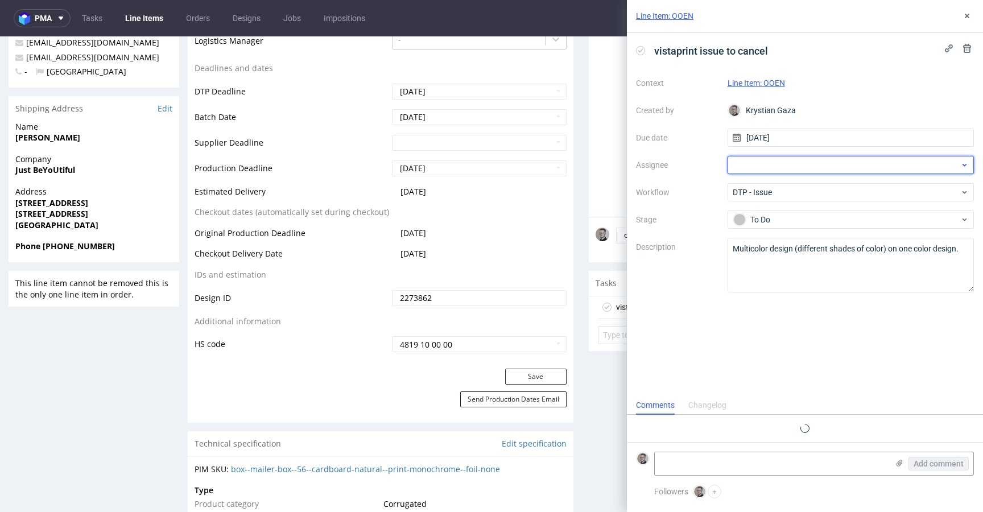
click at [782, 172] on div at bounding box center [851, 165] width 247 height 18
click at [785, 168] on input "text" at bounding box center [851, 165] width 247 height 18
click at [841, 163] on div at bounding box center [851, 165] width 247 height 18
click at [841, 163] on input "text" at bounding box center [851, 165] width 247 height 18
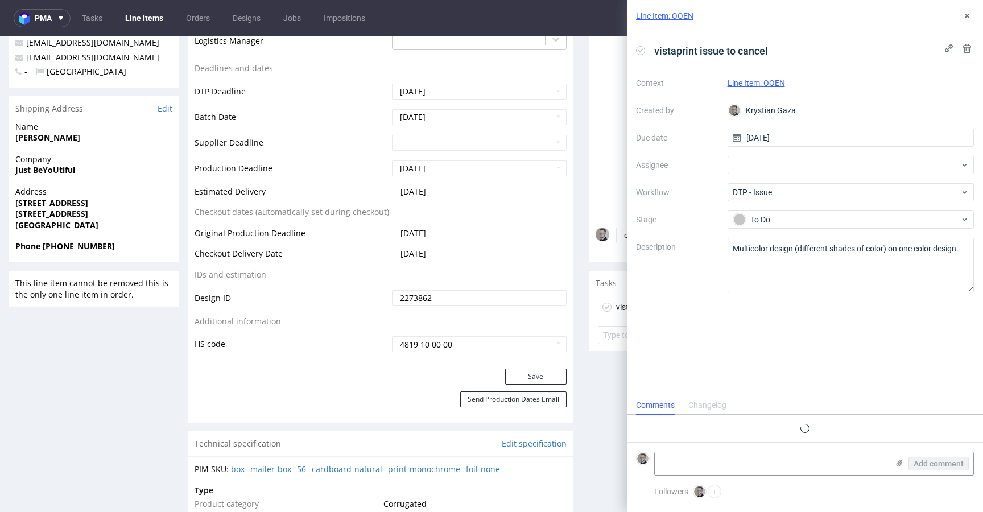
click at [827, 356] on div "vistaprint issue to cancel Context Line Item: OOEN Created by Krystian Gaza Due…" at bounding box center [805, 214] width 356 height 364
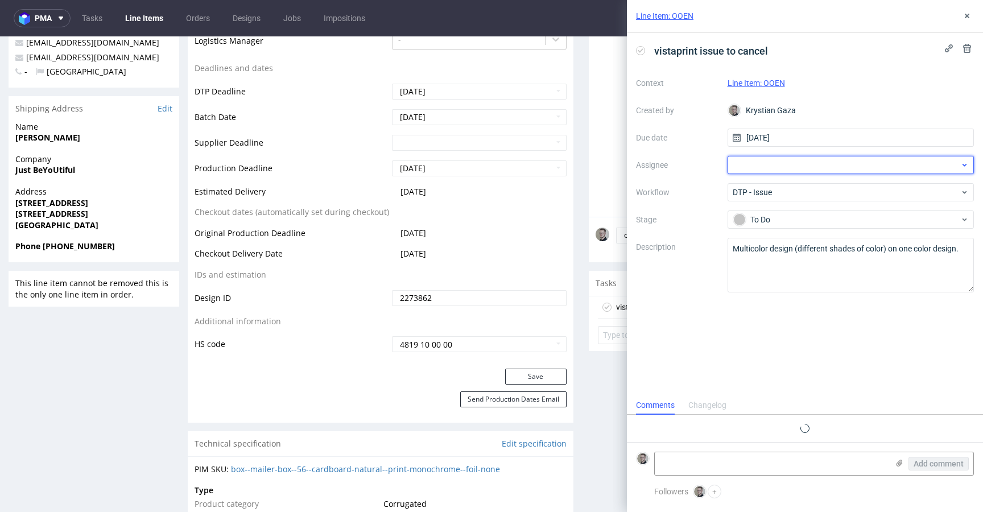
click at [817, 161] on div at bounding box center [851, 165] width 247 height 18
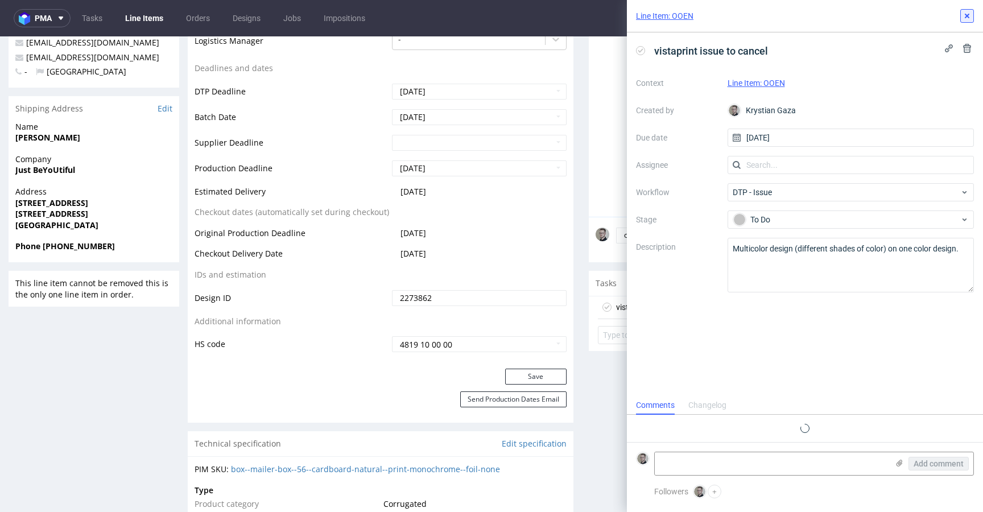
click at [967, 17] on use at bounding box center [967, 16] width 5 height 5
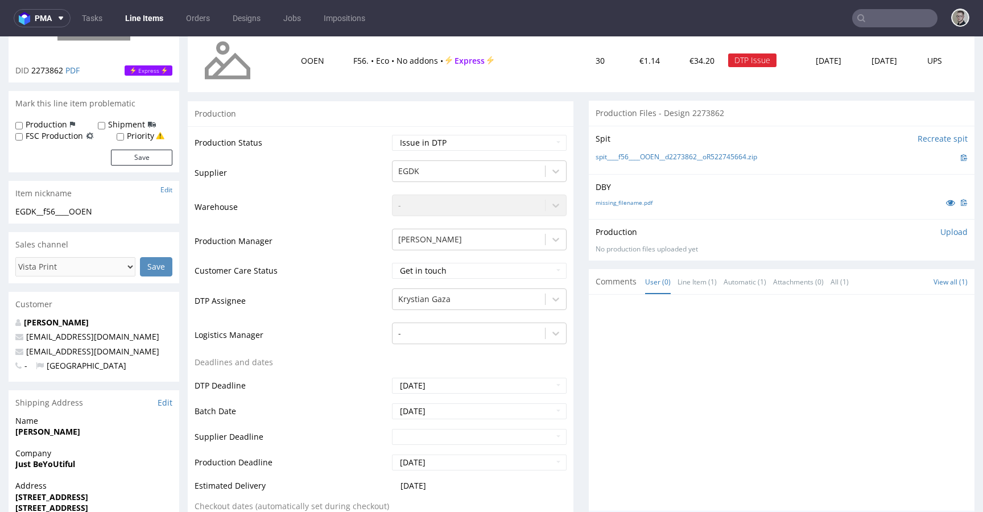
scroll to position [452, 0]
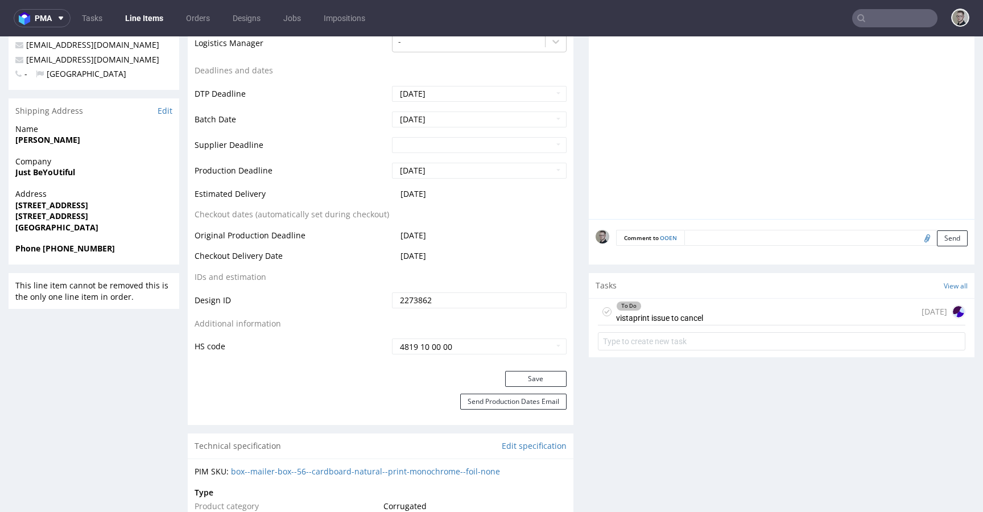
click at [713, 307] on div "To Do vistaprint issue to cancel [DATE]" at bounding box center [782, 312] width 368 height 27
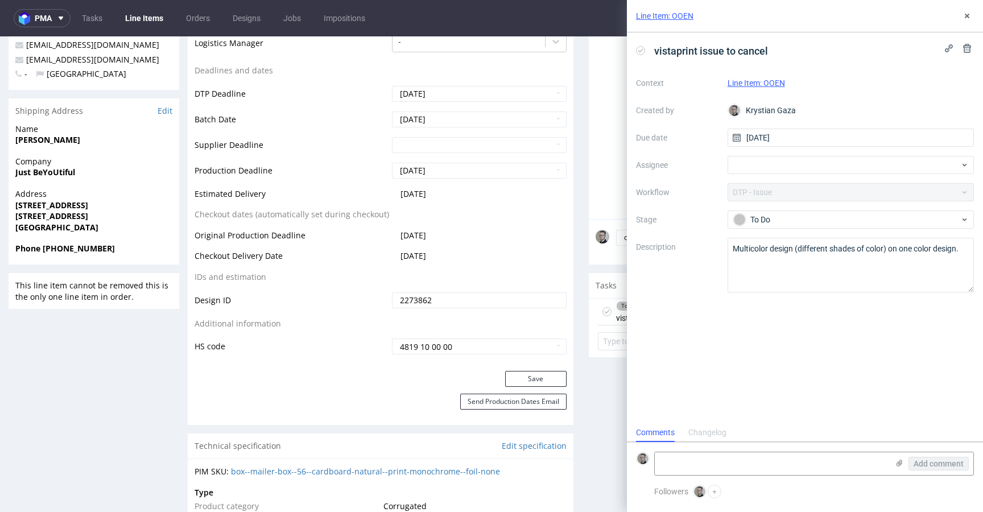
scroll to position [9, 0]
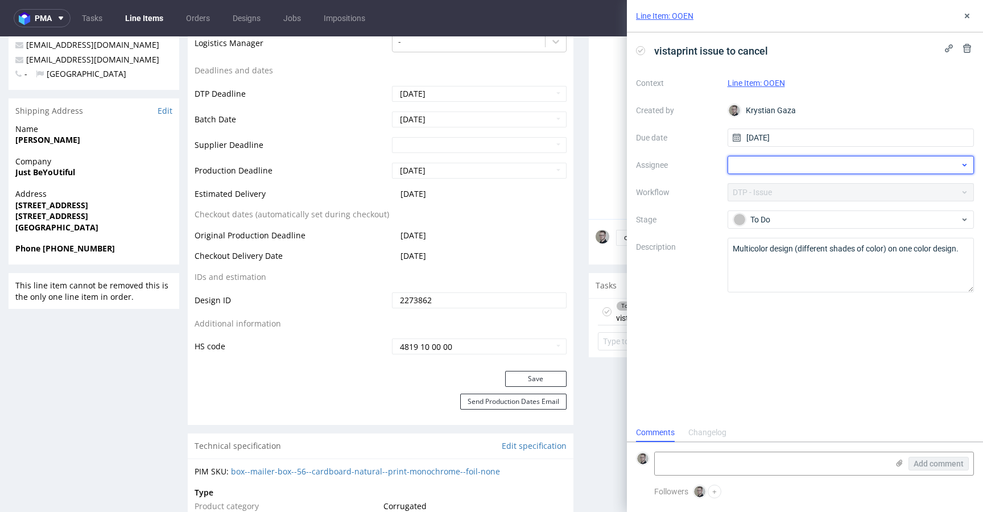
click at [781, 166] on div at bounding box center [851, 165] width 247 height 18
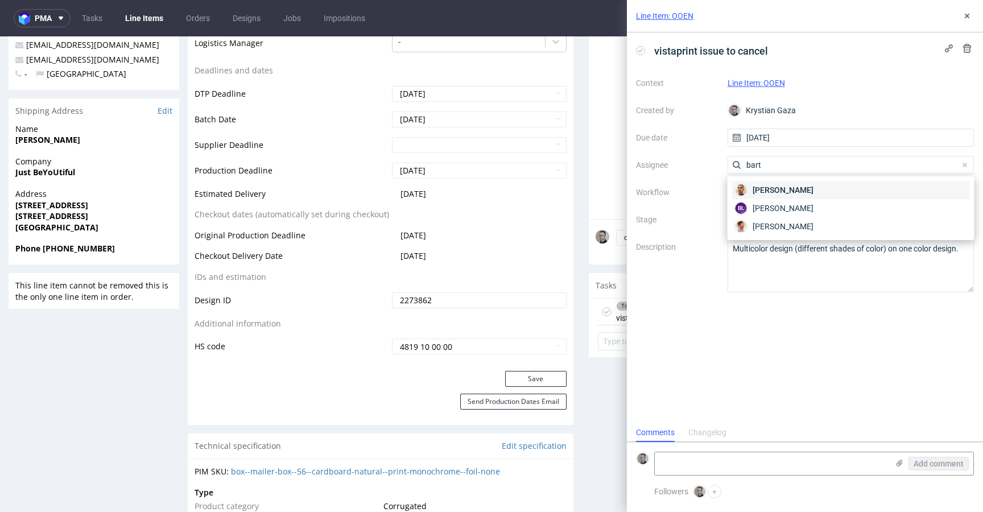
type input "bart"
click at [814, 191] on span "Bartłomiej Leśniczuk" at bounding box center [783, 189] width 61 height 11
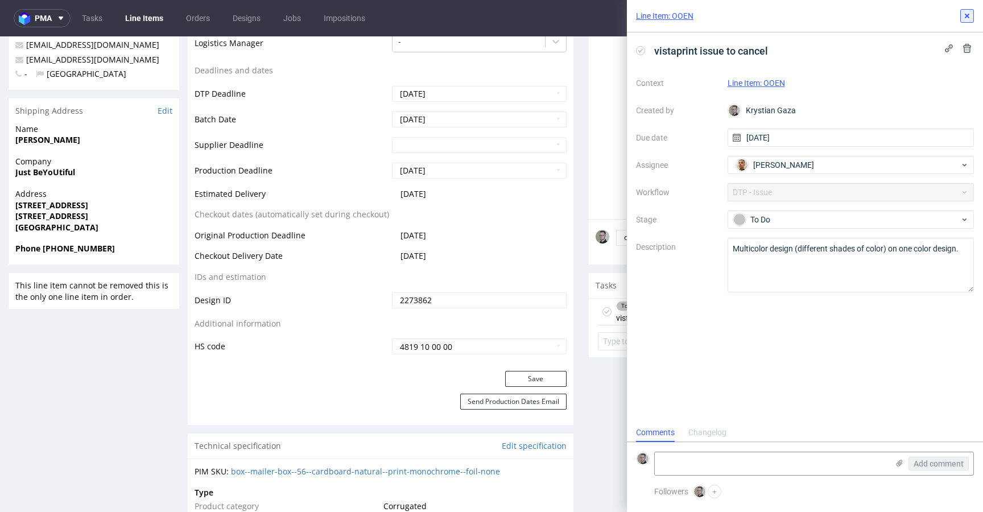
click at [967, 14] on icon at bounding box center [967, 15] width 9 height 9
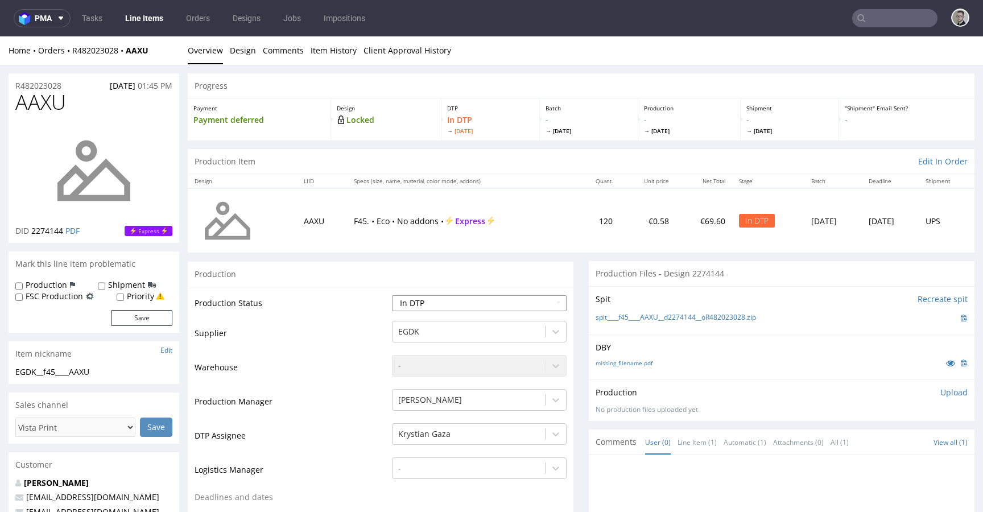
click at [423, 308] on select "Waiting for Artwork Waiting for Diecut Waiting for Mockup Waiting for DTP Waiti…" at bounding box center [479, 303] width 175 height 16
select select "dtp_issue"
click at [392, 295] on select "Waiting for Artwork Waiting for Diecut Waiting for Mockup Waiting for DTP Waiti…" at bounding box center [479, 303] width 175 height 16
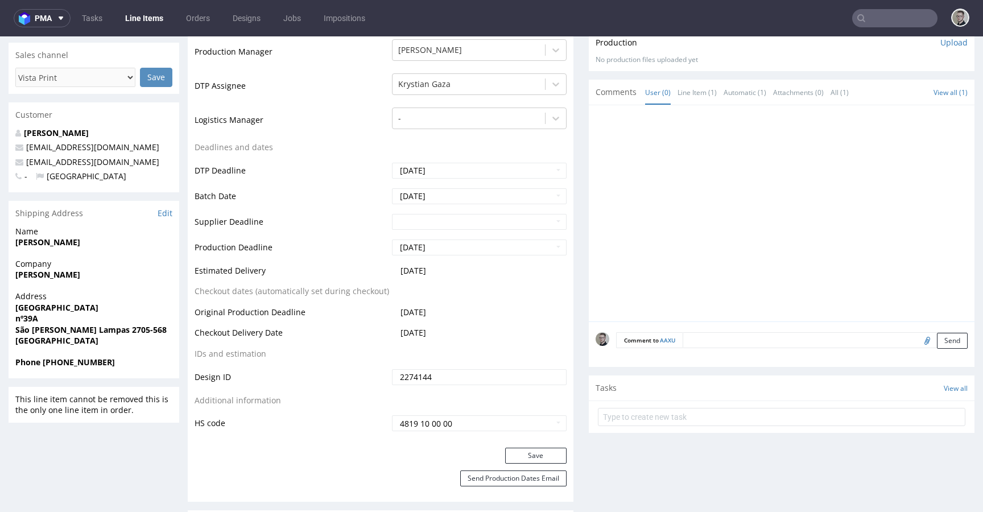
scroll to position [351, 0]
click at [544, 453] on button "Save" at bounding box center [535, 455] width 61 height 16
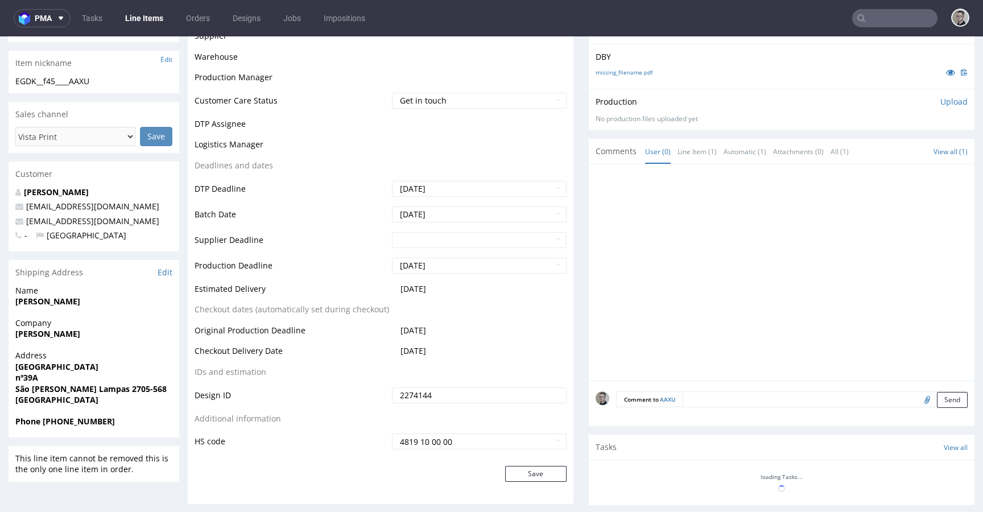
scroll to position [0, 0]
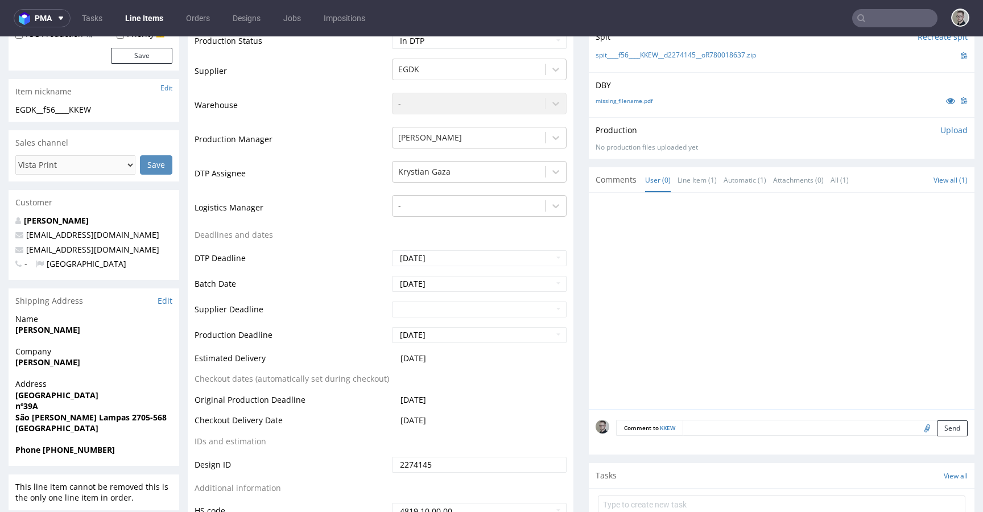
scroll to position [99, 0]
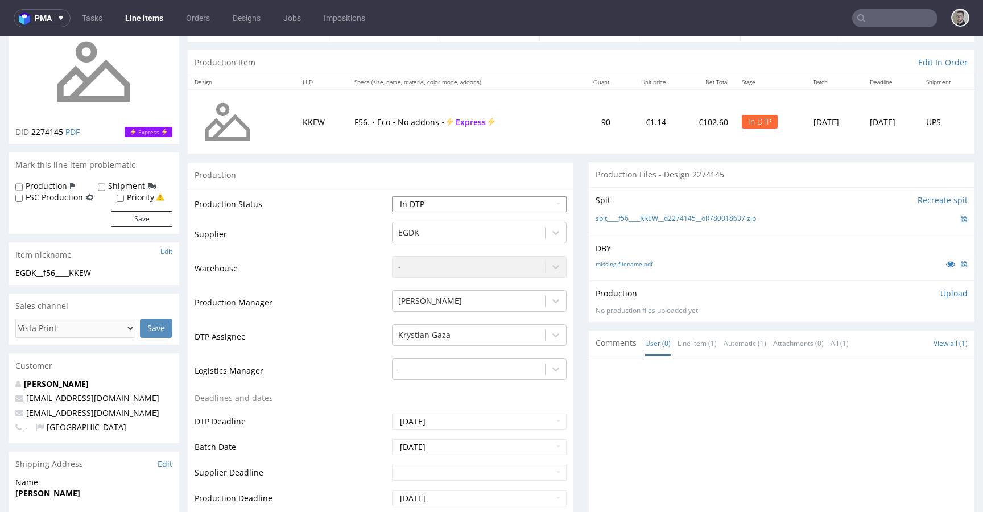
click at [450, 199] on select "Waiting for Artwork Waiting for Diecut Waiting for Mockup Waiting for DTP Waiti…" at bounding box center [479, 204] width 175 height 16
select select "dtp_issue"
click at [392, 196] on select "Waiting for Artwork Waiting for Diecut Waiting for Mockup Waiting for DTP Waiti…" at bounding box center [479, 204] width 175 height 16
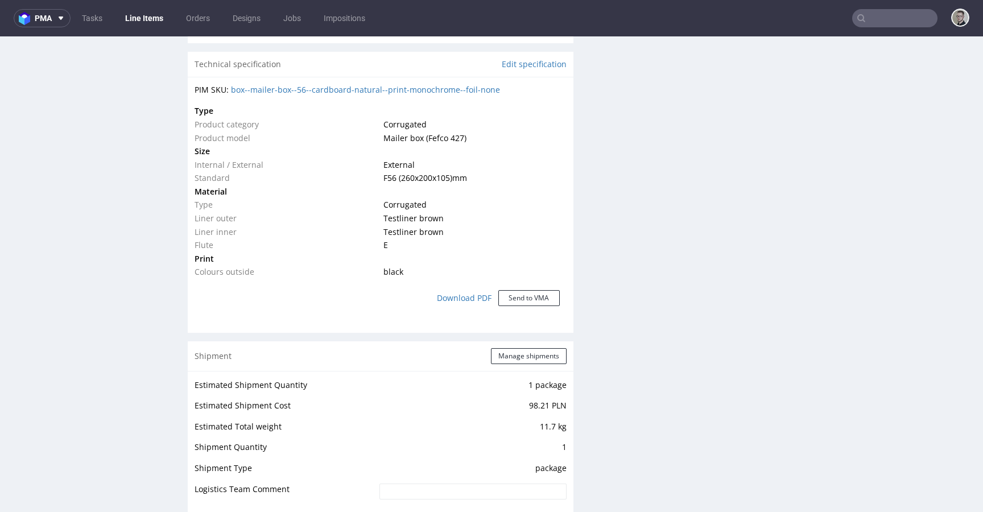
scroll to position [408, 0]
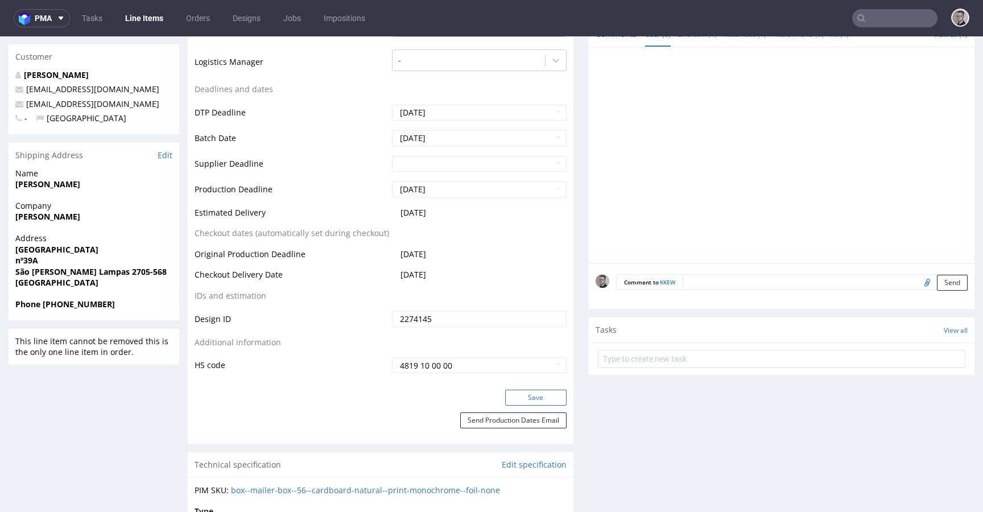
click at [537, 393] on button "Save" at bounding box center [535, 398] width 61 height 16
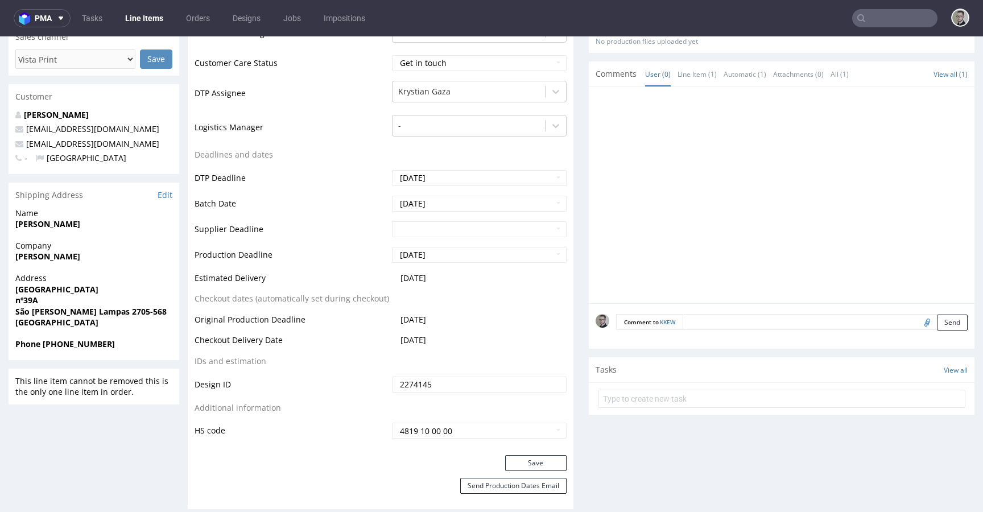
scroll to position [387, 0]
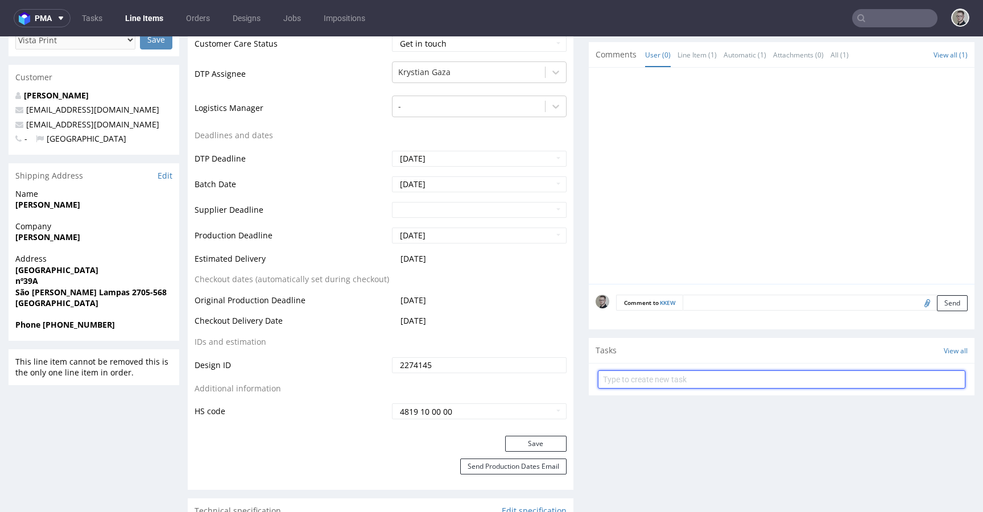
click at [709, 378] on input "text" at bounding box center [782, 379] width 368 height 18
type input "vistaprint issue to cancel"
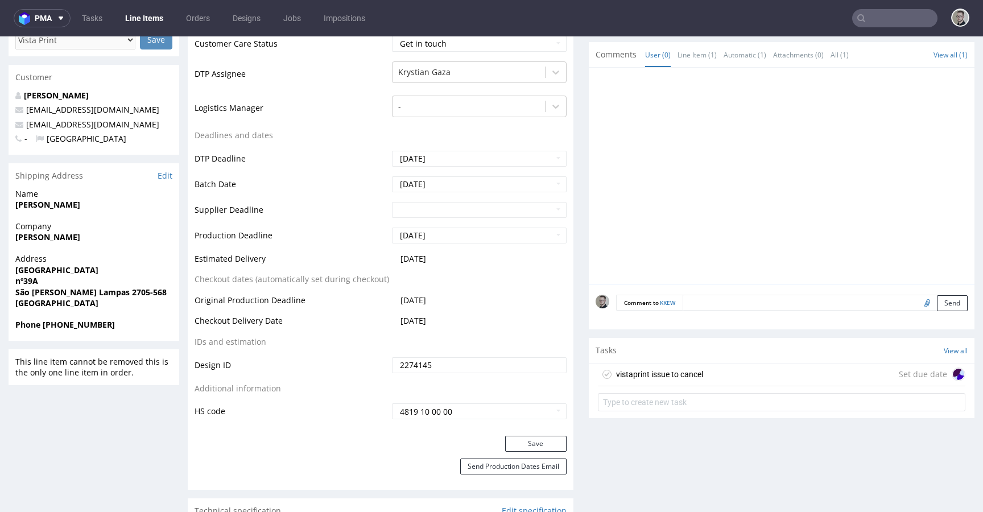
click at [716, 371] on div "vistaprint issue to cancel Set due date" at bounding box center [782, 375] width 368 height 23
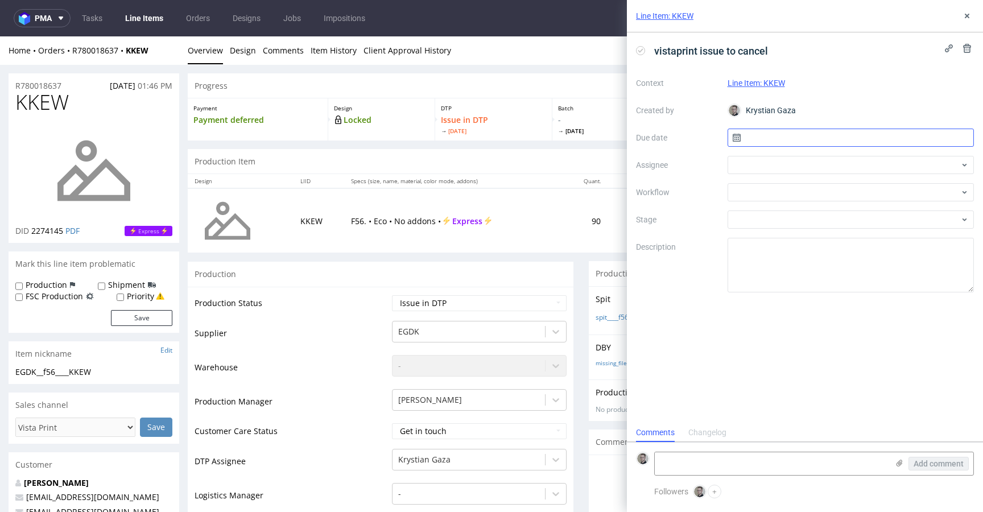
click at [832, 136] on input "text" at bounding box center [851, 138] width 247 height 18
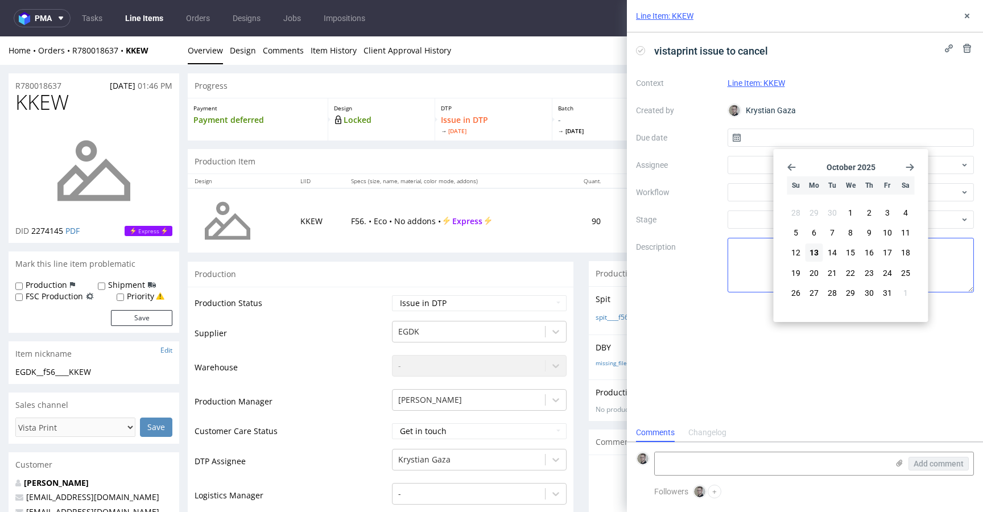
click at [821, 255] on button "13" at bounding box center [815, 253] width 18 height 18
type input "13/10/2025"
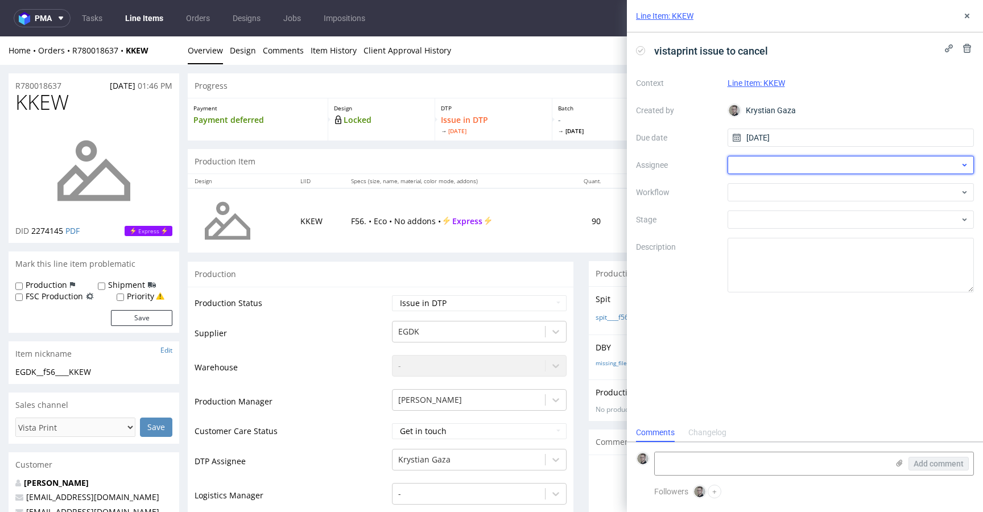
click at [805, 171] on div at bounding box center [851, 165] width 247 height 18
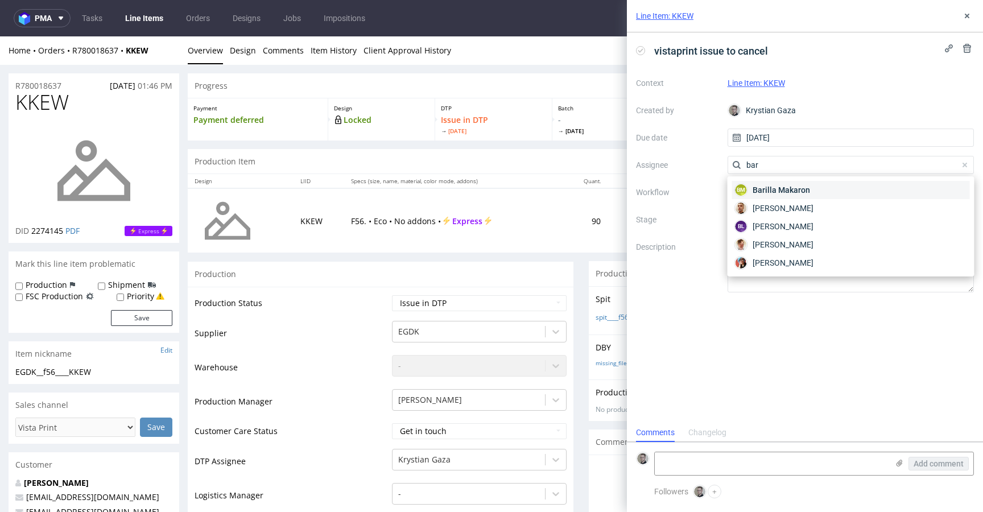
type input "bar"
click at [801, 198] on div "BM Barilla Makaron" at bounding box center [851, 190] width 238 height 18
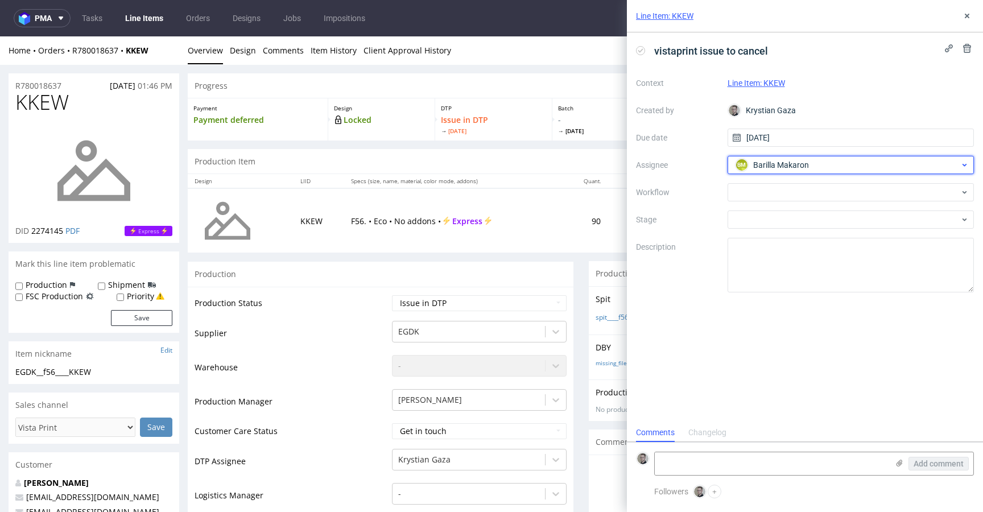
click at [799, 168] on span "Barilla Makaron" at bounding box center [781, 164] width 56 height 11
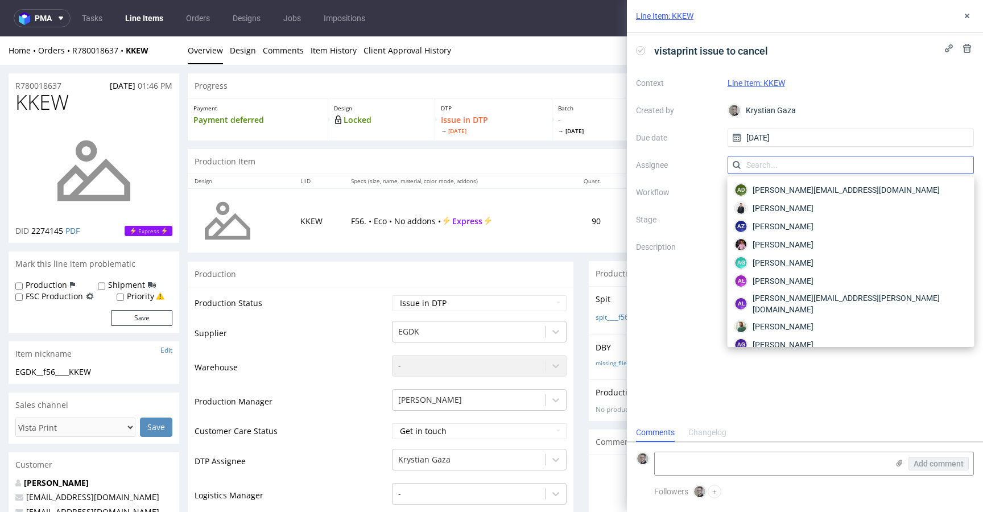
scroll to position [201, 0]
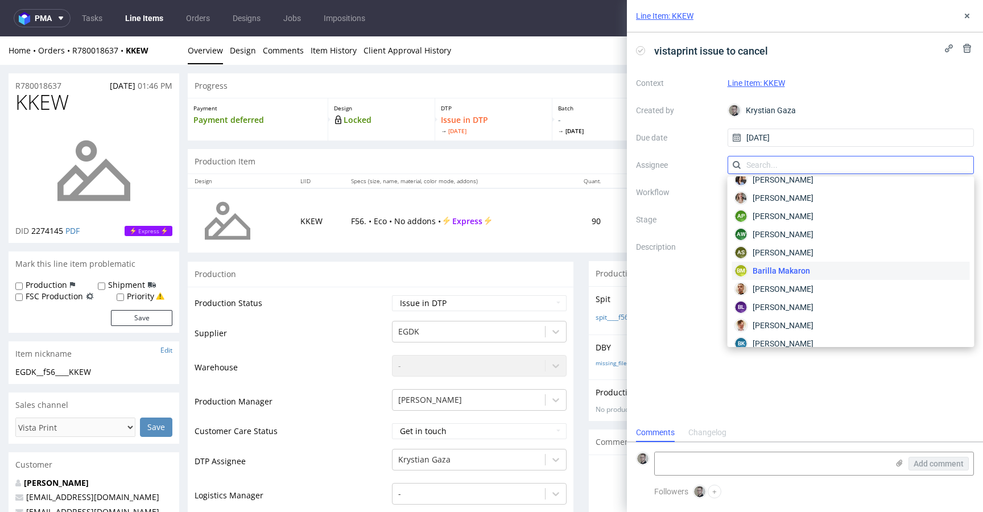
type input "v"
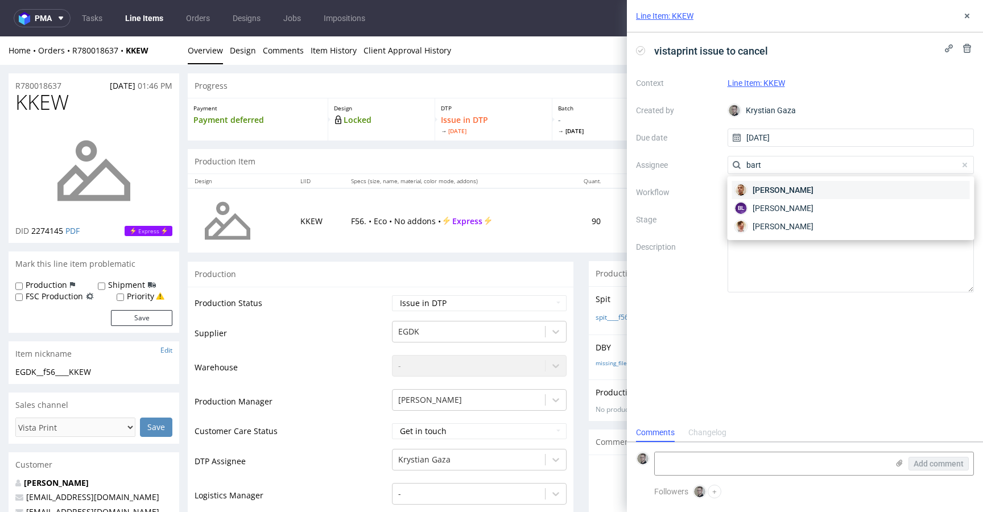
type input "bart"
click at [792, 185] on span "[PERSON_NAME]" at bounding box center [783, 189] width 61 height 11
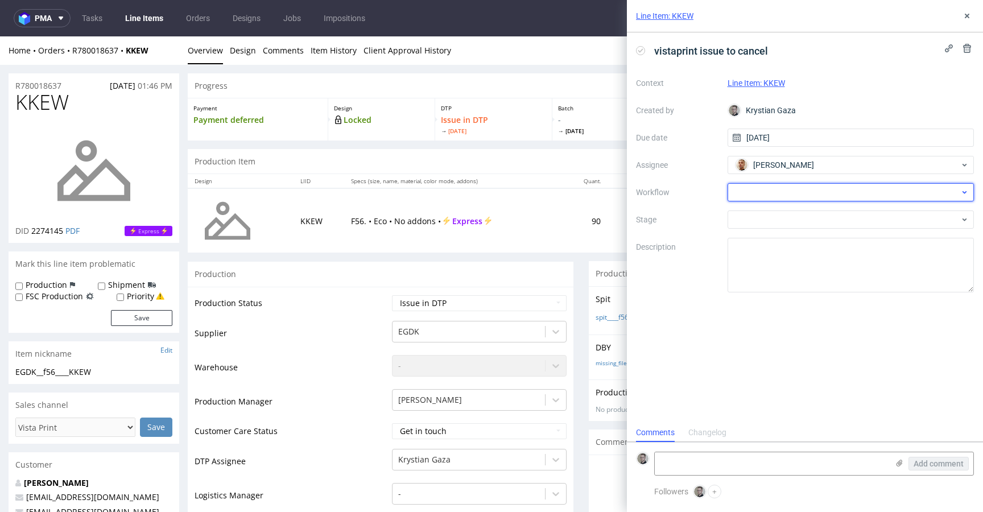
click at [786, 186] on div at bounding box center [851, 192] width 247 height 18
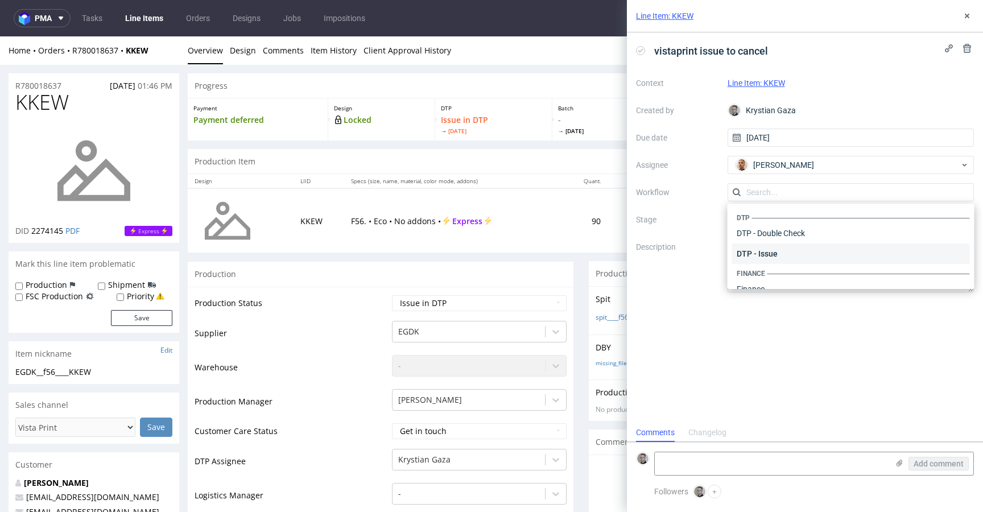
click at [784, 251] on div "DTP - Issue" at bounding box center [851, 254] width 238 height 20
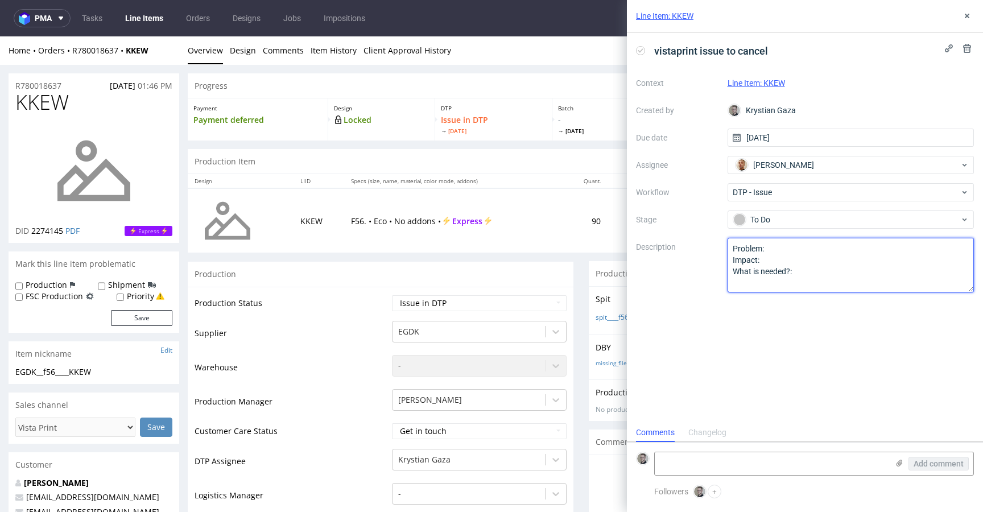
drag, startPoint x: 617, startPoint y: 242, endPoint x: 372, endPoint y: 125, distance: 271.1
paste textarea "Multicolor design (different shades of color) on one color design. Also design …"
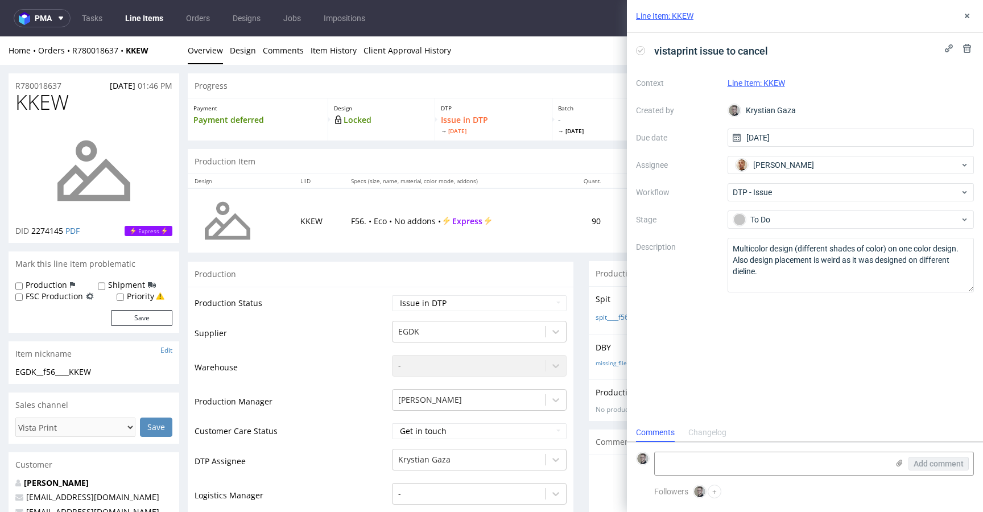
click at [855, 356] on div "vistaprint issue to cancel Context Line Item: KKEW Created by Krystian Gaza Due…" at bounding box center [805, 227] width 356 height 391
drag, startPoint x: 801, startPoint y: 258, endPoint x: 702, endPoint y: 257, distance: 99.6
click at [702, 257] on div "Context Line Item: KKEW Created by Krystian Gaza Due date 13/10/2025 Assignee B…" at bounding box center [805, 183] width 338 height 218
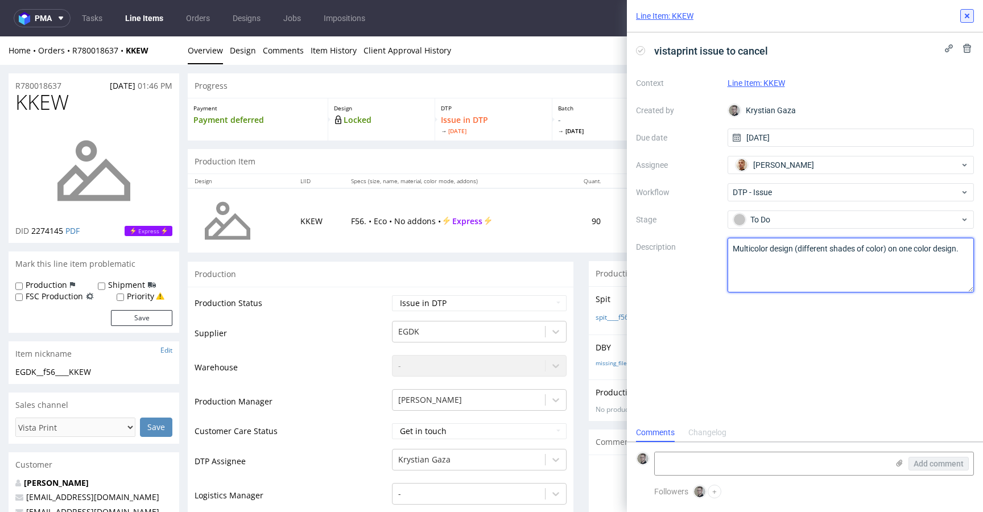
type textarea "Multicolor design (different shades of color) on one color design."
click at [964, 14] on icon at bounding box center [967, 15] width 9 height 9
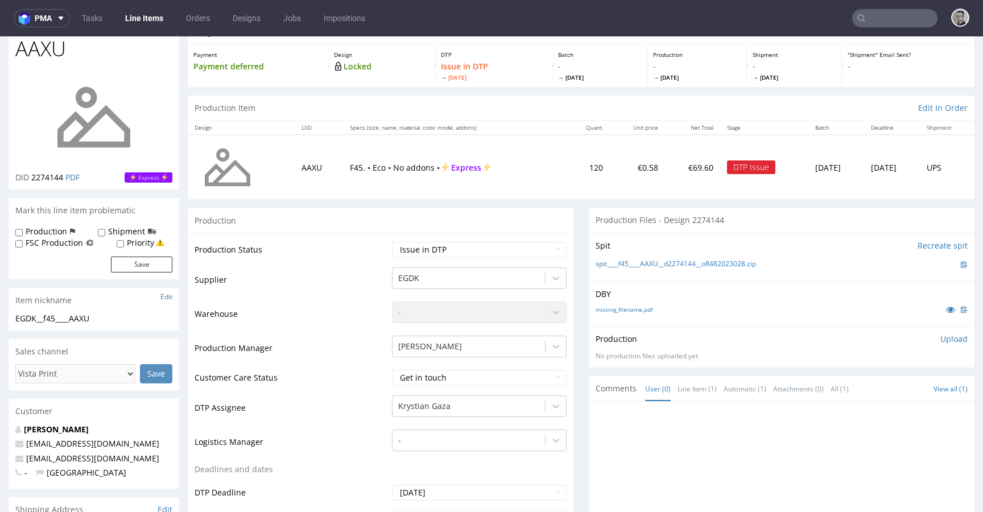
scroll to position [525, 0]
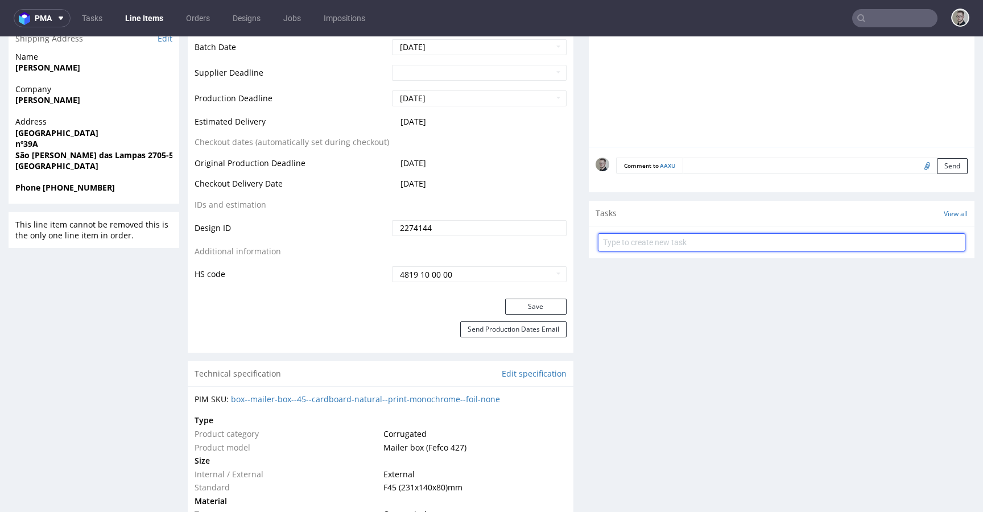
click at [677, 238] on input "text" at bounding box center [782, 242] width 368 height 18
type input "vistaprint issue to cancel"
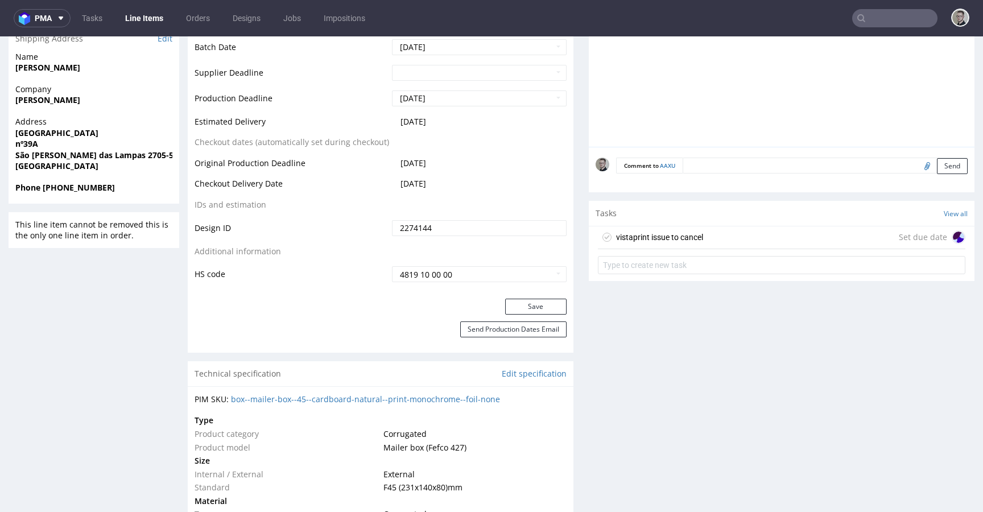
click at [697, 232] on div "vistaprint issue to cancel Set due date" at bounding box center [782, 237] width 368 height 23
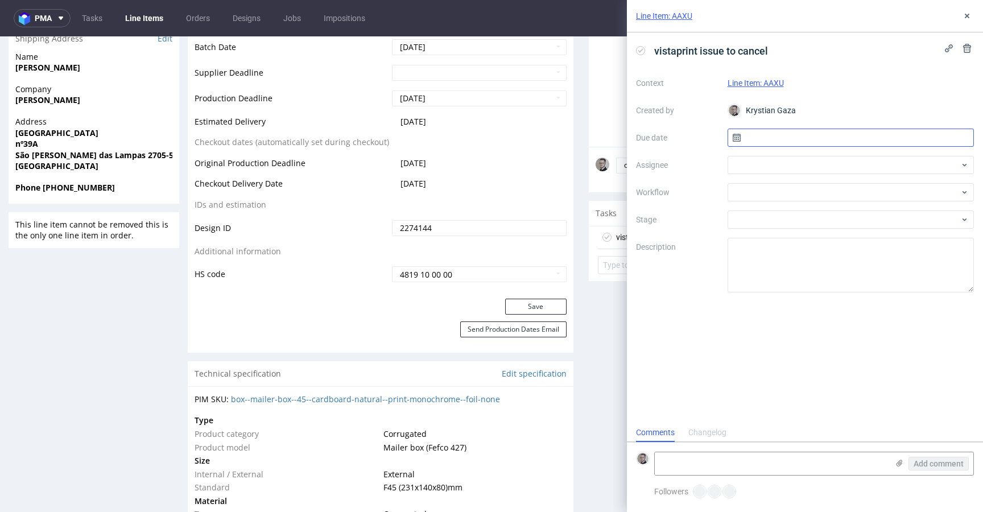
scroll to position [9, 0]
click at [759, 137] on input "text" at bounding box center [851, 138] width 247 height 18
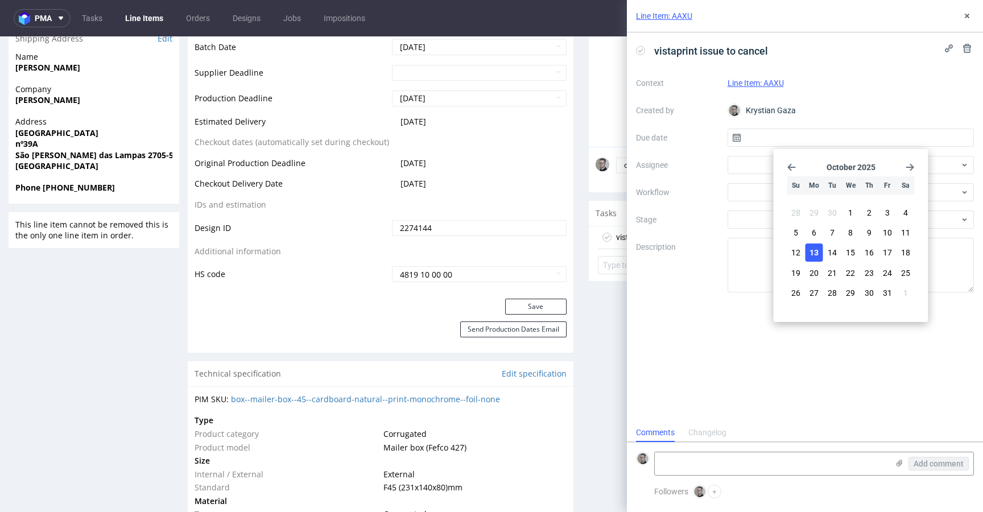
drag, startPoint x: 823, startPoint y: 254, endPoint x: 818, endPoint y: 254, distance: 5.7
click at [823, 254] on section "28 29 30 1 2 3 4 5 6 7 8 9 10 11 12 13 14 15 16 17 18 19 20 21 22 23 24 25 26 2…" at bounding box center [851, 254] width 127 height 100
click at [817, 254] on span "13" at bounding box center [814, 252] width 9 height 11
type input "13/10/2025"
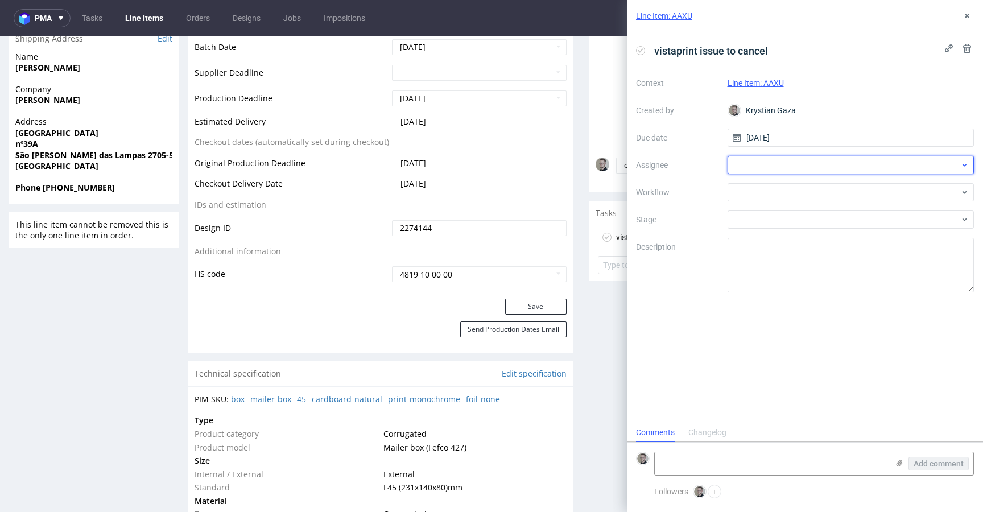
click at [801, 159] on div at bounding box center [851, 165] width 247 height 18
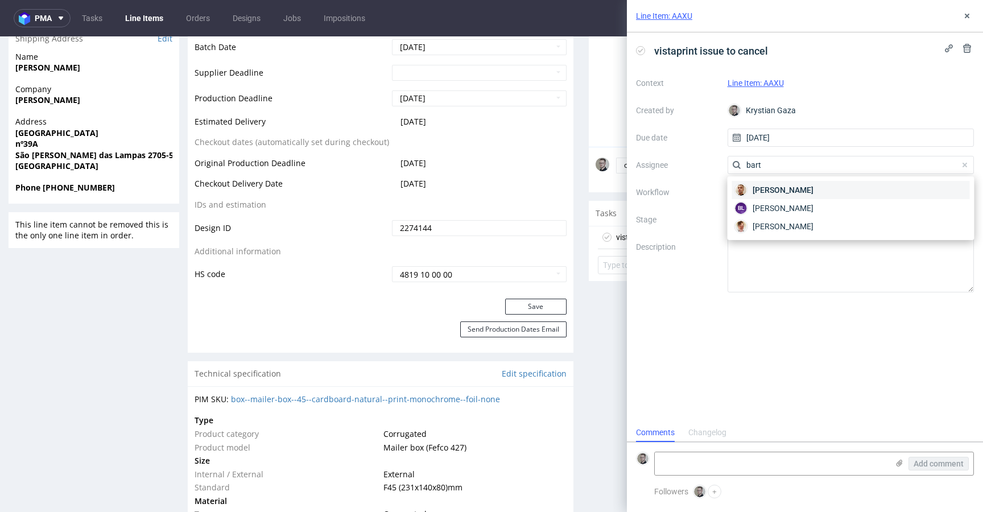
type input "bart"
click at [793, 188] on span "Bartłomiej Leśniczuk" at bounding box center [783, 189] width 61 height 11
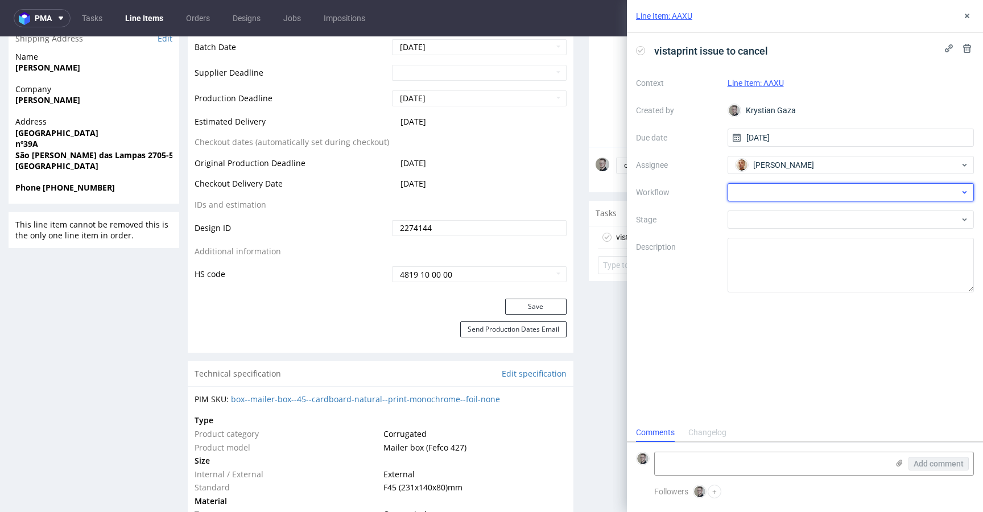
click at [788, 193] on div at bounding box center [851, 192] width 247 height 18
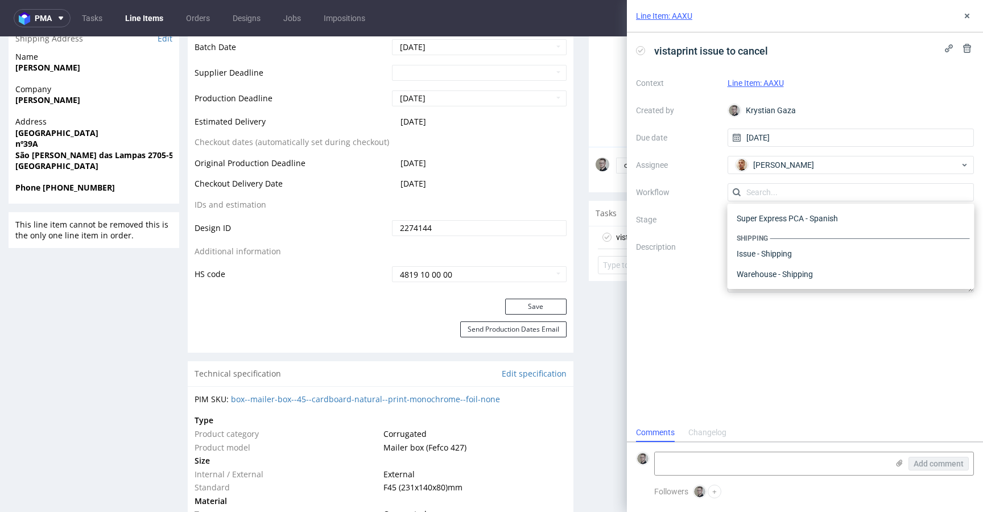
scroll to position [0, 0]
click at [784, 248] on div "DTP - Issue" at bounding box center [851, 254] width 238 height 20
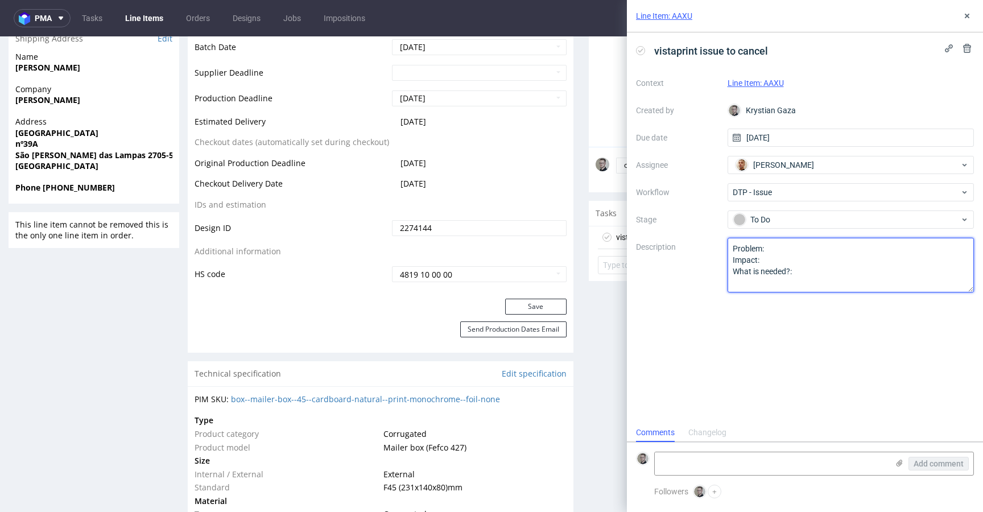
drag, startPoint x: 744, startPoint y: 265, endPoint x: 453, endPoint y: 114, distance: 327.8
drag, startPoint x: 792, startPoint y: 305, endPoint x: 357, endPoint y: 49, distance: 504.5
paste textarea "Multicolor design (different shades of color) on one color design."
type textarea "Multicolor design (different shades of color) on one color design."
click at [843, 375] on div "vistaprint issue to cancel Context Line Item: AAXU Created by Krystian Gaza Due…" at bounding box center [805, 227] width 356 height 391
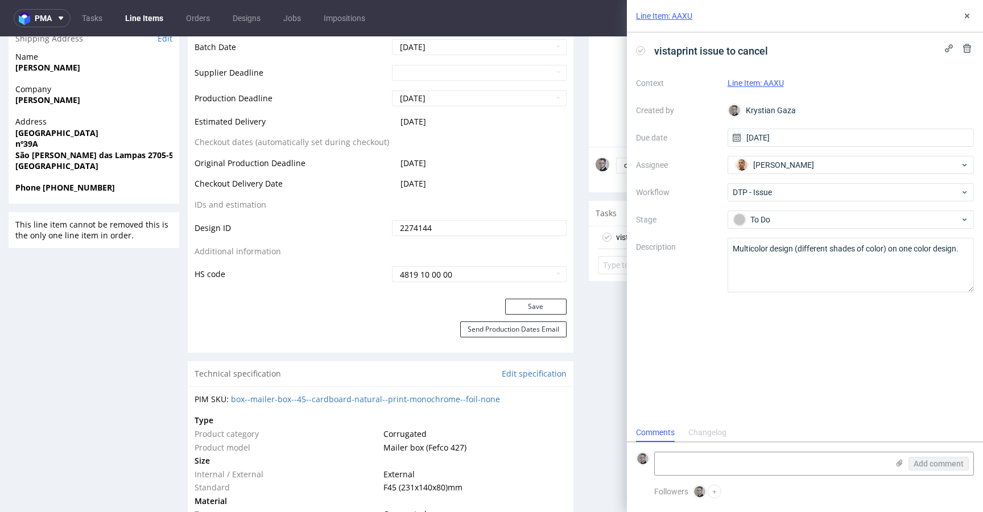
click at [958, 9] on div "Line Item: AAXU" at bounding box center [805, 16] width 356 height 32
click at [966, 13] on icon at bounding box center [967, 15] width 9 height 9
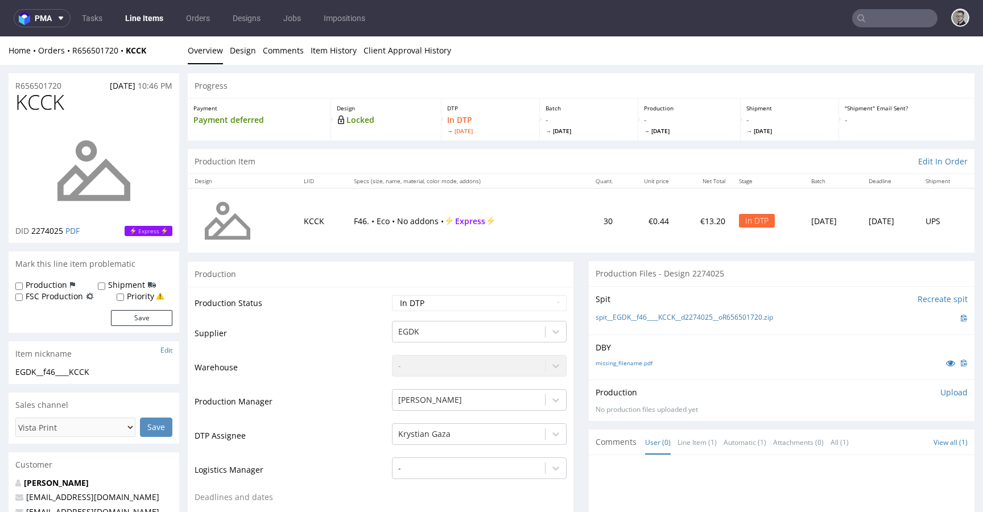
click at [941, 389] on p "Upload" at bounding box center [954, 392] width 27 height 11
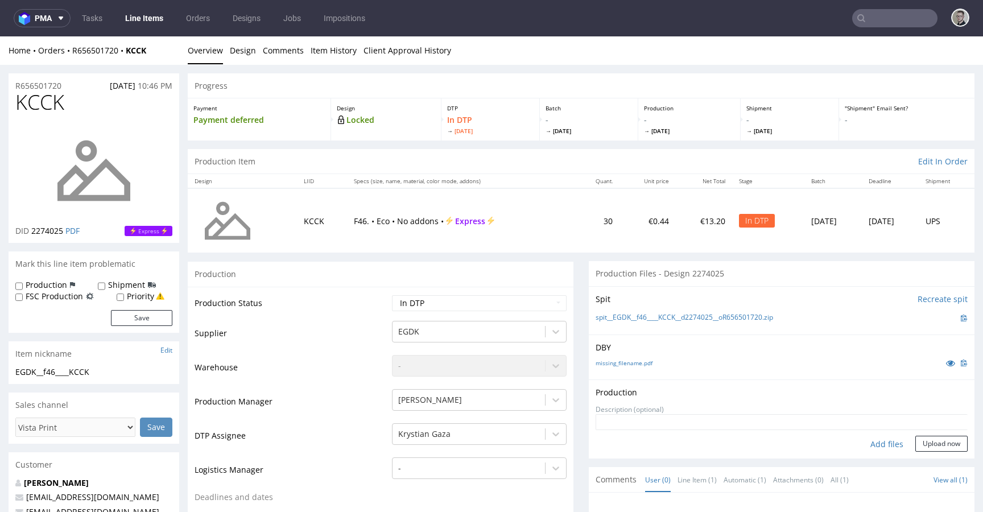
click at [876, 439] on div "Add files" at bounding box center [887, 444] width 57 height 17
type input "C:\fakepath\EGDK__f46____KCCK__d2274025__oR656501720__latest__outside.pdf"
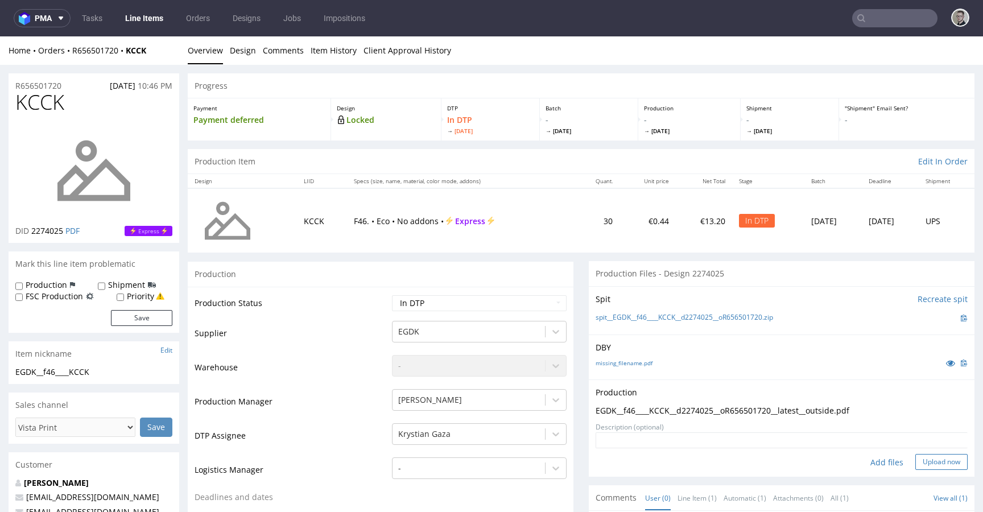
click at [921, 463] on button "Upload now" at bounding box center [942, 462] width 52 height 16
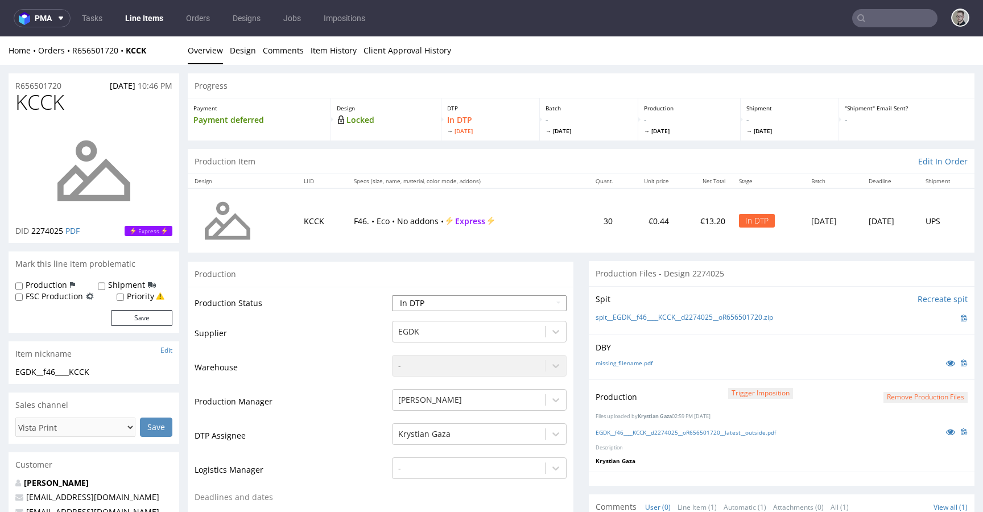
click at [422, 307] on select "Waiting for Artwork Waiting for Diecut Waiting for Mockup Waiting for DTP Waiti…" at bounding box center [479, 303] width 175 height 16
select select "dtp_production_ready"
click at [392, 295] on select "Waiting for Artwork Waiting for Diecut Waiting for Mockup Waiting for DTP Waiti…" at bounding box center [479, 303] width 175 height 16
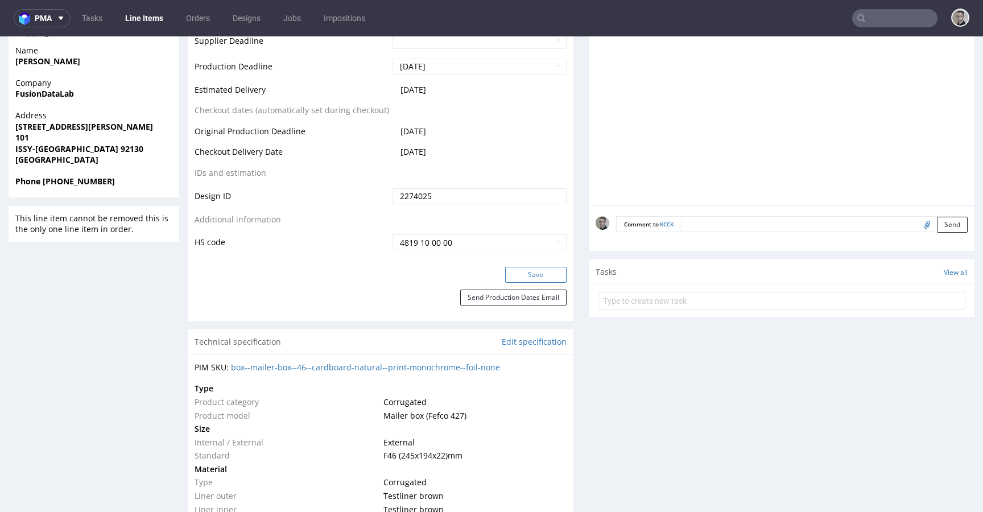
click at [537, 275] on button "Save" at bounding box center [535, 275] width 61 height 16
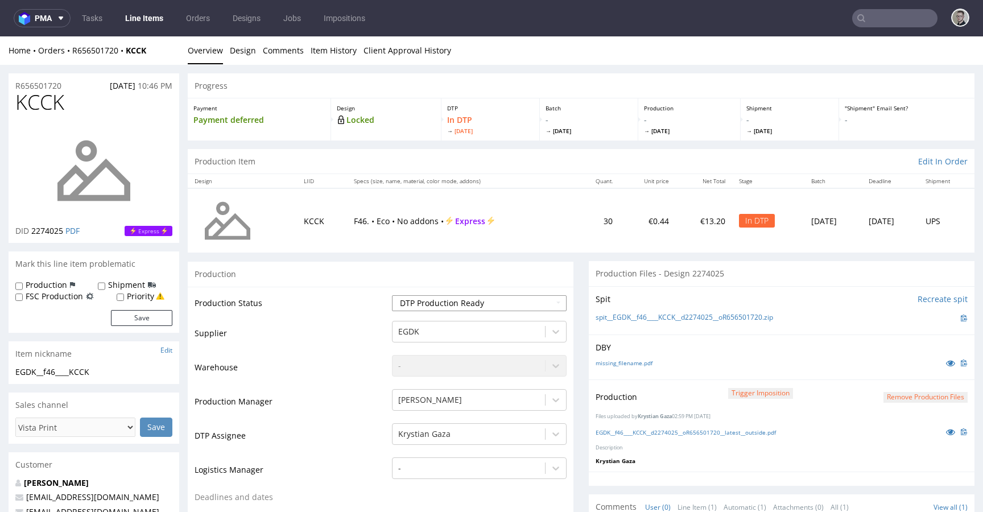
click at [444, 302] on select "Waiting for Artwork Waiting for Diecut Waiting for Mockup Waiting for DTP Waiti…" at bounding box center [479, 303] width 175 height 16
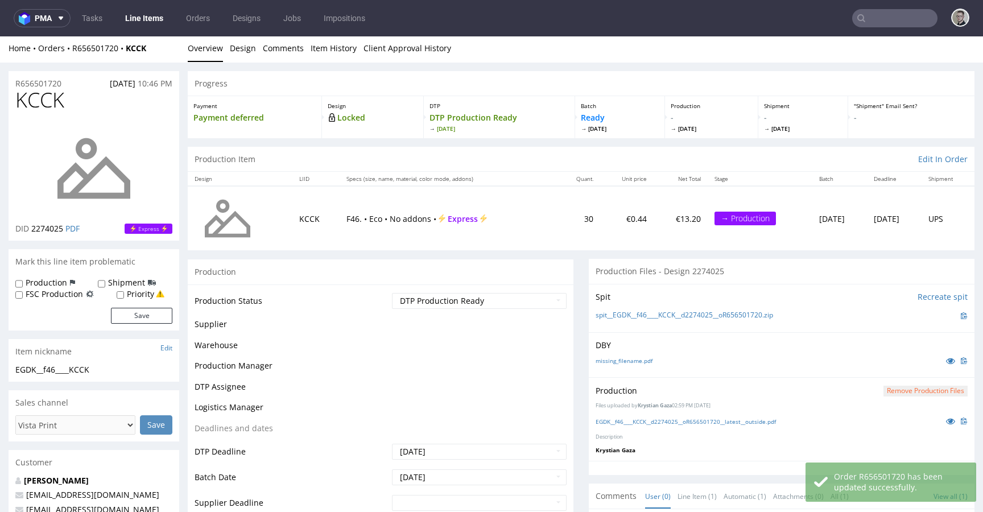
scroll to position [2, 0]
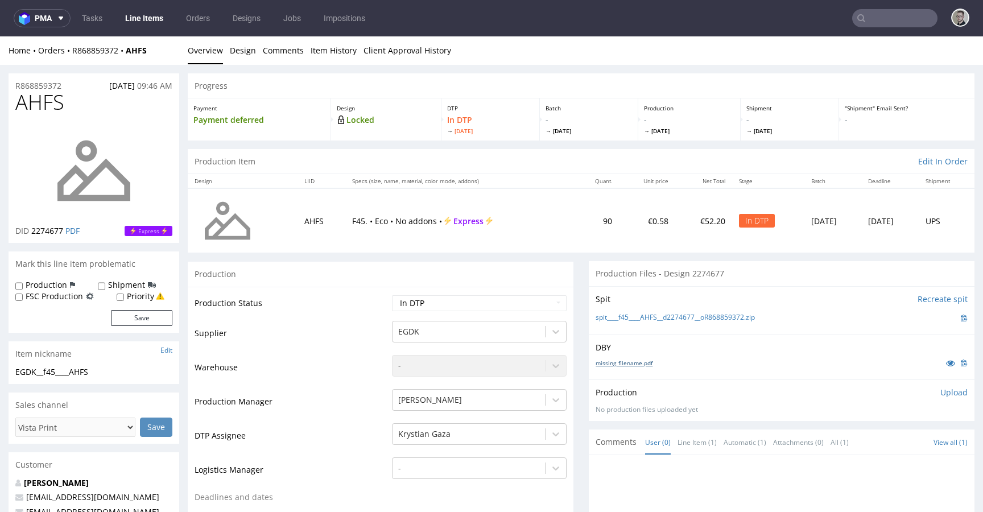
click at [634, 363] on link "missing_filename.pdf" at bounding box center [624, 363] width 57 height 8
click at [638, 360] on link "missing_filename.pdf" at bounding box center [624, 363] width 57 height 8
click at [633, 361] on link "missing_filename.pdf" at bounding box center [624, 363] width 57 height 8
click at [702, 315] on link "spit____f45____AHFS__d2274677__oR868859372.zip" at bounding box center [675, 318] width 159 height 10
click at [941, 395] on p "Upload" at bounding box center [954, 392] width 27 height 11
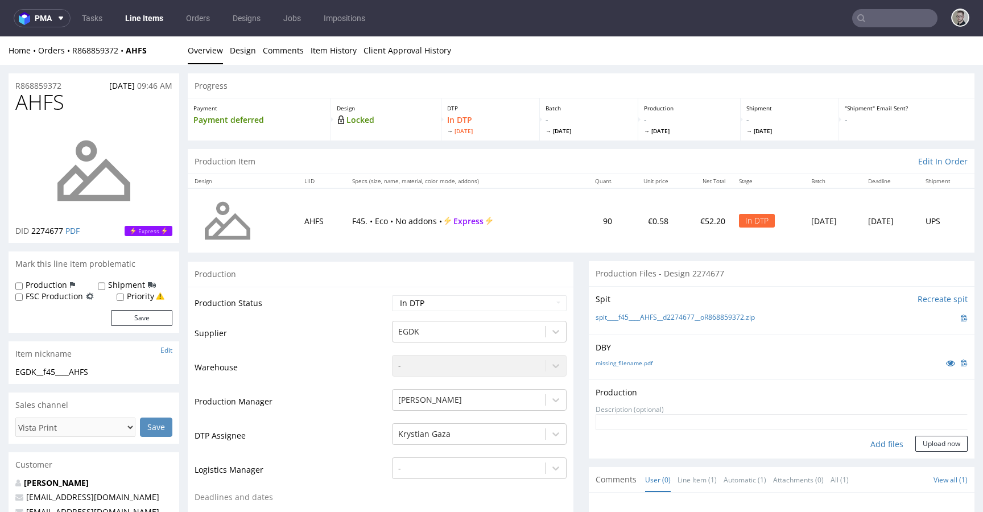
click at [864, 442] on div "Add files" at bounding box center [887, 444] width 57 height 17
type input "C:\fakepath\__f45____AHFS__d2274677__oR868859372__latest__outside.pdf"
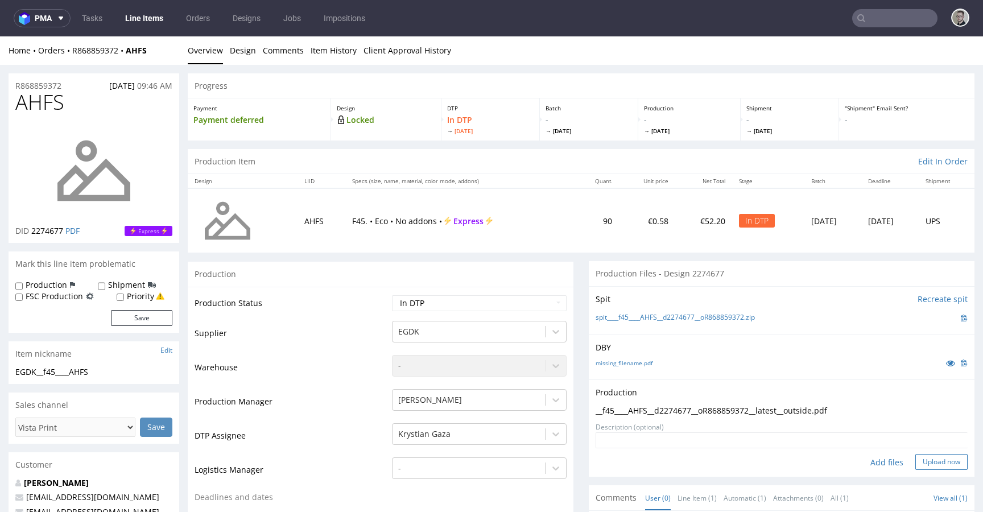
click at [927, 466] on button "Upload now" at bounding box center [942, 462] width 52 height 16
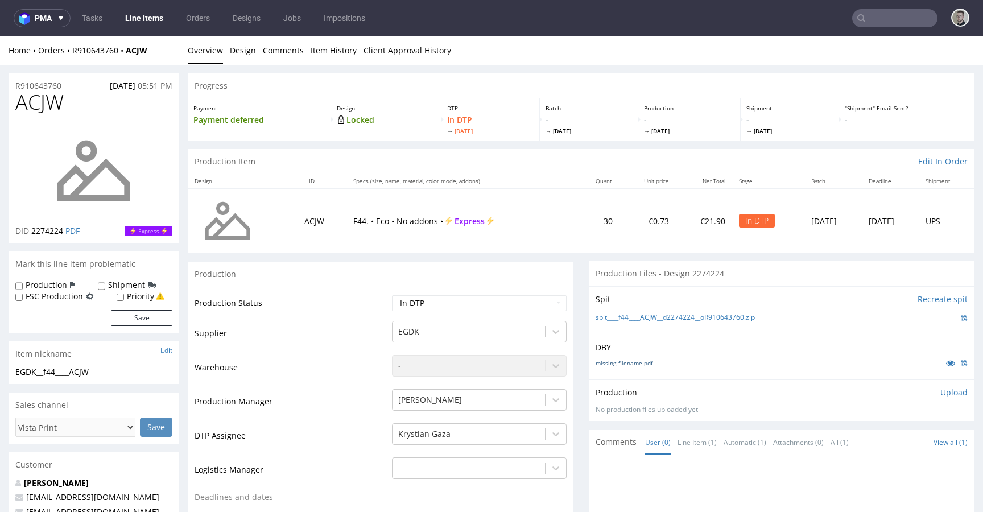
click at [602, 366] on link "missing_filename.pdf" at bounding box center [624, 363] width 57 height 8
click at [718, 316] on link "spit____f44____ACJW__d2274224__oR910643760.zip" at bounding box center [675, 318] width 159 height 10
click at [502, 303] on select "Waiting for Artwork Waiting for Diecut Waiting for Mockup Waiting for DTP Waiti…" at bounding box center [479, 303] width 175 height 16
select select "dtp_issue"
click at [392, 295] on select "Waiting for Artwork Waiting for Diecut Waiting for Mockup Waiting for DTP Waiti…" at bounding box center [479, 303] width 175 height 16
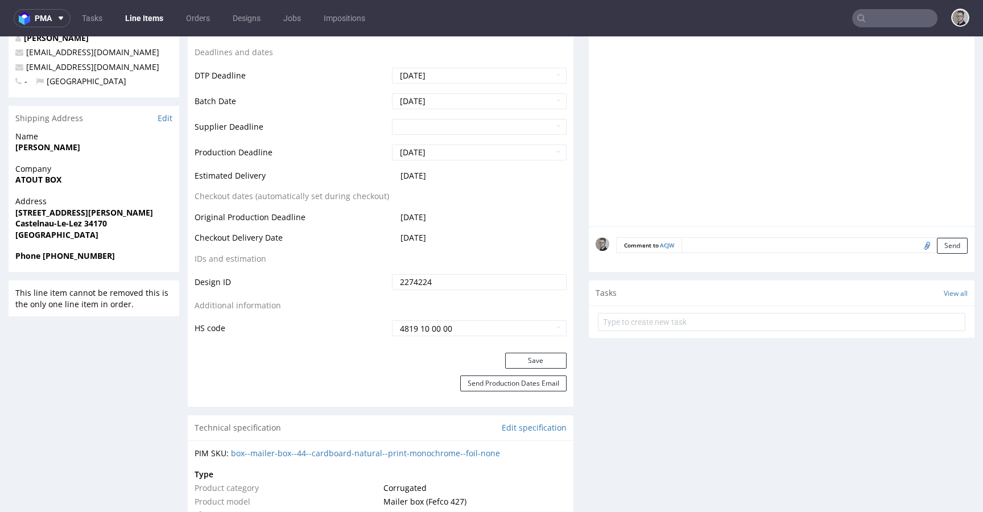
scroll to position [446, 0]
click at [541, 361] on button "Save" at bounding box center [535, 360] width 61 height 16
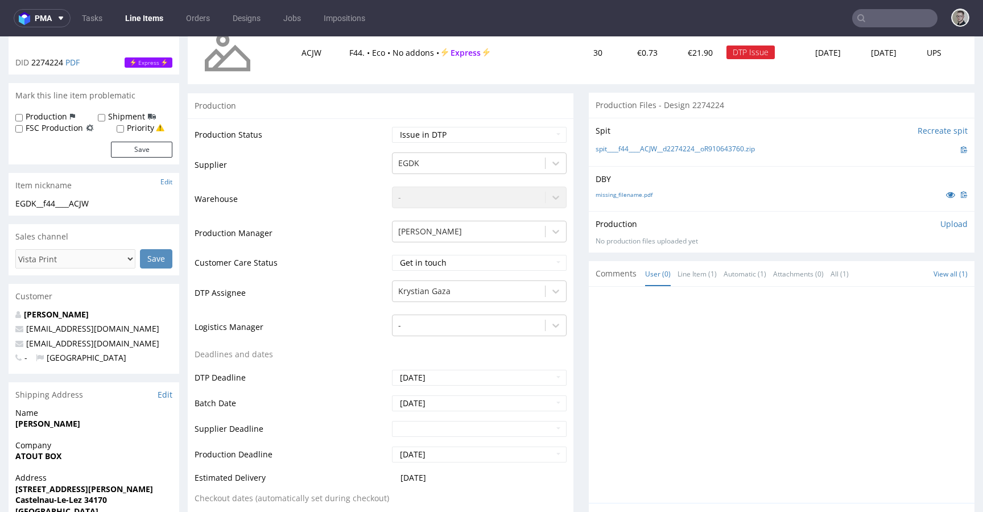
scroll to position [0, 0]
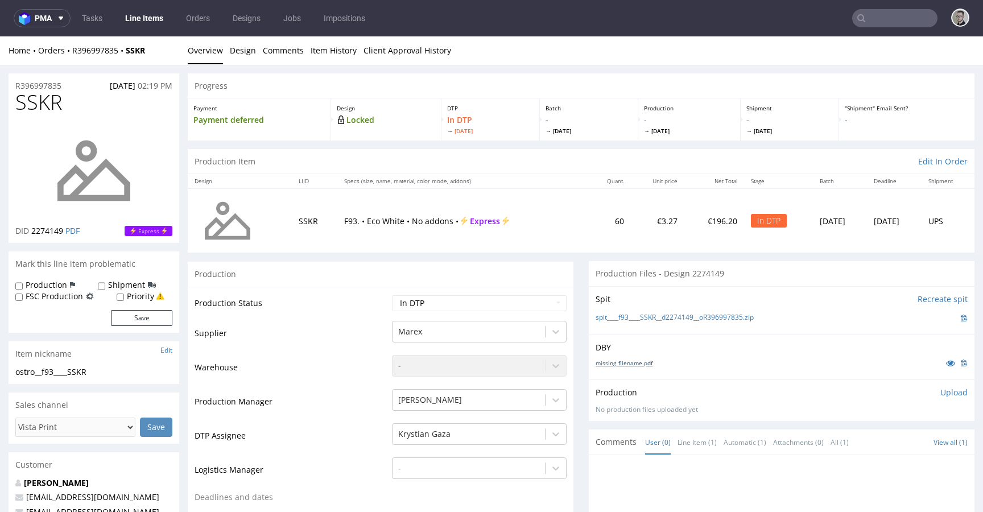
click at [632, 365] on link "missing_filename.pdf" at bounding box center [624, 363] width 57 height 8
click at [697, 319] on link "spit____f93____SSKR__d2274149__oR396997835.zip" at bounding box center [675, 318] width 158 height 10
click at [470, 306] on select "Waiting for Artwork Waiting for Diecut Waiting for Mockup Waiting for DTP Waiti…" at bounding box center [479, 303] width 175 height 16
select select "dtp_issue"
click at [392, 295] on select "Waiting for Artwork Waiting for Diecut Waiting for Mockup Waiting for DTP Waiti…" at bounding box center [479, 303] width 175 height 16
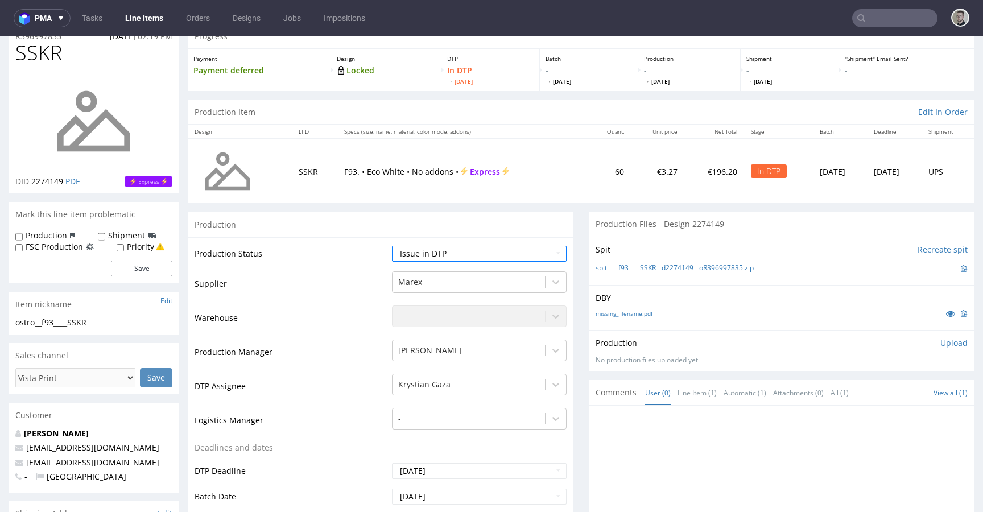
scroll to position [374, 0]
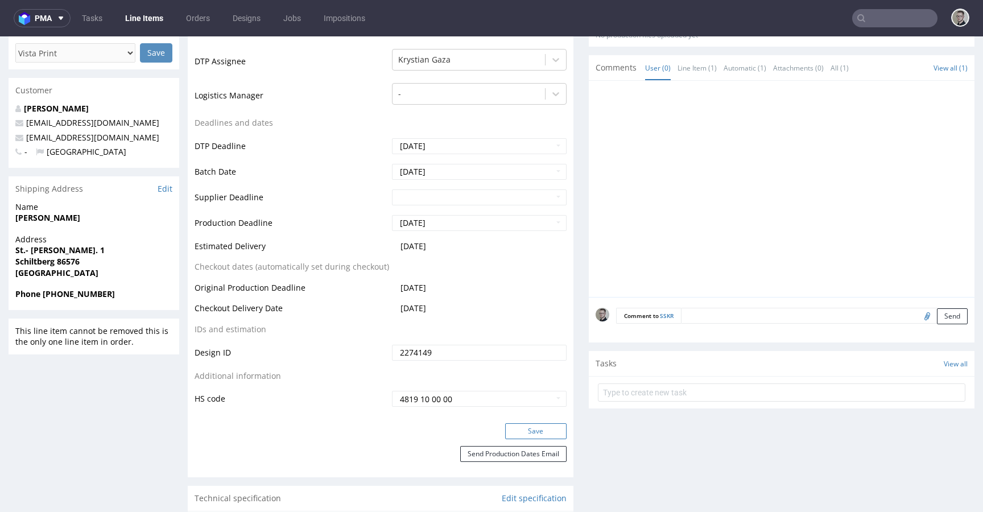
click at [525, 428] on button "Save" at bounding box center [535, 431] width 61 height 16
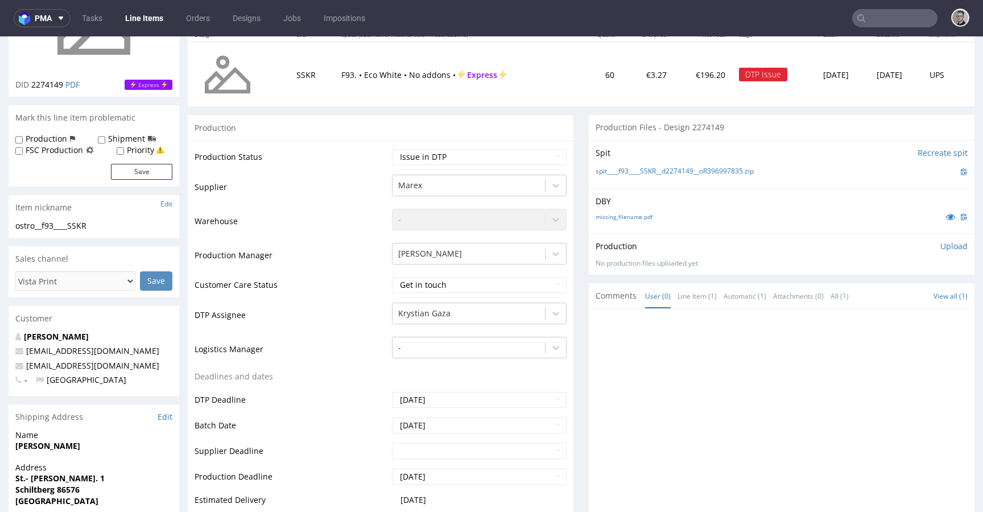
scroll to position [521, 0]
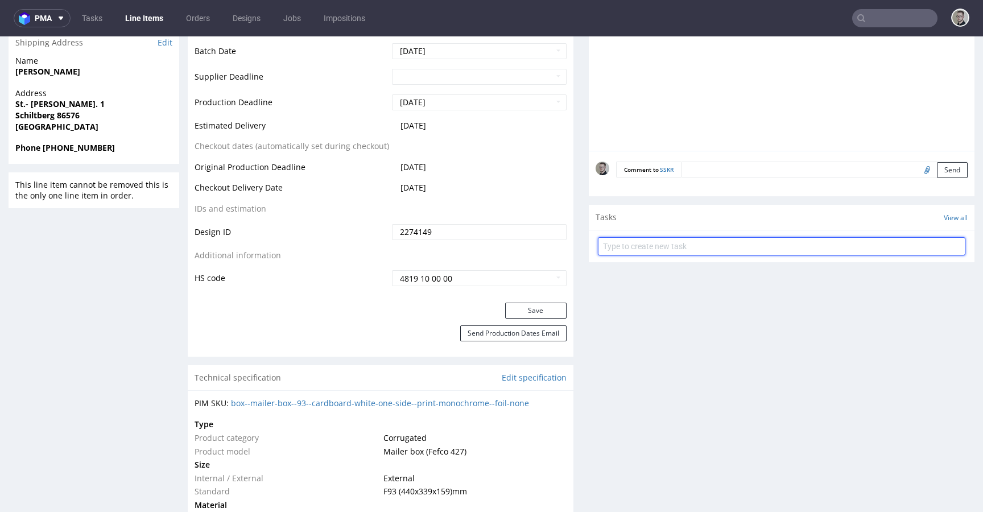
click at [682, 253] on input "text" at bounding box center [782, 246] width 368 height 18
type input "vistaprint issue to cancel"
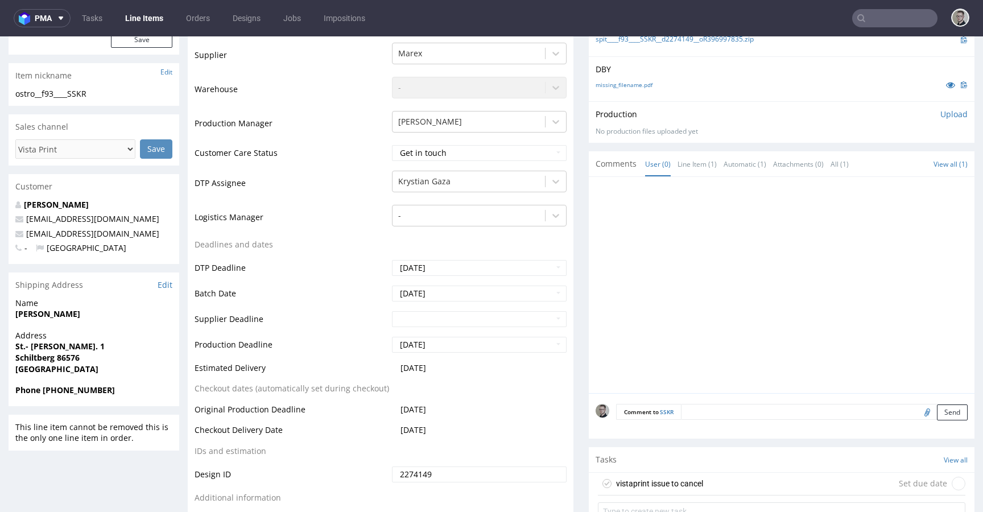
scroll to position [439, 0]
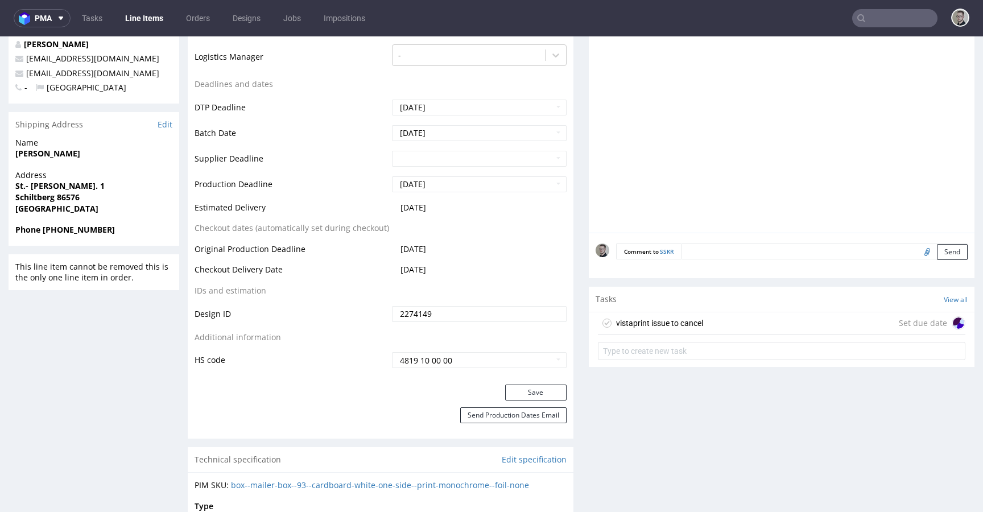
click at [695, 313] on div "vistaprint issue to cancel Set due date" at bounding box center [782, 323] width 368 height 23
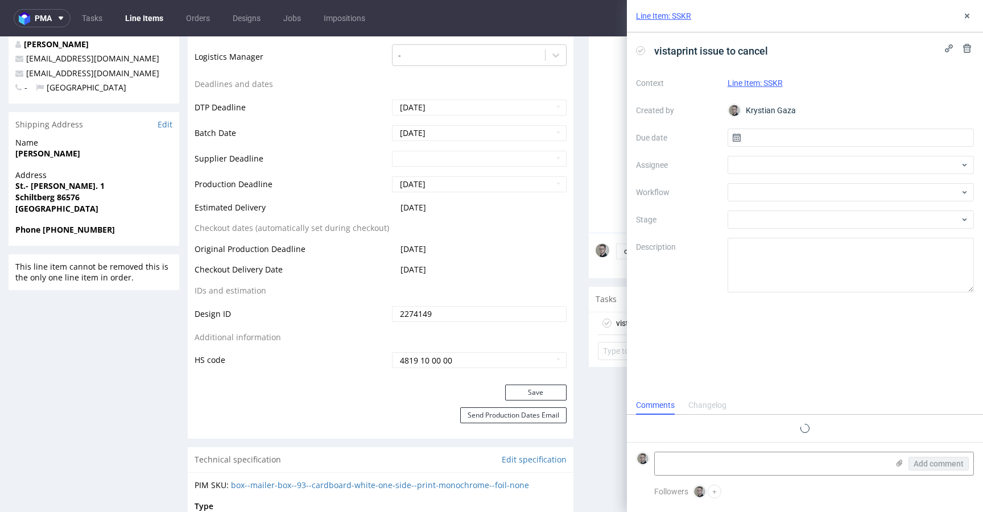
scroll to position [9, 0]
click at [812, 135] on input "text" at bounding box center [851, 138] width 247 height 18
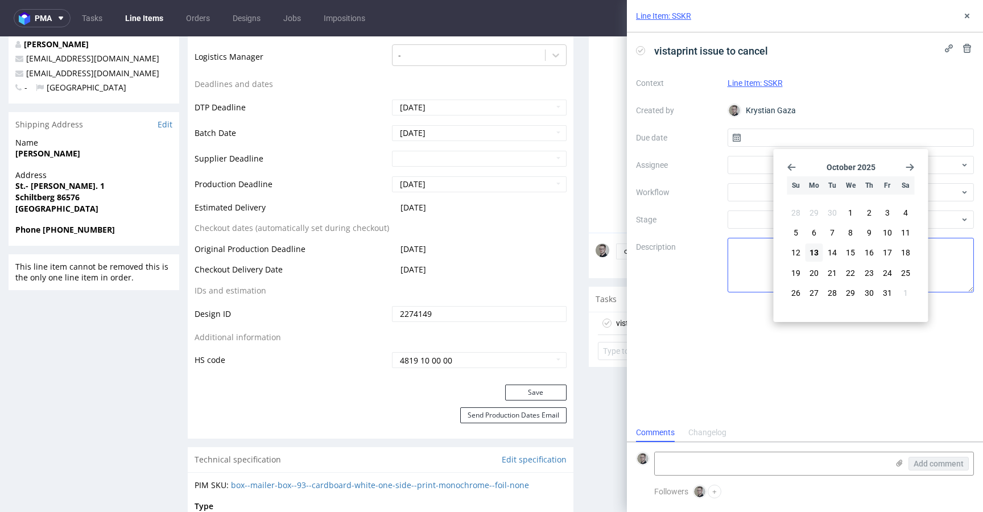
click at [814, 252] on span "13" at bounding box center [814, 252] width 9 height 11
type input "13/10/2025"
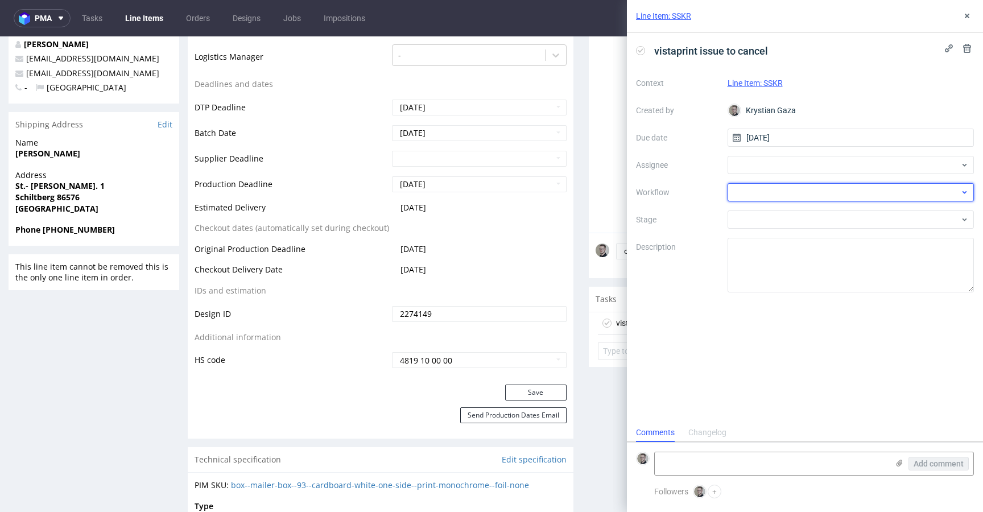
click at [786, 188] on div at bounding box center [851, 192] width 247 height 18
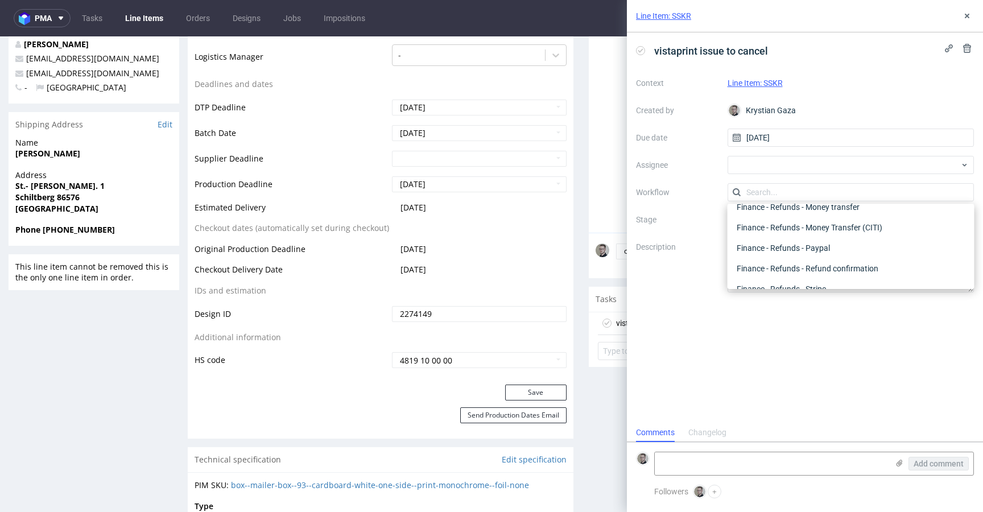
scroll to position [0, 0]
click at [793, 257] on div "DTP - Issue" at bounding box center [851, 254] width 238 height 20
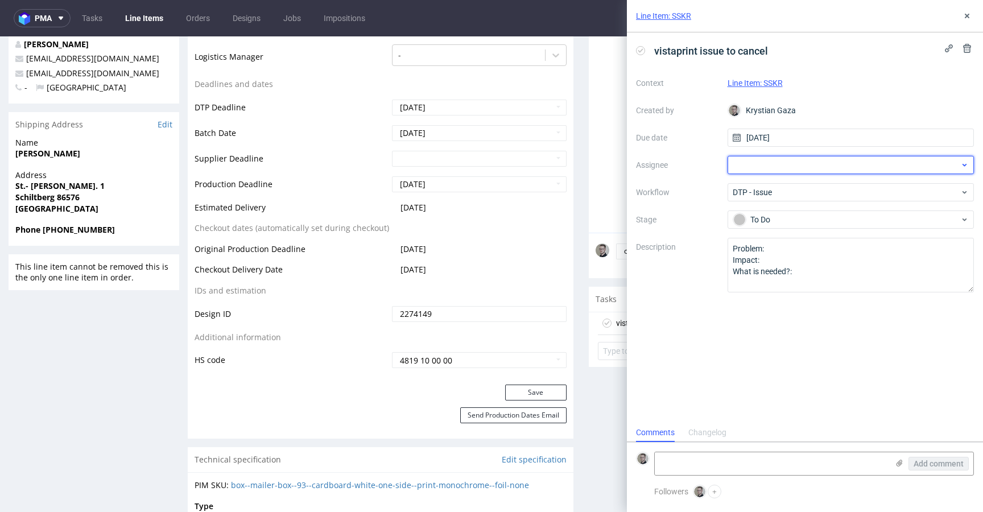
click at [792, 170] on div at bounding box center [851, 165] width 247 height 18
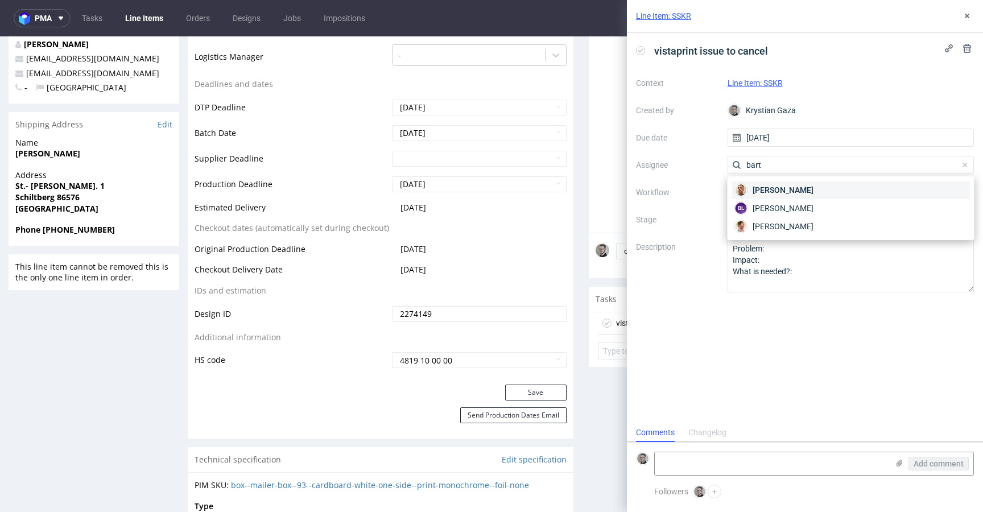
type input "bart"
click at [802, 186] on span "Bartłomiej Leśniczuk" at bounding box center [783, 189] width 61 height 11
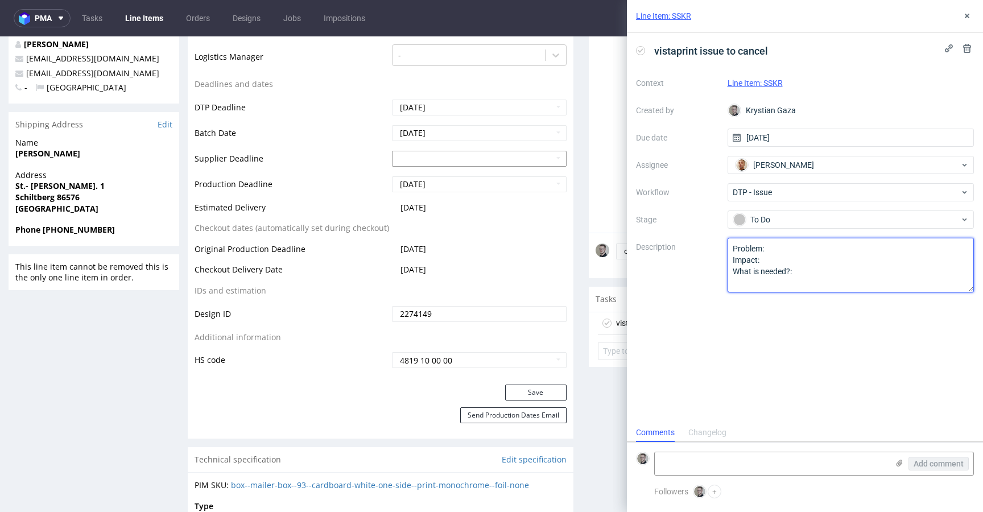
drag, startPoint x: 813, startPoint y: 296, endPoint x: 538, endPoint y: 165, distance: 304.6
drag, startPoint x: 616, startPoint y: 237, endPoint x: 486, endPoint y: 151, distance: 155.1
paste textarea "Multicolor design (different shades of color) on one color design."
type textarea "Multicolor design (different shades of color) on one color design."
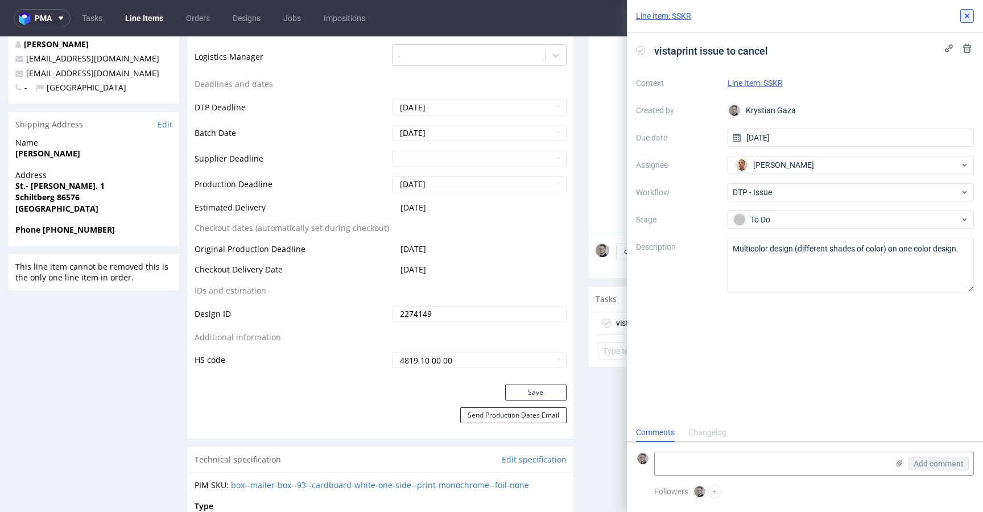
click at [964, 15] on icon at bounding box center [967, 15] width 9 height 9
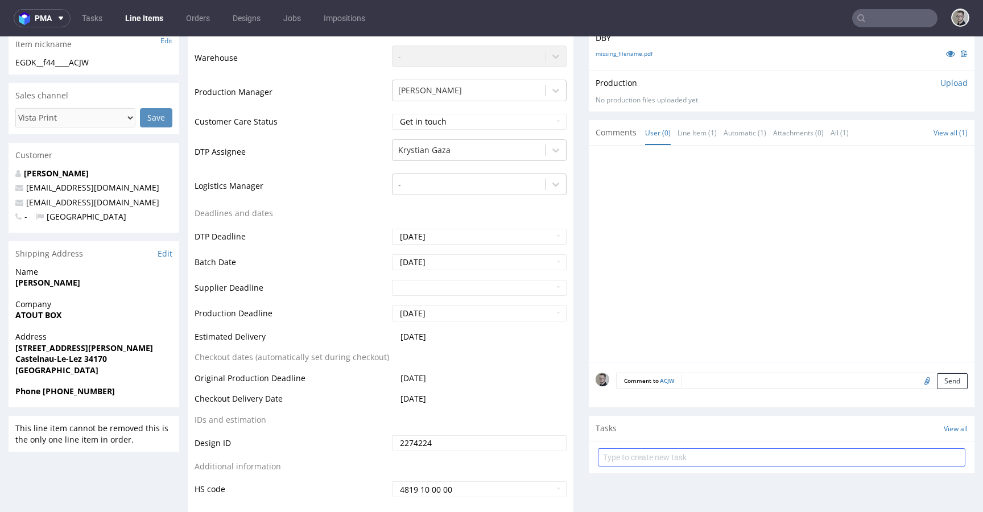
scroll to position [311, 0]
drag, startPoint x: 678, startPoint y: 461, endPoint x: 668, endPoint y: 452, distance: 13.7
click at [678, 461] on input "text" at bounding box center [782, 456] width 368 height 18
type input "vistaprint issue to cancel"
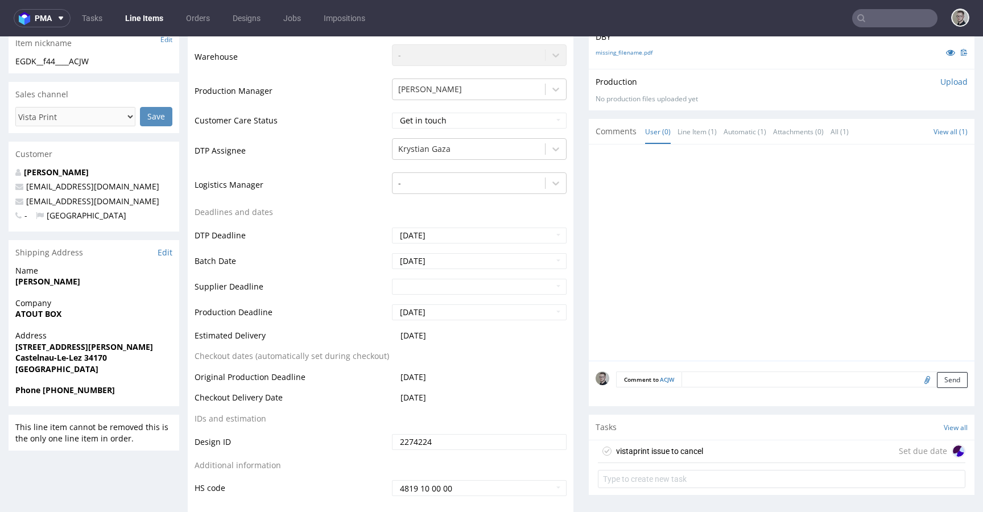
click at [691, 444] on div "vistaprint issue to cancel" at bounding box center [659, 451] width 87 height 14
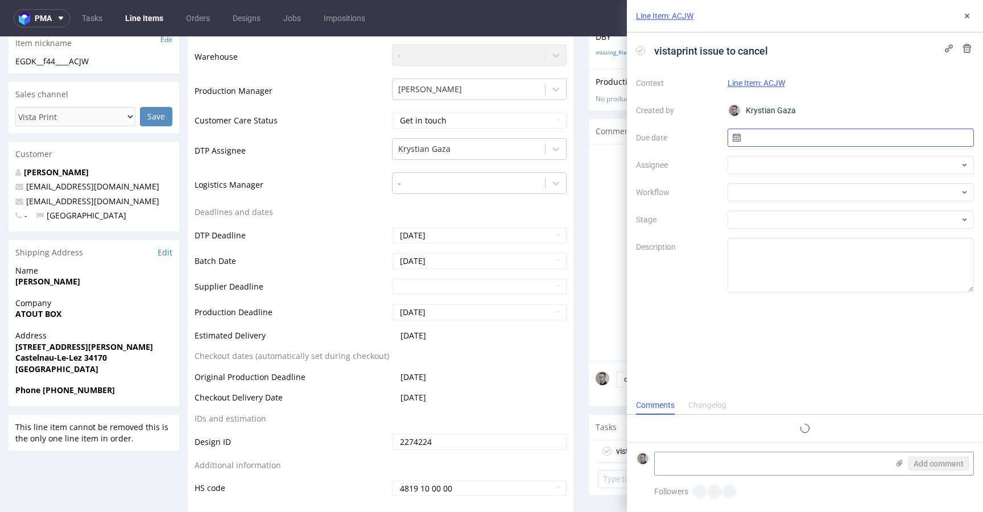
click at [793, 138] on input "text" at bounding box center [851, 138] width 247 height 18
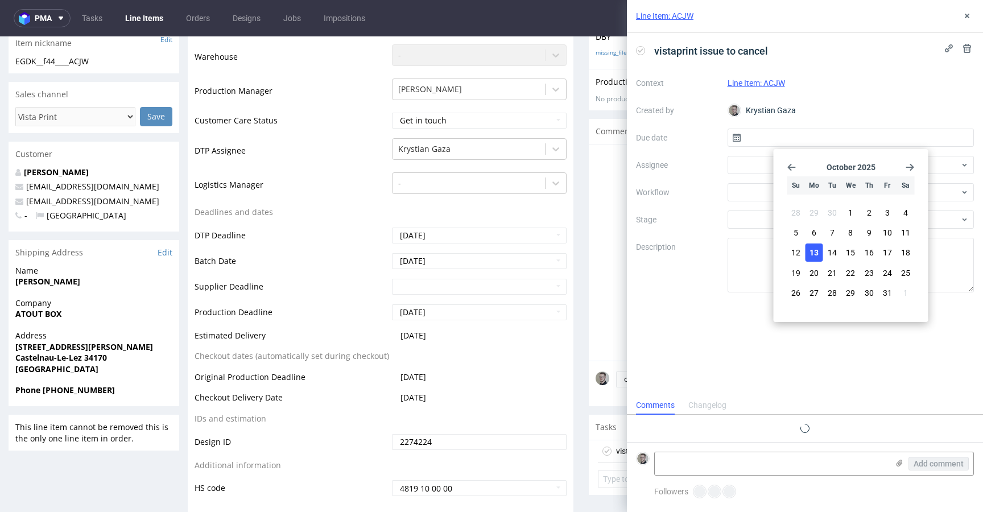
click at [817, 251] on span "13" at bounding box center [814, 252] width 9 height 11
type input "13/10/2025"
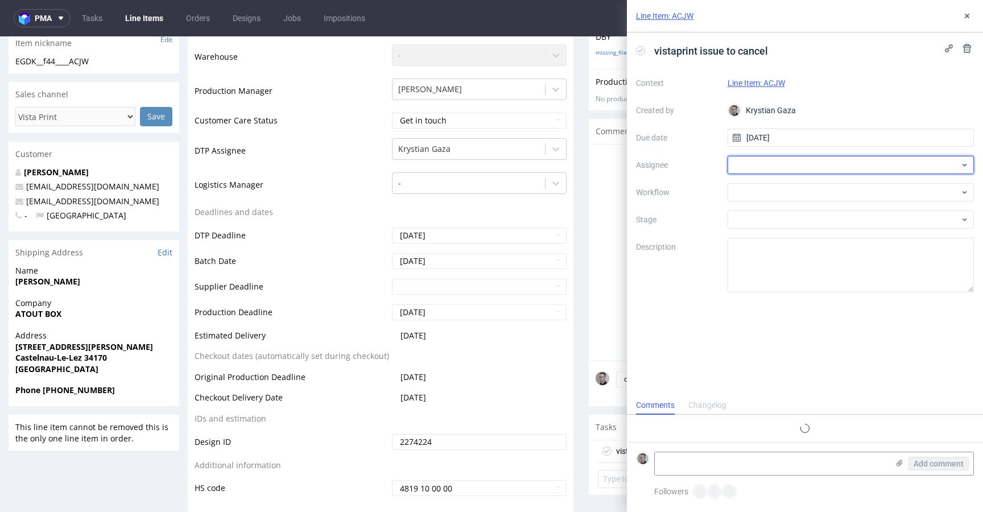
click at [764, 163] on div at bounding box center [851, 165] width 247 height 18
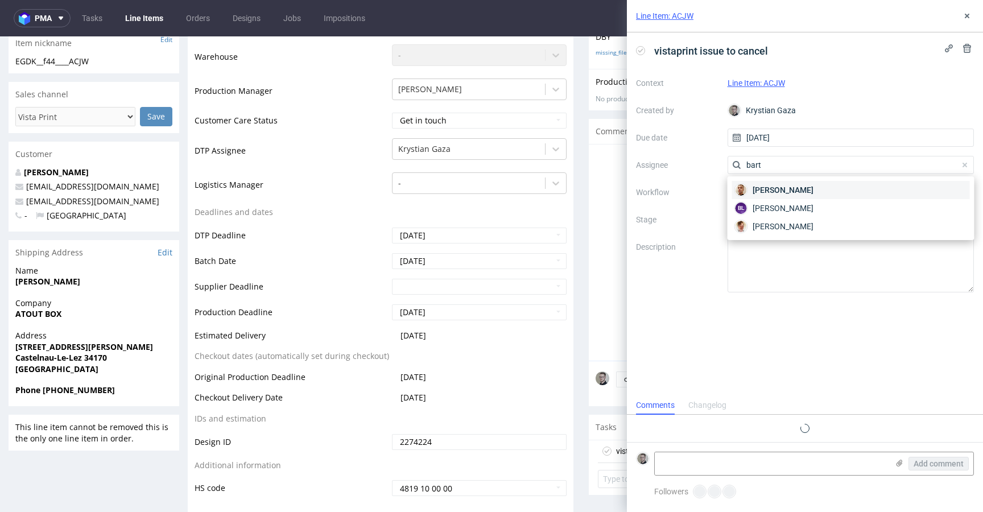
type input "bart"
click at [774, 185] on span "Bartłomiej Leśniczuk" at bounding box center [783, 189] width 61 height 11
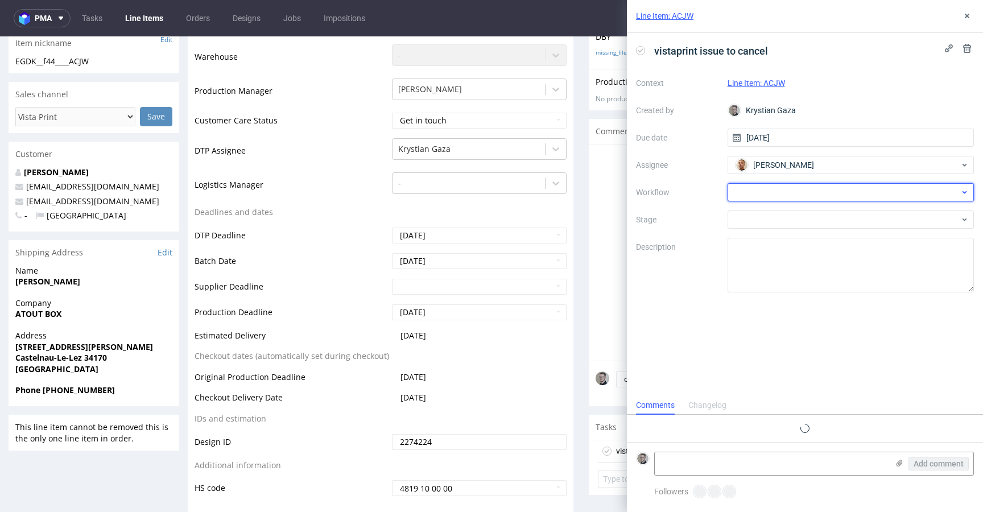
click at [761, 190] on div at bounding box center [851, 192] width 247 height 18
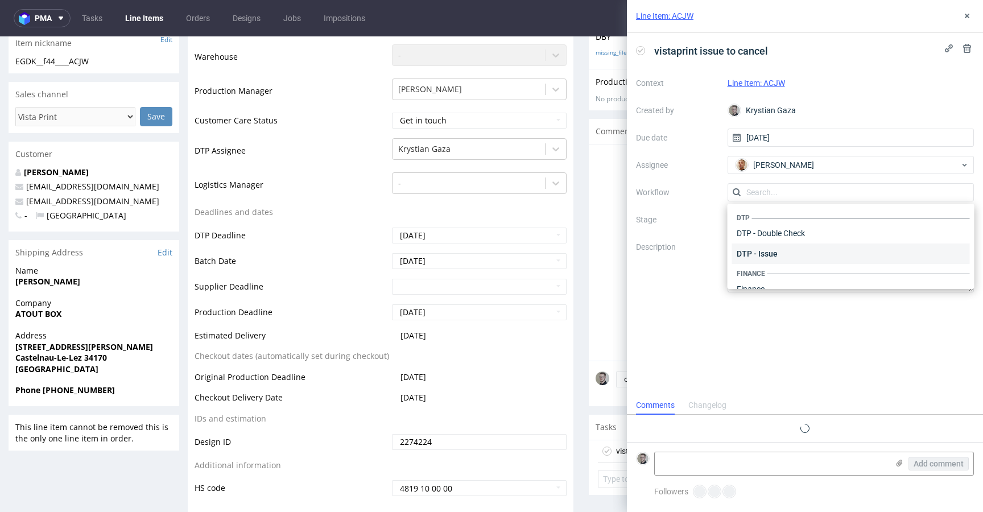
click at [782, 249] on div "DTP - Issue" at bounding box center [851, 254] width 238 height 20
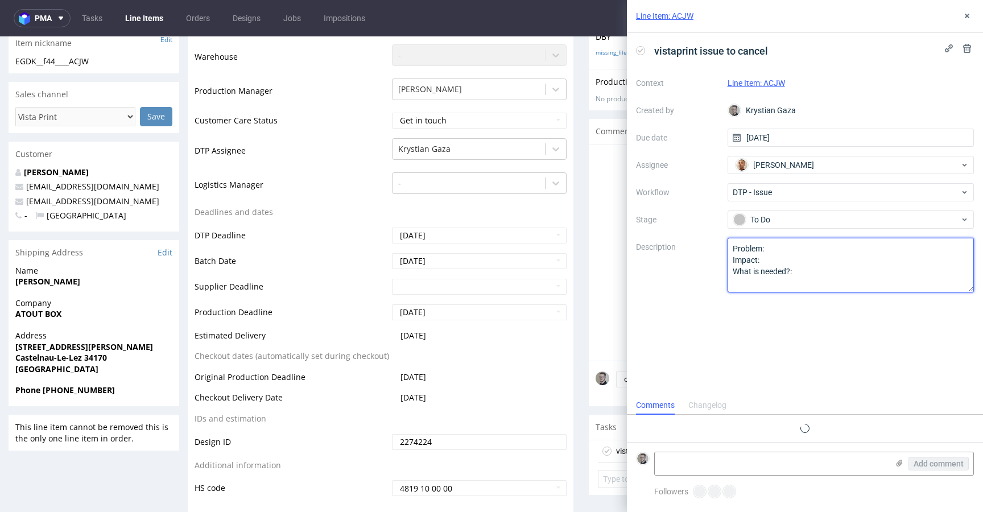
drag, startPoint x: 817, startPoint y: 306, endPoint x: 251, endPoint y: 114, distance: 597.0
click at [733, 245] on textarea "Problem: Impact: What is needed?:" at bounding box center [851, 265] width 247 height 55
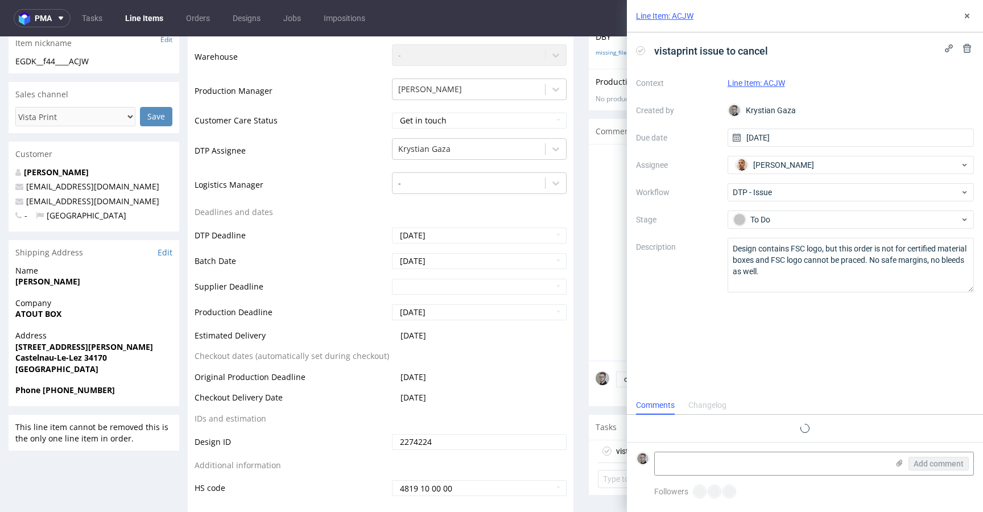
click at [936, 312] on div "vistaprint issue to cancel Context Line Item: ACJW Created by Krystian Gaza Due…" at bounding box center [805, 214] width 356 height 364
drag, startPoint x: 882, startPoint y: 261, endPoint x: 888, endPoint y: 263, distance: 6.7
click at [883, 261] on textarea "Design contains FSC logo, but this order is not for certified material boxes an…" at bounding box center [851, 265] width 247 height 55
type textarea "Design contains FSC logo, but this order is not for certified material boxes an…"
click at [925, 417] on div at bounding box center [805, 428] width 338 height 27
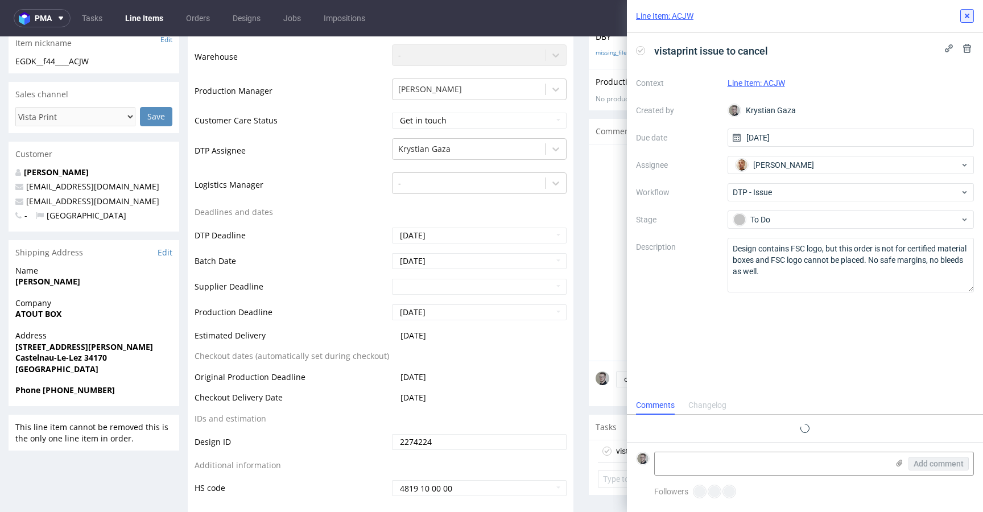
click at [966, 16] on use at bounding box center [967, 16] width 5 height 5
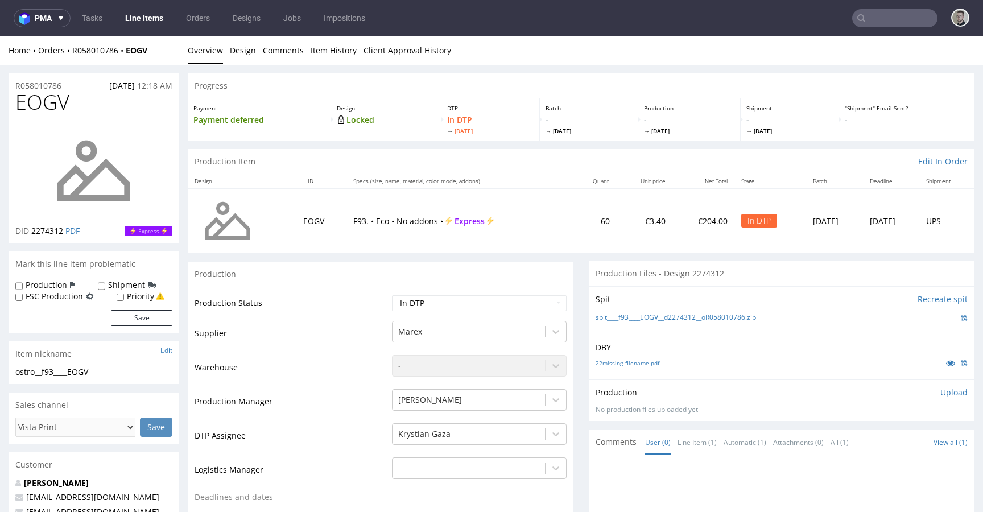
click at [476, 316] on td "Waiting for Artwork Waiting for Diecut Waiting for Mockup Waiting for DTP Waiti…" at bounding box center [478, 307] width 178 height 26
click at [479, 309] on select "Waiting for Artwork Waiting for Diecut Waiting for Mockup Waiting for DTP Waiti…" at bounding box center [479, 303] width 175 height 16
select select "dtp_issue"
click at [392, 295] on select "Waiting for Artwork Waiting for Diecut Waiting for Mockup Waiting for DTP Waiti…" at bounding box center [479, 303] width 175 height 16
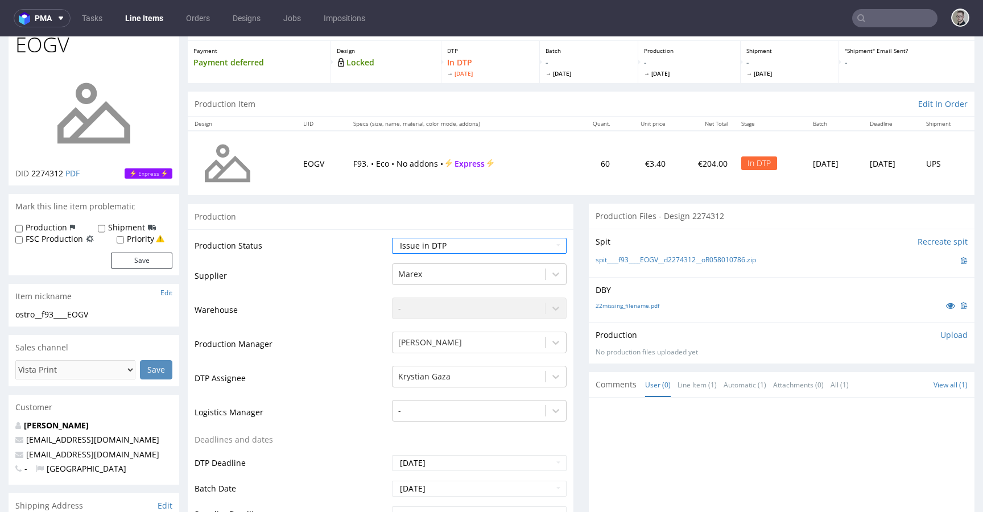
scroll to position [503, 0]
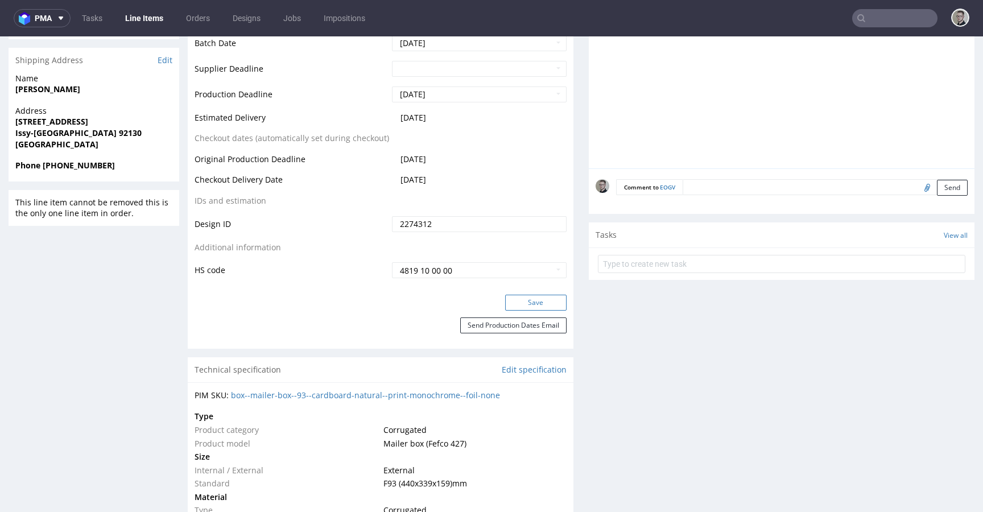
click at [541, 300] on button "Save" at bounding box center [535, 303] width 61 height 16
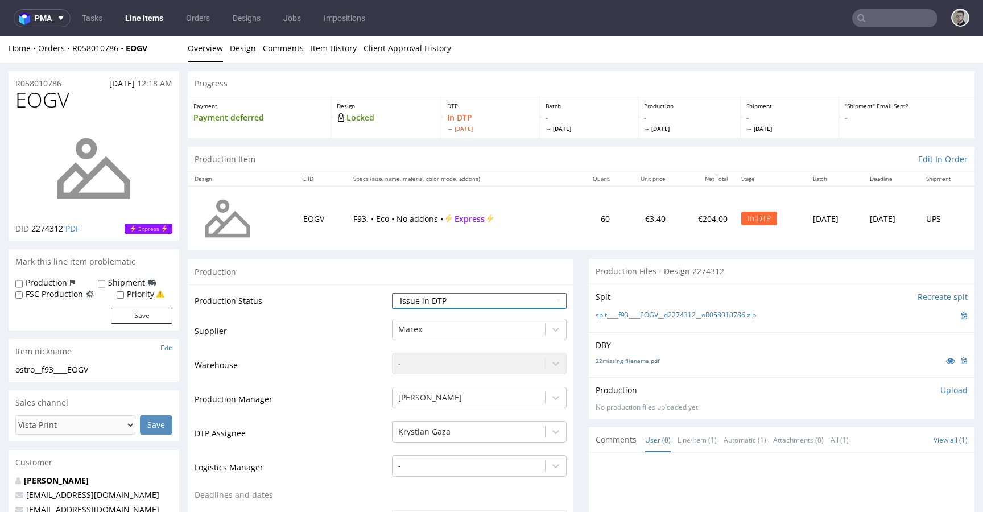
scroll to position [0, 0]
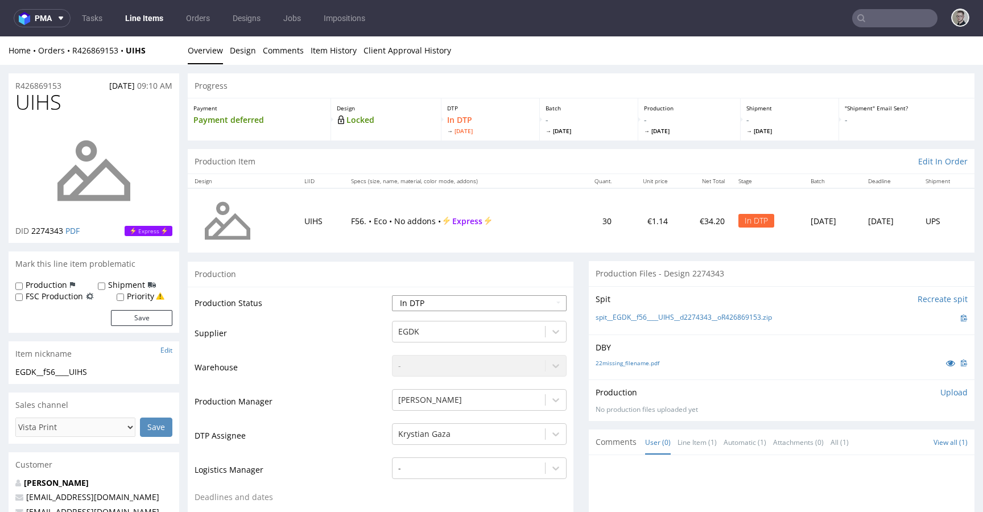
click at [496, 298] on select "Waiting for Artwork Waiting for Diecut Waiting for Mockup Waiting for DTP Waiti…" at bounding box center [479, 303] width 175 height 16
select select "dtp_issue"
click at [392, 295] on select "Waiting for Artwork Waiting for Diecut Waiting for Mockup Waiting for DTP Waiti…" at bounding box center [479, 303] width 175 height 16
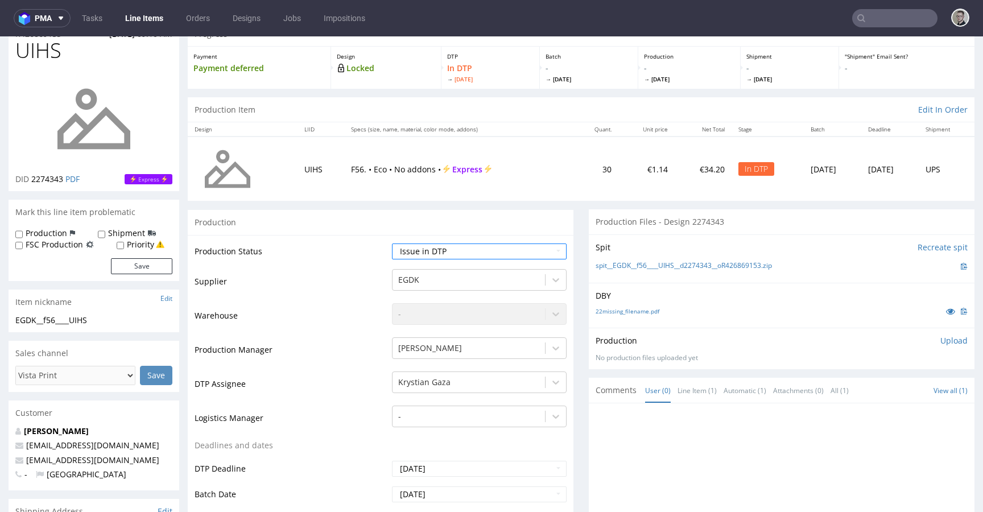
scroll to position [376, 0]
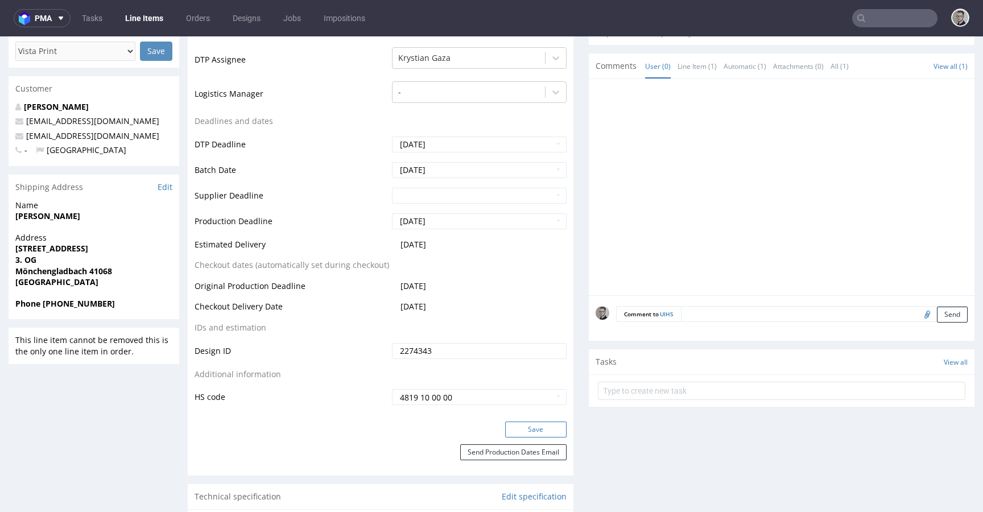
click at [534, 428] on button "Save" at bounding box center [535, 430] width 61 height 16
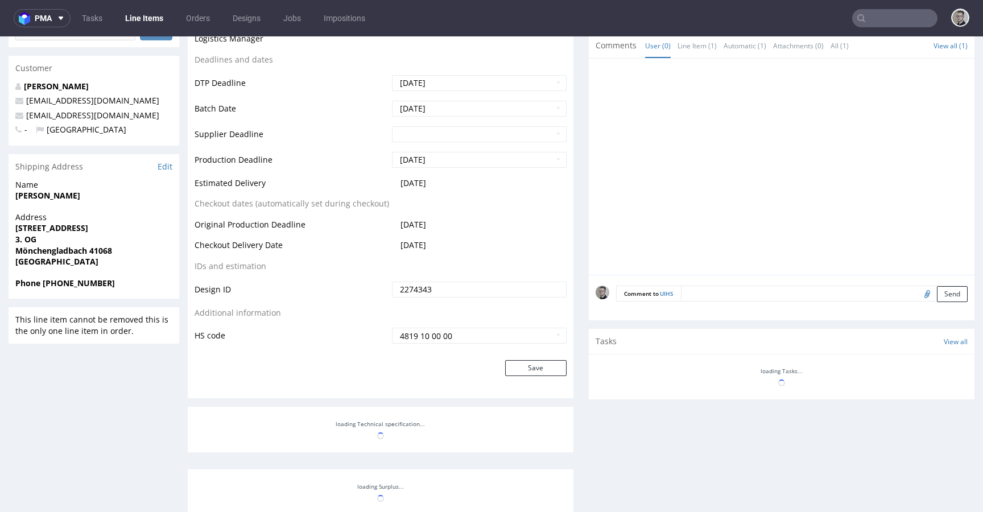
scroll to position [398, 0]
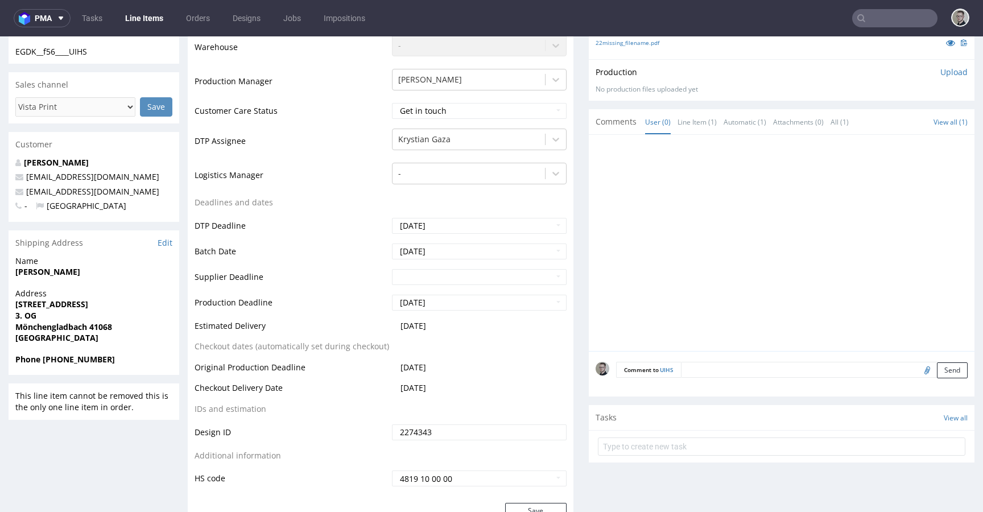
scroll to position [337, 0]
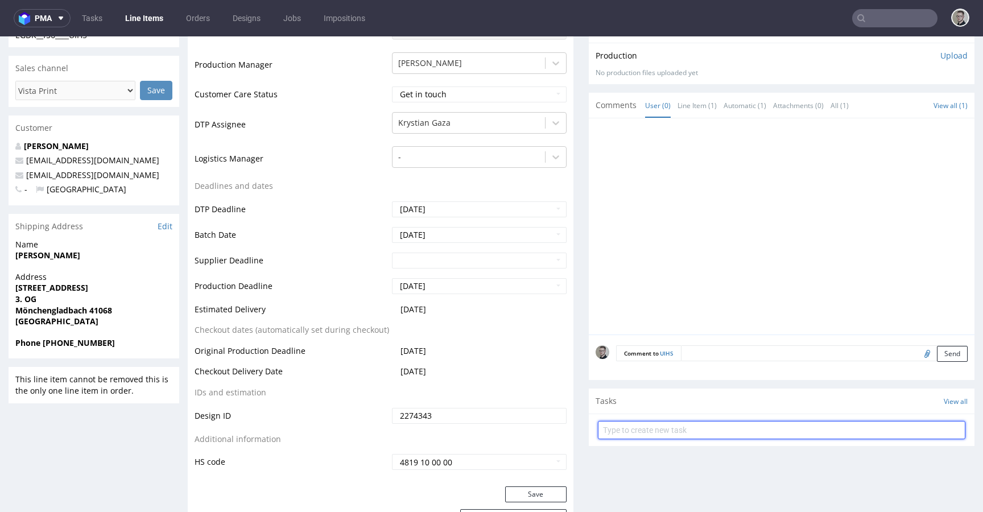
click at [675, 430] on input "text" at bounding box center [782, 430] width 368 height 18
type input "vistaprint issue to cancel"
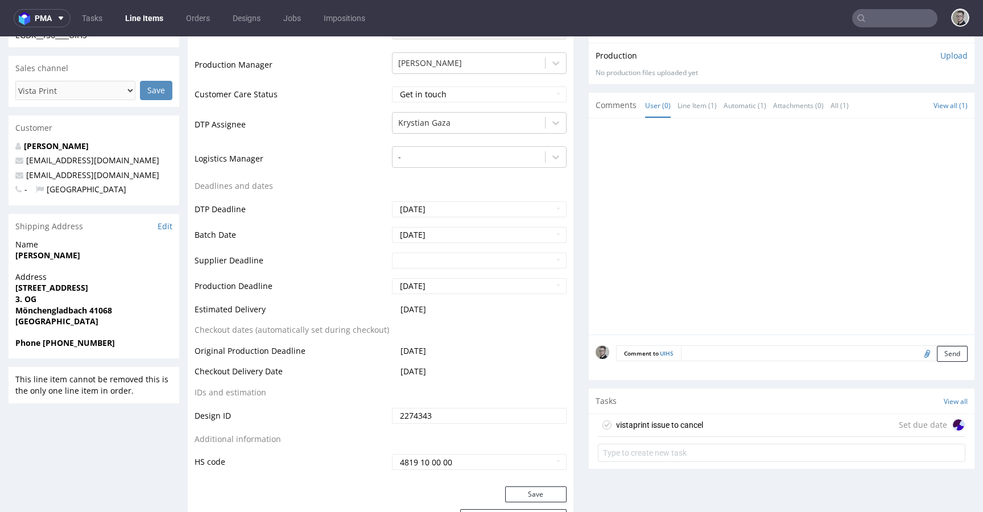
click at [673, 424] on div "vistaprint issue to cancel" at bounding box center [659, 425] width 87 height 14
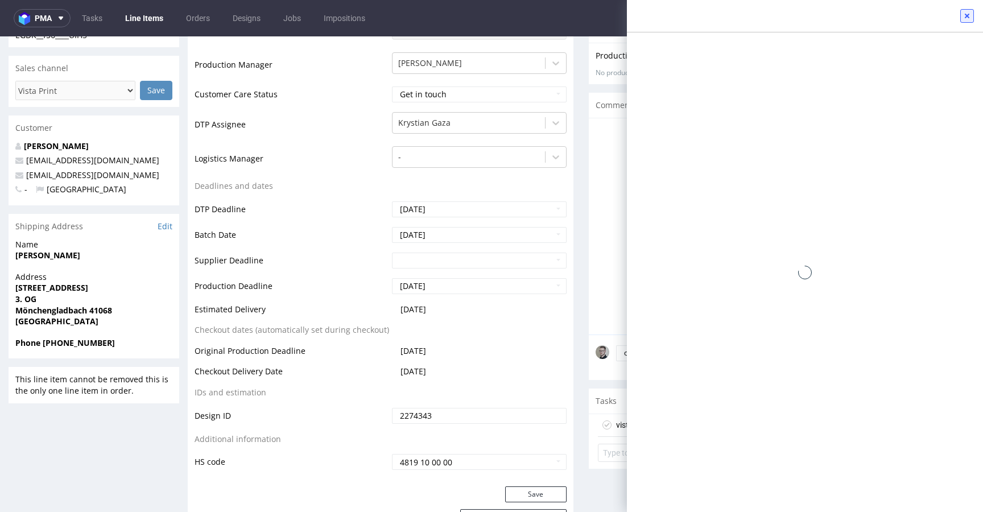
click at [968, 20] on button at bounding box center [967, 16] width 14 height 14
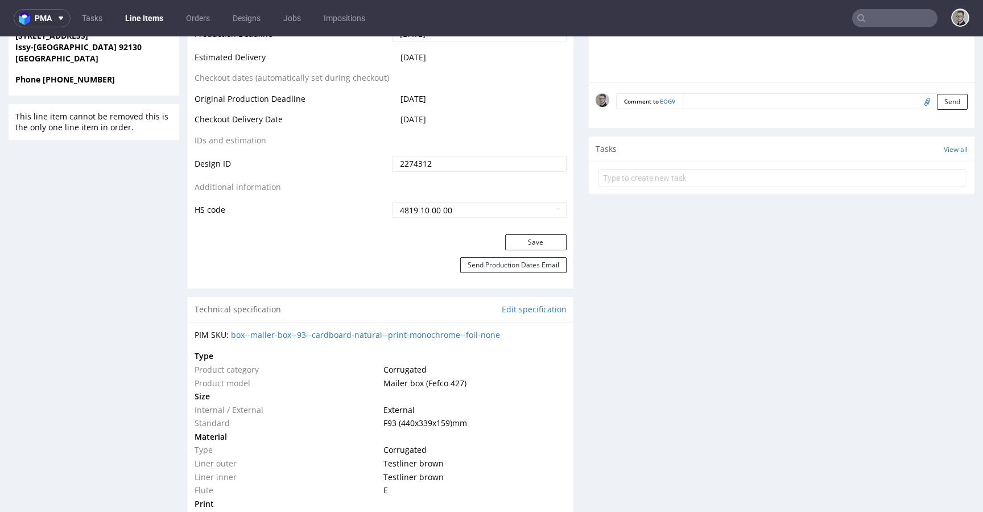
scroll to position [588, 0]
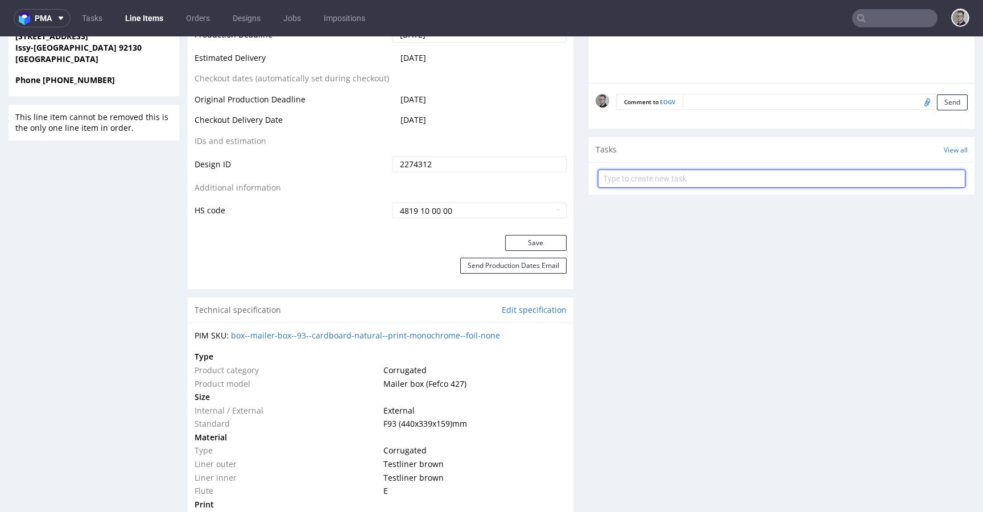
click at [680, 174] on input "text" at bounding box center [782, 179] width 368 height 18
type input "vistaprint issue to cancel"
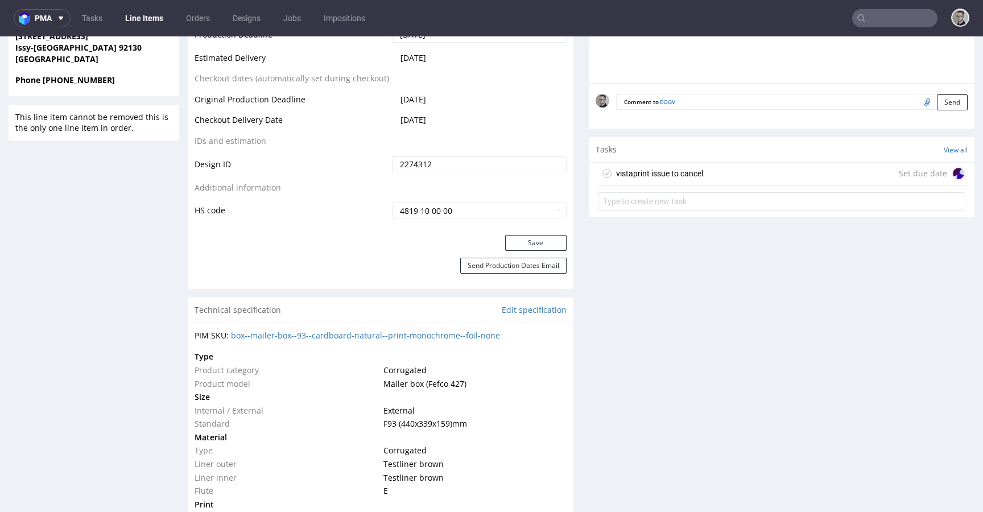
click at [697, 171] on div "vistaprint issue to cancel Set due date" at bounding box center [782, 174] width 368 height 23
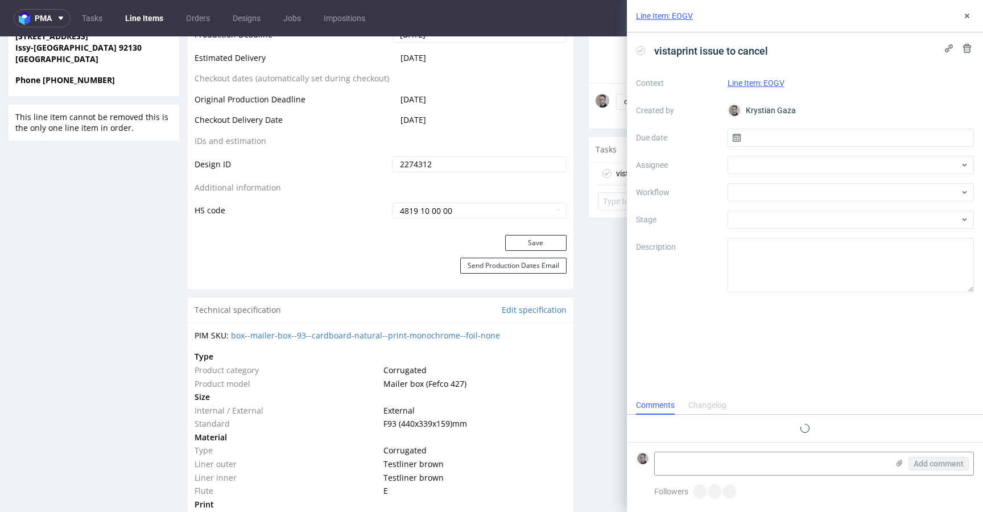
scroll to position [9, 0]
click at [795, 142] on input "text" at bounding box center [851, 138] width 247 height 18
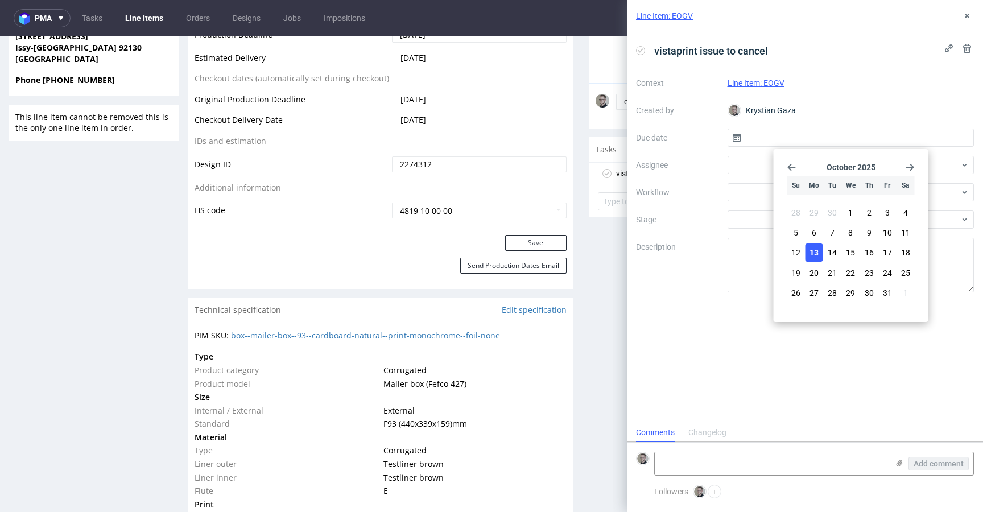
click at [818, 254] on span "13" at bounding box center [814, 252] width 9 height 11
type input "13/10/2025"
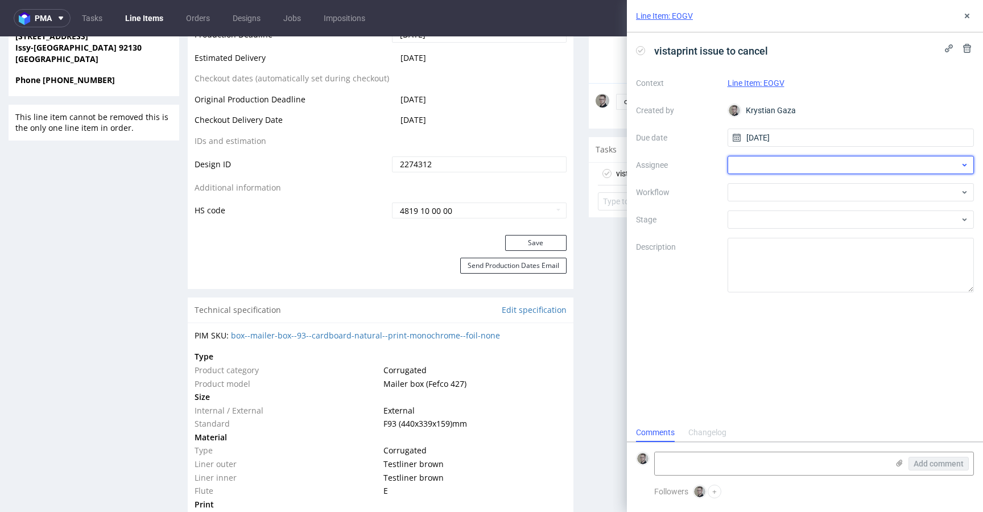
click at [753, 168] on div at bounding box center [851, 165] width 247 height 18
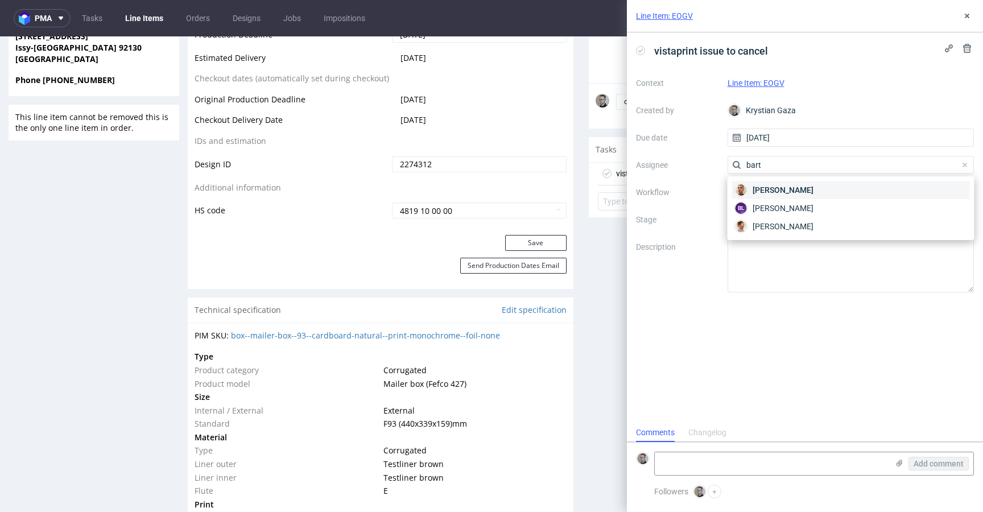
type input "bart"
click at [768, 187] on span "[PERSON_NAME]" at bounding box center [783, 189] width 61 height 11
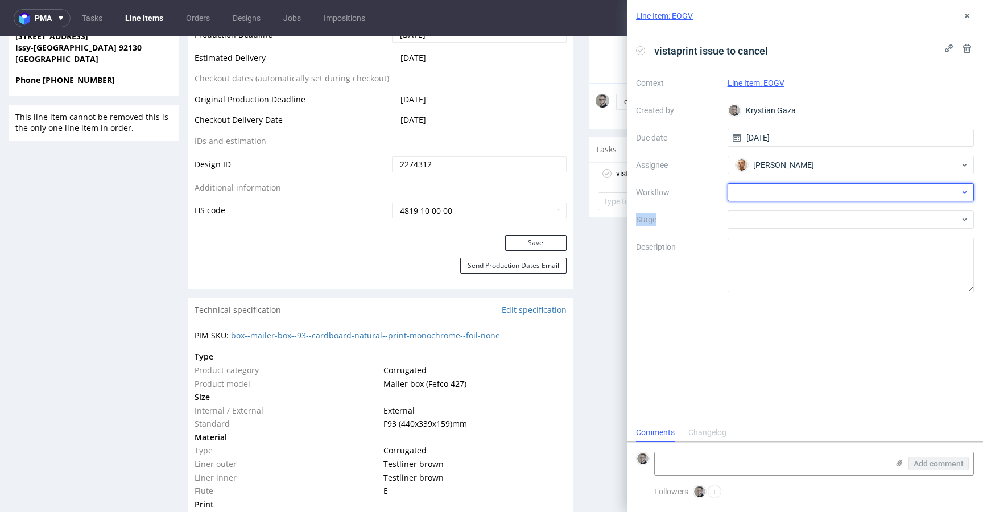
click at [769, 187] on div at bounding box center [851, 192] width 247 height 18
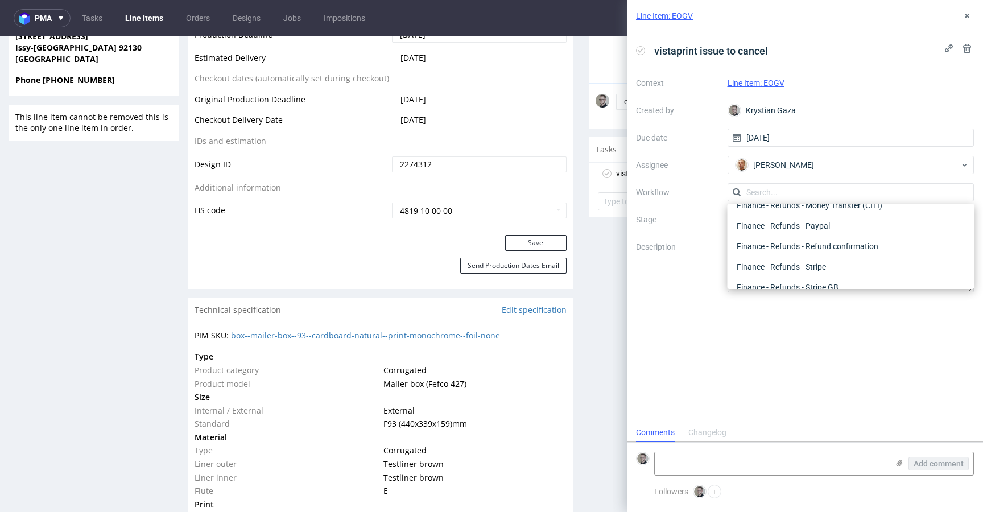
scroll to position [0, 0]
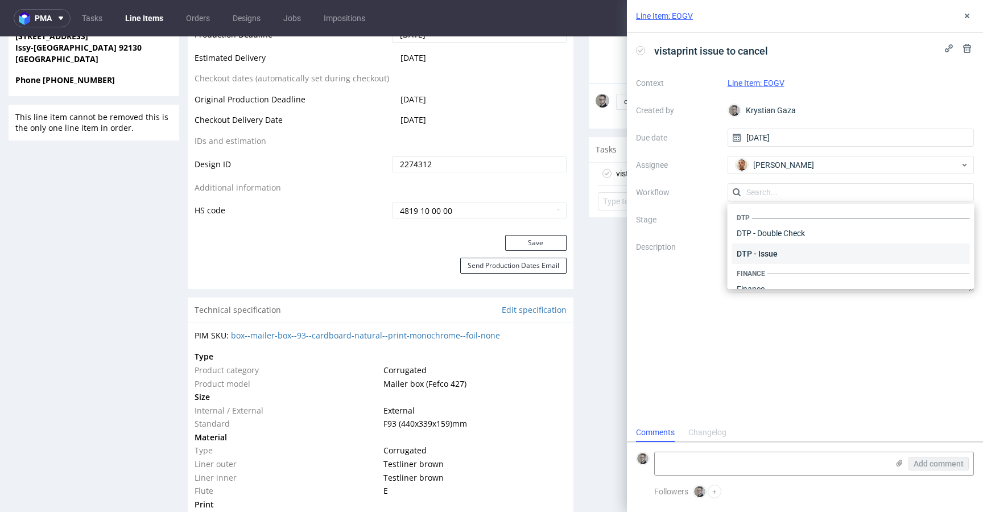
click at [788, 247] on div "DTP - Issue" at bounding box center [851, 254] width 238 height 20
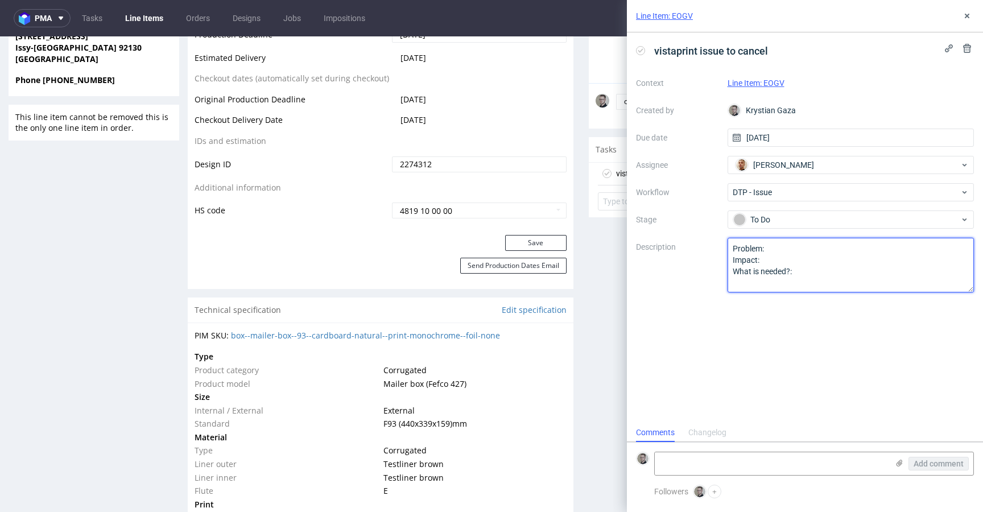
drag, startPoint x: 763, startPoint y: 286, endPoint x: 491, endPoint y: 125, distance: 316.4
paste textarea "Multicolor design (different shades of color) on one color design."
type textarea "Multicolor design (different shades of color) on one color design."
click at [802, 333] on div "vistaprint issue to cancel Context Line Item: EOGV Created by Krystian Gaza Due…" at bounding box center [805, 227] width 356 height 391
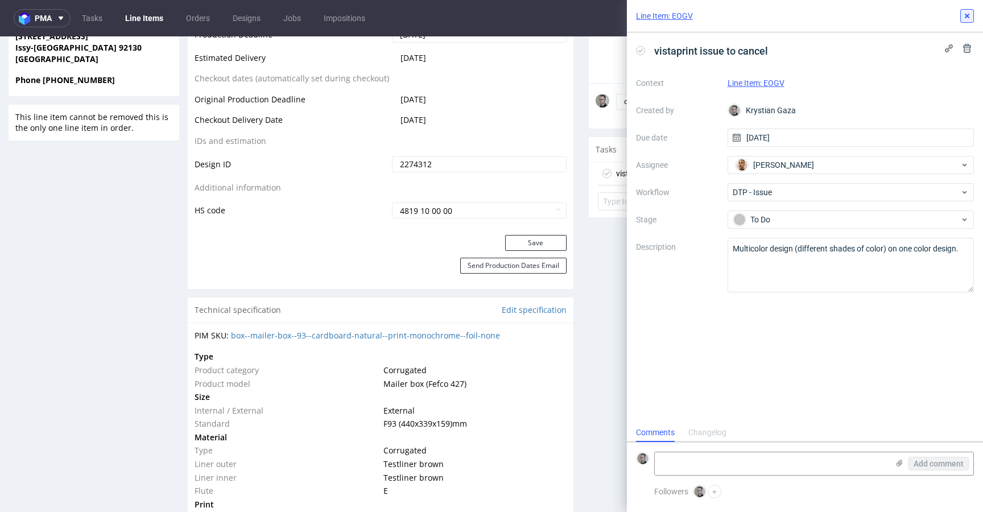
click at [964, 22] on button at bounding box center [967, 16] width 14 height 14
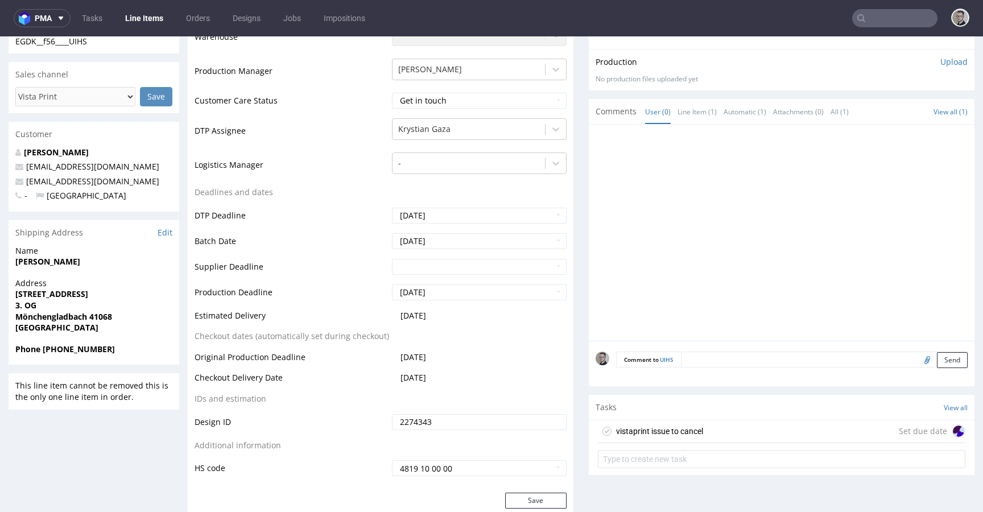
scroll to position [368, 0]
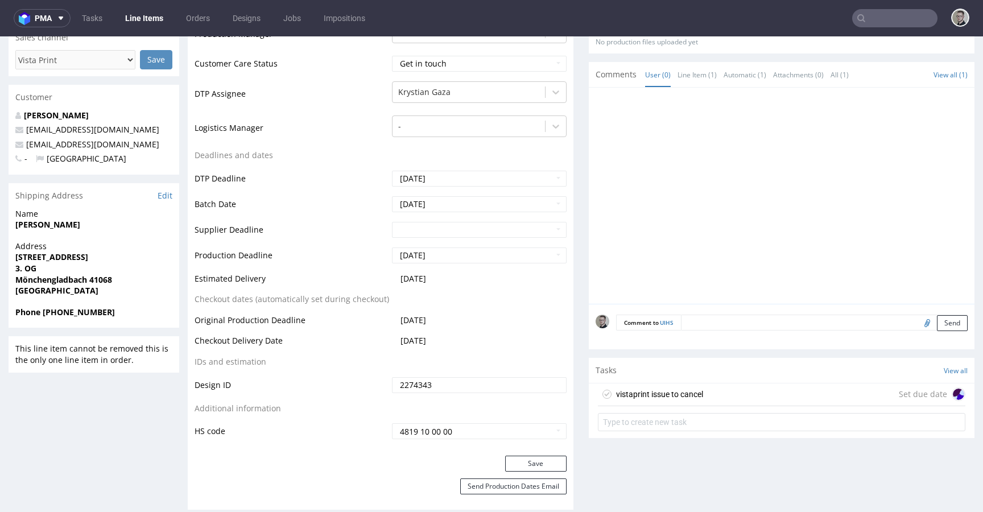
click at [716, 397] on div "vistaprint issue to cancel Set due date" at bounding box center [782, 395] width 368 height 23
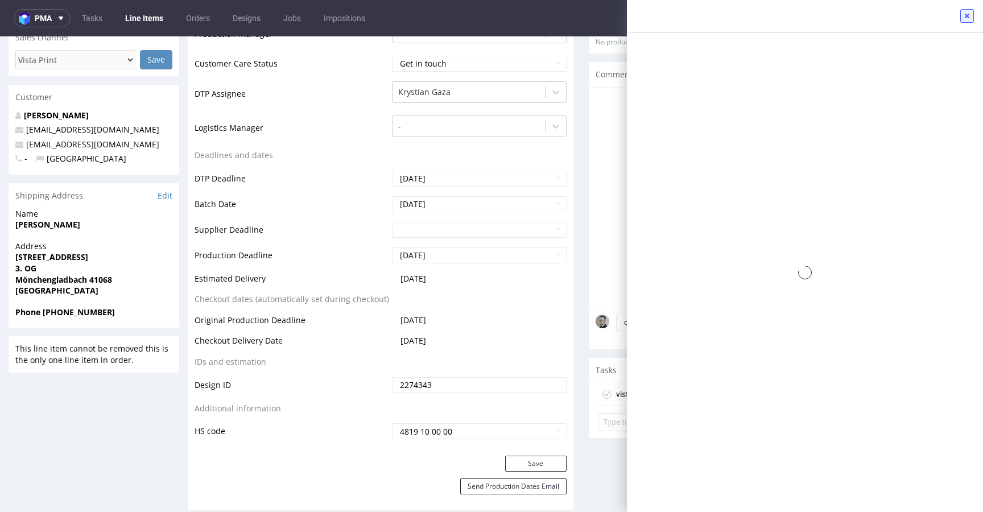
click at [960, 20] on div at bounding box center [805, 16] width 356 height 32
click at [963, 20] on icon at bounding box center [967, 15] width 9 height 9
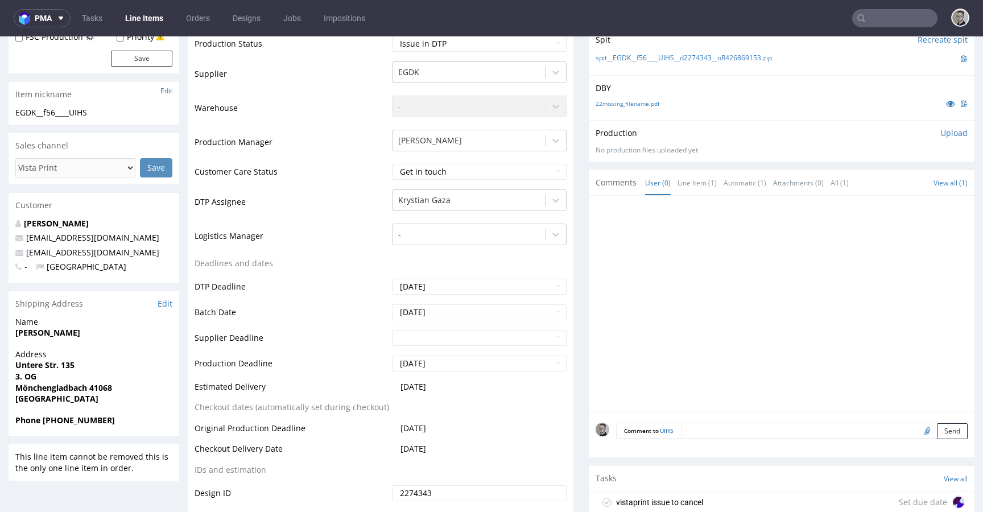
scroll to position [300, 0]
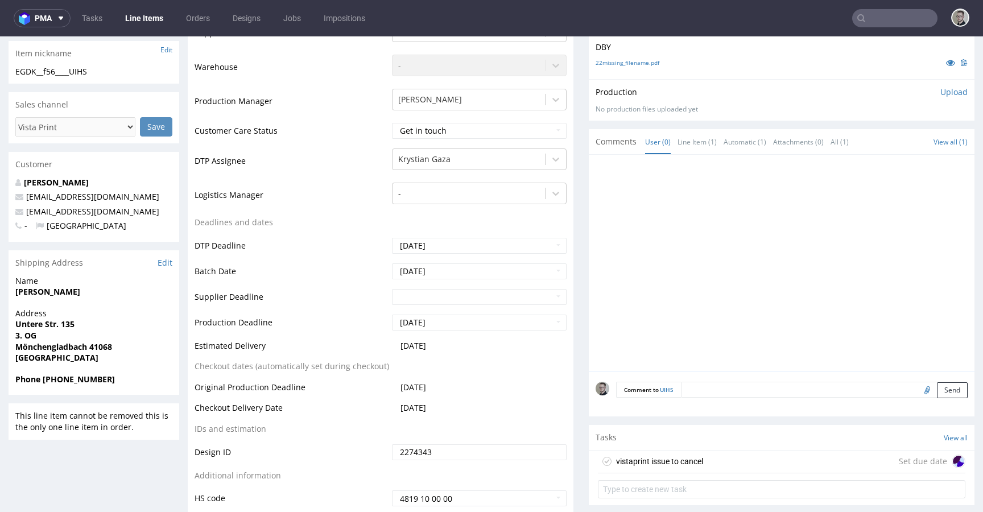
click at [715, 454] on div "vistaprint issue to cancel Set due date" at bounding box center [782, 462] width 368 height 23
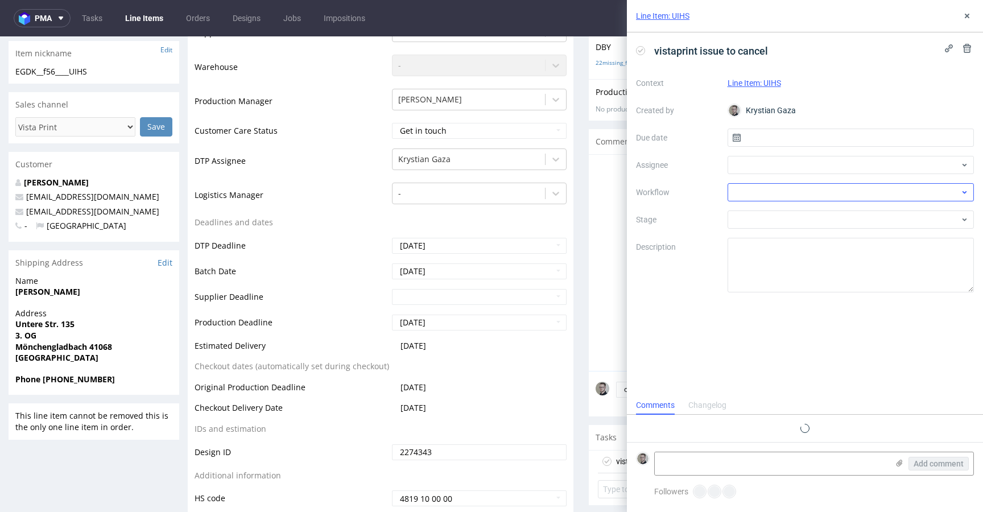
scroll to position [9, 0]
click at [785, 130] on input "text" at bounding box center [851, 138] width 247 height 18
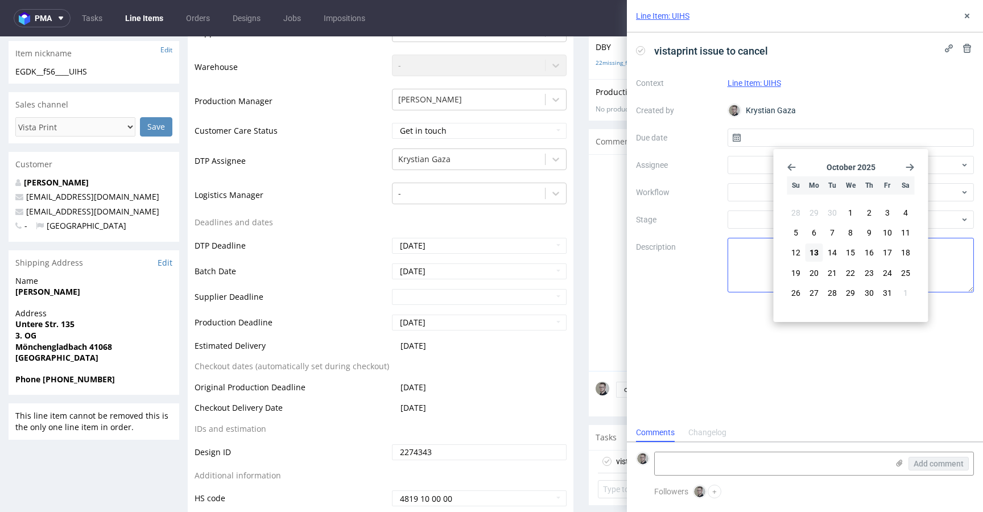
drag, startPoint x: 820, startPoint y: 255, endPoint x: 815, endPoint y: 243, distance: 12.8
click at [820, 255] on button "13" at bounding box center [815, 253] width 18 height 18
type input "13/10/2025"
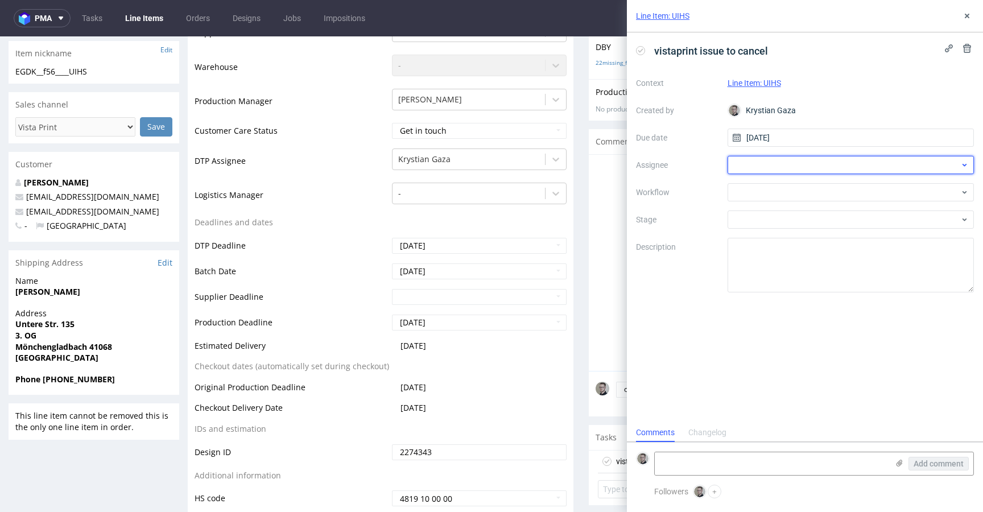
click at [803, 168] on div at bounding box center [851, 165] width 247 height 18
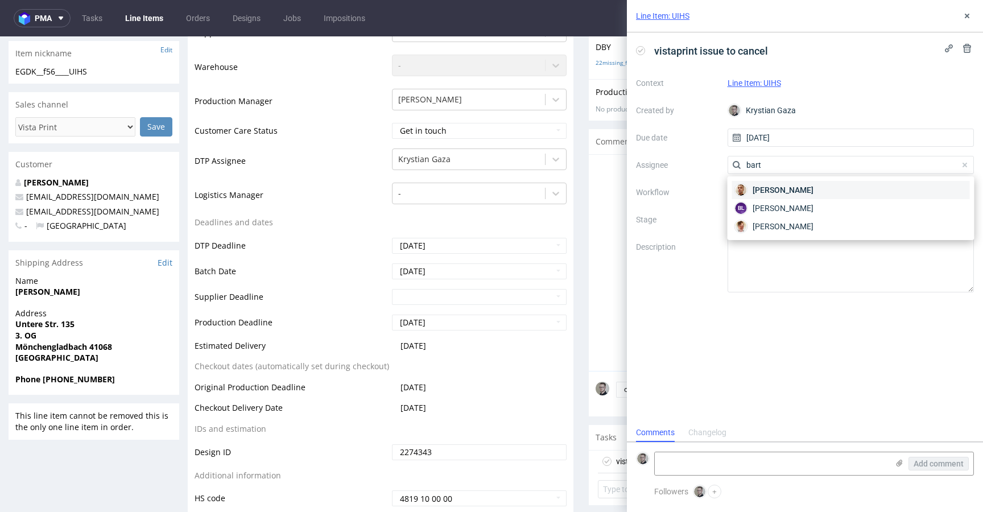
type input "bart"
click at [795, 190] on span "Bartłomiej Leśniczuk" at bounding box center [783, 189] width 61 height 11
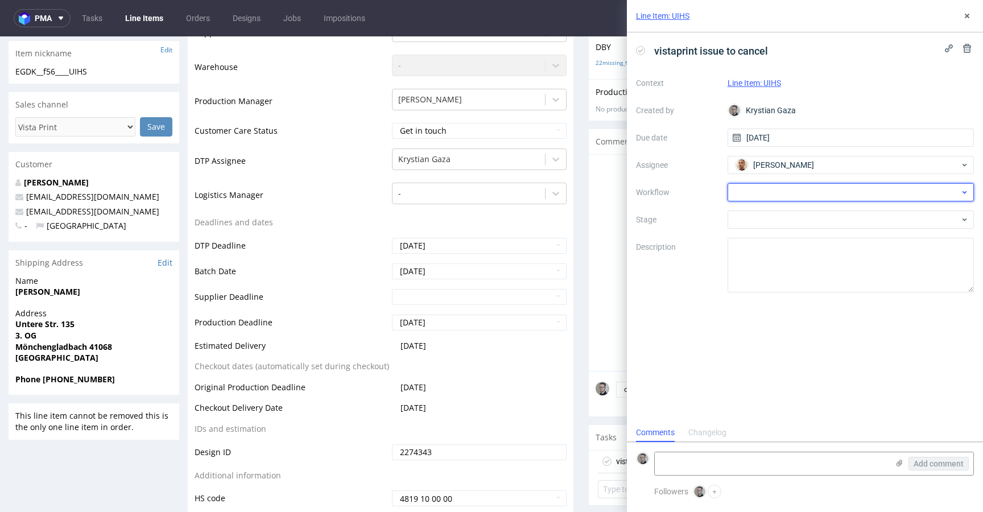
click at [793, 191] on div at bounding box center [851, 192] width 247 height 18
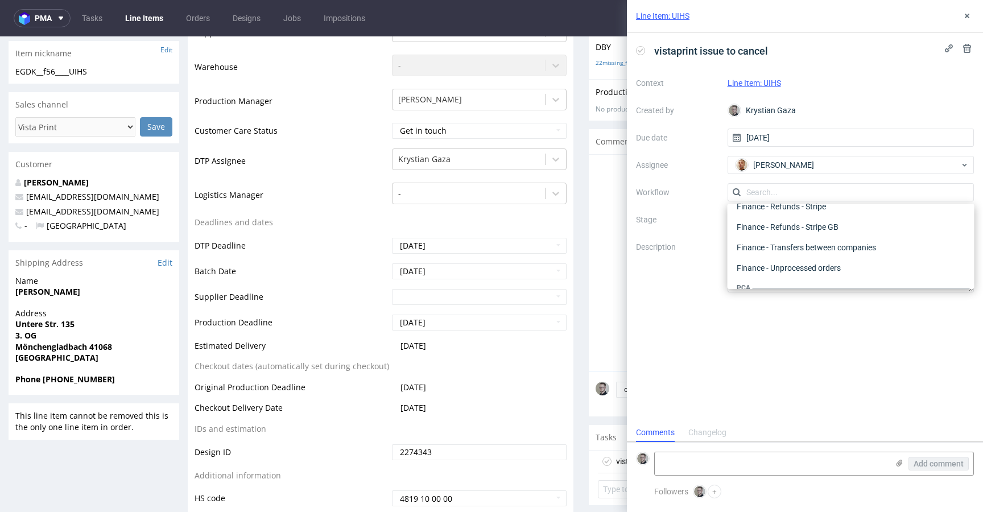
scroll to position [0, 0]
click at [782, 248] on div "DTP - Issue" at bounding box center [851, 254] width 238 height 20
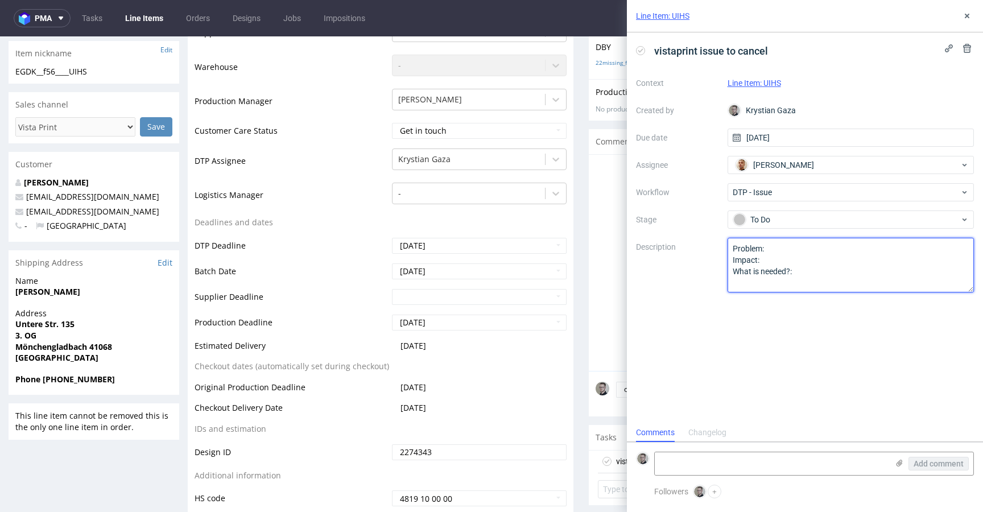
drag, startPoint x: 830, startPoint y: 307, endPoint x: 339, endPoint y: 97, distance: 534.3
paste textarea "Multicolor design (different shades of color) on one color design."
type textarea "Multicolor design (different shades of color) on one color design."
click at [963, 15] on icon at bounding box center [967, 15] width 9 height 9
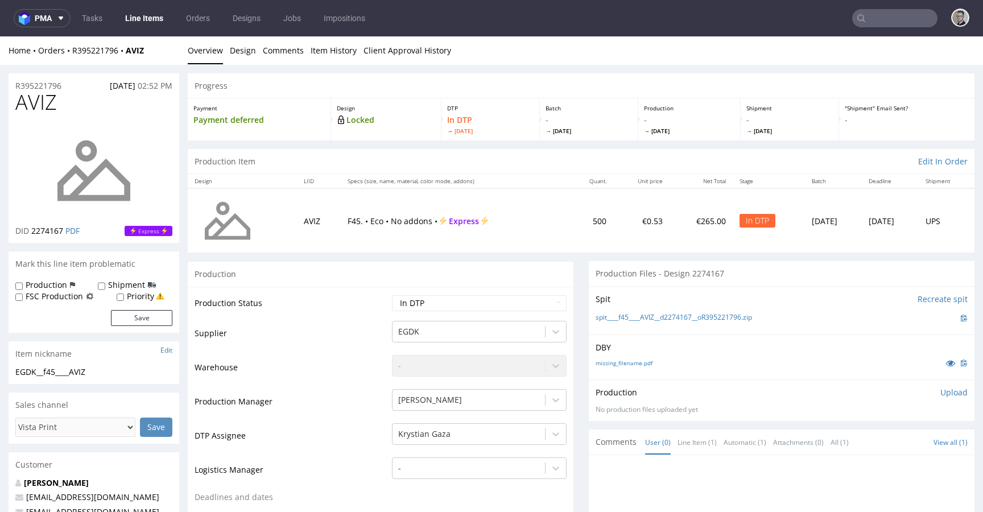
click at [944, 394] on p "Upload" at bounding box center [954, 392] width 27 height 11
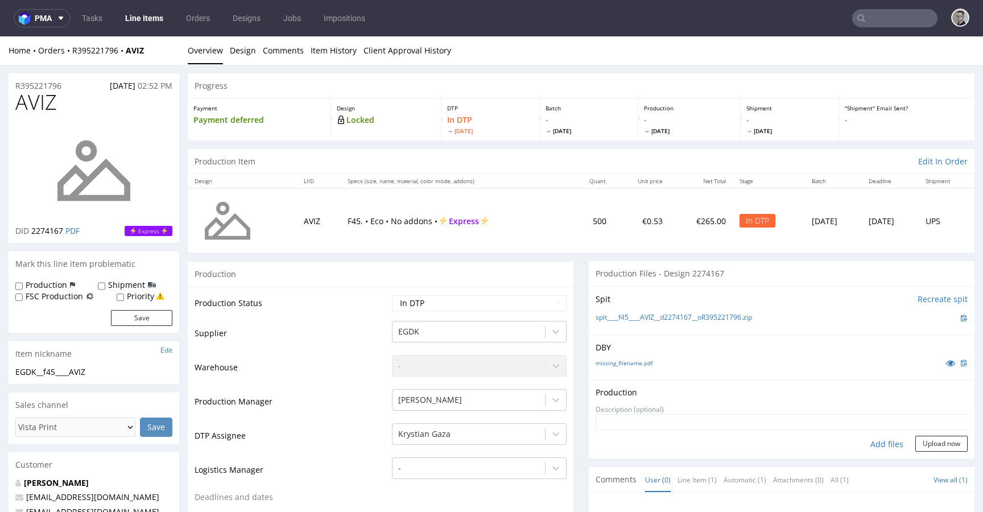
click at [876, 441] on div "Add files" at bounding box center [887, 444] width 57 height 17
type input "C:\fakepath\__f45____AVIZ__d2274167__oR395221796__latest__outside.pdf"
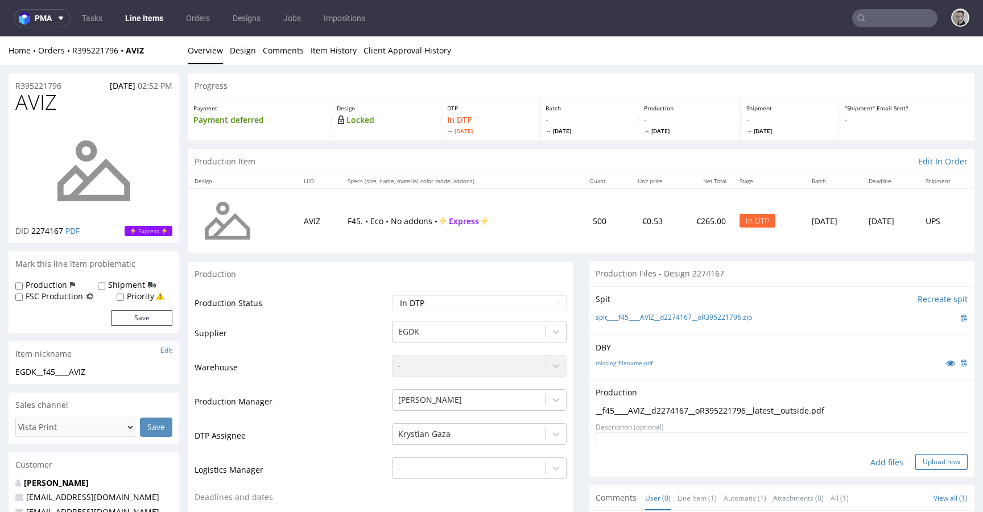
click at [931, 461] on button "Upload now" at bounding box center [942, 462] width 52 height 16
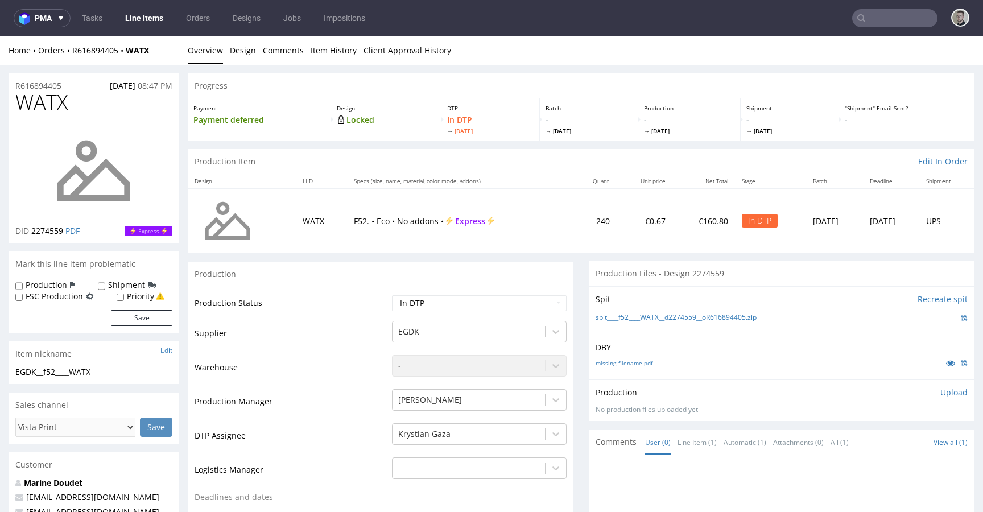
click at [941, 391] on p "Upload" at bounding box center [954, 392] width 27 height 11
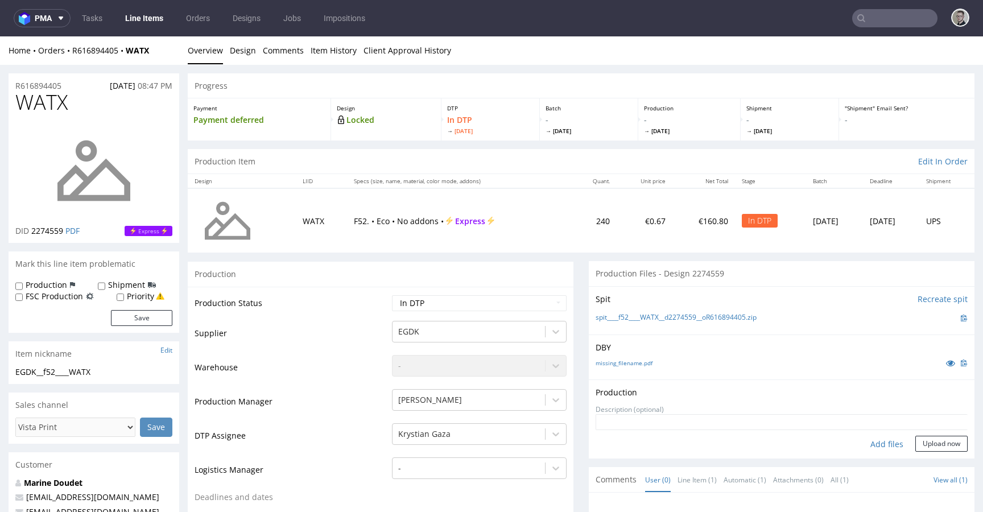
click at [876, 440] on div "Add files" at bounding box center [887, 444] width 57 height 17
type input "C:\fakepath\__f52____WATX__d2274559__oR616894405__latest__outside.pdf"
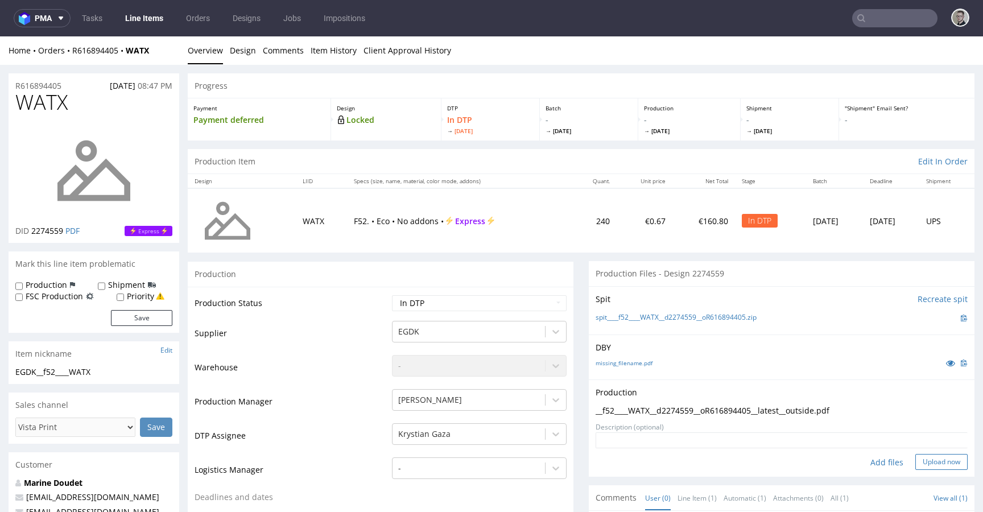
drag, startPoint x: 913, startPoint y: 455, endPoint x: 922, endPoint y: 458, distance: 9.7
click at [916, 455] on button "Upload now" at bounding box center [942, 462] width 52 height 16
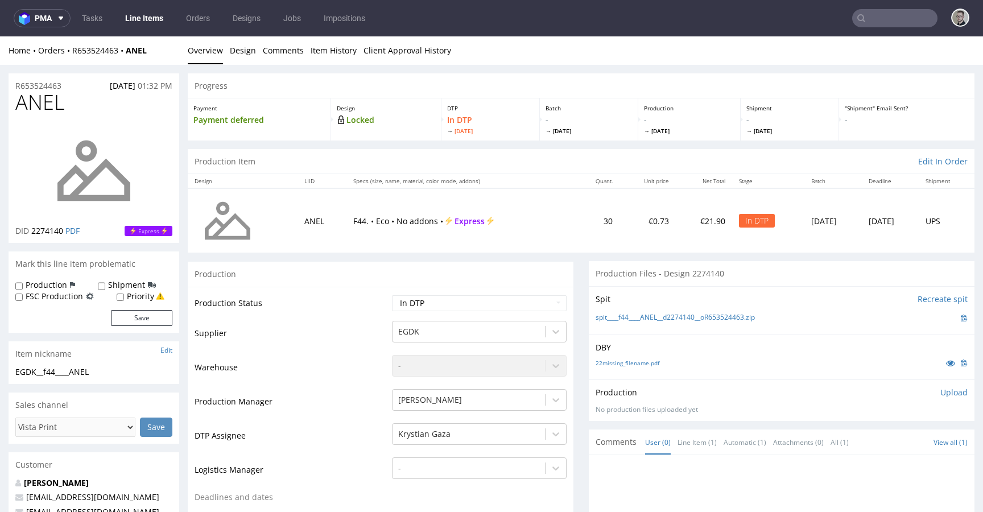
click at [941, 393] on p "Upload" at bounding box center [954, 392] width 27 height 11
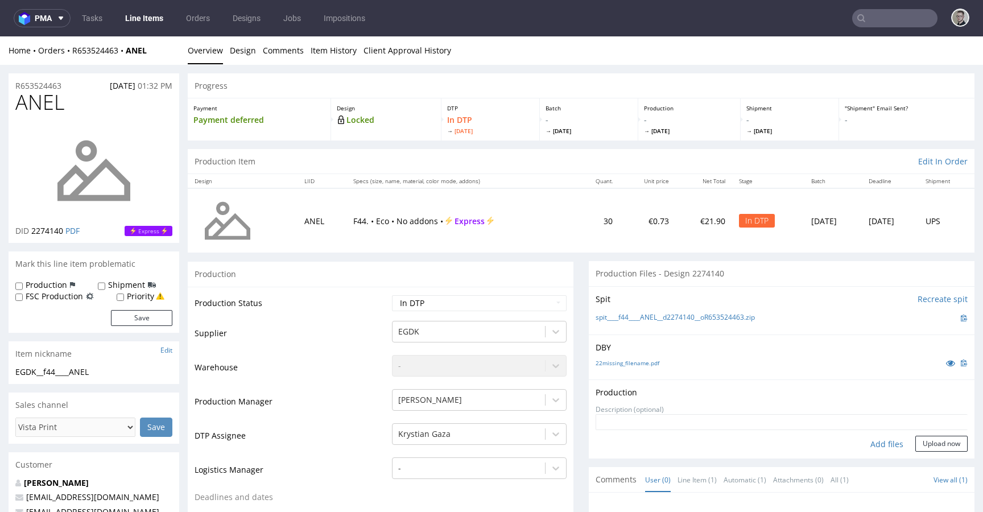
click at [879, 440] on div "Add files" at bounding box center [887, 444] width 57 height 17
type input "C:\fakepath\__f44____ANEL__d2274140__oR653524463__latest__outside.pdf"
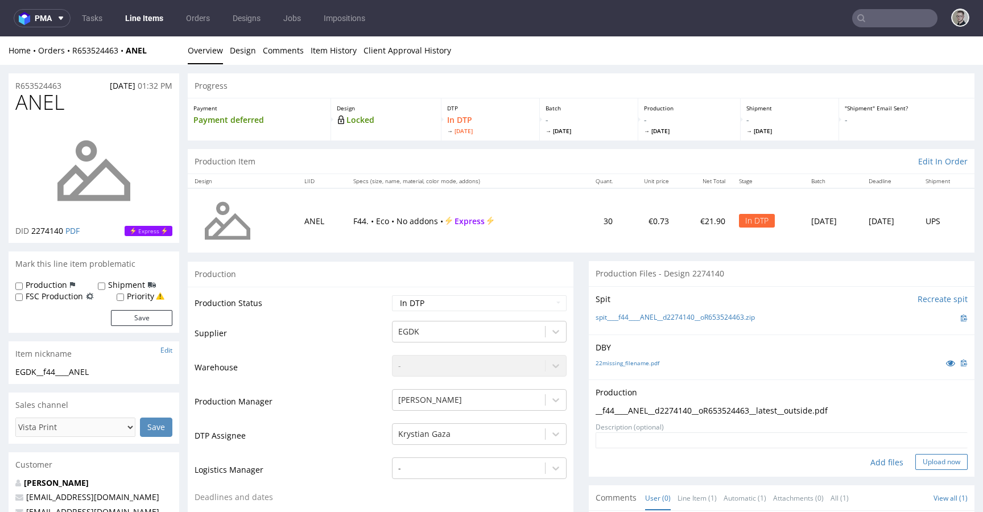
click at [936, 465] on button "Upload now" at bounding box center [942, 462] width 52 height 16
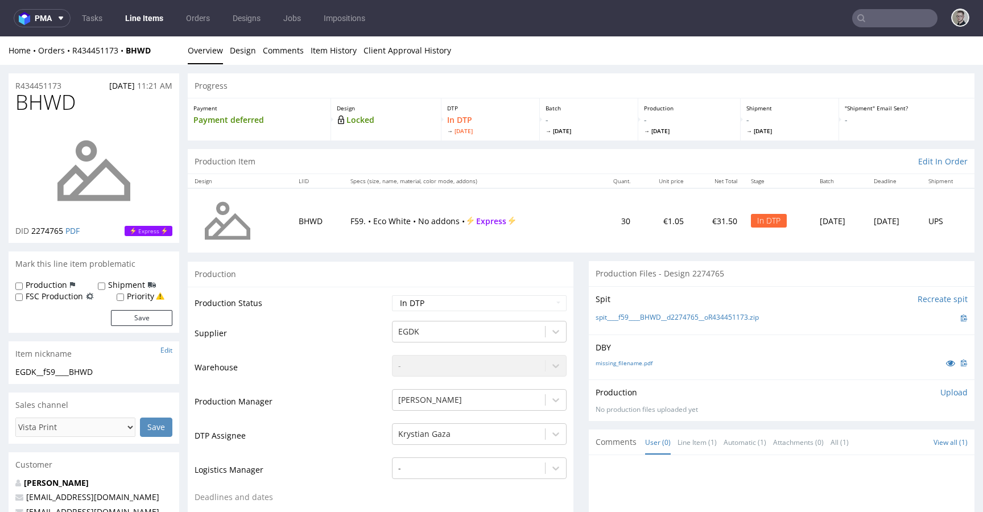
click at [941, 387] on p "Upload" at bounding box center [954, 392] width 27 height 11
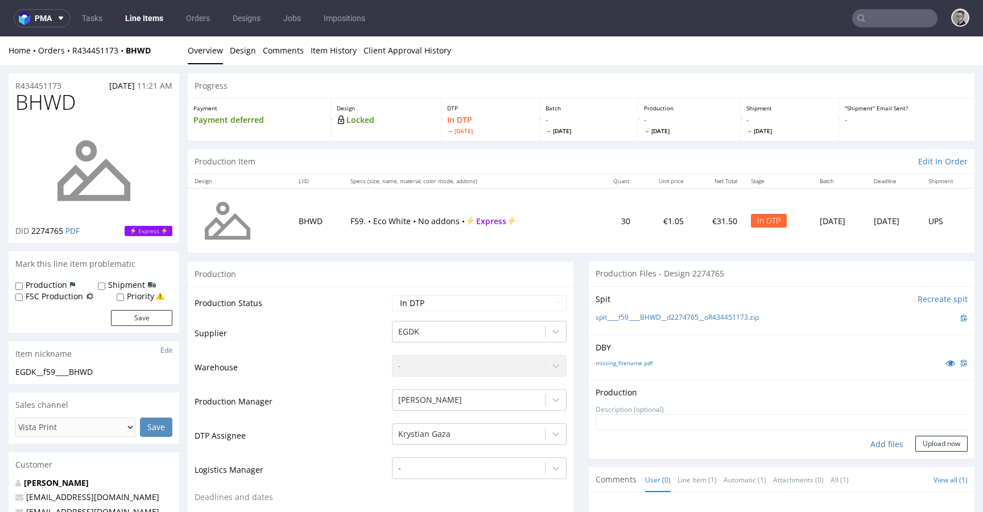
click at [877, 439] on div "Add files" at bounding box center [887, 444] width 57 height 17
type input "C:\fakepath\__f59____BHWD__d2274765__oR434451173__latest__outside.pdf"
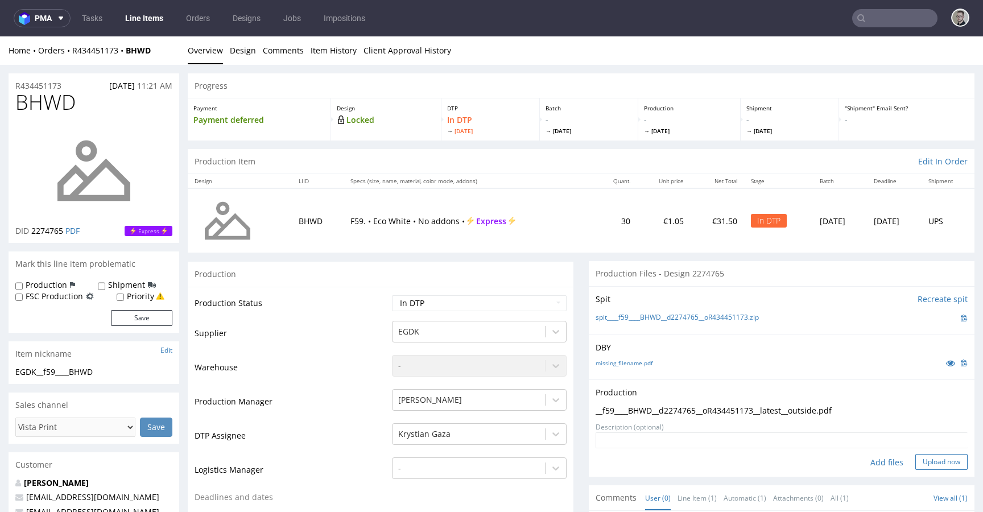
click at [931, 466] on button "Upload now" at bounding box center [942, 462] width 52 height 16
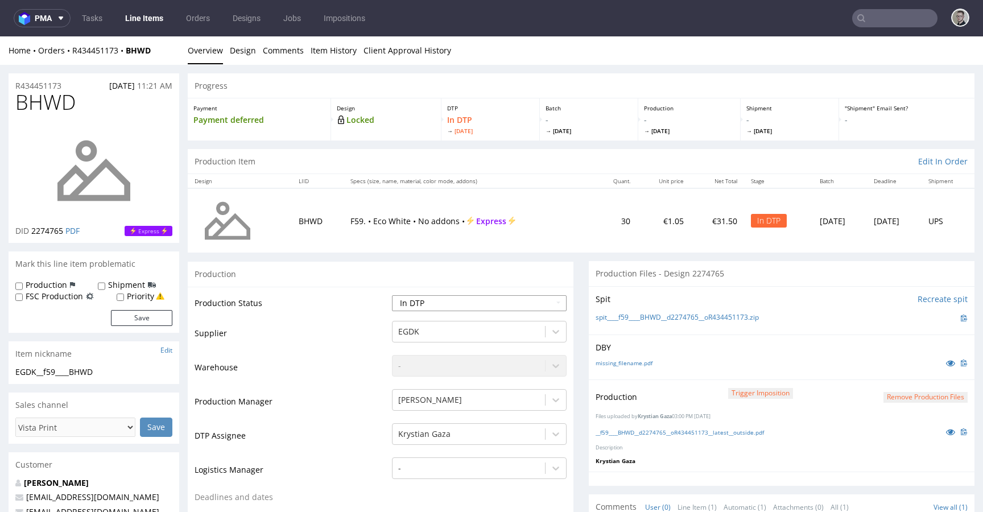
click at [474, 303] on select "Waiting for Artwork Waiting for Diecut Waiting for Mockup Waiting for DTP Waiti…" at bounding box center [479, 303] width 175 height 16
select select "dtp_production_ready"
click at [392, 295] on select "Waiting for Artwork Waiting for Diecut Waiting for Mockup Waiting for DTP Waiti…" at bounding box center [479, 303] width 175 height 16
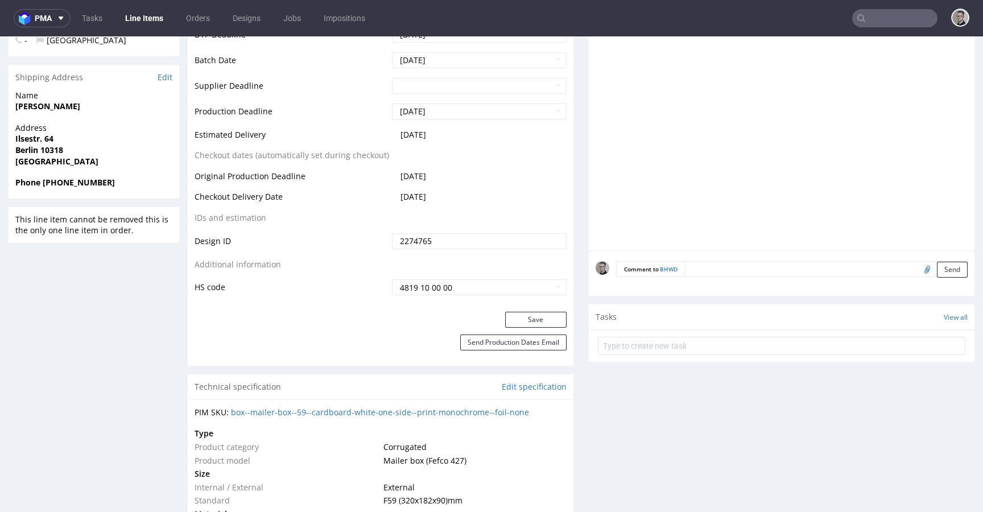
scroll to position [489, 0]
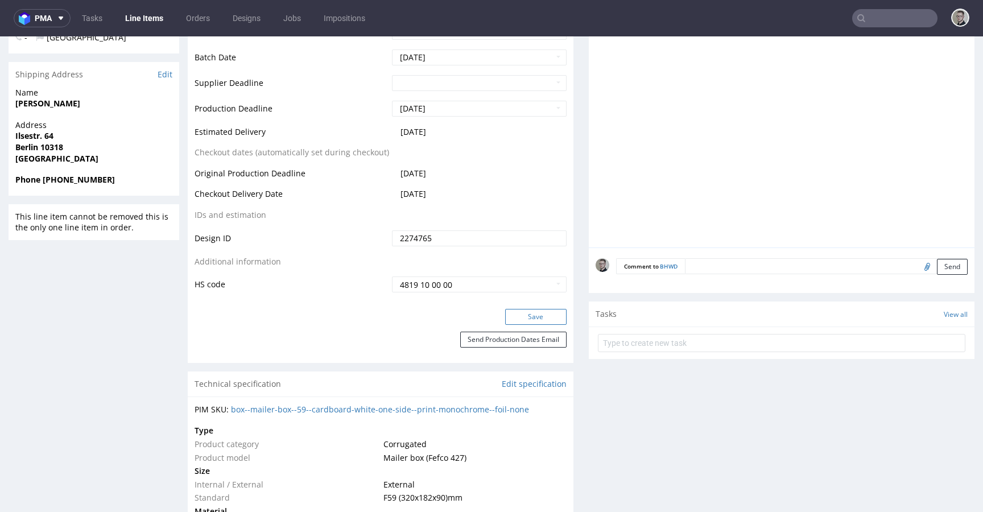
click at [550, 318] on button "Save" at bounding box center [535, 317] width 61 height 16
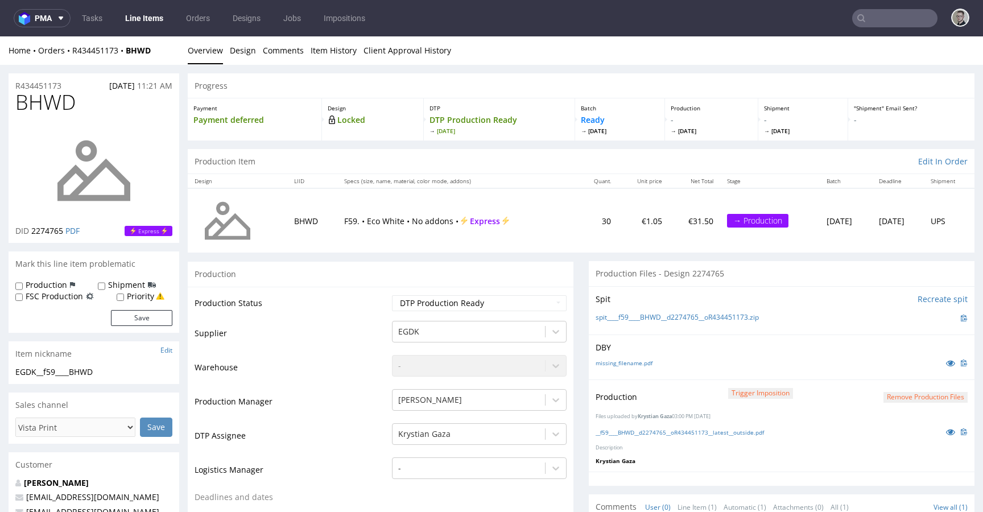
scroll to position [0, 0]
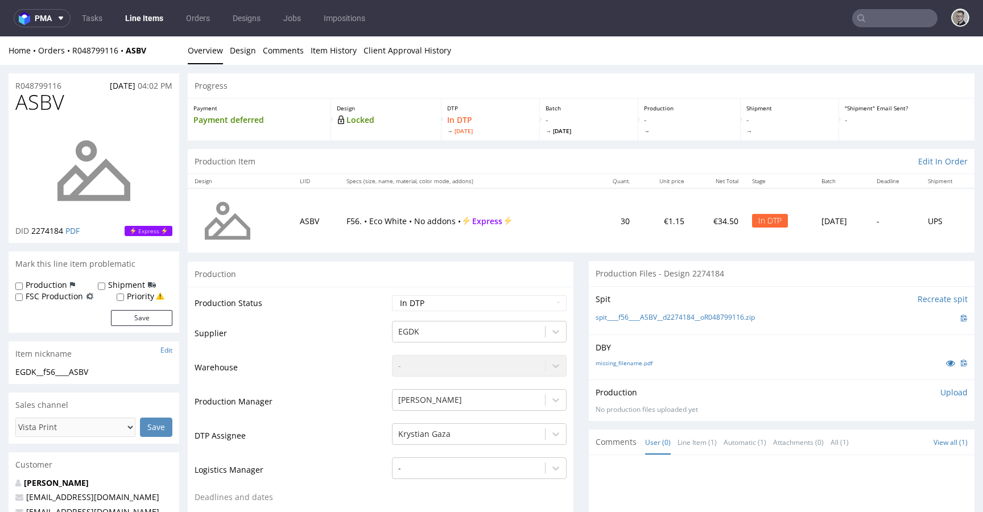
click at [941, 391] on p "Upload" at bounding box center [954, 392] width 27 height 11
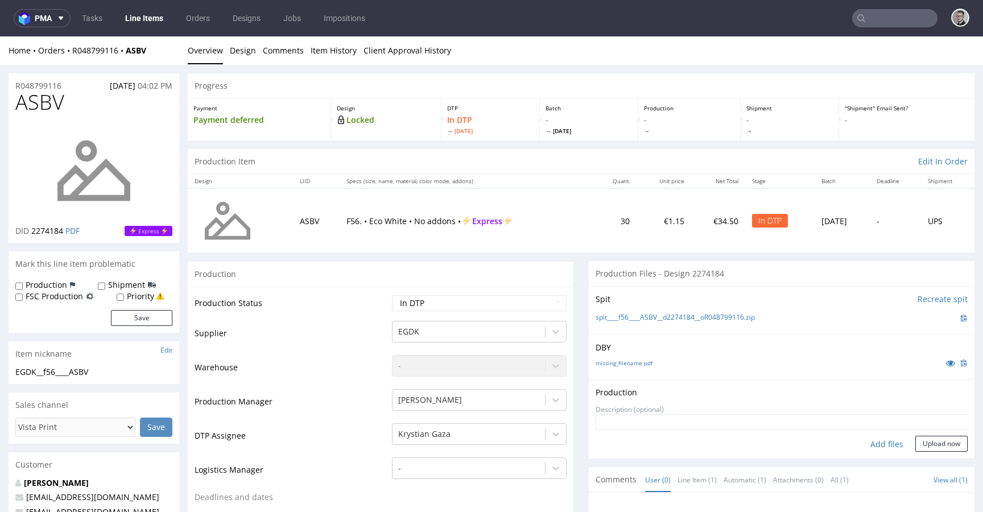
click at [865, 443] on div "Add files" at bounding box center [887, 444] width 57 height 17
type input "C:\fakepath\__f56____ASBV__d2274184__oR048799116__latest__outside.pdf"
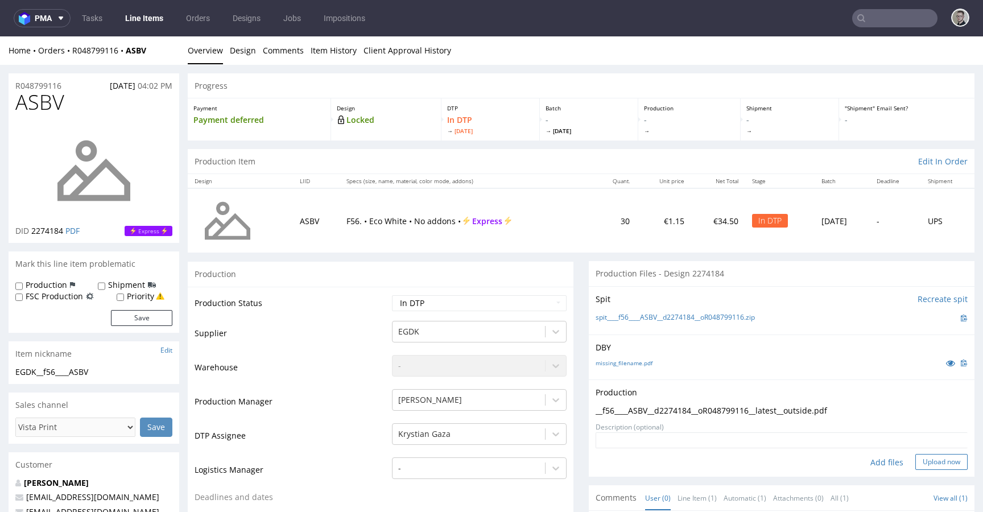
click at [916, 464] on button "Upload now" at bounding box center [942, 462] width 52 height 16
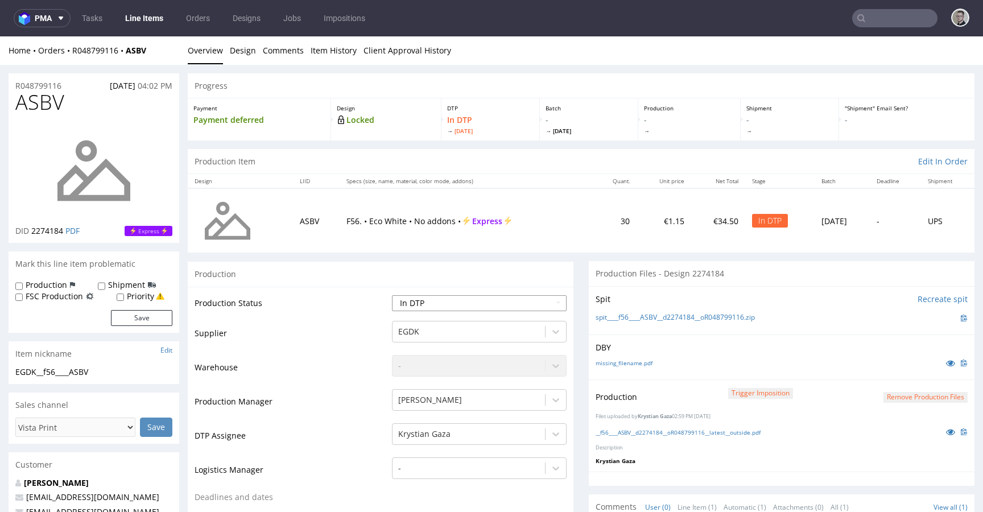
click at [518, 303] on select "Waiting for Artwork Waiting for Diecut Waiting for Mockup Waiting for DTP Waiti…" at bounding box center [479, 303] width 175 height 16
select select "dtp_production_ready"
click at [392, 295] on select "Waiting for Artwork Waiting for Diecut Waiting for Mockup Waiting for DTP Waiti…" at bounding box center [479, 303] width 175 height 16
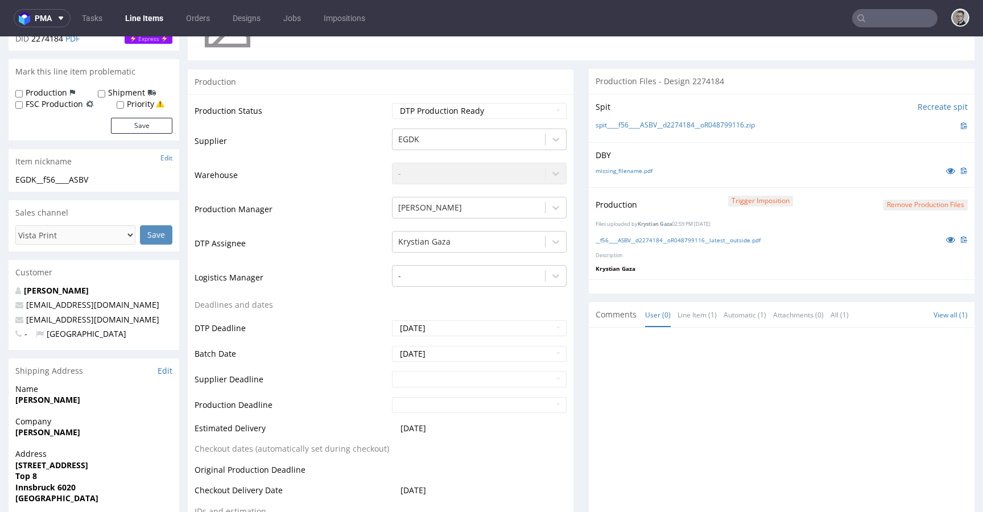
scroll to position [374, 0]
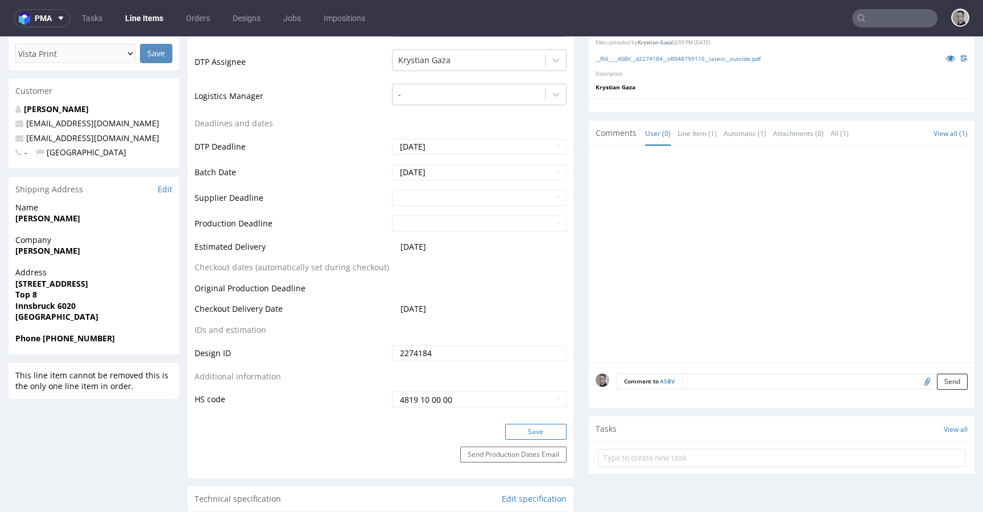
click at [533, 432] on button "Save" at bounding box center [535, 432] width 61 height 16
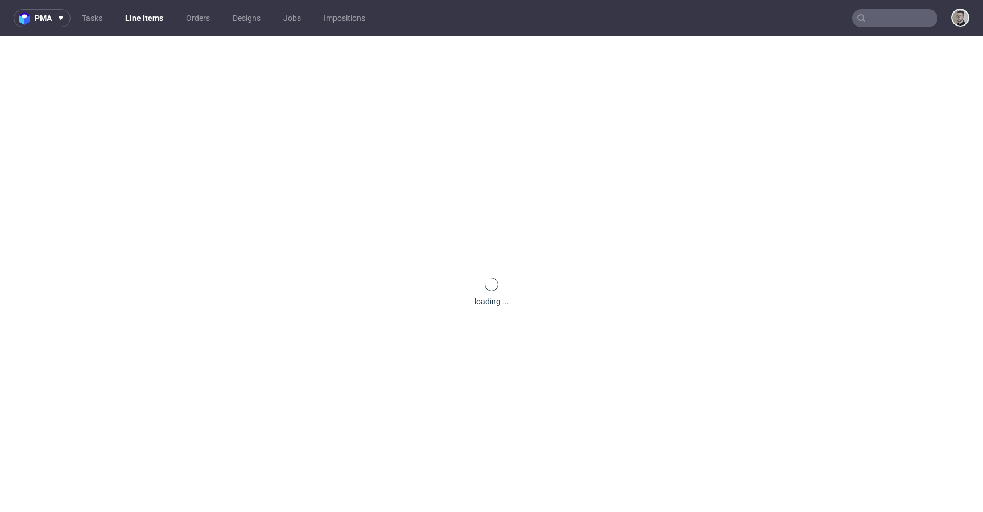
scroll to position [0, 0]
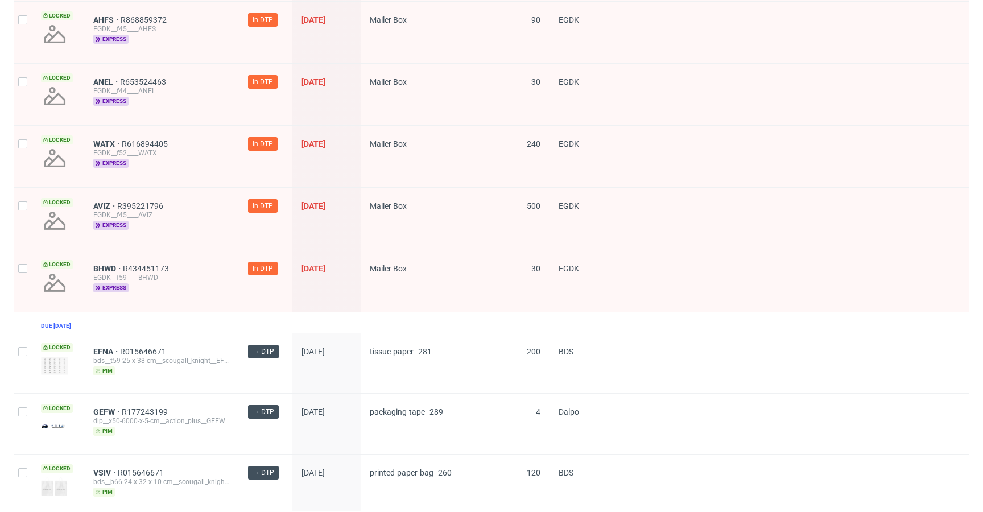
scroll to position [236, 0]
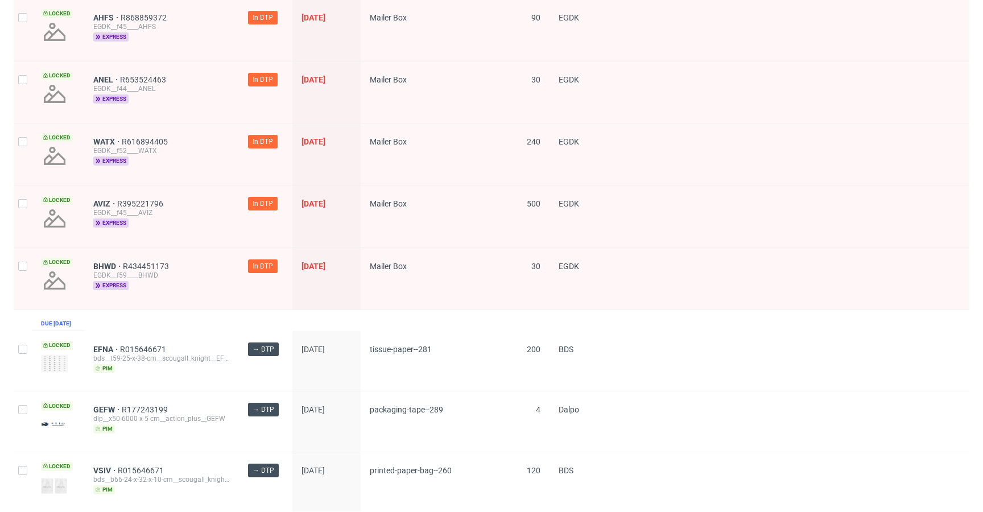
drag, startPoint x: 13, startPoint y: 268, endPoint x: 15, endPoint y: 255, distance: 13.4
click at [20, 263] on input "checkbox" at bounding box center [22, 266] width 9 height 9
checkbox input "true"
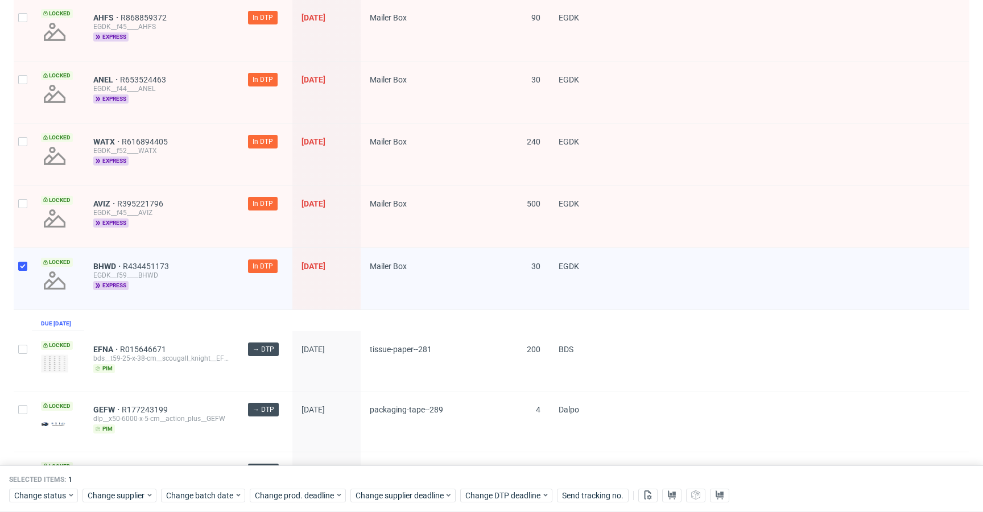
click at [14, 200] on div at bounding box center [23, 215] width 18 height 61
checkbox input "true"
click at [17, 131] on div at bounding box center [23, 153] width 18 height 61
checkbox input "true"
click at [21, 73] on div at bounding box center [23, 91] width 18 height 61
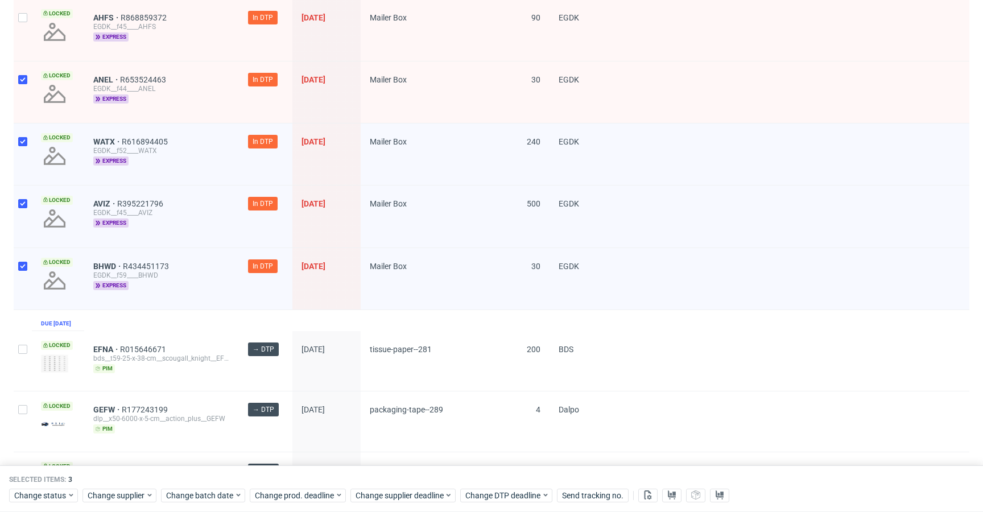
checkbox input "true"
click at [23, 39] on div at bounding box center [23, 29] width 18 height 61
checkbox input "true"
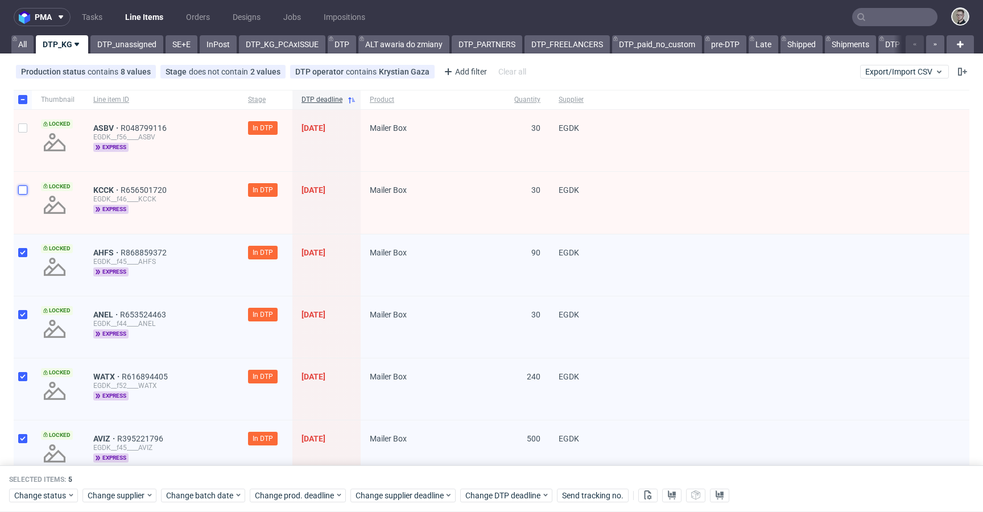
click at [22, 191] on input "checkbox" at bounding box center [22, 189] width 9 height 9
checkbox input "true"
drag, startPoint x: 18, startPoint y: 145, endPoint x: 222, endPoint y: 213, distance: 215.4
click at [18, 145] on div at bounding box center [23, 140] width 18 height 61
checkbox input "true"
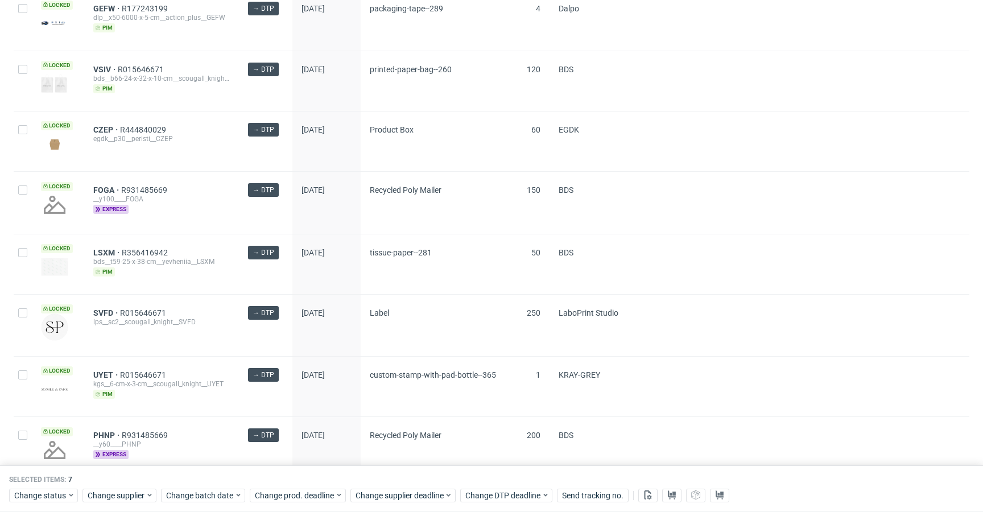
scroll to position [0, 0]
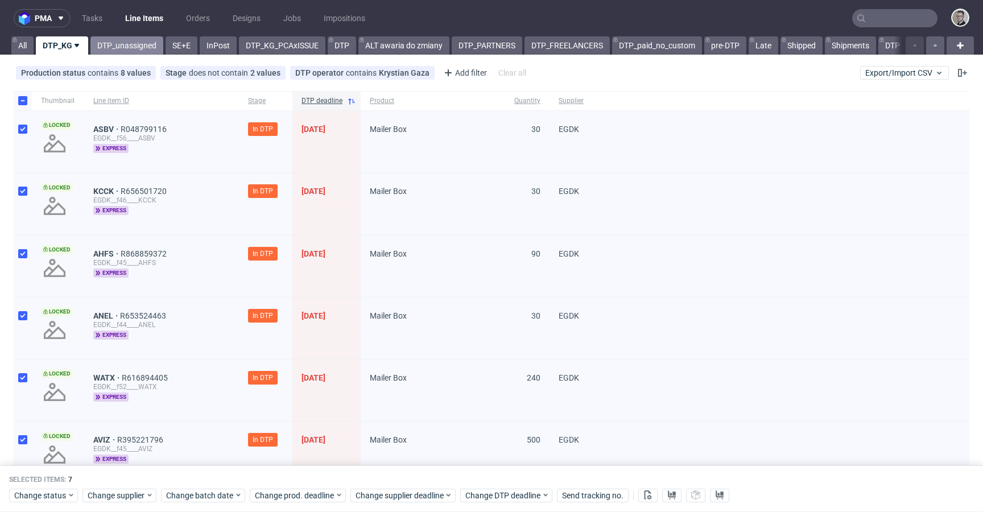
click at [120, 42] on link "DTP_unassigned" at bounding box center [126, 45] width 73 height 18
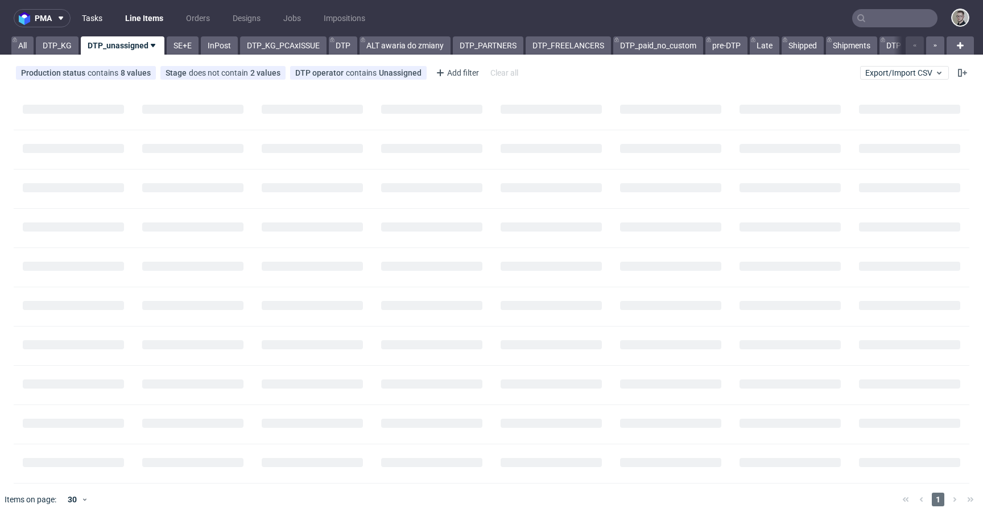
click at [100, 19] on link "Tasks" at bounding box center [92, 18] width 34 height 18
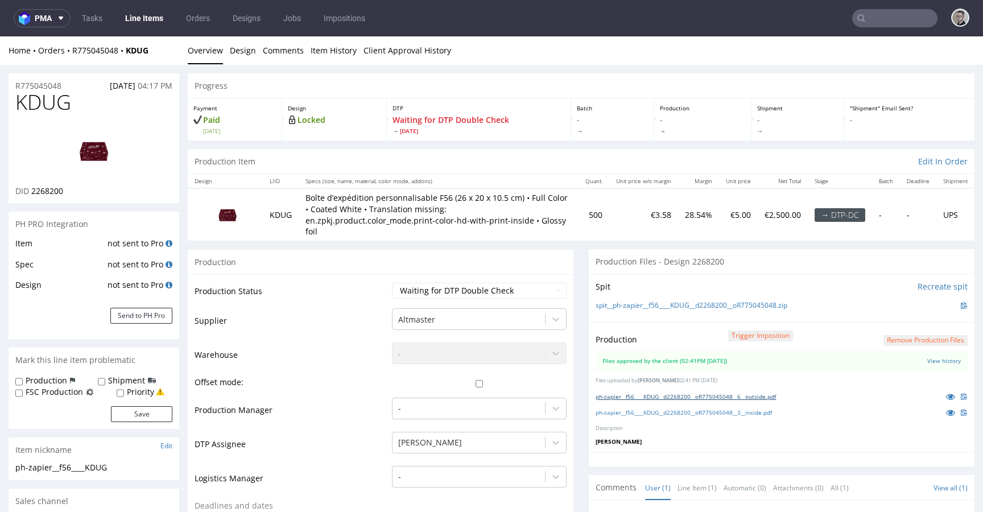
click at [749, 395] on link "ph-zapier__f56____KDUG__d2268200__oR775045048__6__outside.pdf" at bounding box center [686, 397] width 180 height 8
click at [757, 413] on link "ph-zapier__f56____KDUG__d2268200__oR775045048__3__inside.pdf" at bounding box center [684, 413] width 176 height 8
click at [765, 395] on link "ph-zapier__f56____KDUG__d2268200__oR775045048__6__outside.pdf" at bounding box center [686, 397] width 180 height 8
click at [231, 48] on link "Design" at bounding box center [243, 50] width 26 height 28
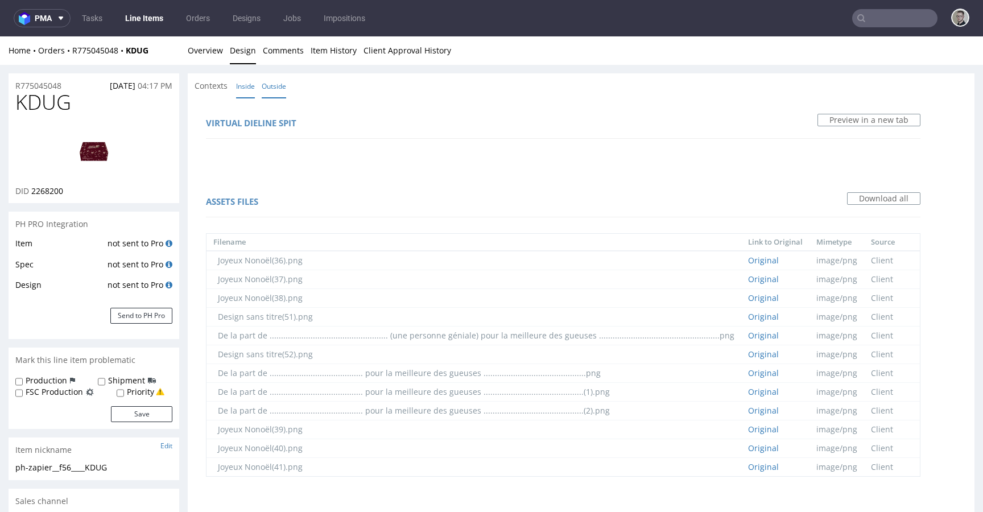
click at [252, 84] on link "Inside" at bounding box center [245, 86] width 19 height 24
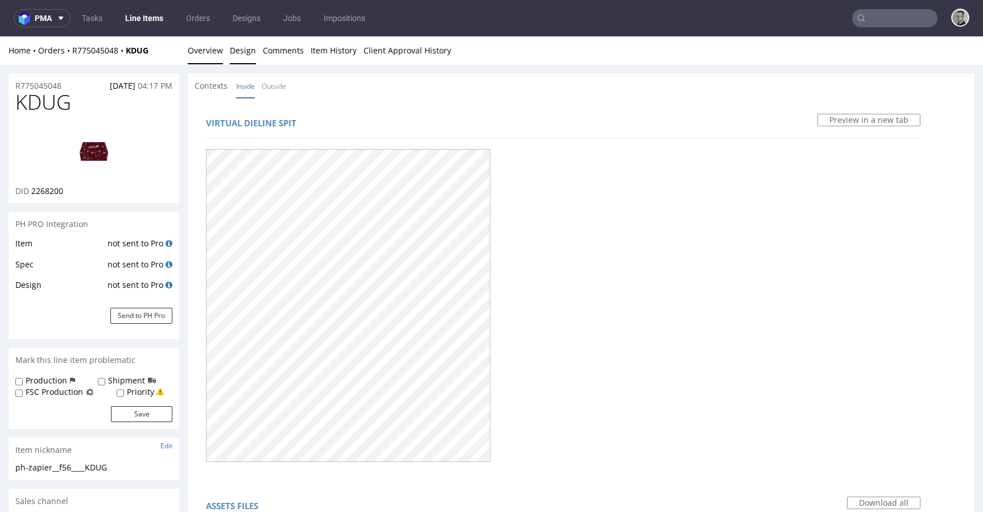
click at [211, 51] on link "Overview" at bounding box center [205, 50] width 35 height 28
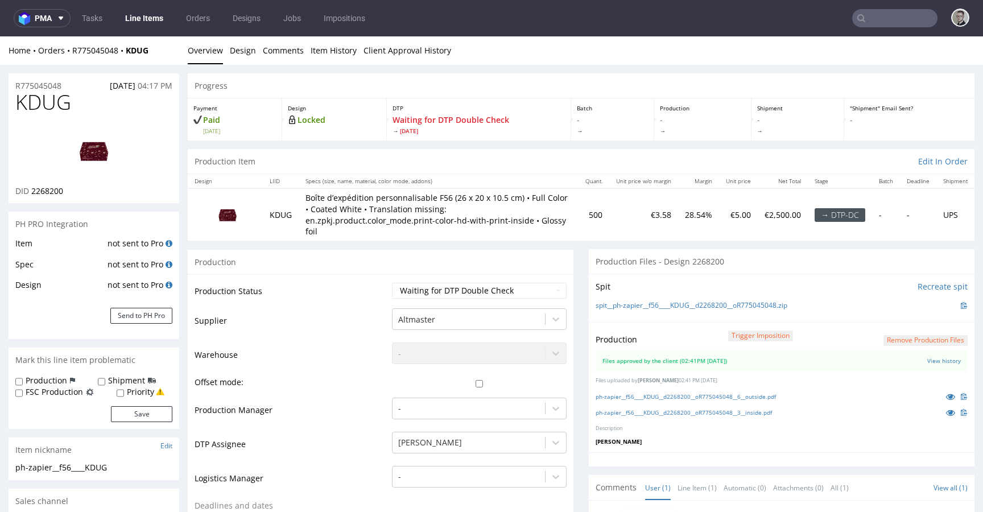
click at [93, 149] on img at bounding box center [93, 150] width 91 height 51
click at [236, 44] on link "Design" at bounding box center [243, 50] width 26 height 28
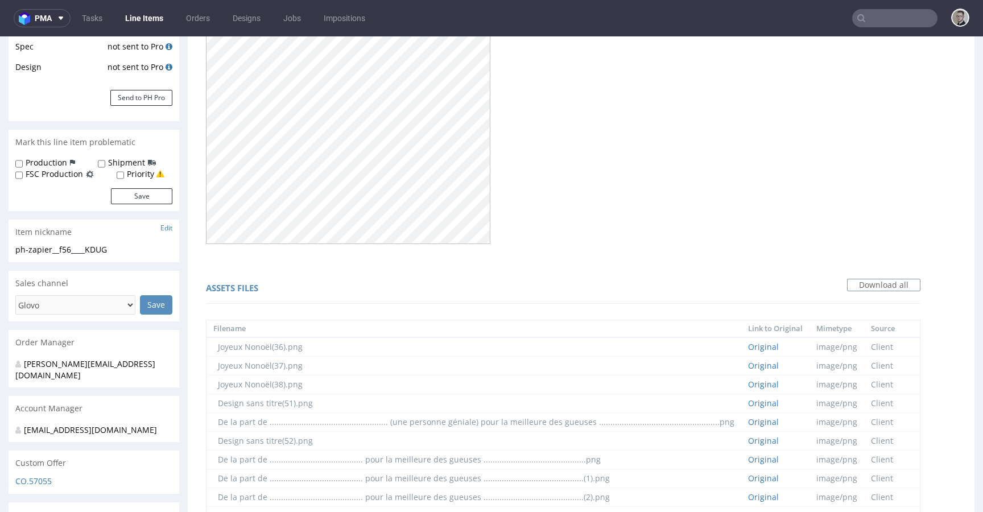
scroll to position [629, 0]
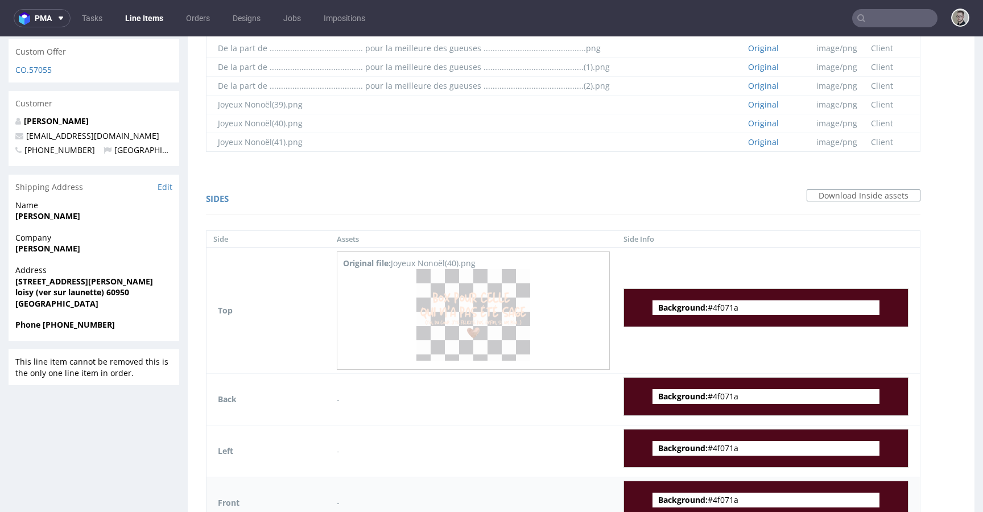
click at [704, 493] on span "Background: #4f071a" at bounding box center [766, 500] width 227 height 15
click at [729, 493] on span "Background: #4f071a" at bounding box center [766, 500] width 227 height 15
copy span "4f071a"
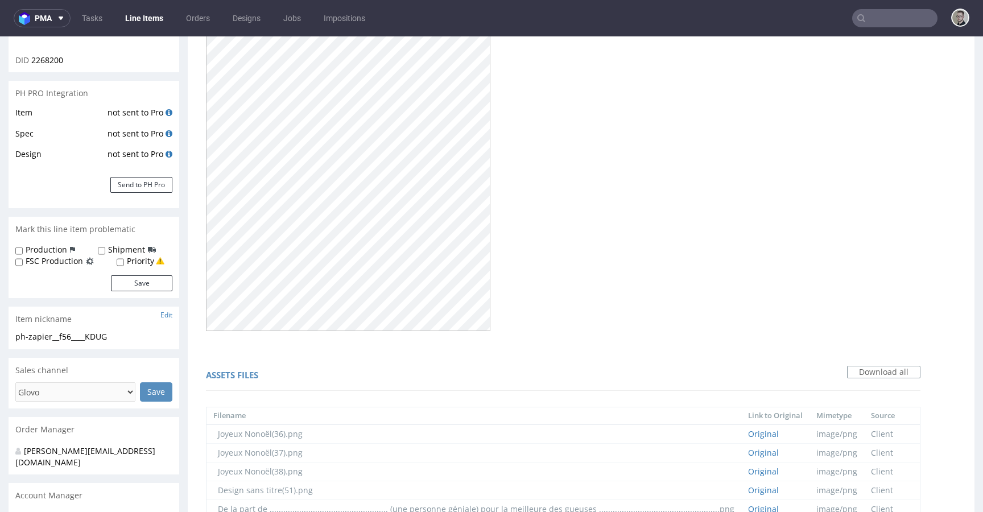
scroll to position [0, 0]
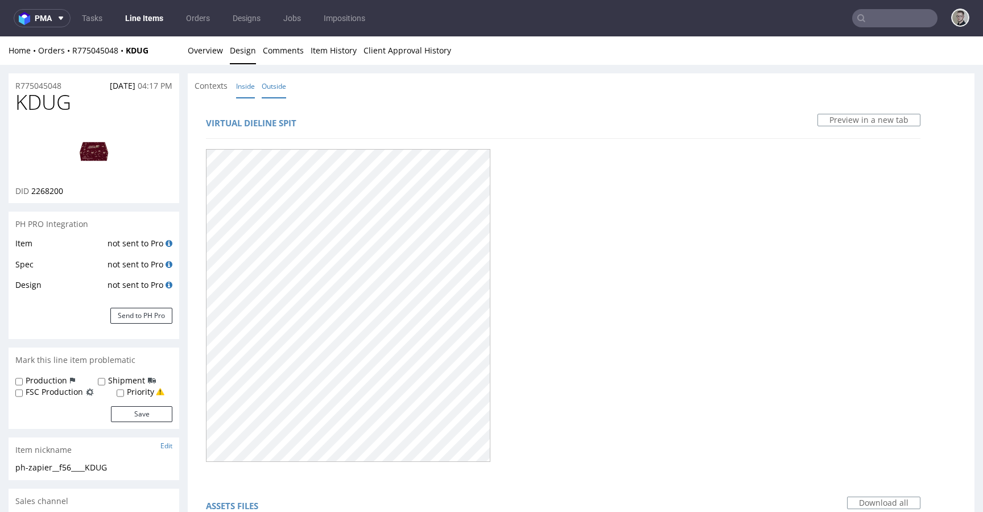
click at [277, 89] on link "Outside" at bounding box center [274, 86] width 24 height 24
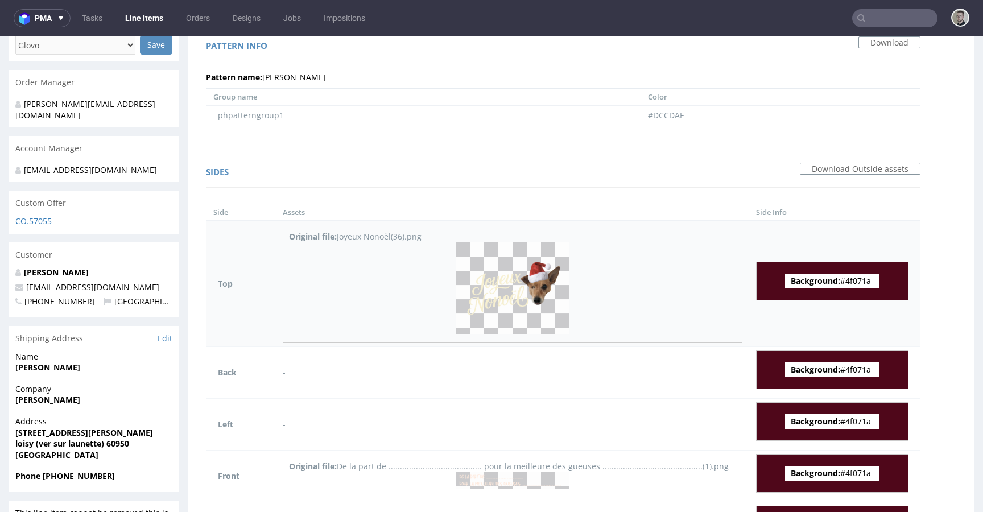
scroll to position [496, 0]
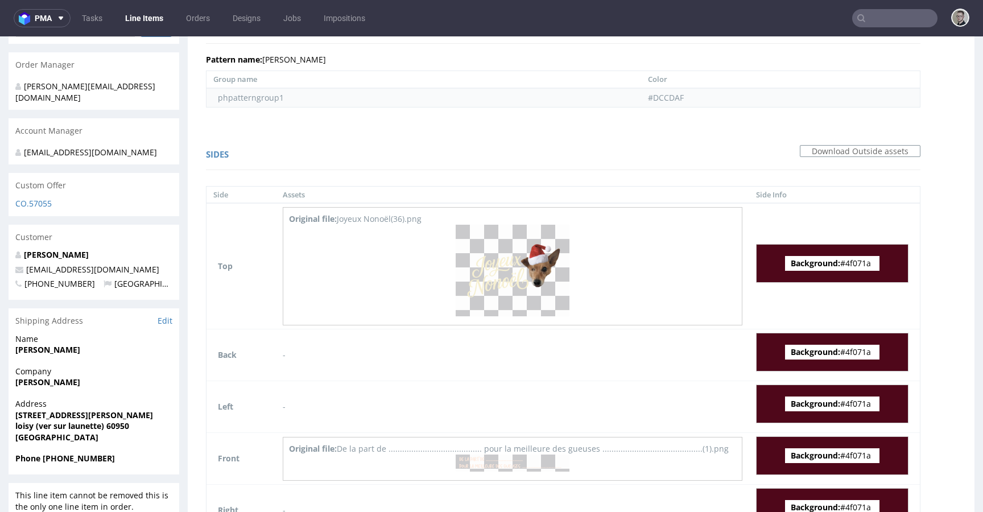
click at [642, 88] on td "#DCCDAF" at bounding box center [780, 97] width 279 height 19
copy td "DCCDAF"
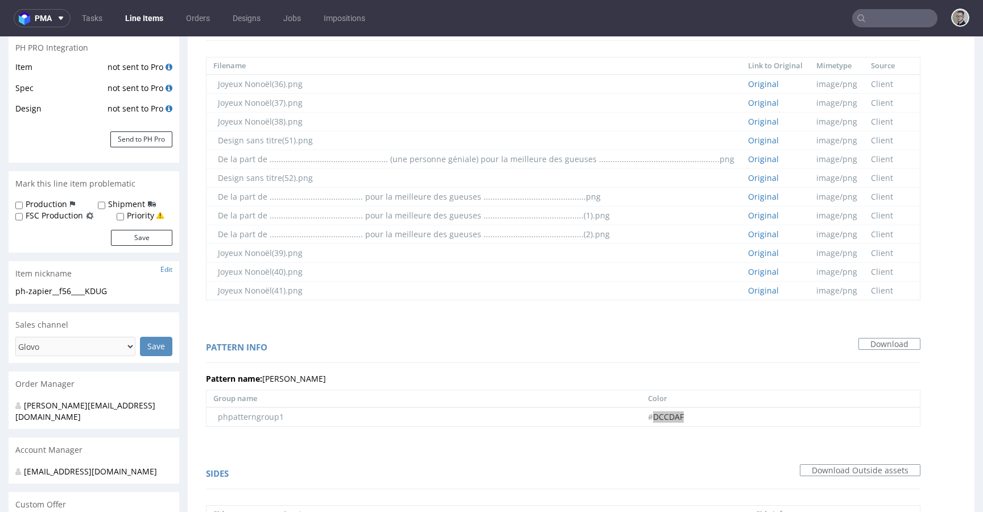
scroll to position [0, 0]
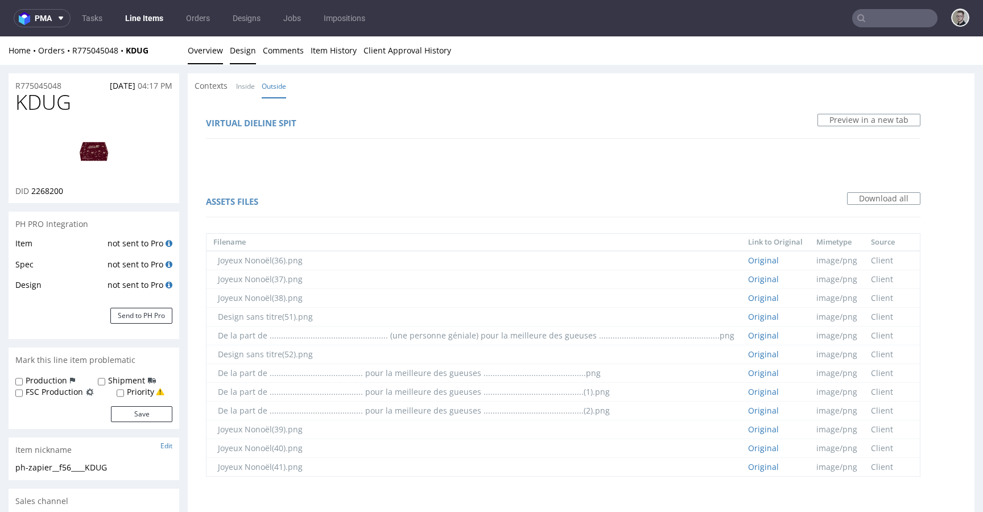
click at [215, 46] on link "Overview" at bounding box center [205, 50] width 35 height 28
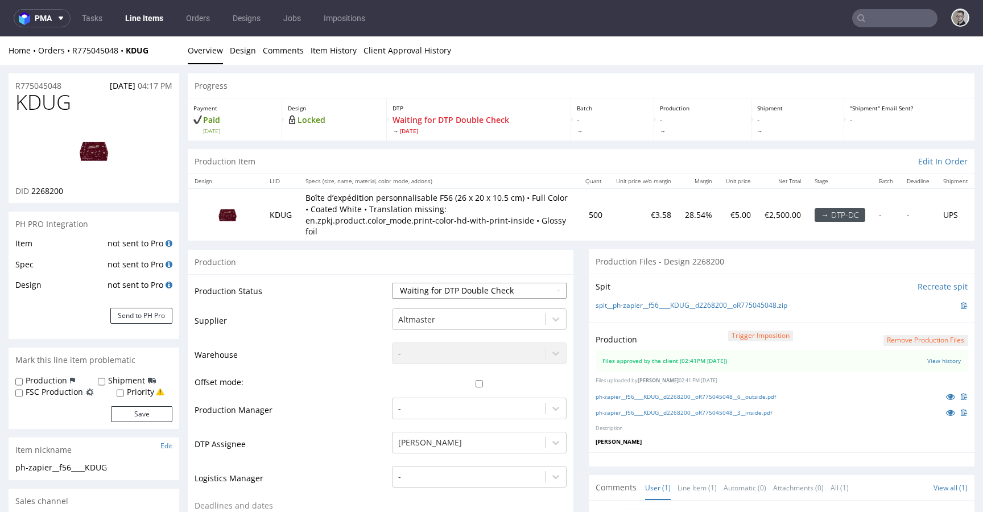
click at [477, 292] on select "Waiting for Artwork Waiting for Diecut Waiting for Mockup Waiting for DTP Waiti…" at bounding box center [479, 291] width 175 height 16
select select "dtp_production_ready"
click at [392, 283] on select "Waiting for Artwork Waiting for Diecut Waiting for Mockup Waiting for DTP Waiti…" at bounding box center [479, 291] width 175 height 16
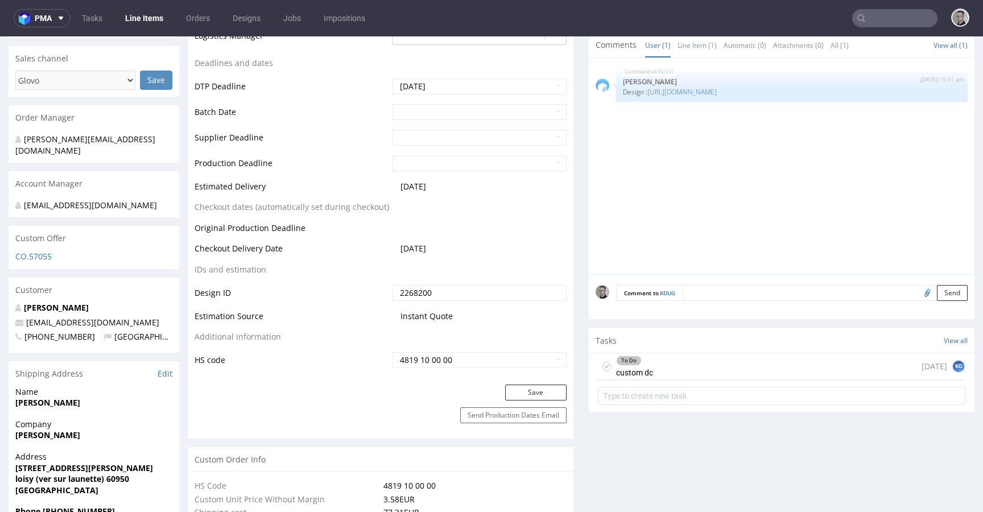
scroll to position [443, 0]
click at [546, 397] on button "Save" at bounding box center [535, 392] width 61 height 16
click at [670, 368] on div "To Do custom dc 3 days ago KG" at bounding box center [782, 366] width 368 height 27
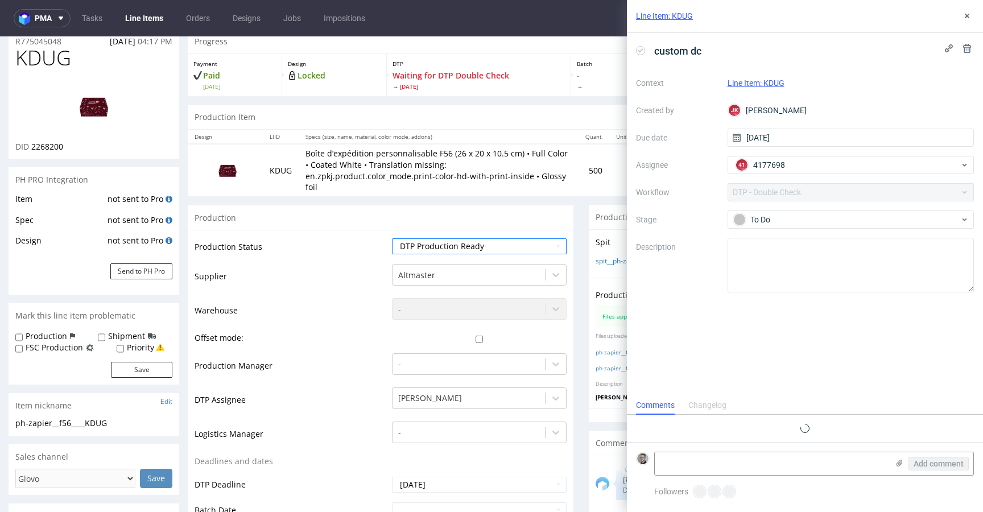
scroll to position [9, 0]
click at [966, 11] on icon at bounding box center [967, 15] width 9 height 9
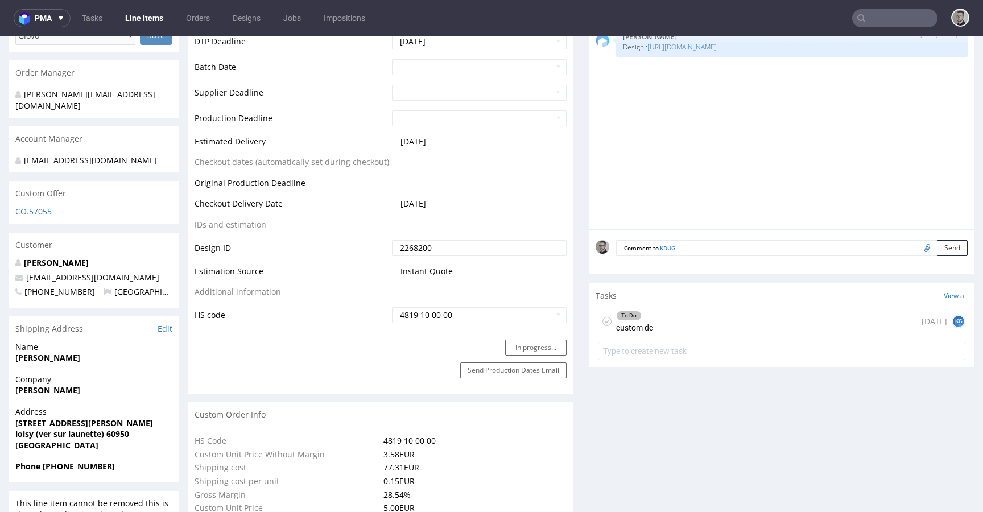
scroll to position [562, 0]
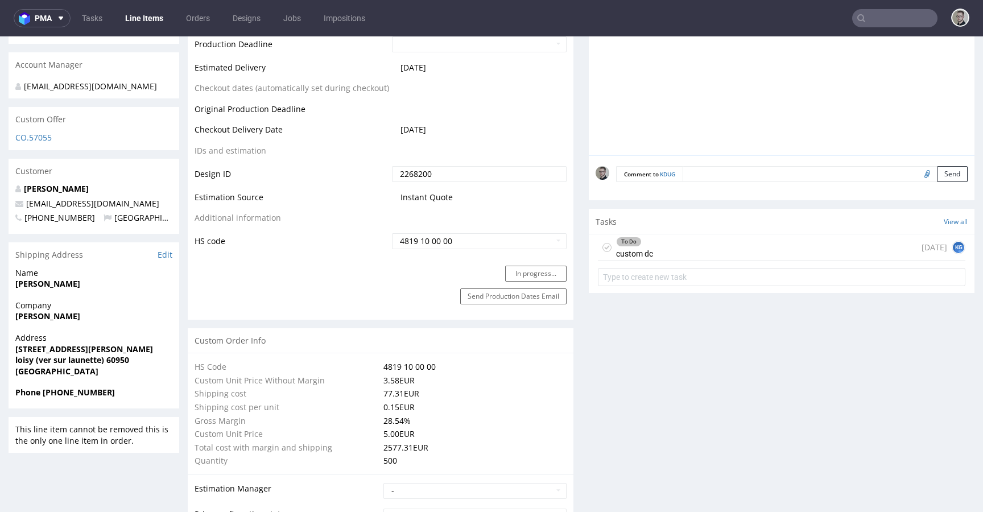
click at [603, 244] on icon at bounding box center [607, 247] width 9 height 9
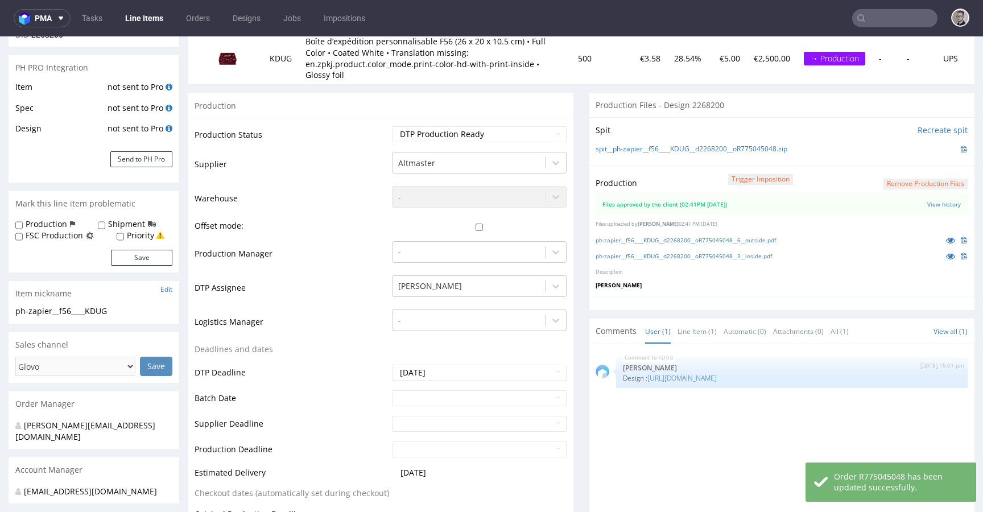
scroll to position [0, 0]
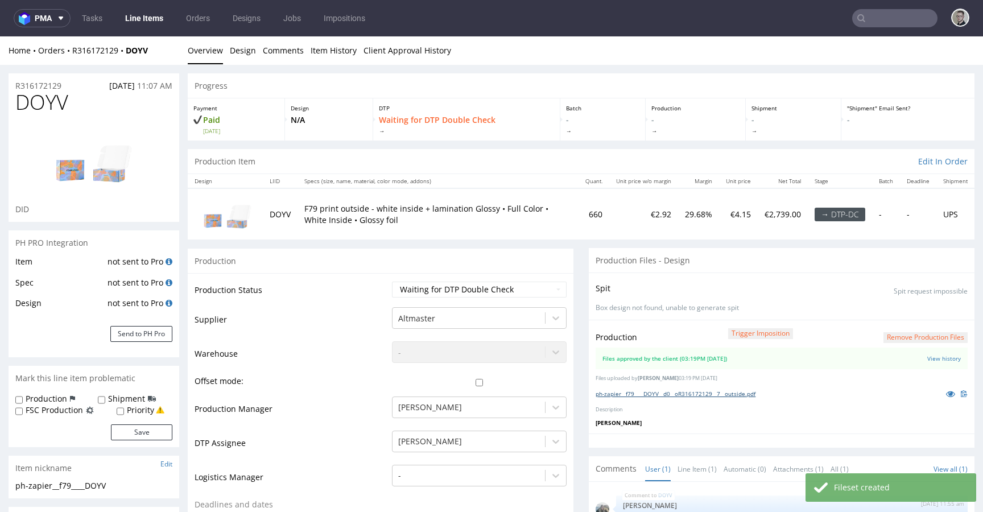
click at [710, 394] on link "ph-zapier__f79____DOYV__d0__oR316172129__7__outside.pdf" at bounding box center [676, 394] width 160 height 8
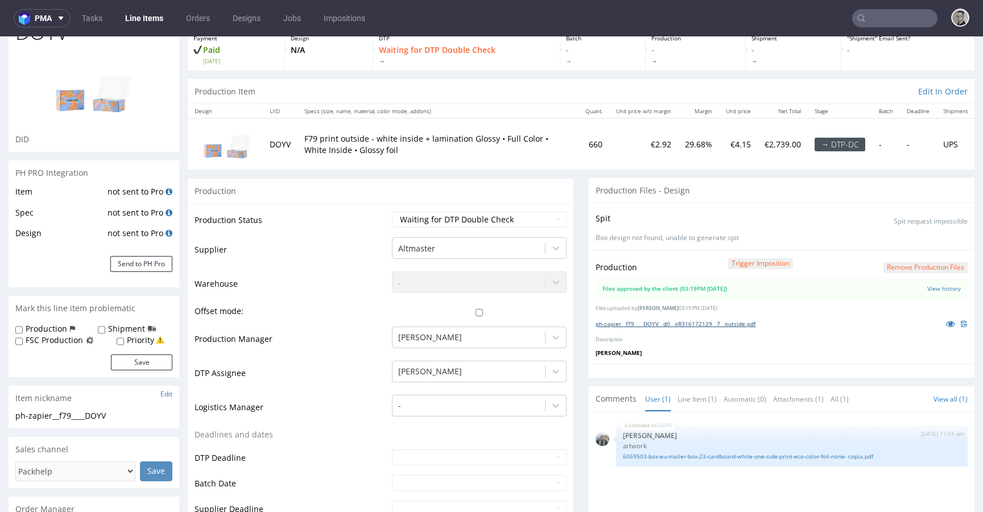
scroll to position [230, 0]
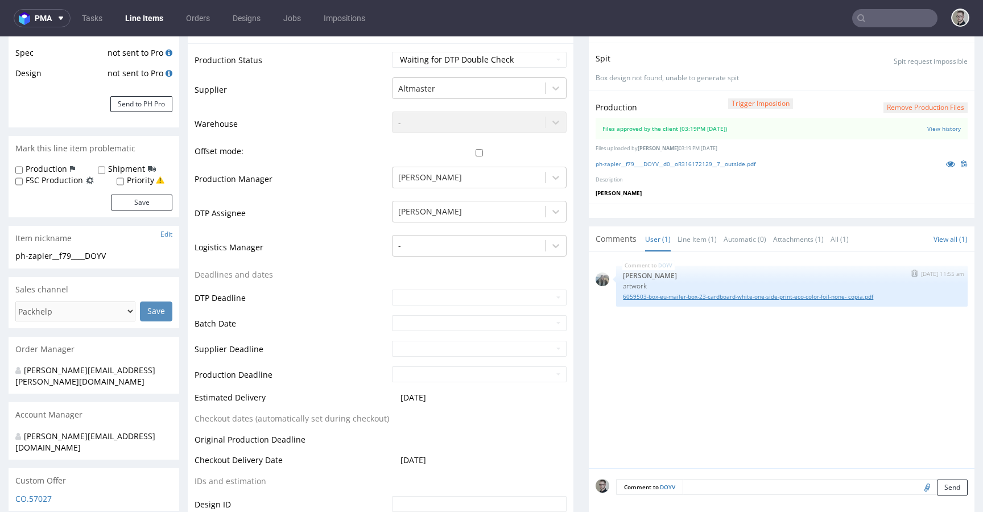
click at [856, 294] on link "6059503-box-eu-mailer-box-23-cardboard-white-one-side-print-eco-color-foil-none…" at bounding box center [792, 296] width 338 height 9
click at [830, 298] on link "6059503-box-eu-mailer-box-23-cardboard-white-one-side-print-eco-color-foil-none…" at bounding box center [792, 296] width 338 height 9
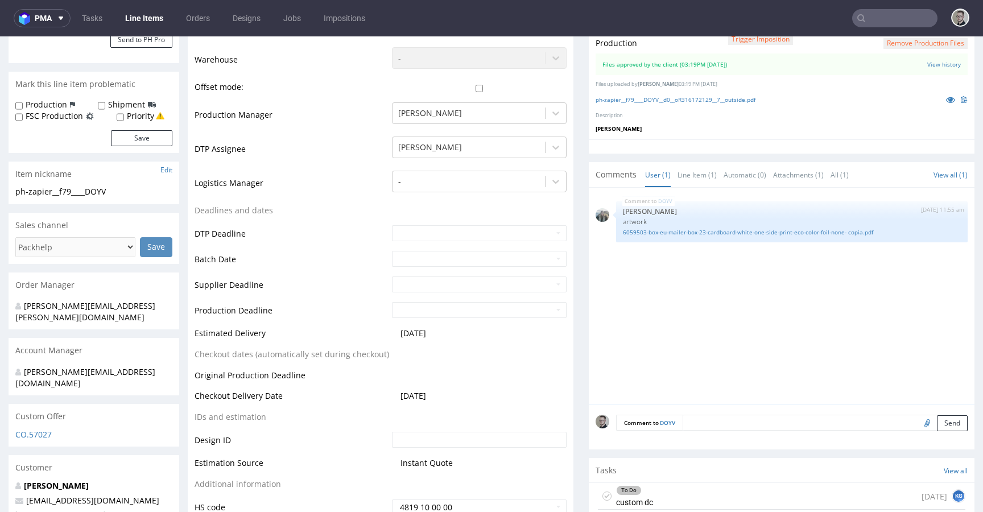
scroll to position [0, 0]
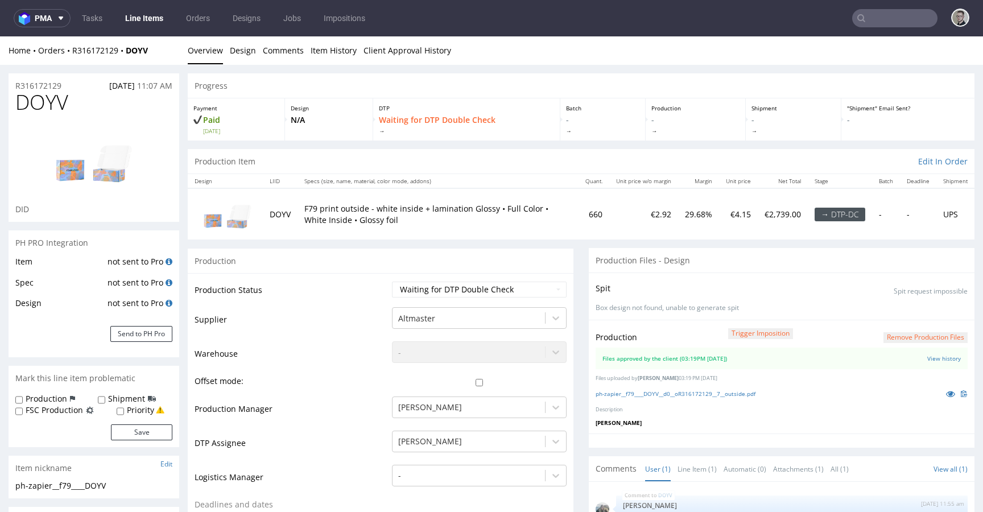
click at [474, 299] on td "Waiting for Artwork Waiting for Diecut Waiting for Mockup Waiting for DTP Waiti…" at bounding box center [478, 294] width 178 height 26
click at [492, 291] on select "Waiting for Artwork Waiting for Diecut Waiting for Mockup Waiting for DTP Waiti…" at bounding box center [479, 290] width 175 height 16
select select "dtp_dc_done"
click at [392, 282] on select "Waiting for Artwork Waiting for Diecut Waiting for Mockup Waiting for DTP Waiti…" at bounding box center [479, 290] width 175 height 16
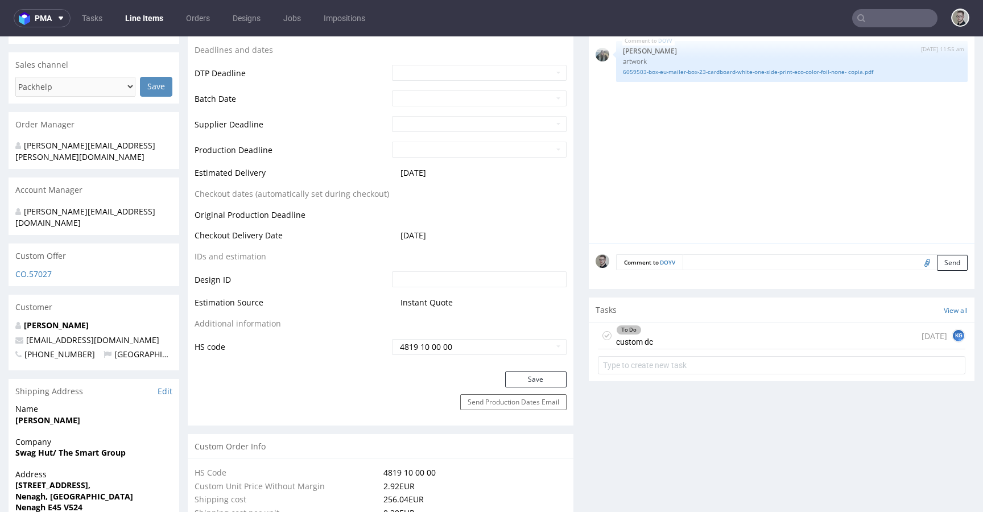
scroll to position [468, 0]
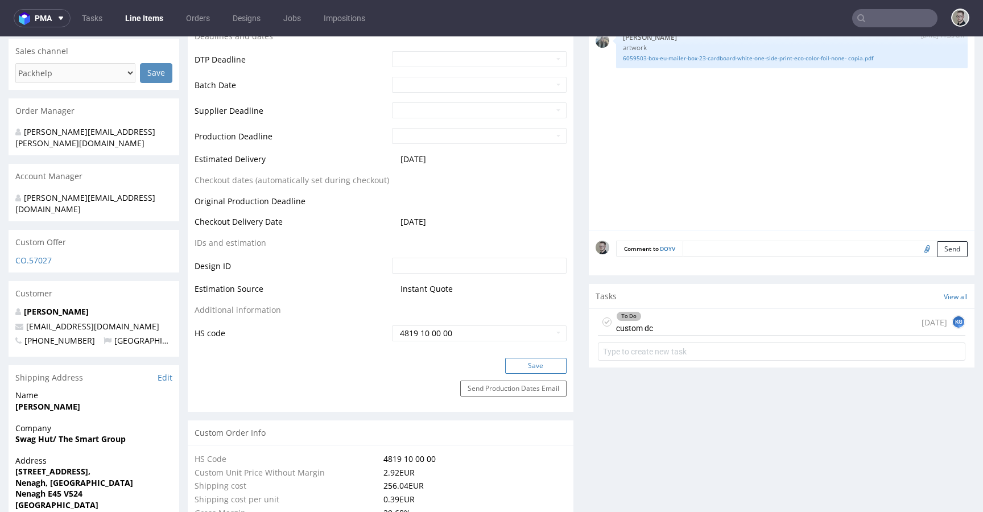
click at [538, 366] on button "Save" at bounding box center [535, 366] width 61 height 16
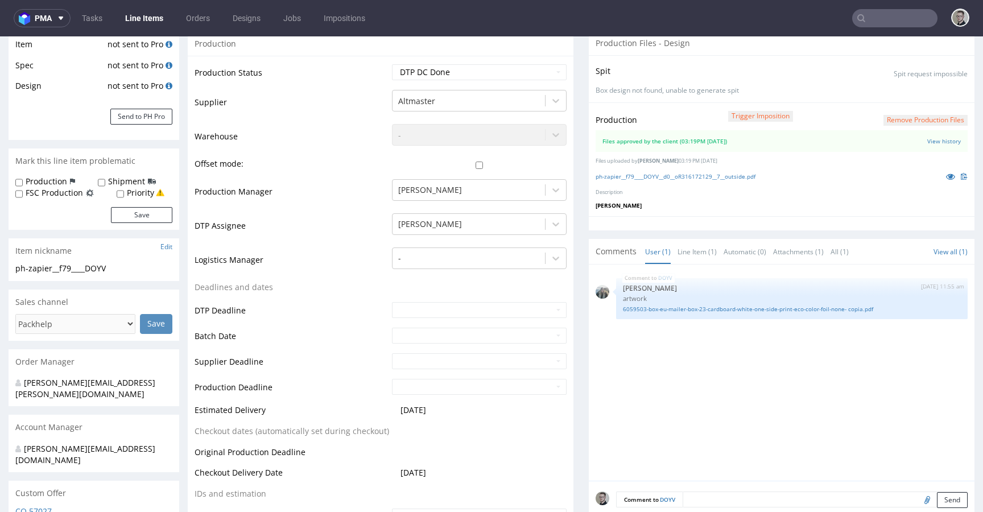
scroll to position [426, 0]
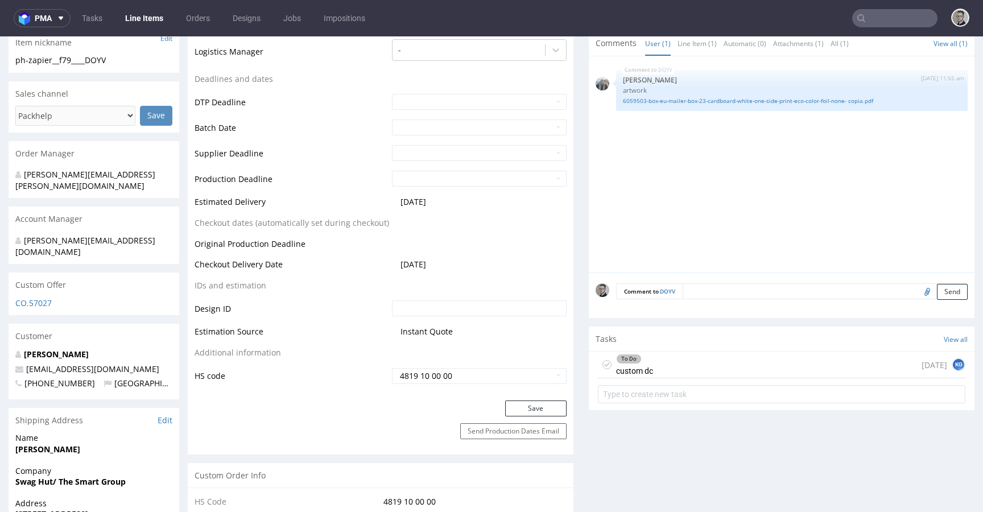
click at [689, 351] on section "Tasks View all To Do custom dc 3 days ago KG" at bounding box center [782, 369] width 386 height 84
click at [692, 363] on div "To Do custom dc [DATE] KG" at bounding box center [782, 365] width 368 height 27
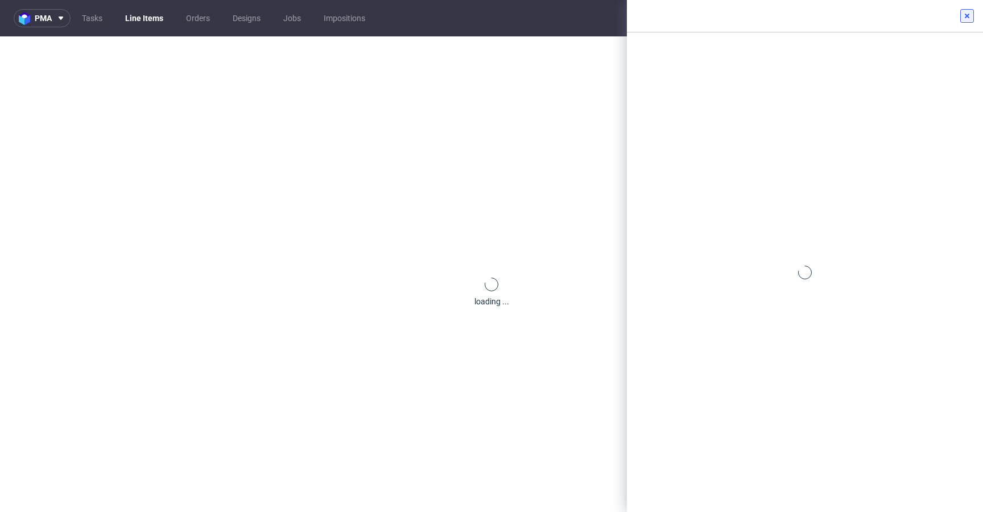
click at [963, 13] on icon at bounding box center [967, 15] width 9 height 9
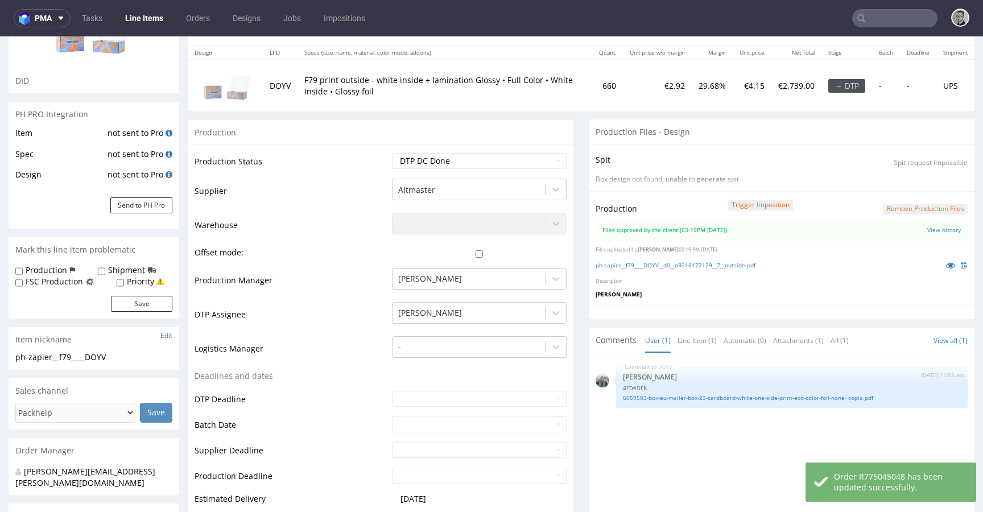
scroll to position [378, 0]
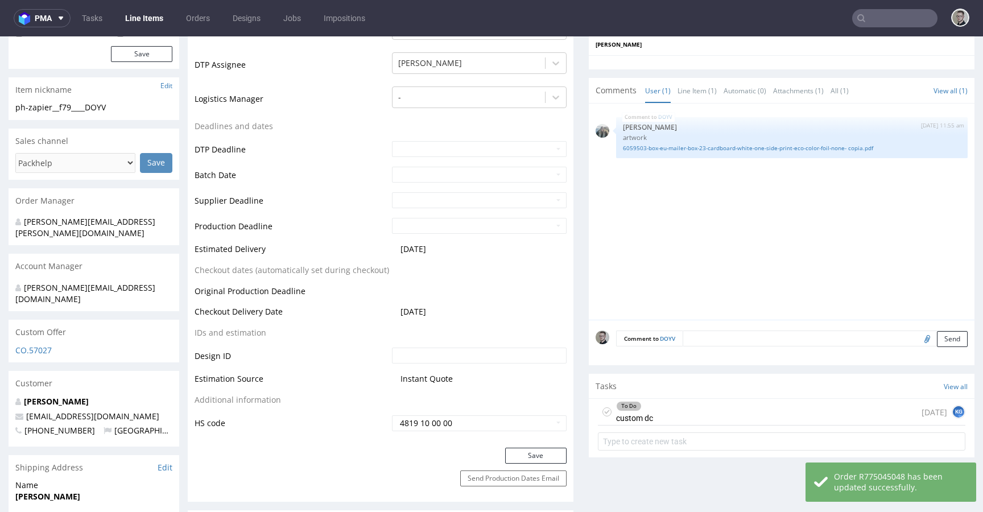
click at [659, 408] on div "To Do custom dc [DATE] KG" at bounding box center [782, 412] width 368 height 27
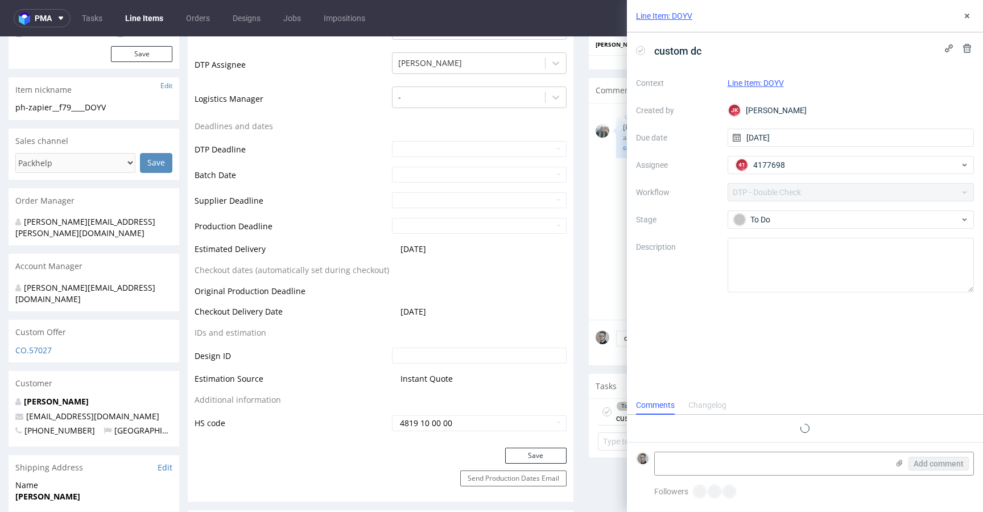
scroll to position [9, 0]
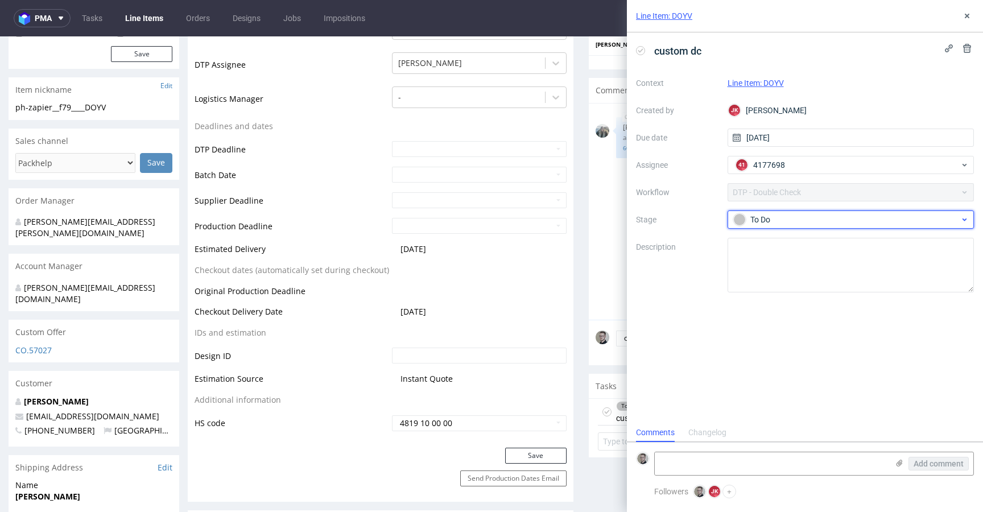
click at [782, 213] on div "To Do" at bounding box center [846, 219] width 226 height 13
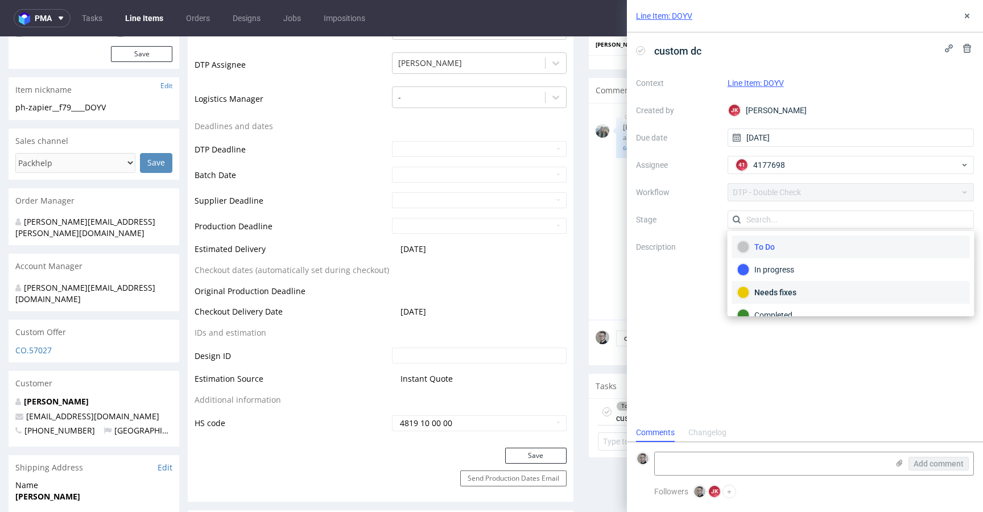
click at [784, 287] on div "Needs fixes" at bounding box center [851, 292] width 228 height 13
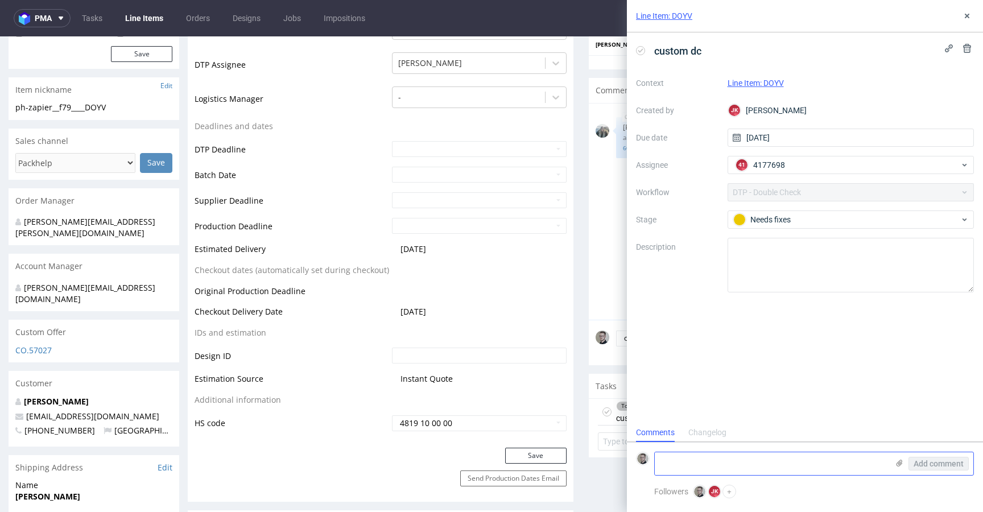
click at [784, 457] on textarea at bounding box center [771, 463] width 233 height 23
type textarea "uprościłbym tylko szary w tle"
click at [963, 464] on span "Add comment" at bounding box center [939, 464] width 50 height 8
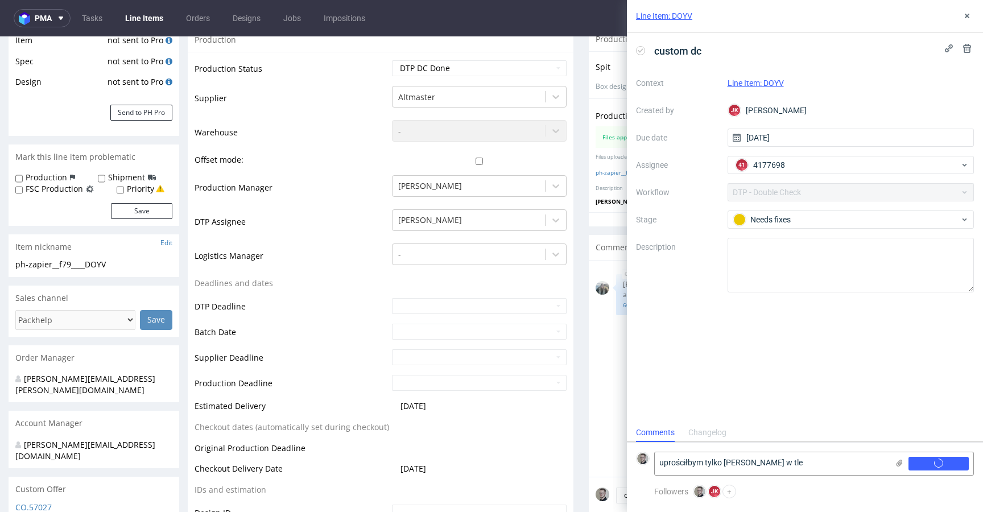
scroll to position [0, 0]
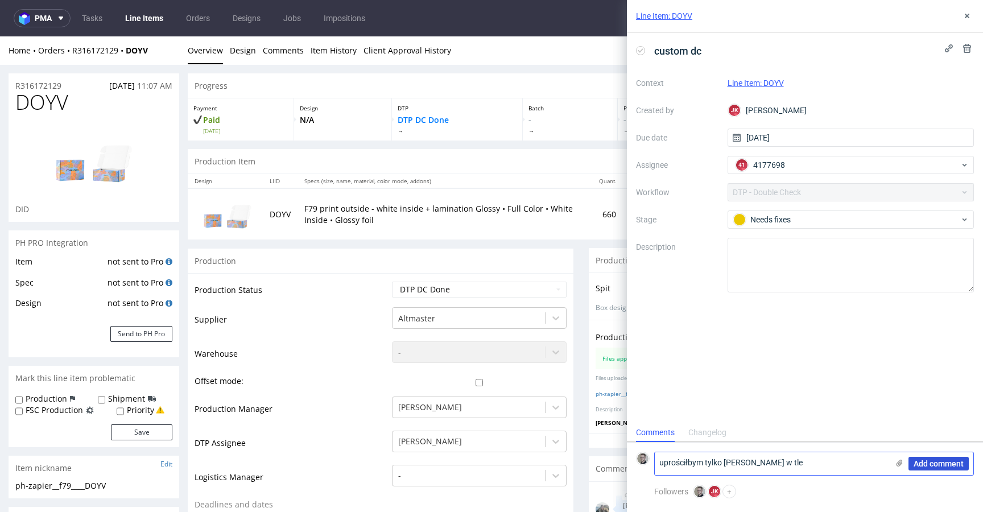
click at [929, 464] on span "Add comment" at bounding box center [939, 464] width 50 height 8
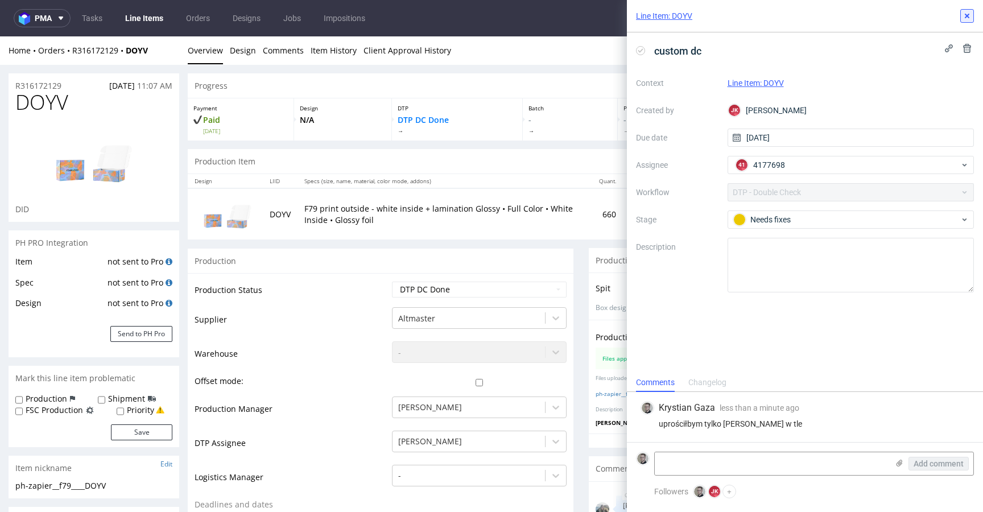
click at [963, 17] on icon at bounding box center [967, 15] width 9 height 9
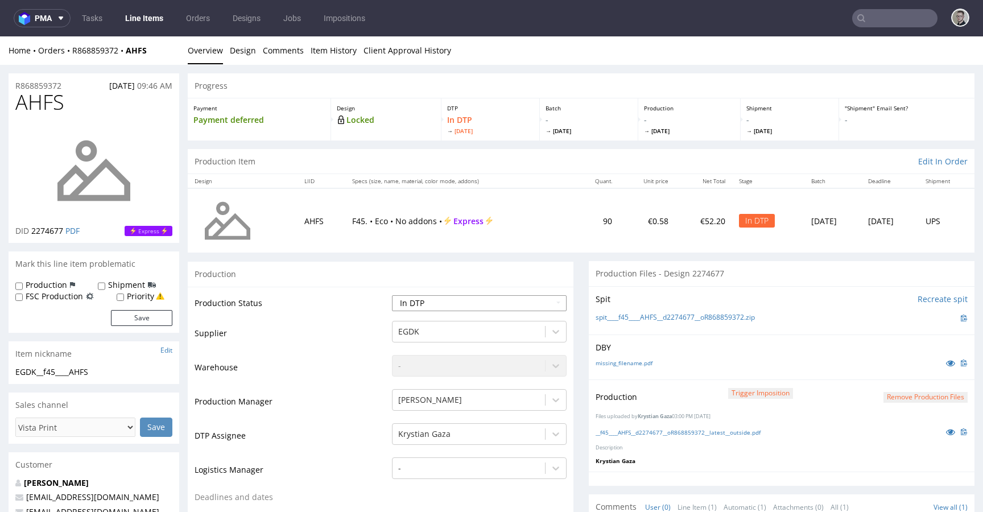
click at [518, 299] on select "Waiting for Artwork Waiting for Diecut Waiting for Mockup Waiting for DTP Waiti…" at bounding box center [479, 303] width 175 height 16
select select "dtp_production_ready"
click at [392, 295] on select "Waiting for Artwork Waiting for Diecut Waiting for Mockup Waiting for DTP Waiti…" at bounding box center [479, 303] width 175 height 16
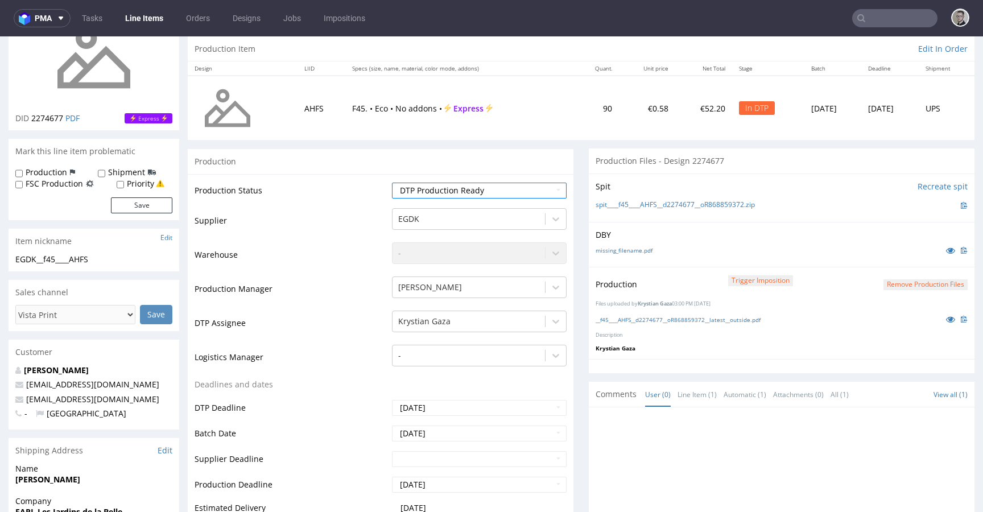
scroll to position [520, 0]
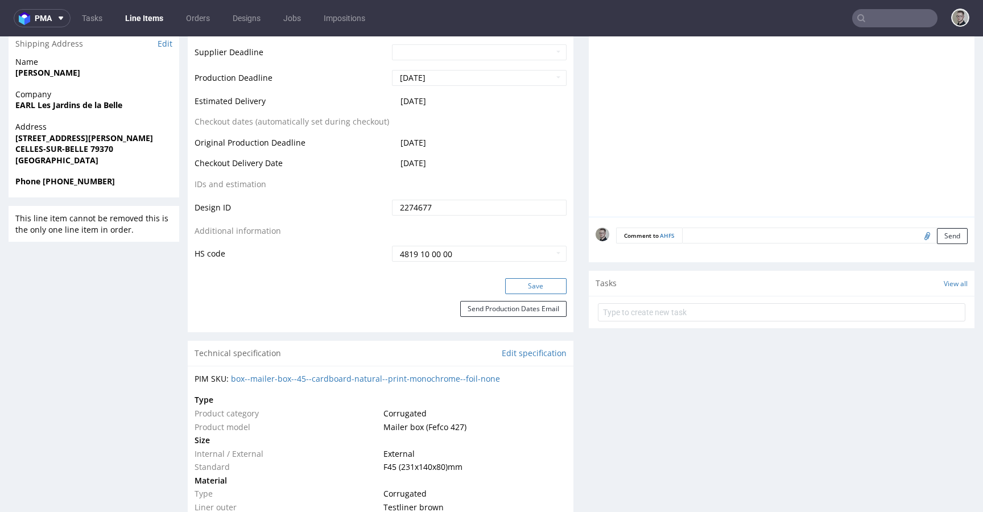
click at [549, 285] on button "Save" at bounding box center [535, 286] width 61 height 16
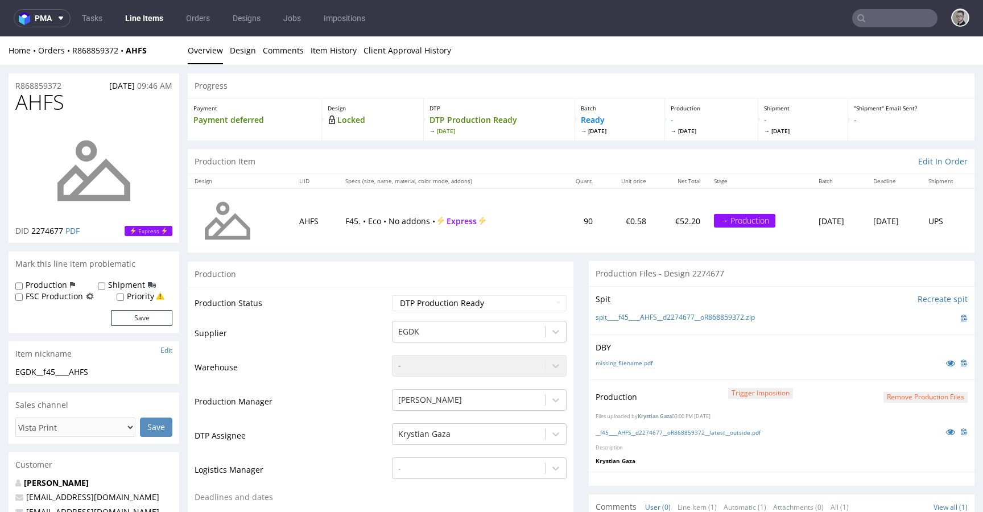
scroll to position [0, 0]
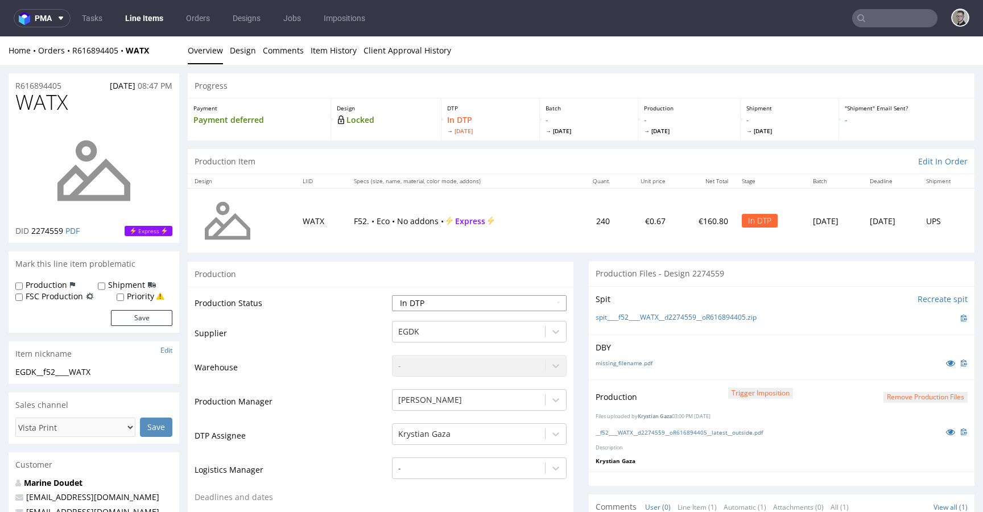
click at [456, 297] on select "Waiting for Artwork Waiting for Diecut Waiting for Mockup Waiting for DTP Waiti…" at bounding box center [479, 303] width 175 height 16
select select "dtp_production_ready"
click at [392, 295] on select "Waiting for Artwork Waiting for Diecut Waiting for Mockup Waiting for DTP Waiti…" at bounding box center [479, 303] width 175 height 16
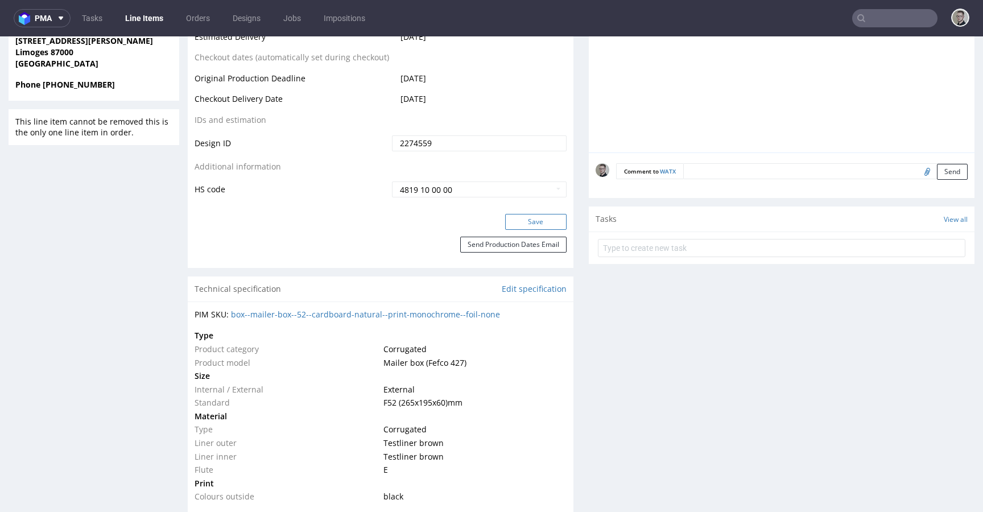
click at [518, 224] on button "Save" at bounding box center [535, 222] width 61 height 16
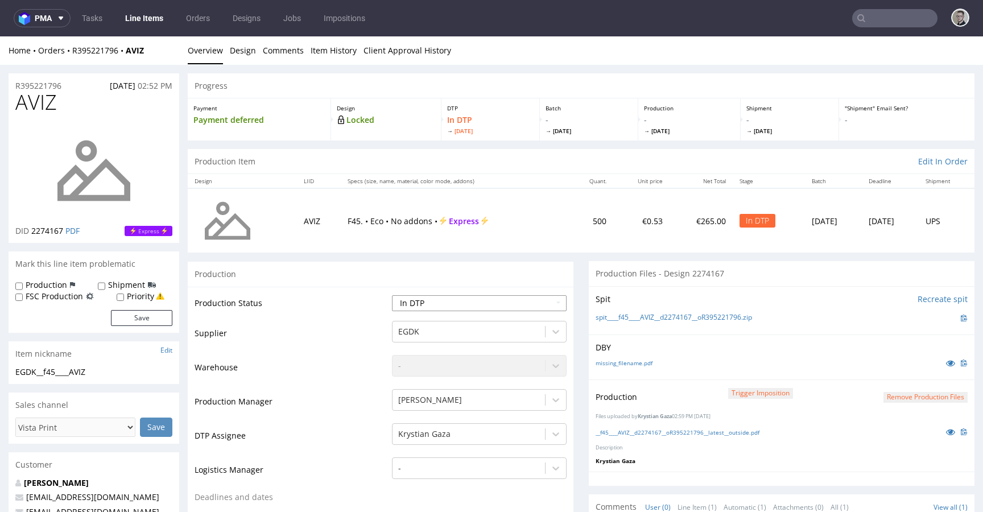
click at [438, 303] on select "Waiting for Artwork Waiting for Diecut Waiting for Mockup Waiting for DTP Waiti…" at bounding box center [479, 303] width 175 height 16
select select "dtp_production_ready"
click at [392, 295] on select "Waiting for Artwork Waiting for Diecut Waiting for Mockup Waiting for DTP Waiti…" at bounding box center [479, 303] width 175 height 16
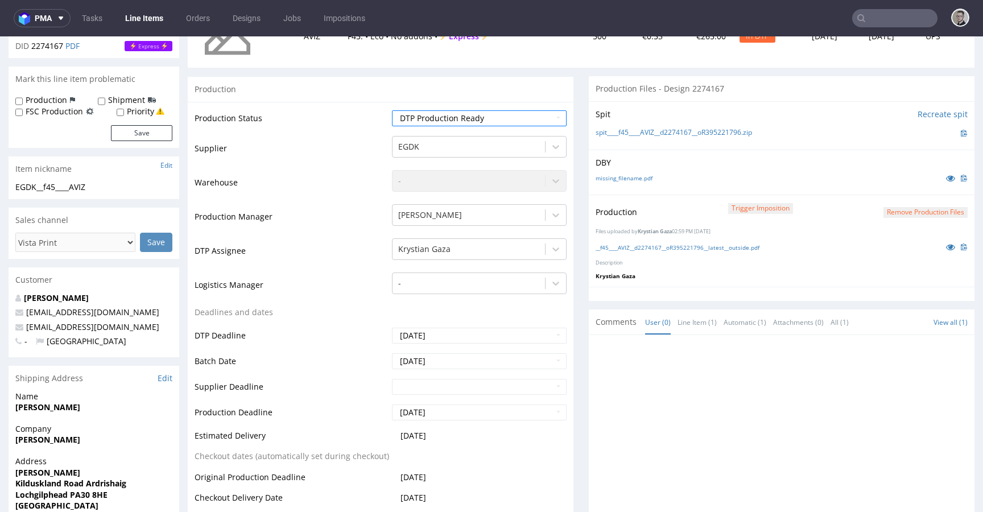
scroll to position [483, 0]
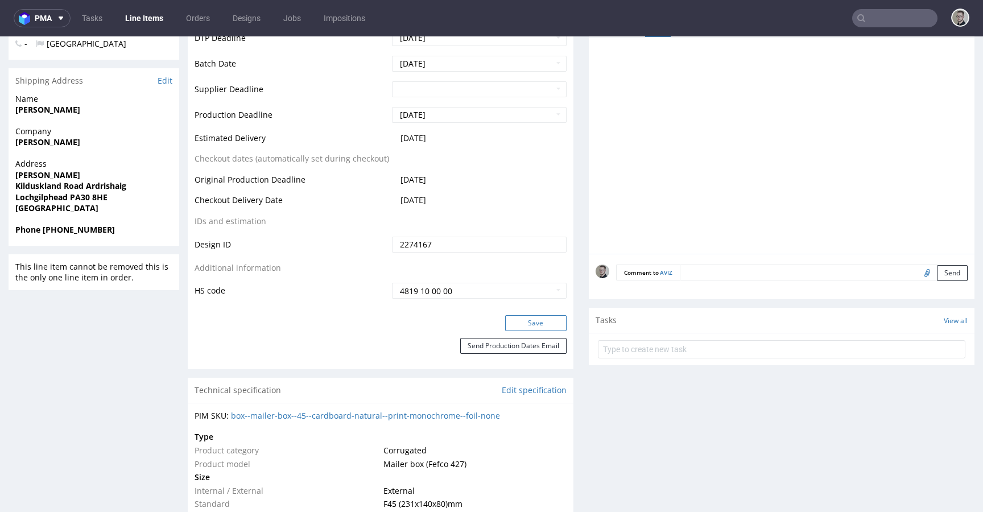
click at [523, 328] on button "Save" at bounding box center [535, 323] width 61 height 16
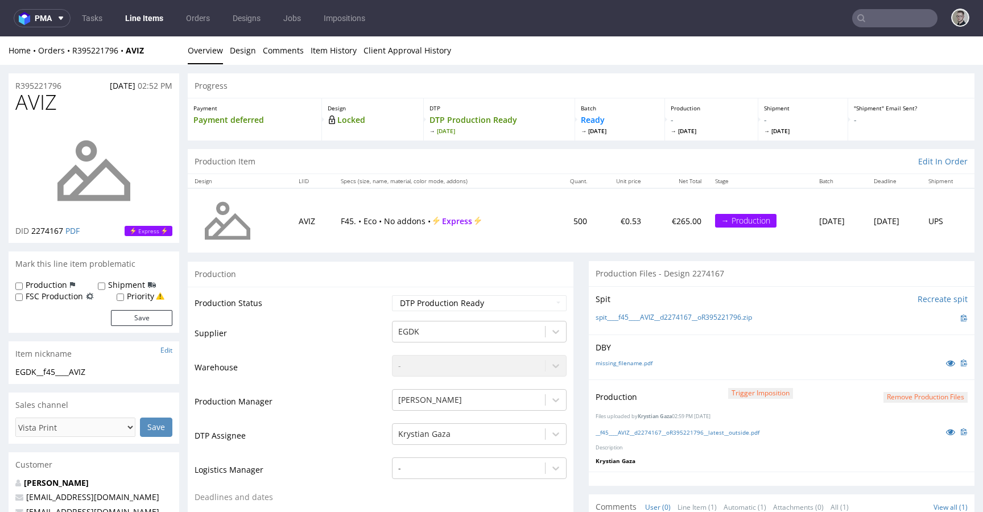
scroll to position [0, 0]
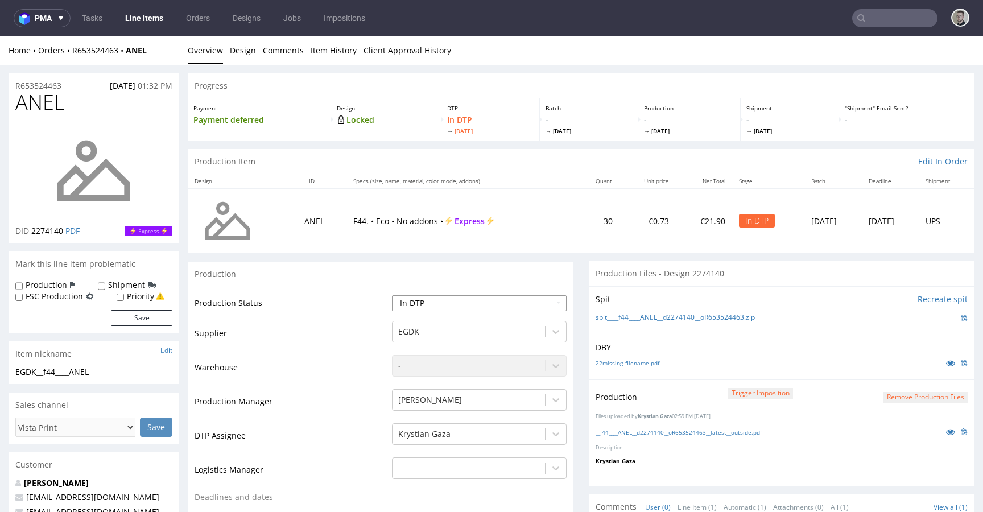
click at [468, 299] on select "Waiting for Artwork Waiting for Diecut Waiting for Mockup Waiting for DTP Waiti…" at bounding box center [479, 303] width 175 height 16
select select "dtp_production_ready"
click at [392, 295] on select "Waiting for Artwork Waiting for Diecut Waiting for Mockup Waiting for DTP Waiti…" at bounding box center [479, 303] width 175 height 16
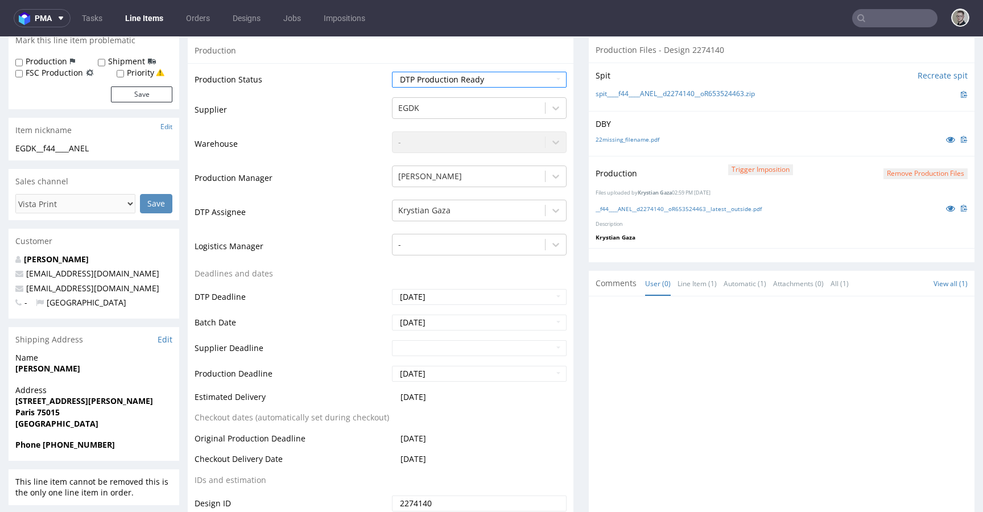
scroll to position [368, 0]
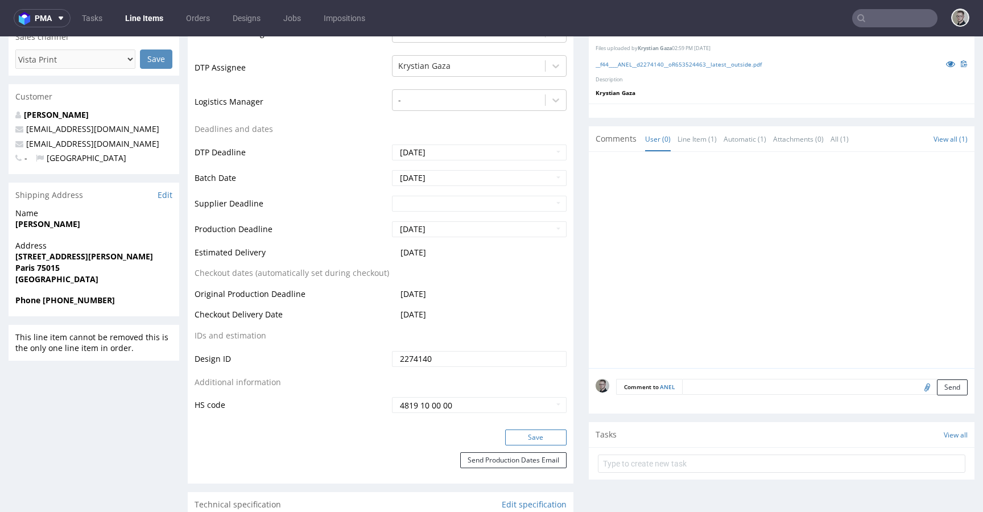
click at [534, 435] on button "Save" at bounding box center [535, 438] width 61 height 16
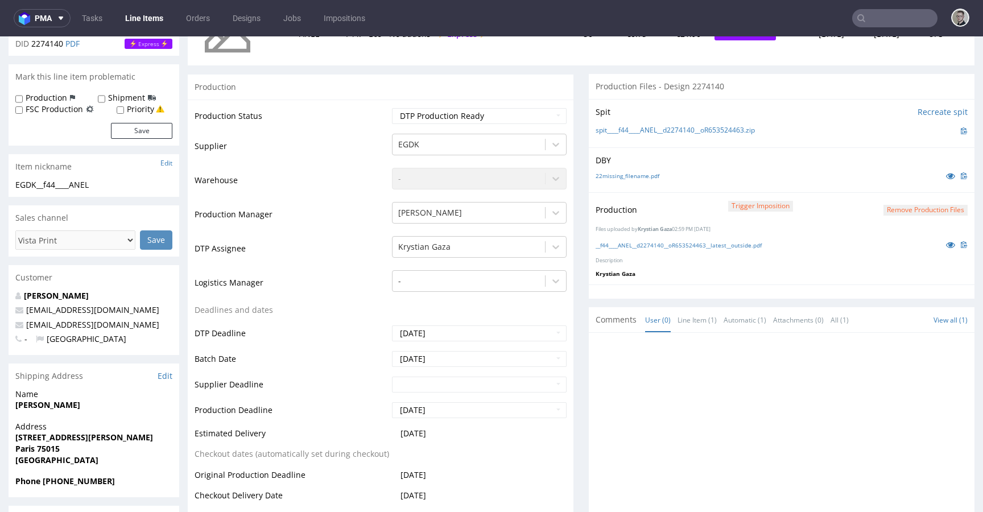
scroll to position [0, 0]
